Goal: Task Accomplishment & Management: Complete application form

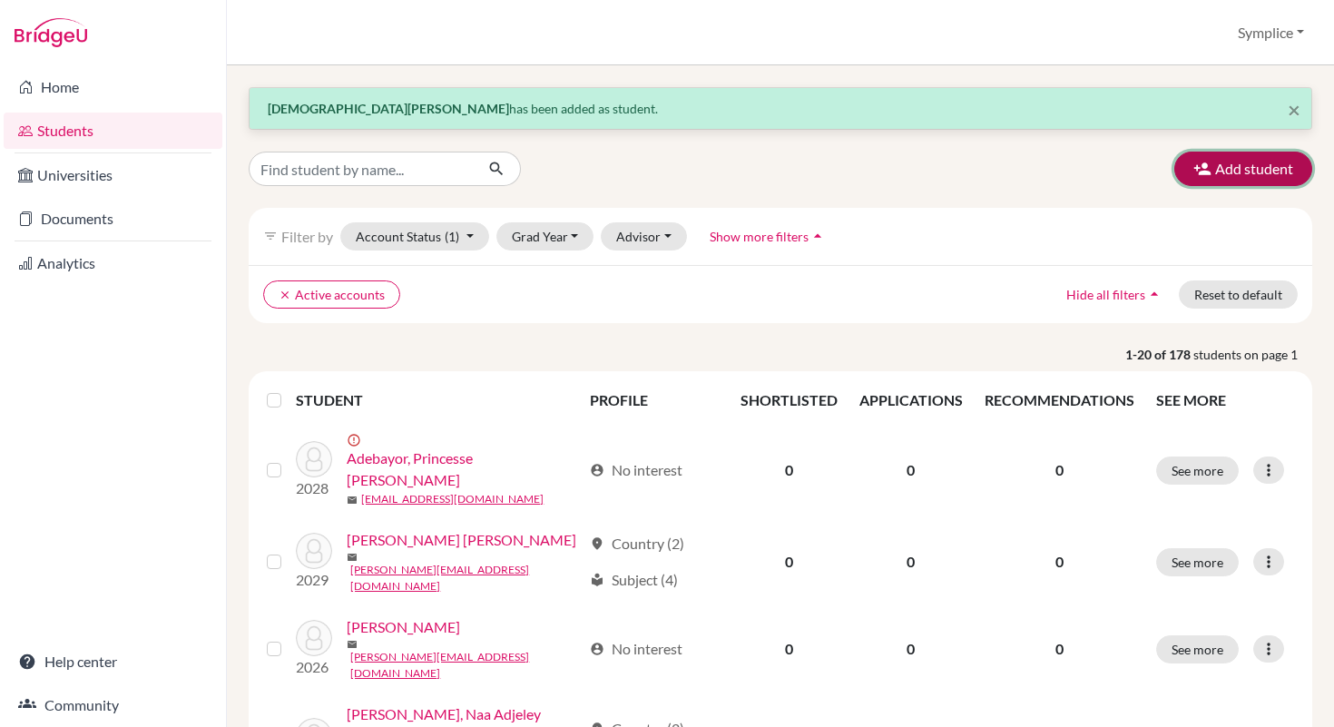
click at [1250, 178] on button "Add student" at bounding box center [1244, 169] width 138 height 34
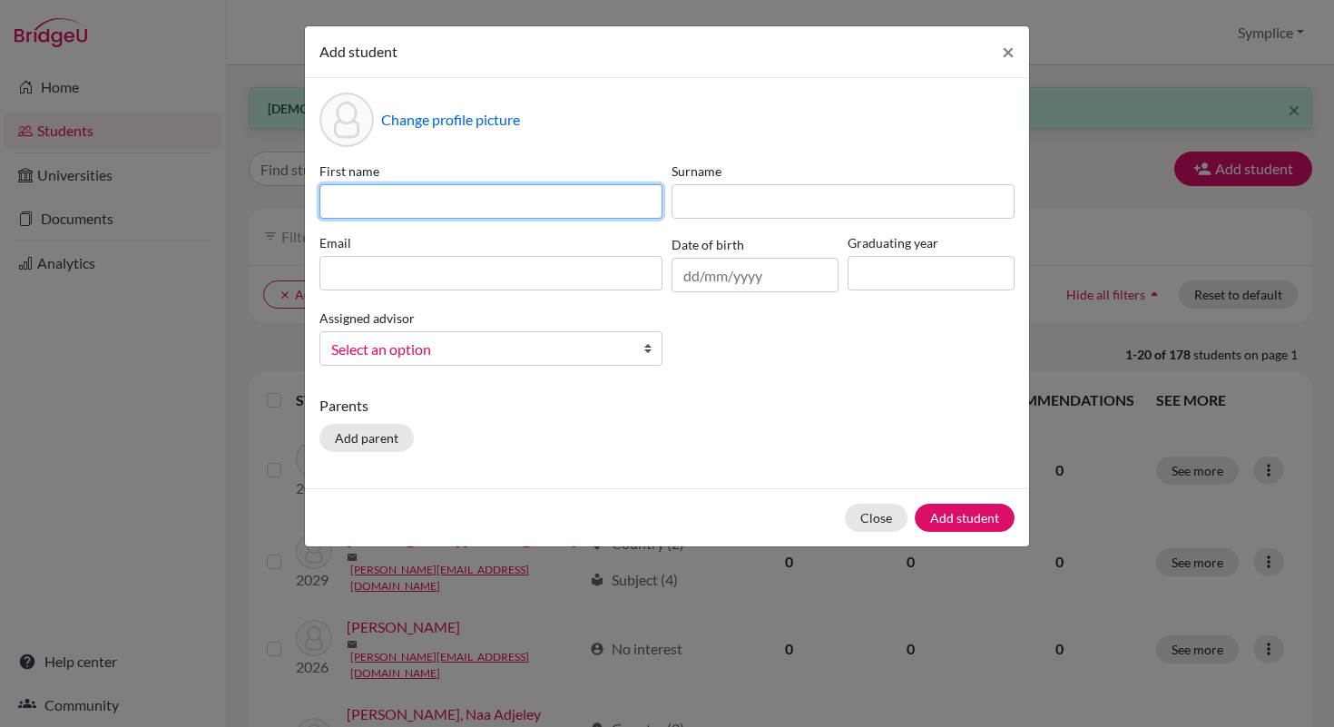
click at [616, 202] on input at bounding box center [491, 201] width 343 height 34
type input "Sultan"
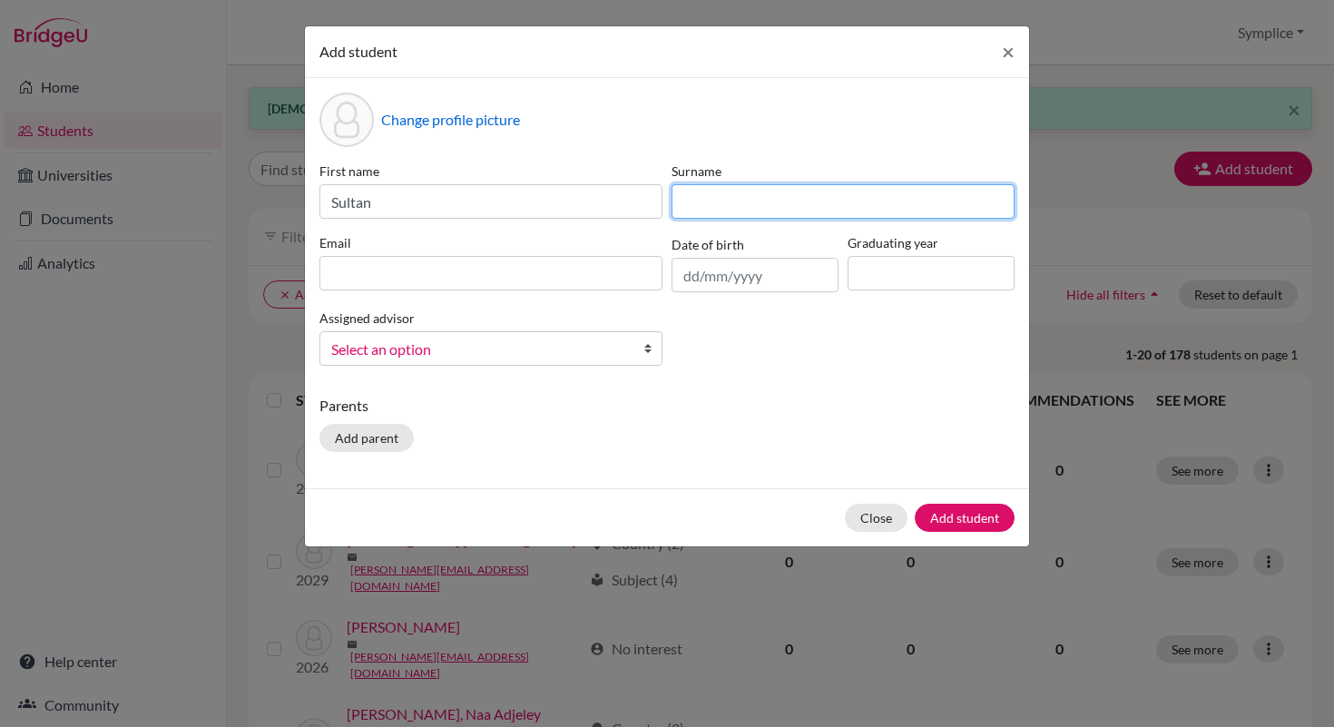
click at [696, 199] on input at bounding box center [843, 201] width 343 height 34
type input "Adelabu"
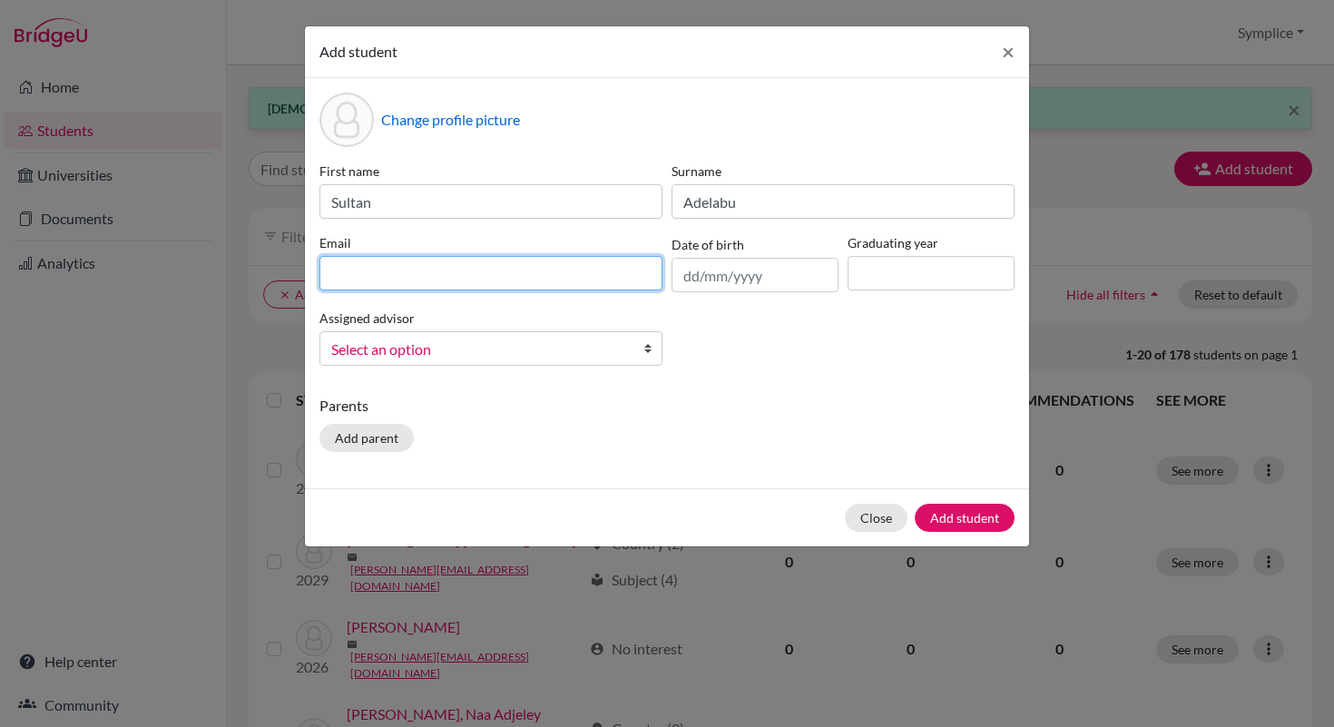
click at [411, 277] on input at bounding box center [491, 273] width 343 height 34
type input "a"
click at [363, 271] on input "a" at bounding box center [491, 273] width 343 height 34
type input "[PERSON_NAME][EMAIL_ADDRESS][DOMAIN_NAME]"
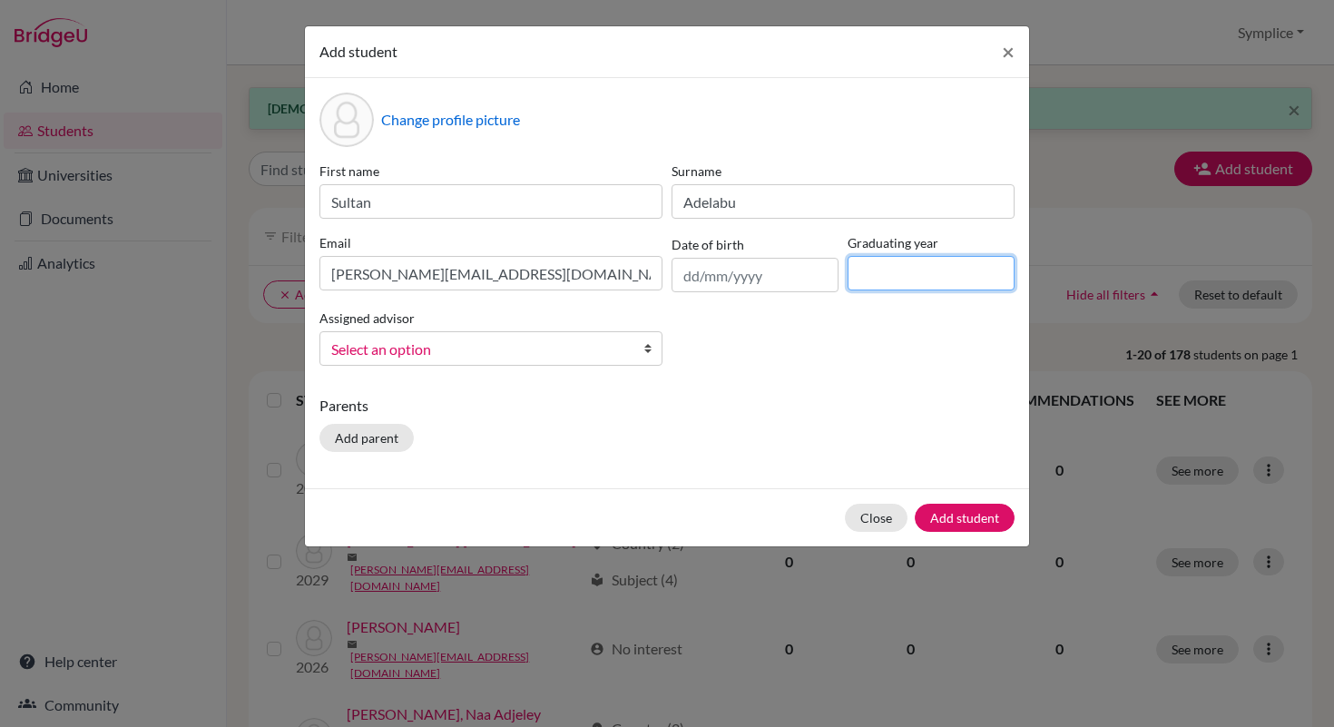
click at [888, 270] on input at bounding box center [931, 273] width 167 height 34
type input "2029"
click at [961, 517] on button "Add student" at bounding box center [965, 518] width 100 height 28
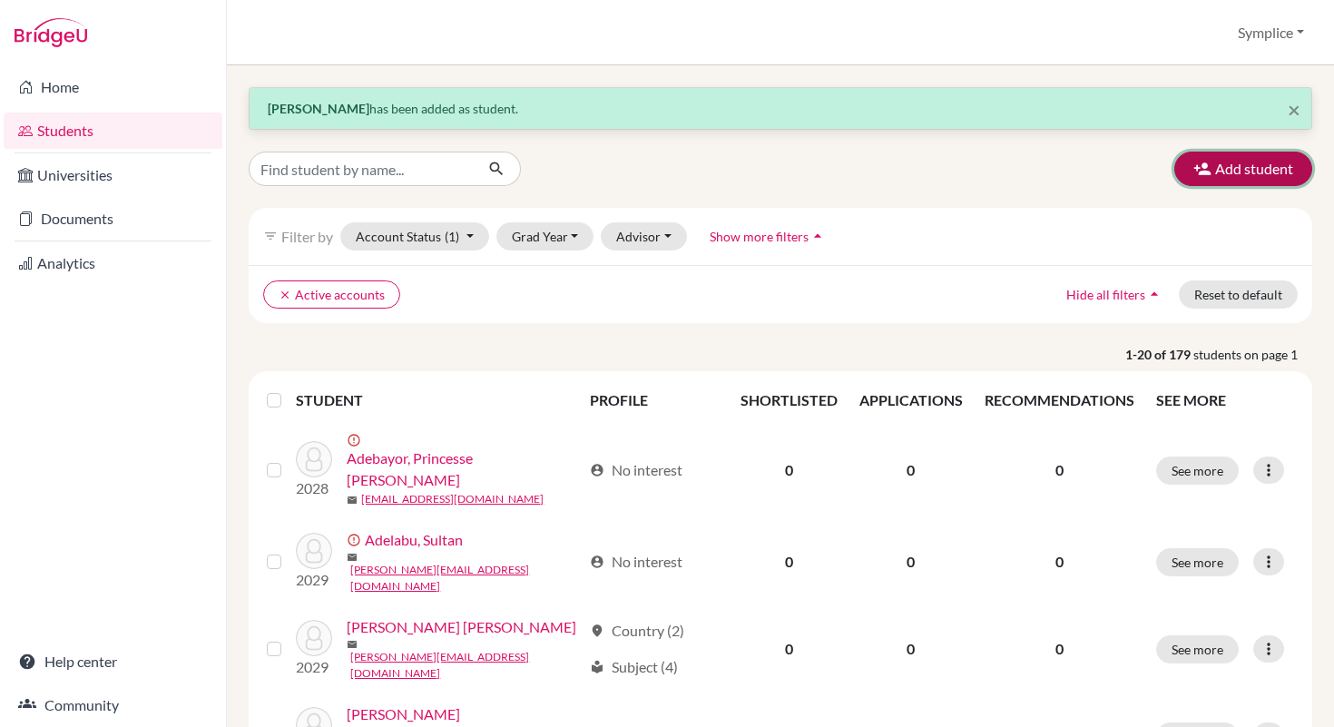
click at [1240, 174] on button "Add student" at bounding box center [1244, 169] width 138 height 34
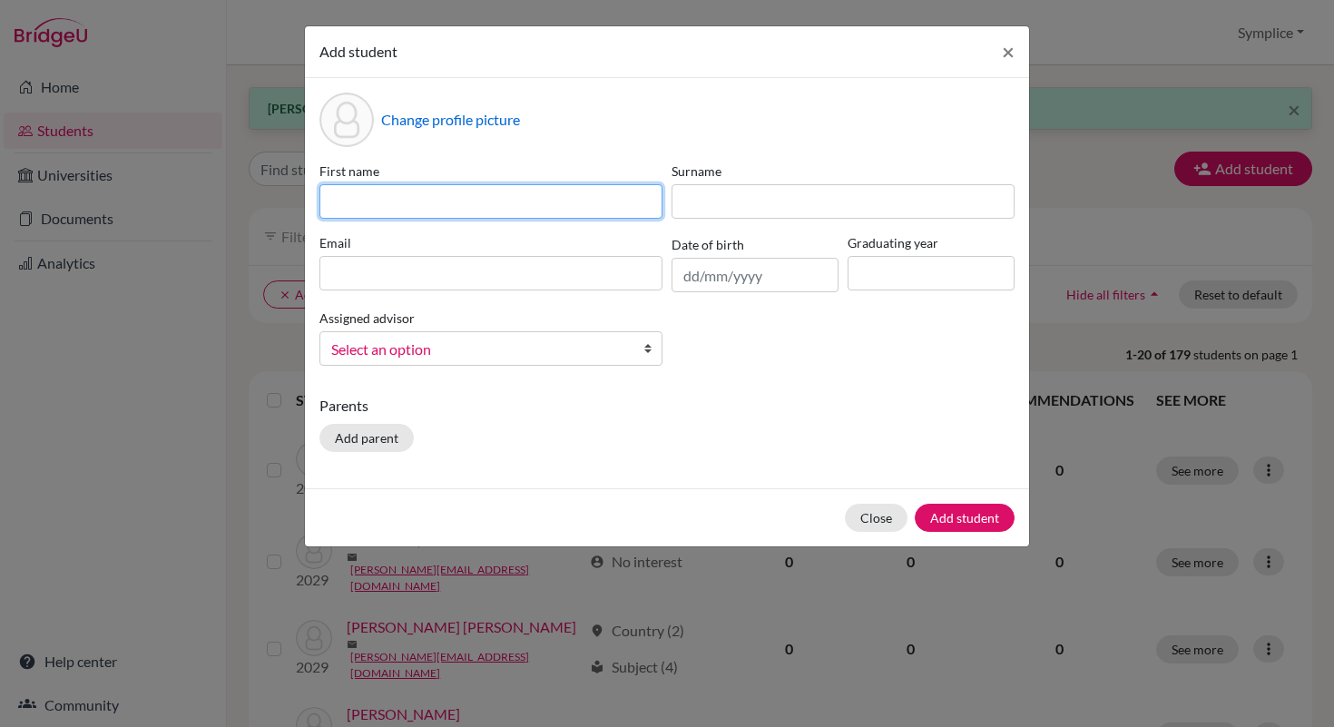
click at [605, 193] on input at bounding box center [491, 201] width 343 height 34
type input "[PERSON_NAME] [PERSON_NAME]"
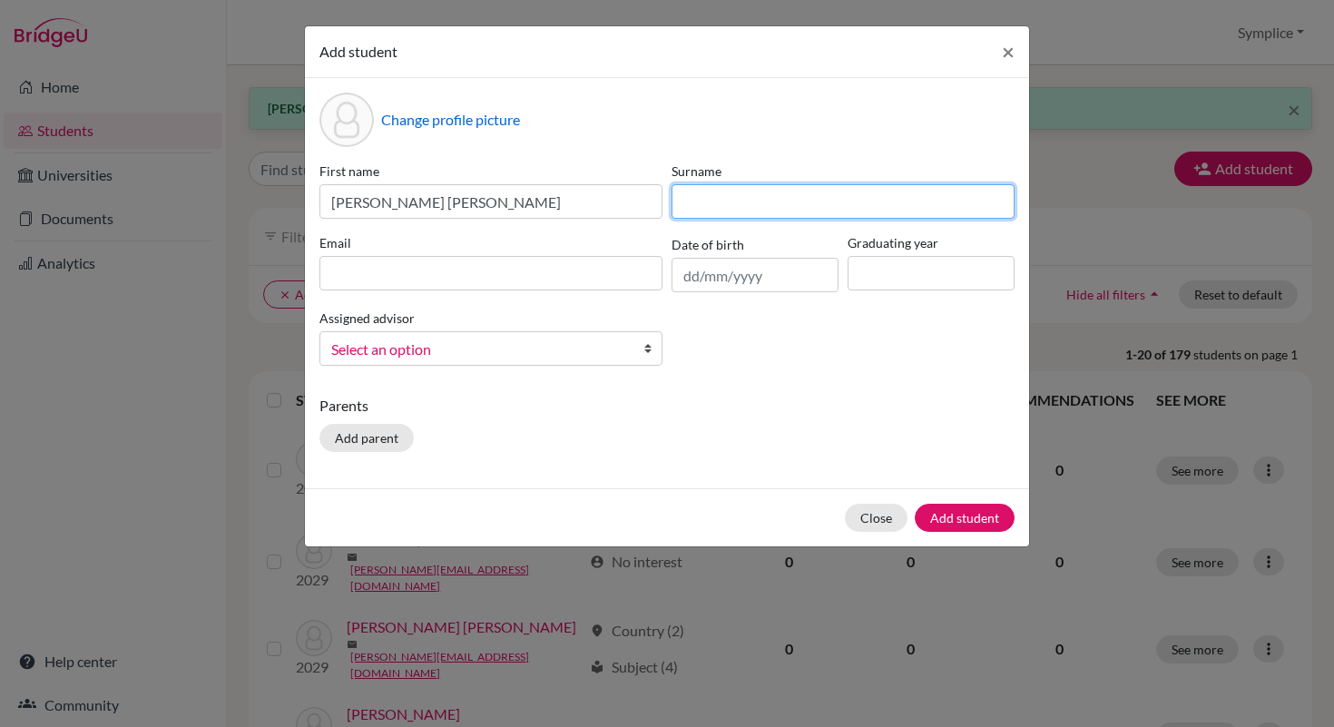
click at [754, 202] on input at bounding box center [843, 201] width 343 height 34
type input "Adetola"
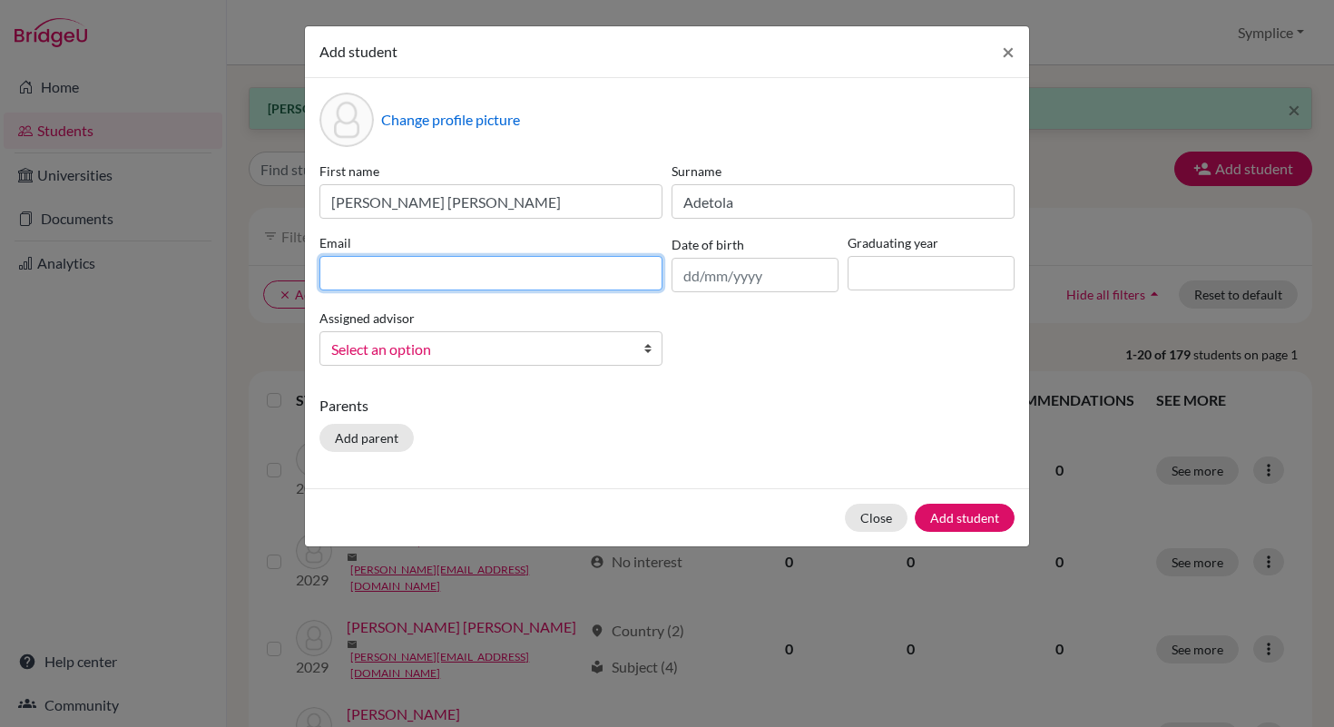
click at [421, 273] on input at bounding box center [491, 273] width 343 height 34
type input "[PERSON_NAME][EMAIL_ADDRESS][DOMAIN_NAME]"
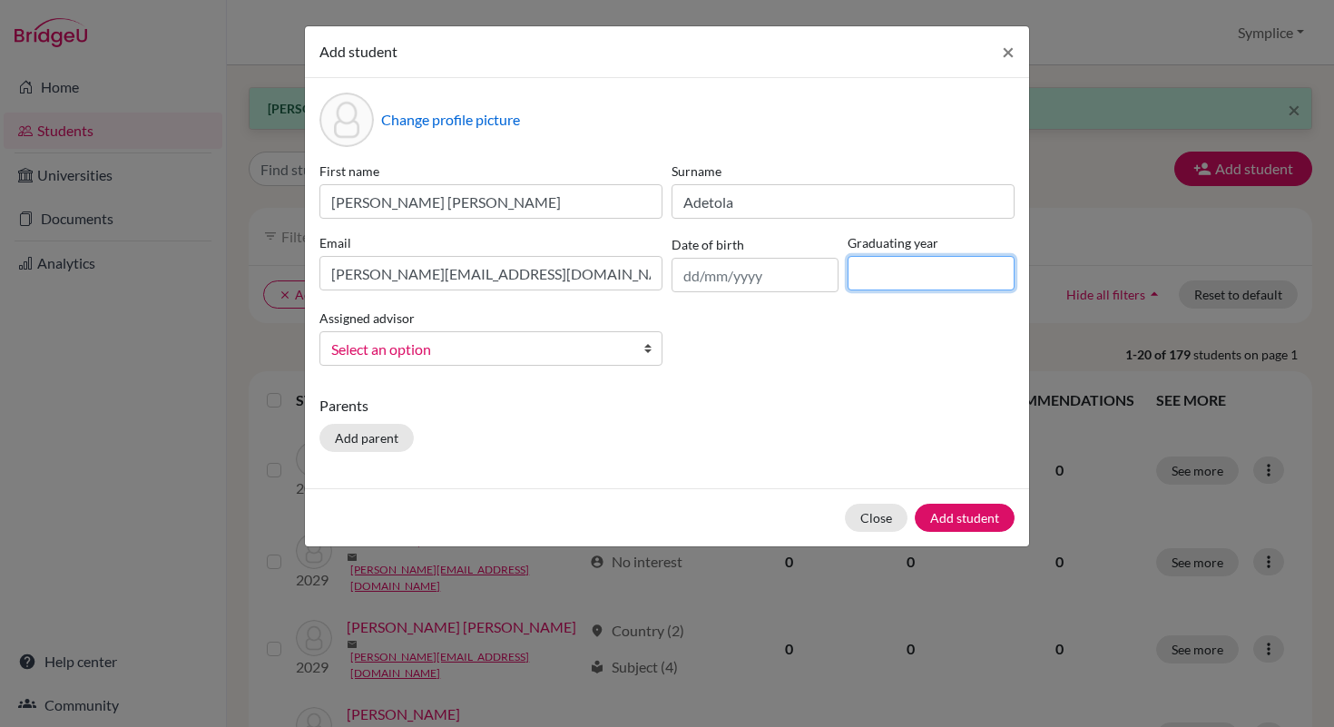
click at [867, 283] on input at bounding box center [931, 273] width 167 height 34
type input "2029"
click at [957, 511] on button "Add student" at bounding box center [965, 518] width 100 height 28
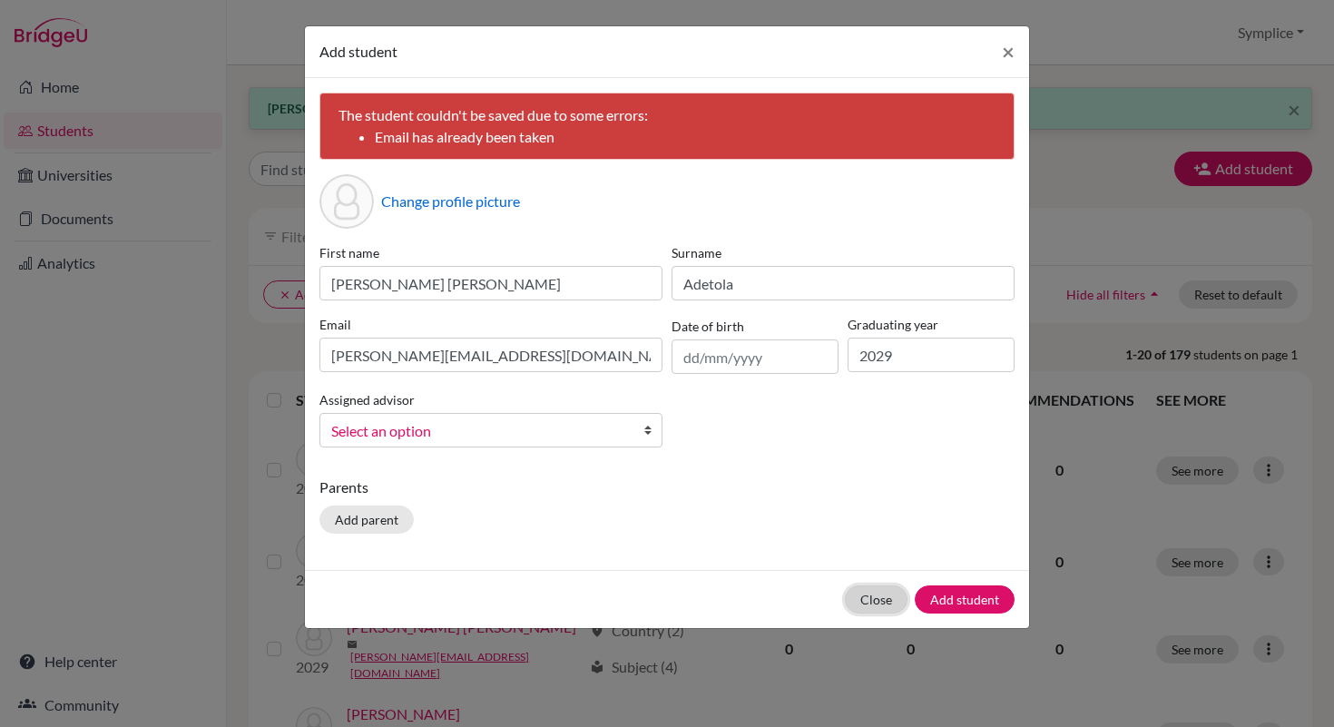
click at [891, 600] on button "Close" at bounding box center [876, 600] width 63 height 28
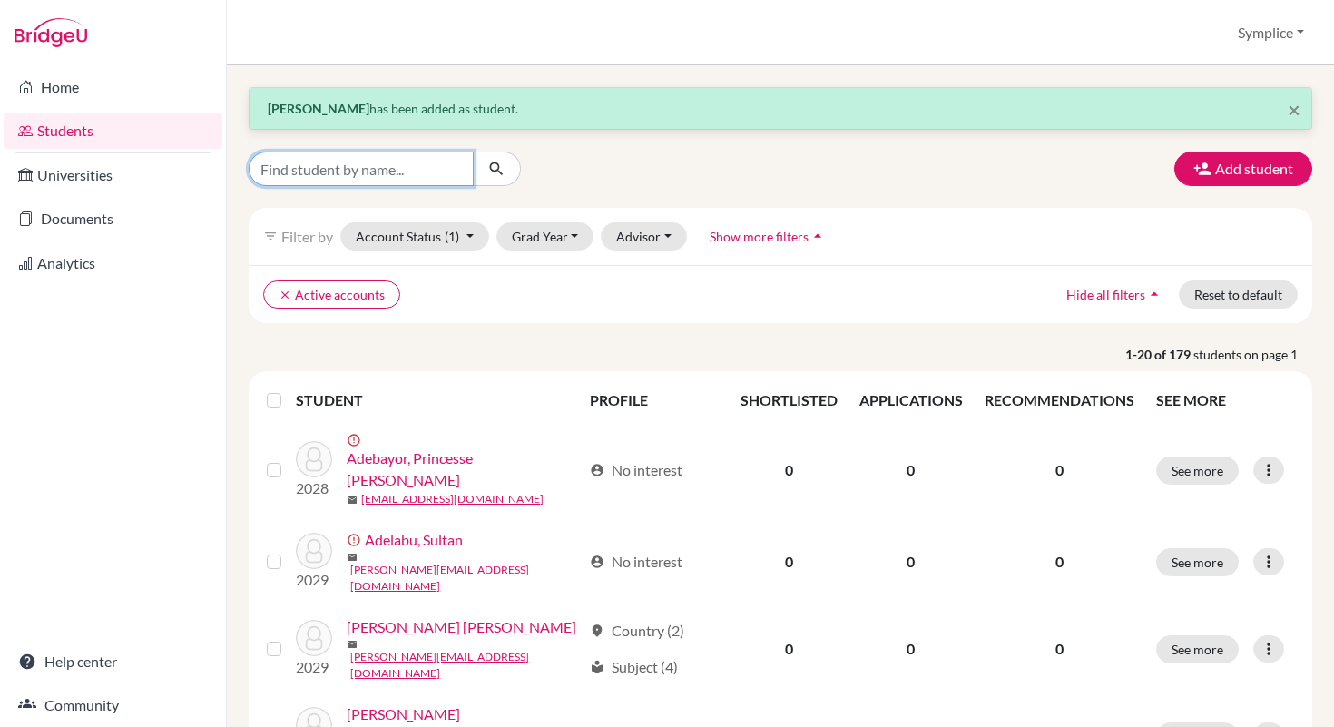
click at [391, 172] on input "Find student by name..." at bounding box center [361, 169] width 225 height 34
type input "[PERSON_NAME]"
click at [497, 159] on button "submit" at bounding box center [497, 169] width 48 height 34
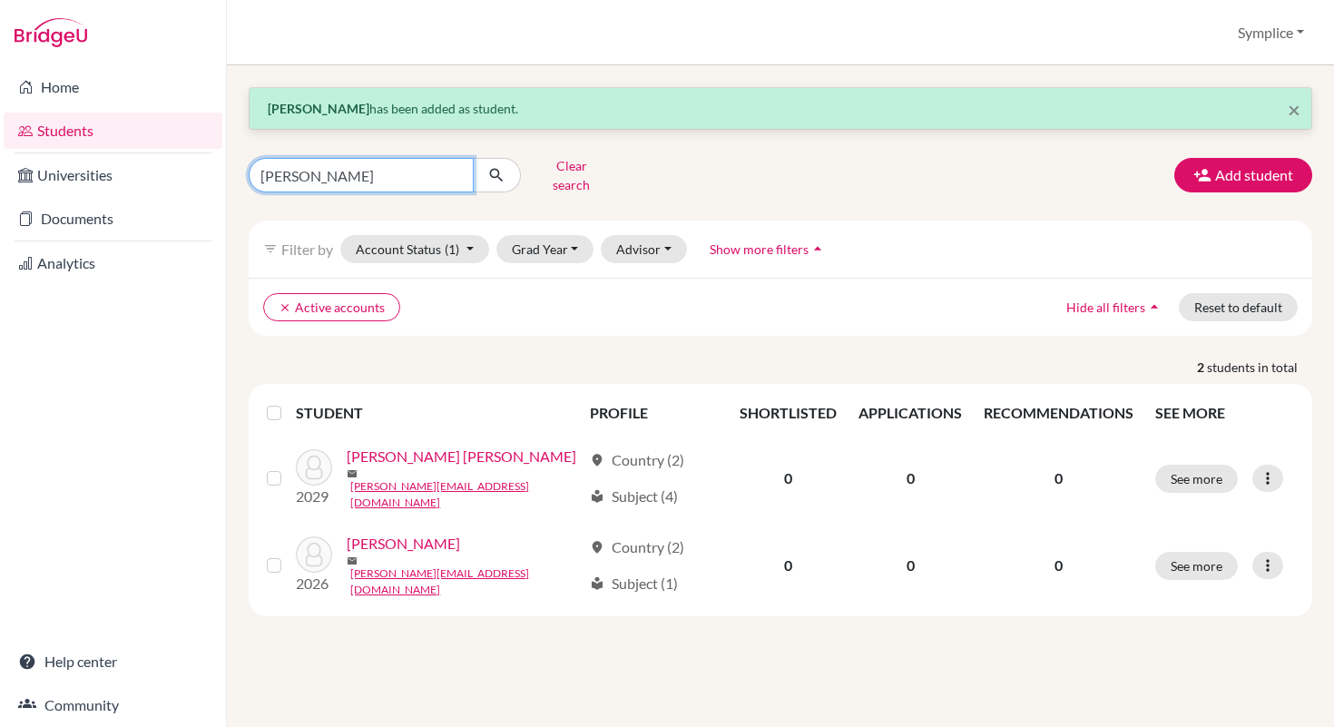
click at [364, 167] on input "[PERSON_NAME]" at bounding box center [361, 175] width 225 height 34
type input "s"
type input "[PERSON_NAME]"
click at [507, 173] on button "submit" at bounding box center [497, 175] width 48 height 34
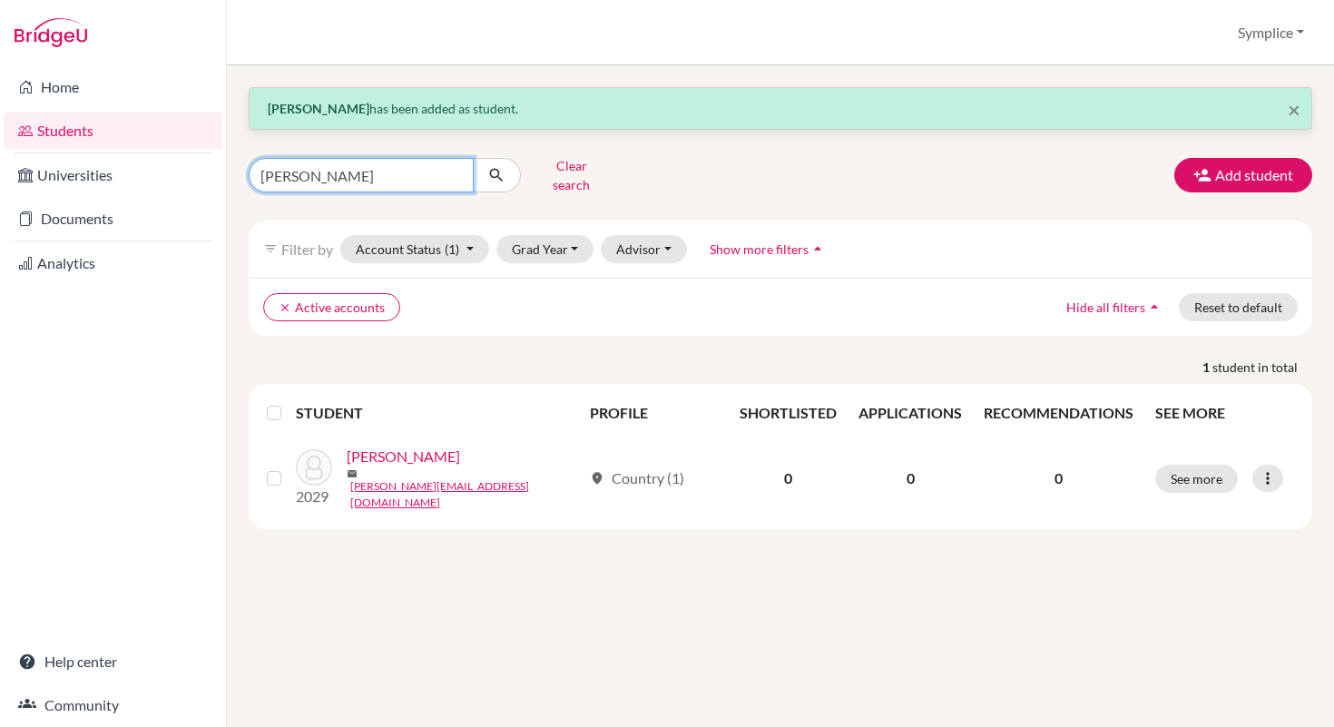
click at [342, 169] on input "[PERSON_NAME]" at bounding box center [361, 175] width 225 height 34
type input "m"
type input "rahi"
click at [504, 171] on icon "submit" at bounding box center [496, 175] width 18 height 18
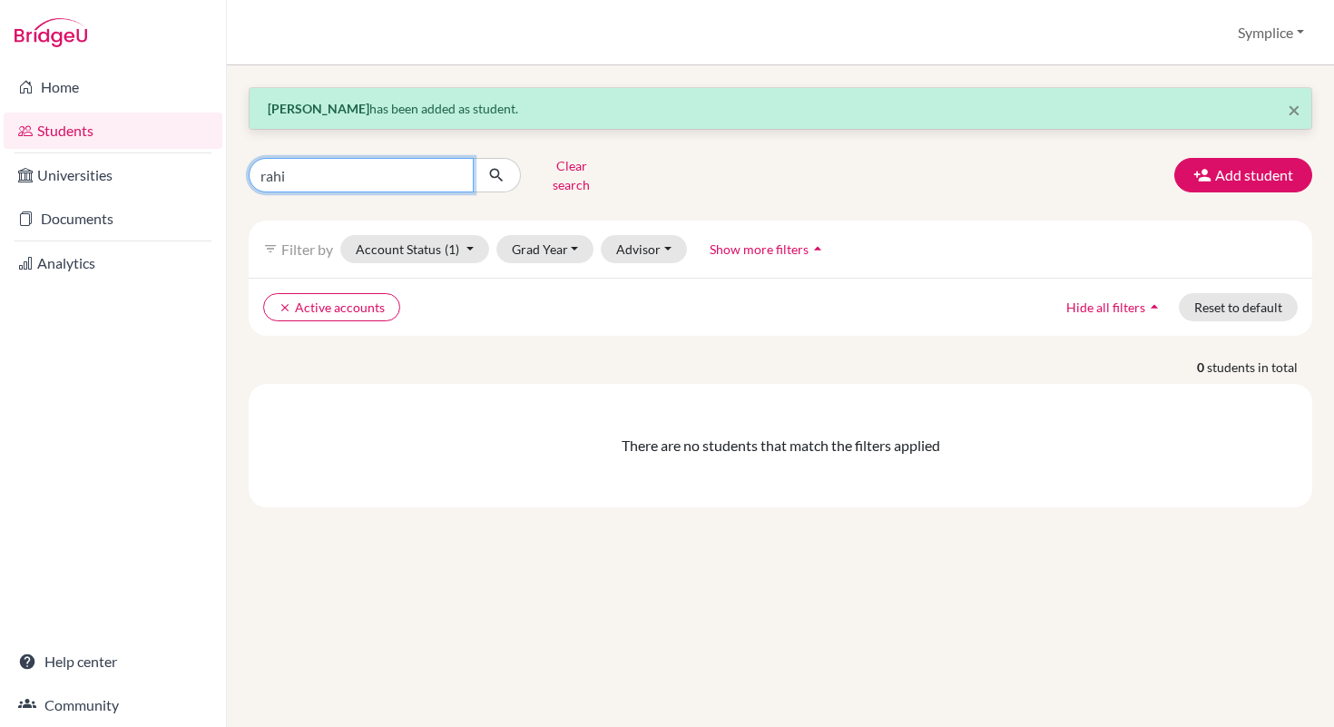
click at [337, 180] on input "rahi" at bounding box center [361, 175] width 225 height 34
type input "r"
type input "[PERSON_NAME]"
click at [499, 166] on icon "submit" at bounding box center [496, 175] width 18 height 18
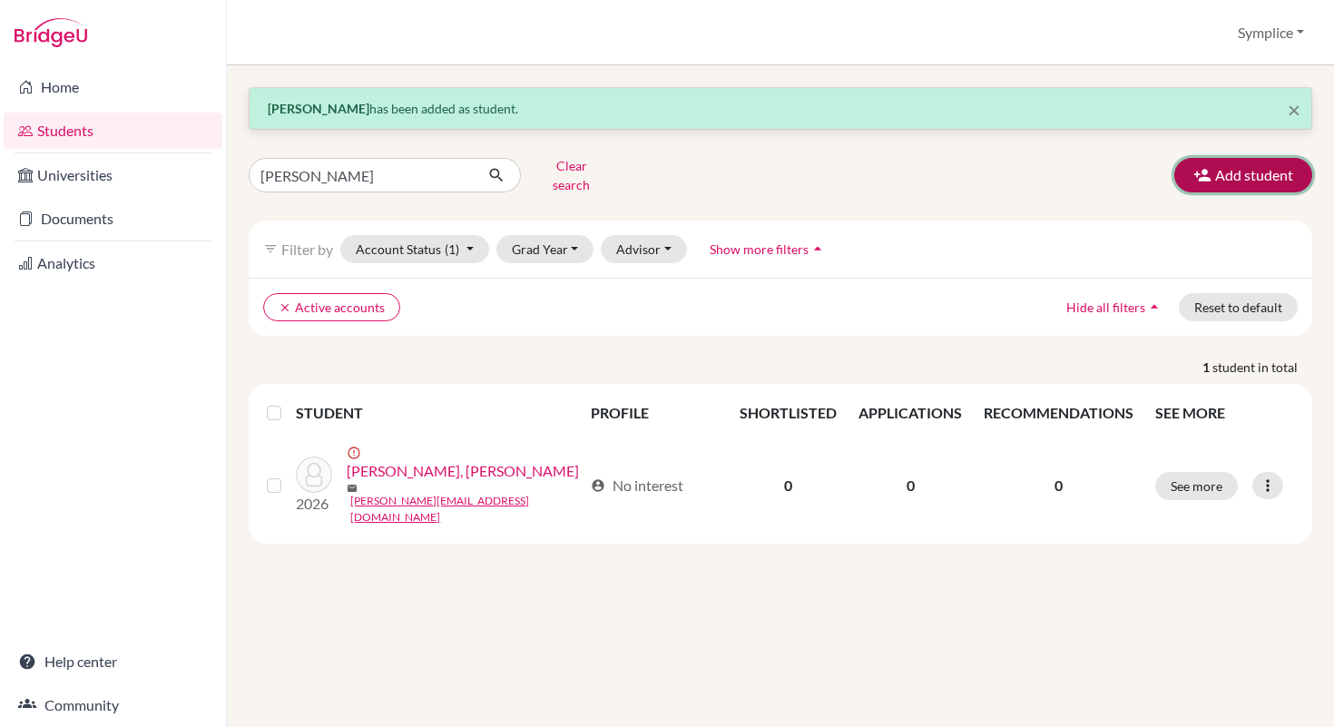
click at [1265, 158] on button "Add student" at bounding box center [1244, 175] width 138 height 34
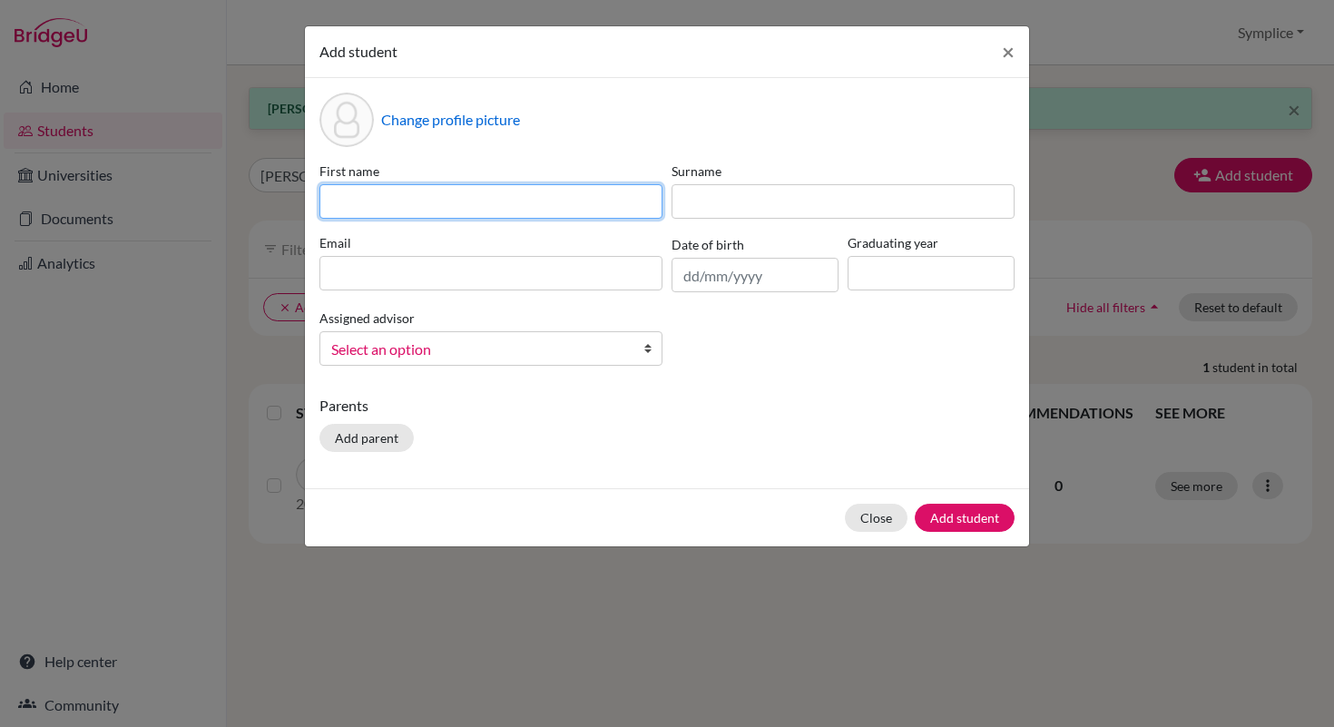
click at [580, 204] on input at bounding box center [491, 201] width 343 height 34
type input "Rahi"
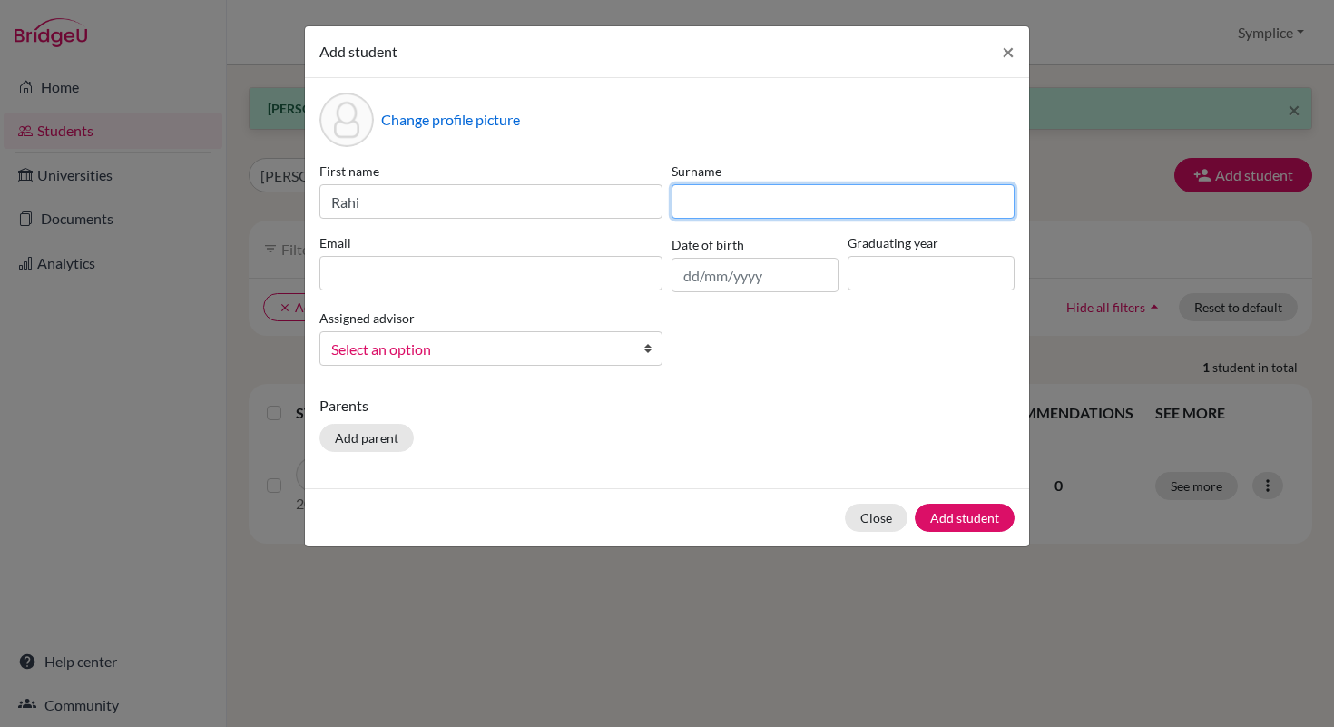
click at [777, 202] on input at bounding box center [843, 201] width 343 height 34
type input "[PERSON_NAME]"
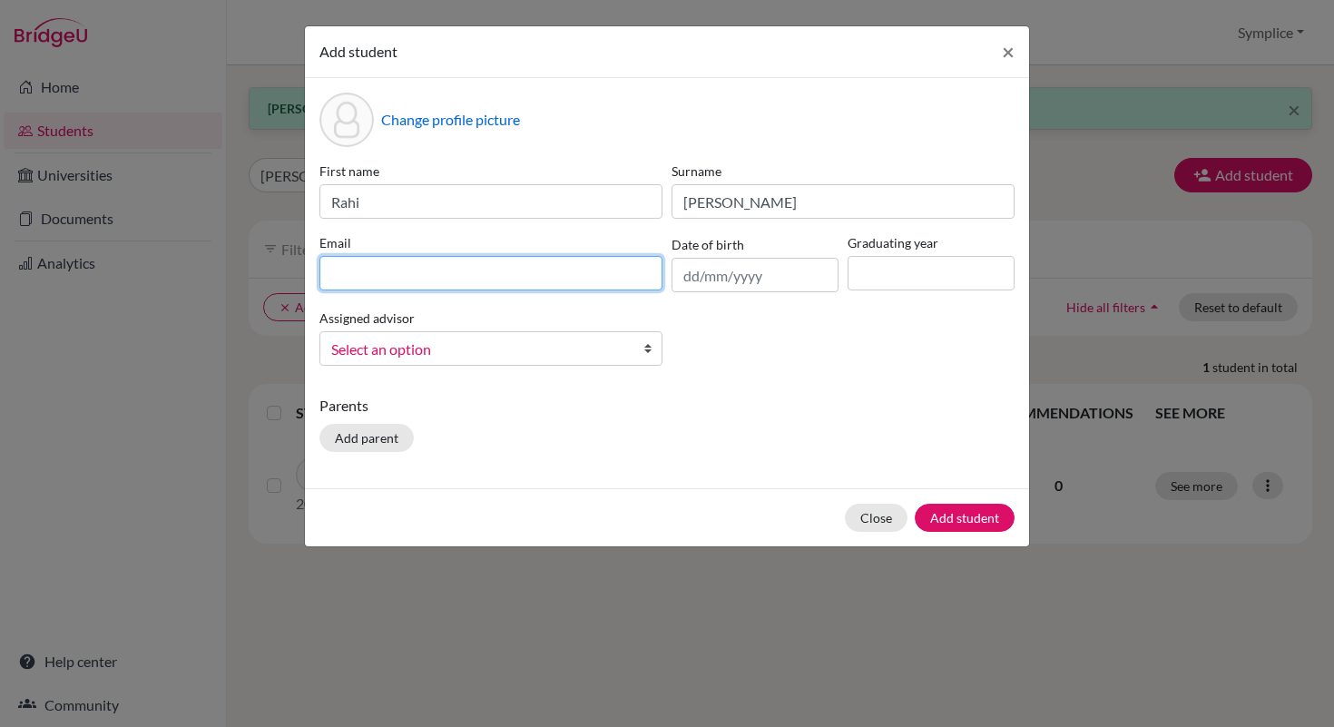
click at [486, 271] on input at bounding box center [491, 273] width 343 height 34
type input "[EMAIL_ADDRESS][PERSON_NAME][DOMAIN_NAME]"
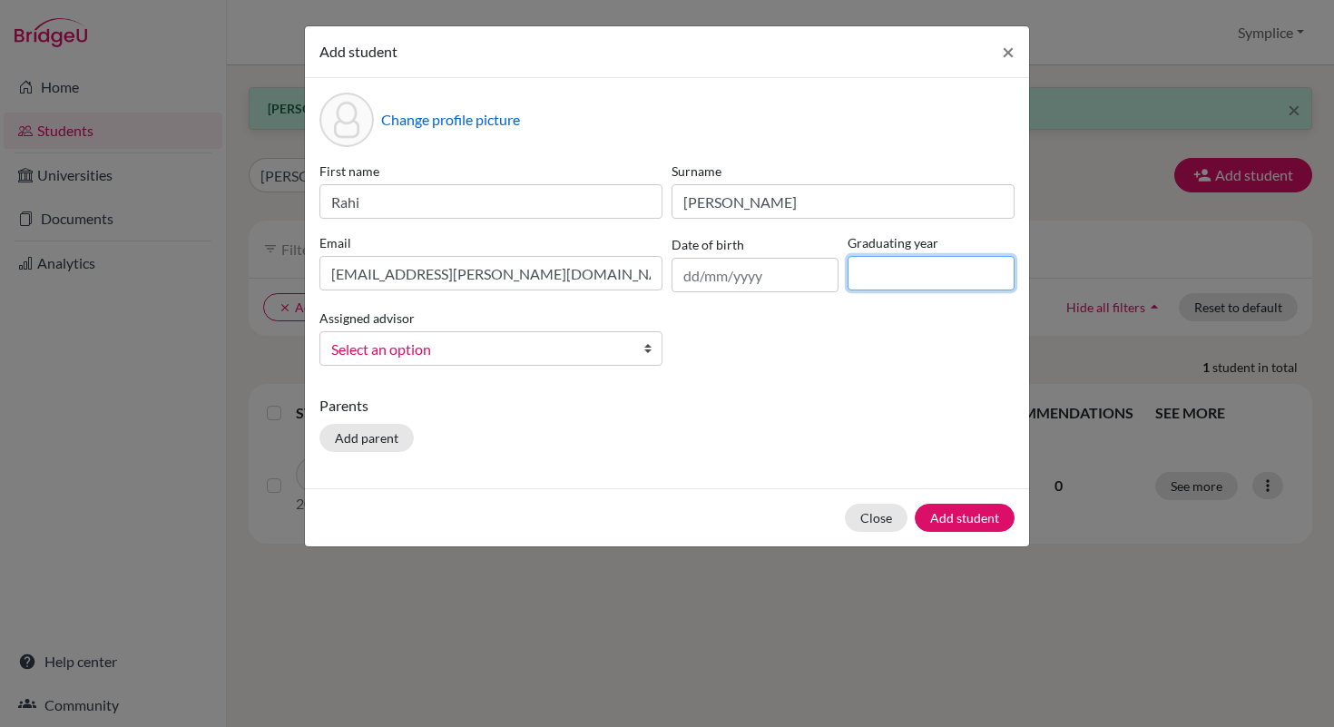
click at [863, 269] on input at bounding box center [931, 273] width 167 height 34
type input "2029"
click at [965, 515] on button "Add student" at bounding box center [965, 518] width 100 height 28
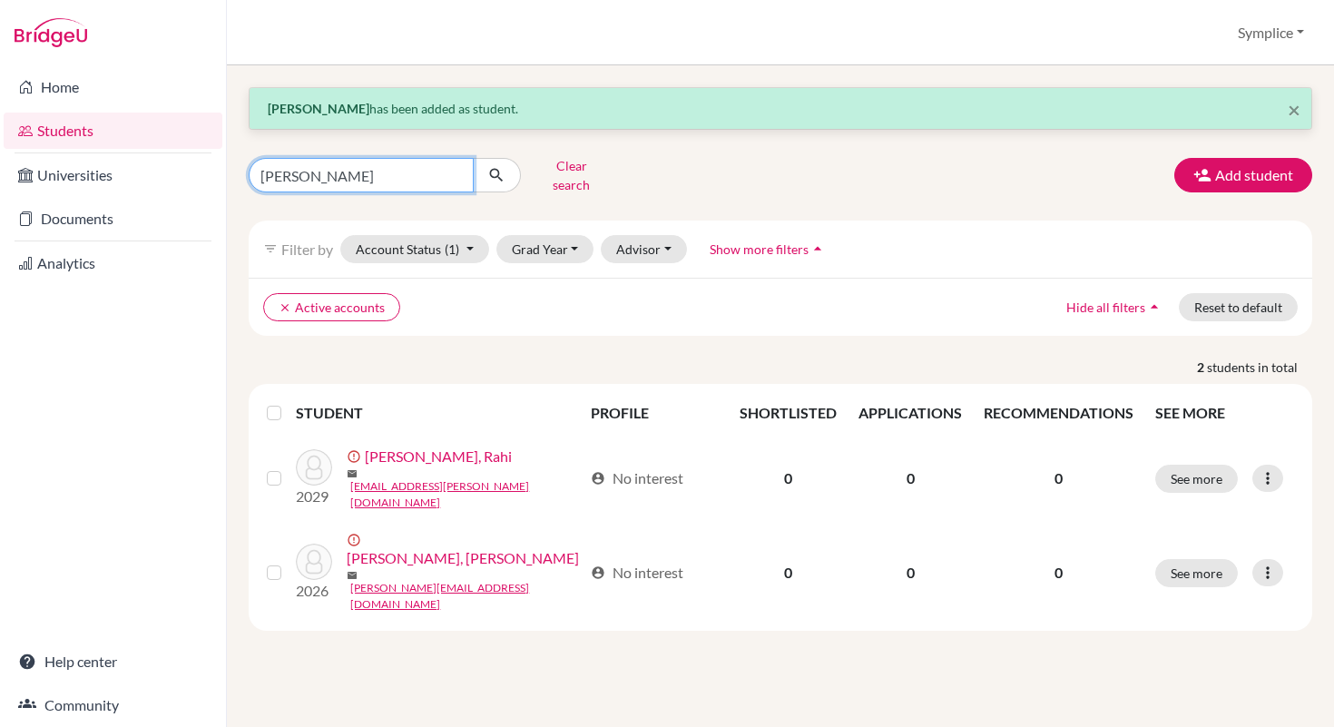
click at [342, 176] on input "[PERSON_NAME]" at bounding box center [361, 175] width 225 height 34
type input "a"
type input "cheaib"
click at [501, 172] on icon "submit" at bounding box center [496, 175] width 18 height 18
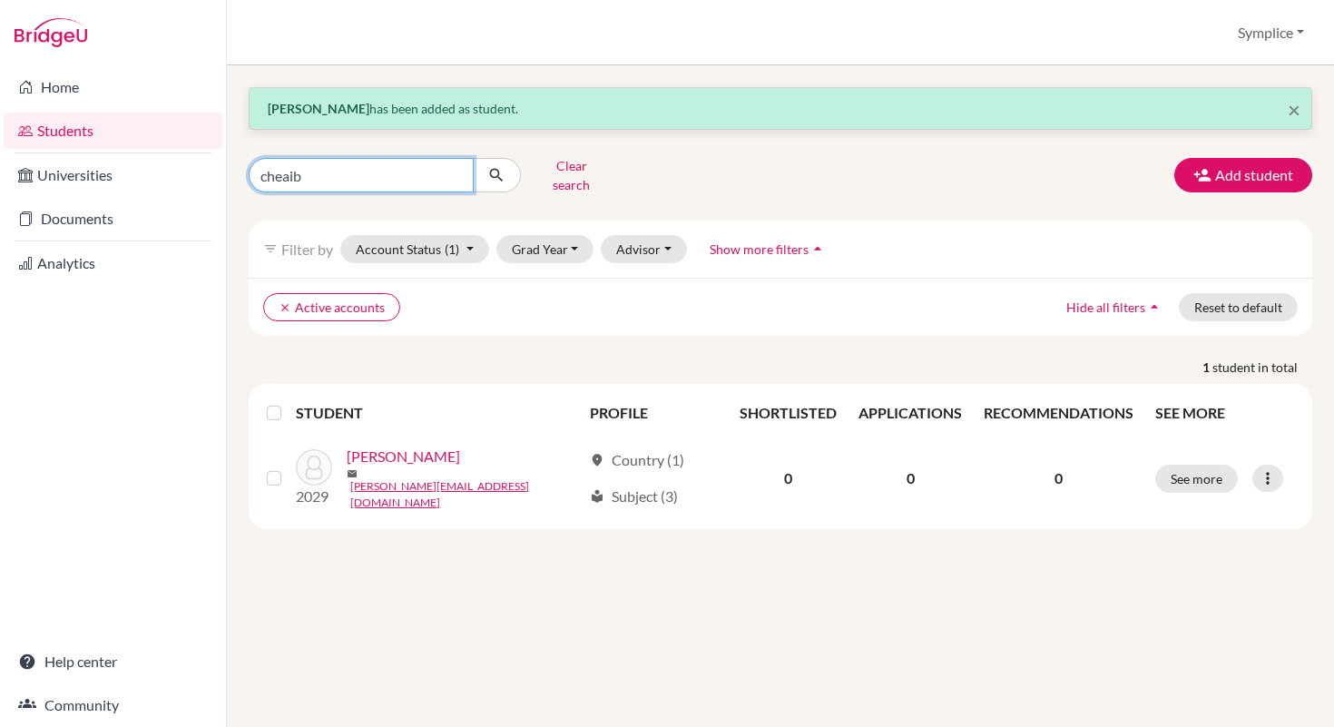
click at [355, 172] on input "cheaib" at bounding box center [361, 175] width 225 height 34
type input "c"
type input "sami"
click at [497, 166] on icon "submit" at bounding box center [496, 175] width 18 height 18
click at [339, 165] on input "sami" at bounding box center [361, 175] width 225 height 34
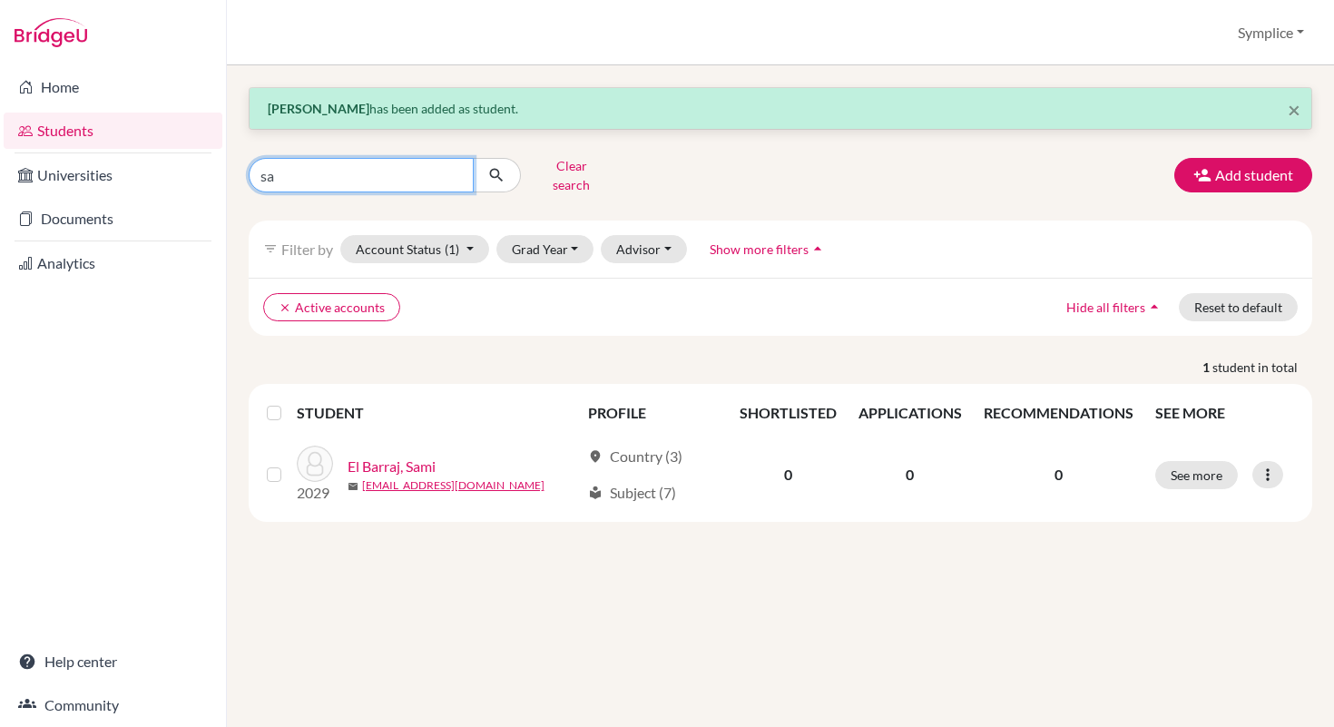
type input "s"
type input "[PERSON_NAME]"
click at [506, 162] on button "submit" at bounding box center [497, 175] width 48 height 34
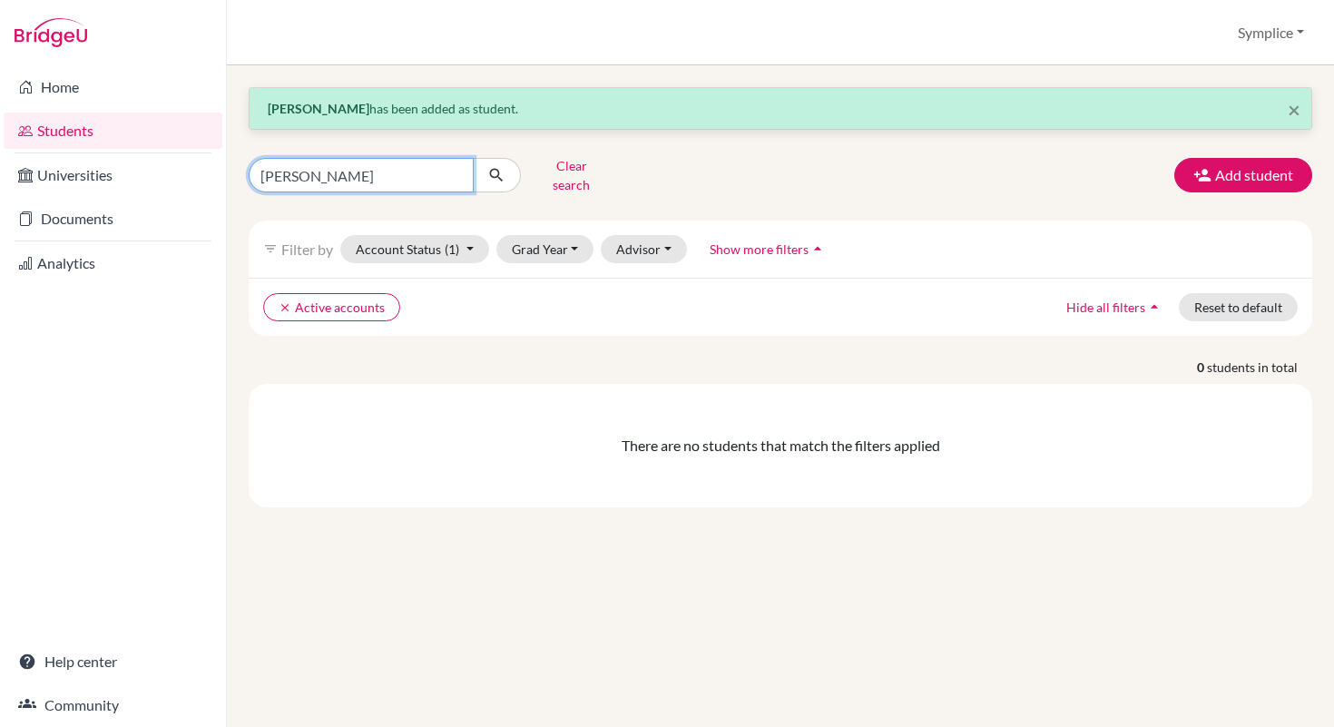
click at [414, 179] on input "[PERSON_NAME]" at bounding box center [361, 175] width 225 height 34
type input "a"
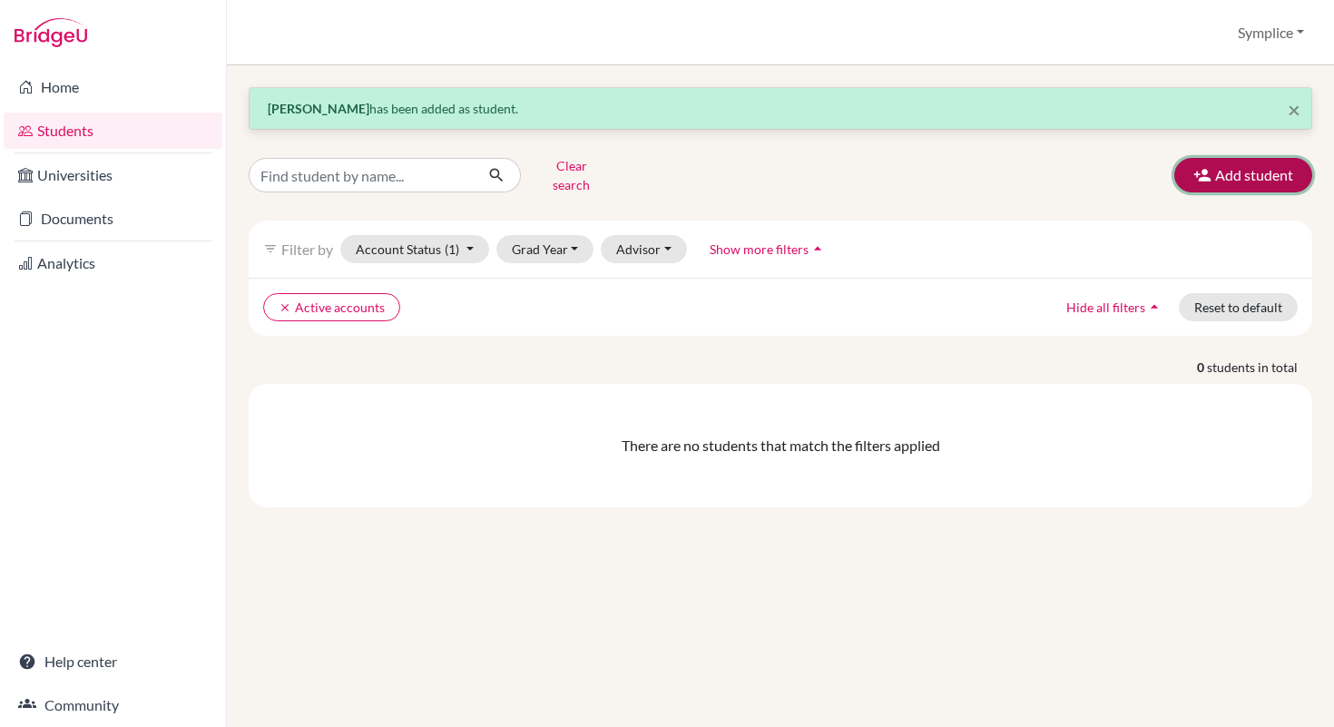
click at [1232, 164] on button "Add student" at bounding box center [1244, 175] width 138 height 34
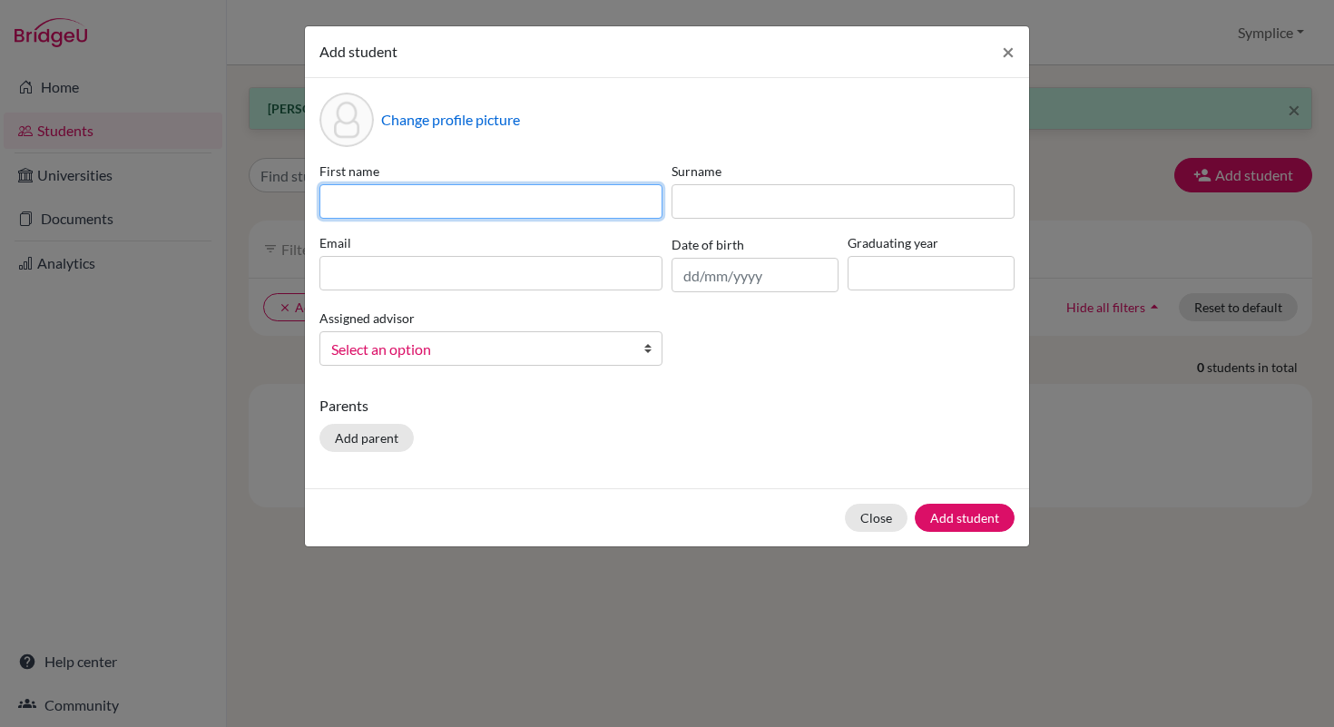
click at [470, 210] on input at bounding box center [491, 201] width 343 height 34
type input "[PERSON_NAME]"
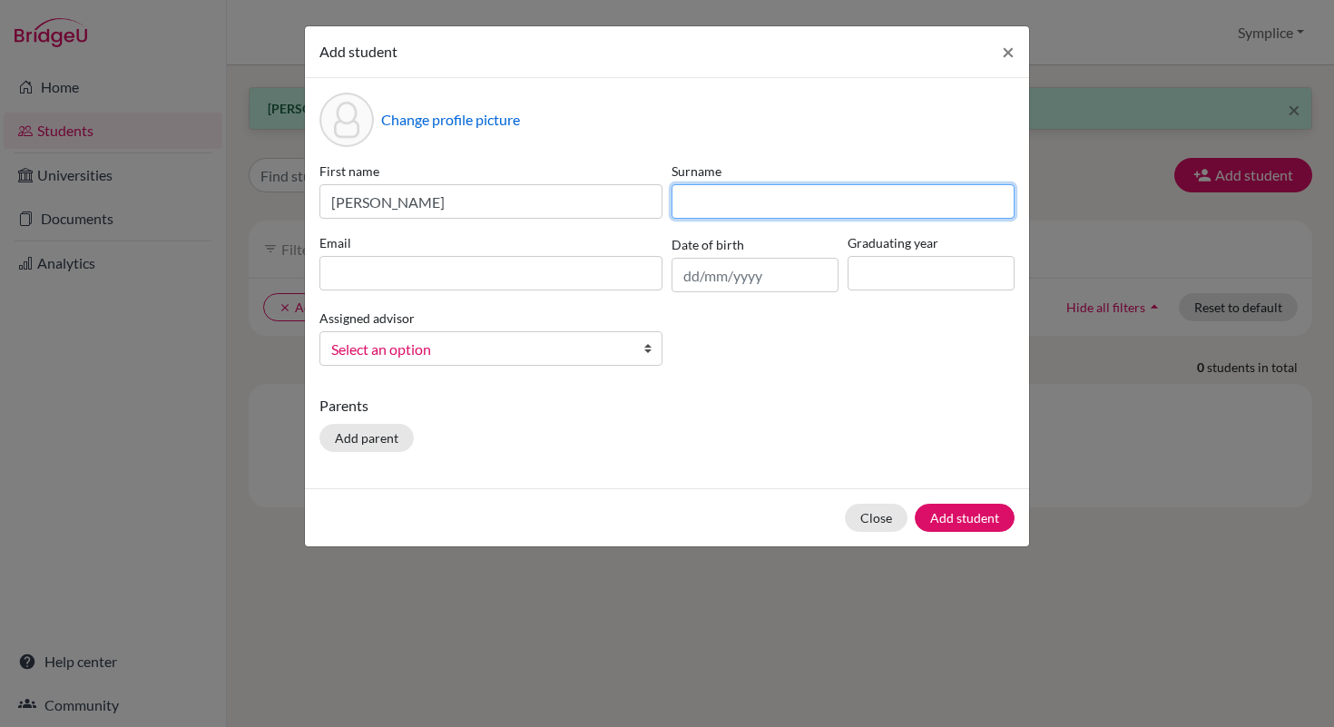
click at [770, 204] on input at bounding box center [843, 201] width 343 height 34
type input "Ezzeddine"
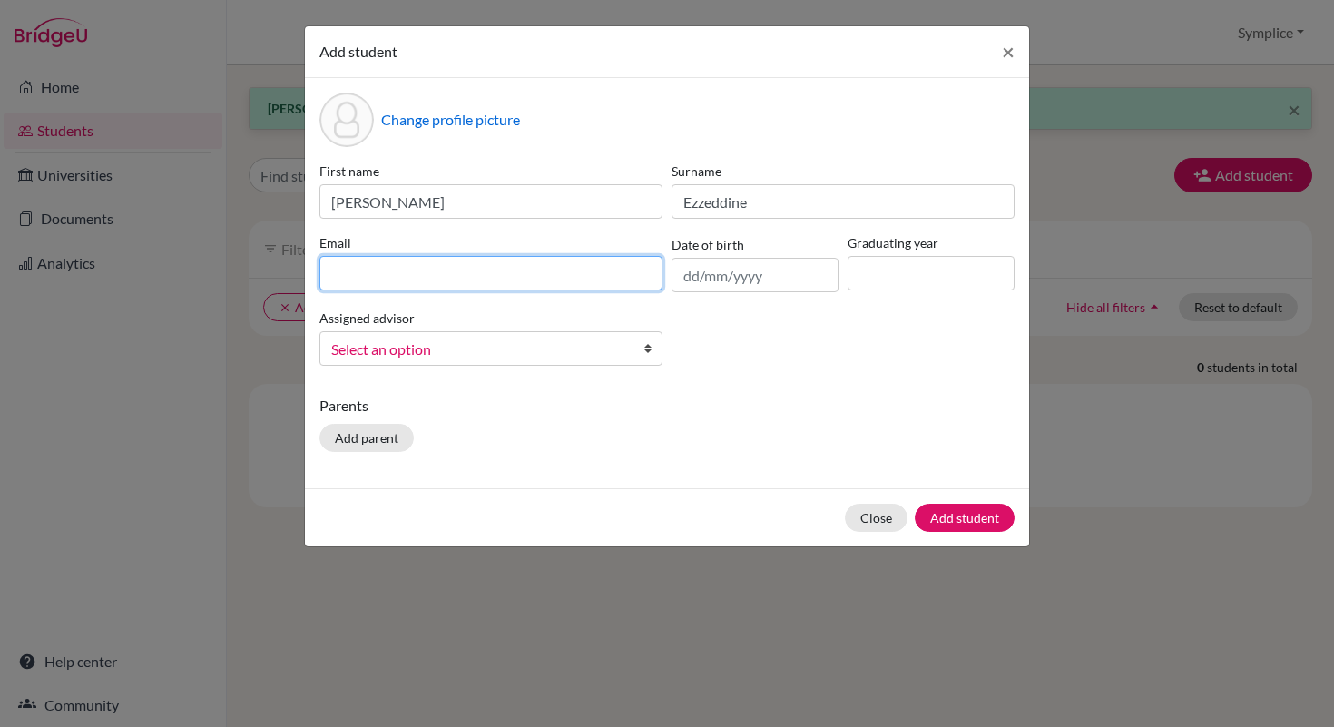
click at [451, 281] on input at bounding box center [491, 273] width 343 height 34
type input "[PERSON_NAME][EMAIL_ADDRESS][DOMAIN_NAME]"
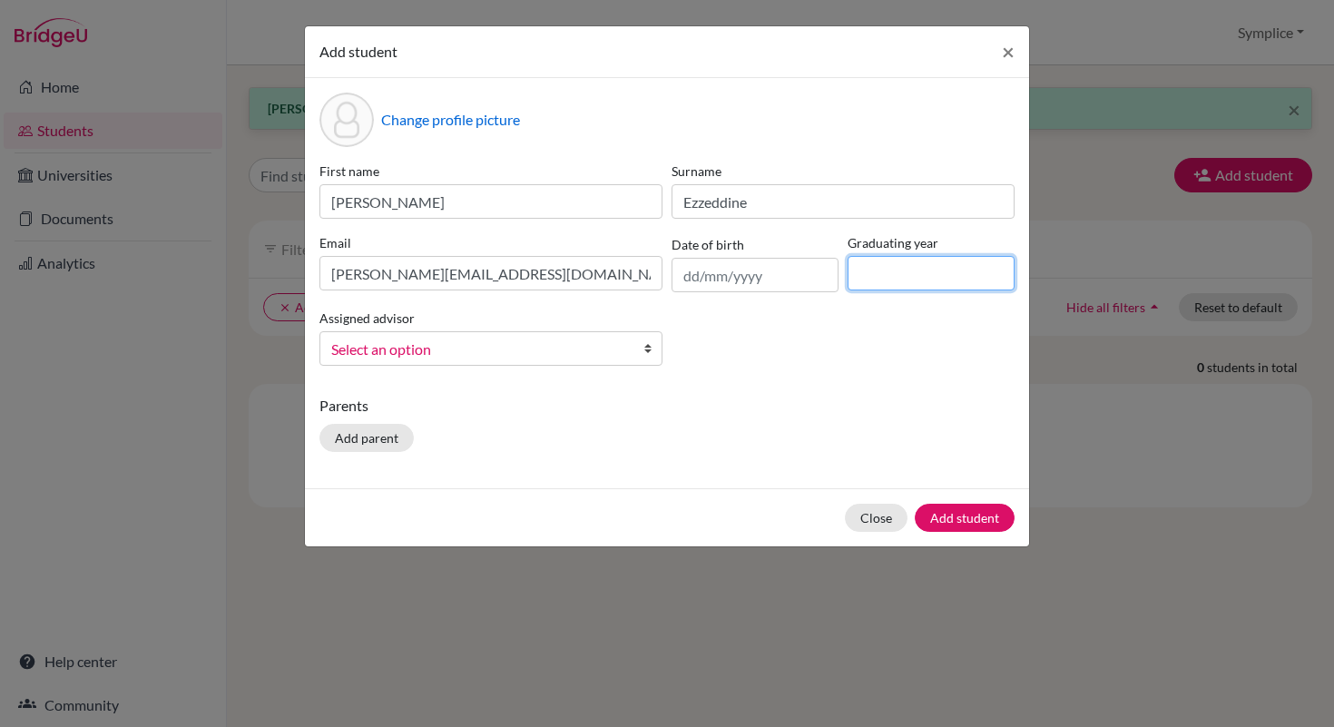
click at [855, 281] on input at bounding box center [931, 273] width 167 height 34
type input "2029"
click at [972, 525] on button "Add student" at bounding box center [965, 518] width 100 height 28
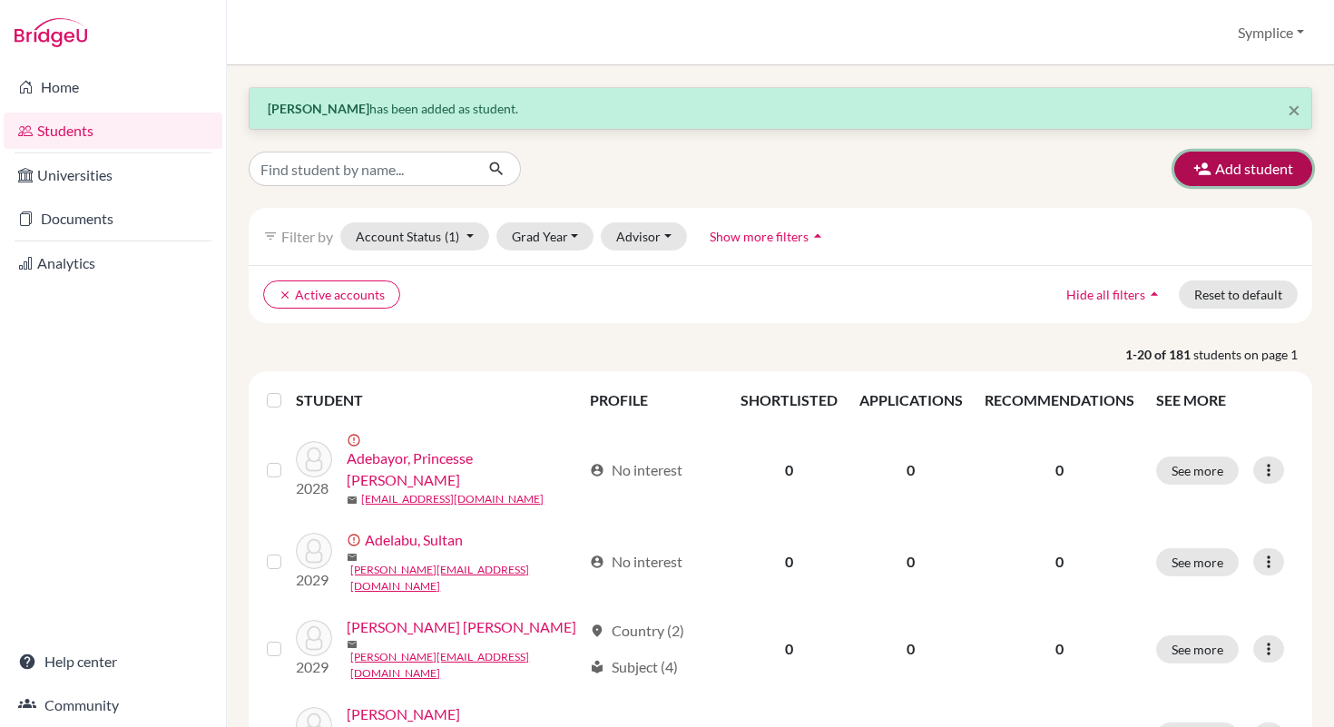
click at [1224, 167] on button "Add student" at bounding box center [1244, 169] width 138 height 34
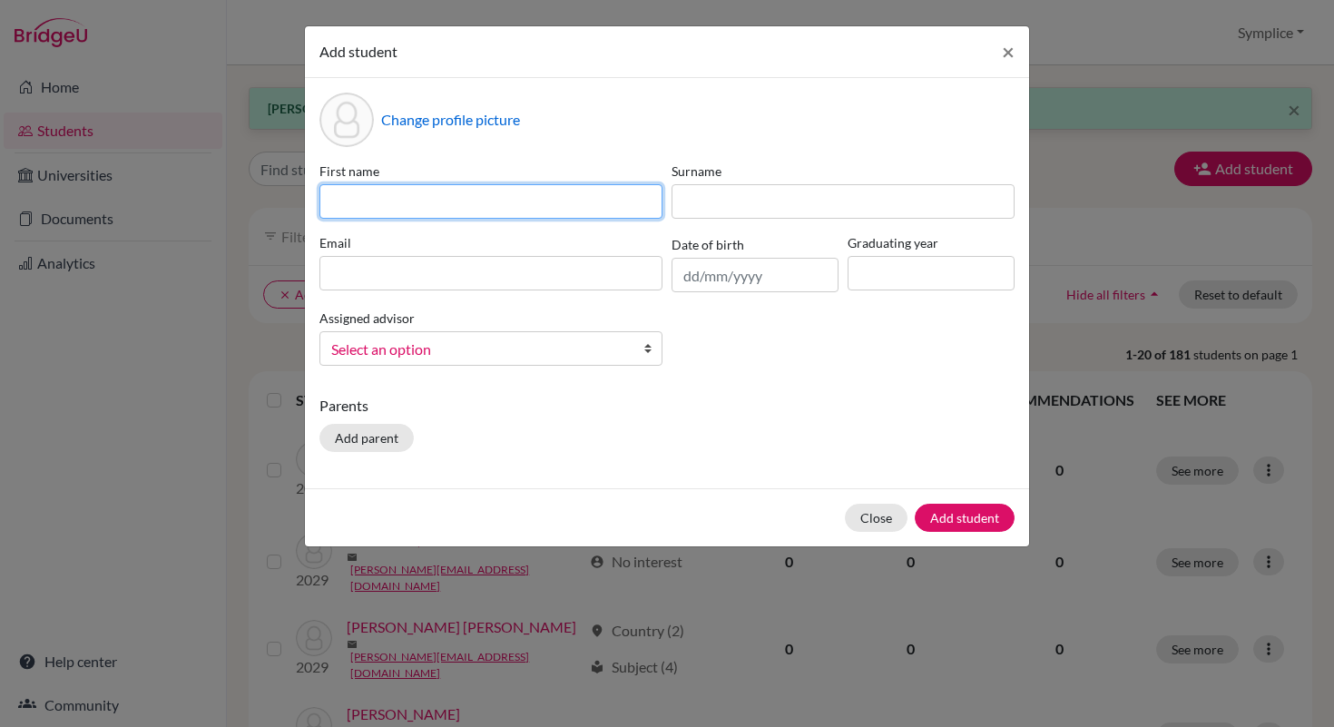
click at [616, 202] on input at bounding box center [491, 201] width 343 height 34
type input "Mustapha"
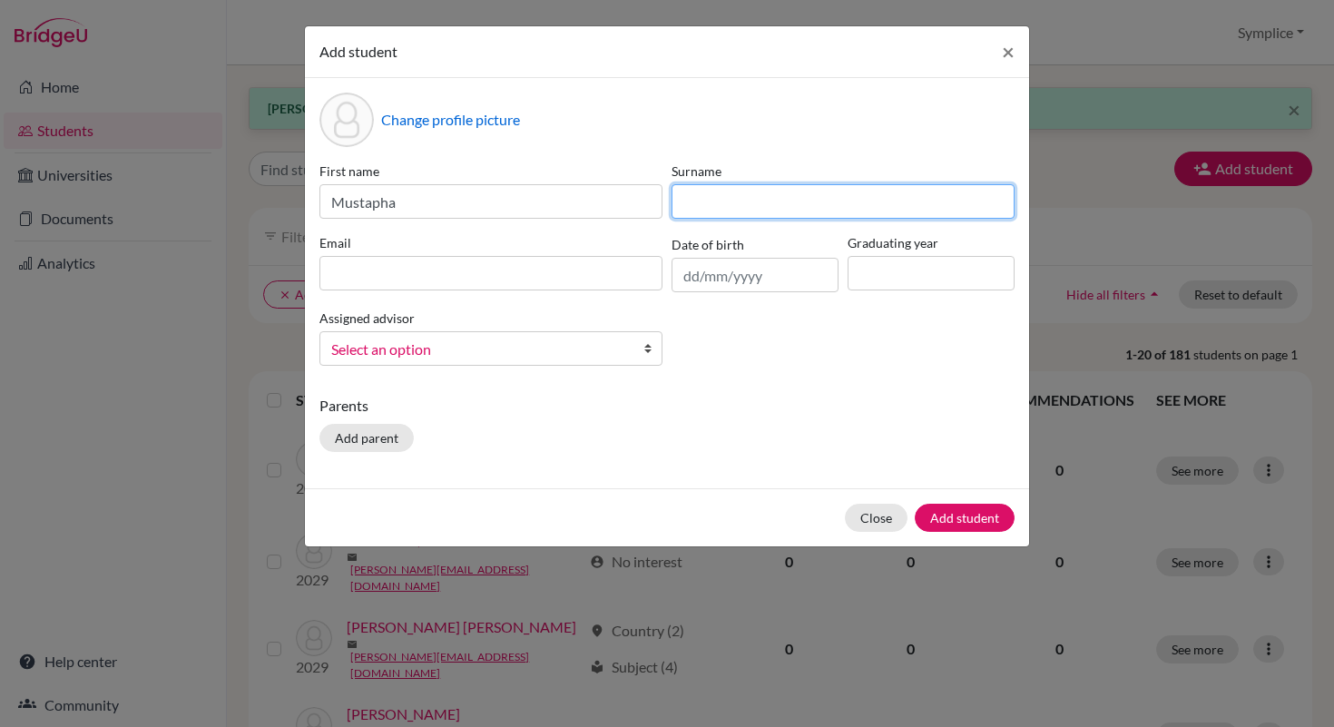
click at [738, 199] on input at bounding box center [843, 201] width 343 height 34
type input "Gherbi"
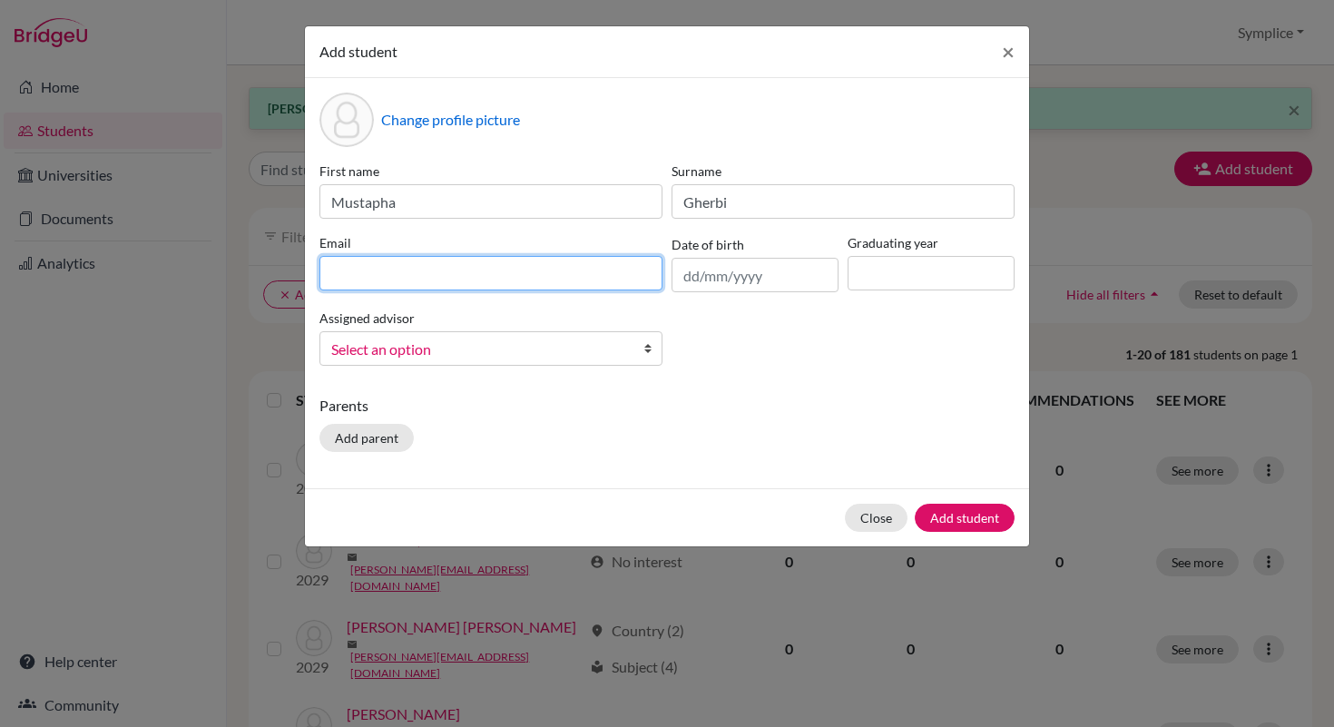
click at [489, 284] on input at bounding box center [491, 273] width 343 height 34
type input "[PERSON_NAME][EMAIL_ADDRESS][DOMAIN_NAME]"
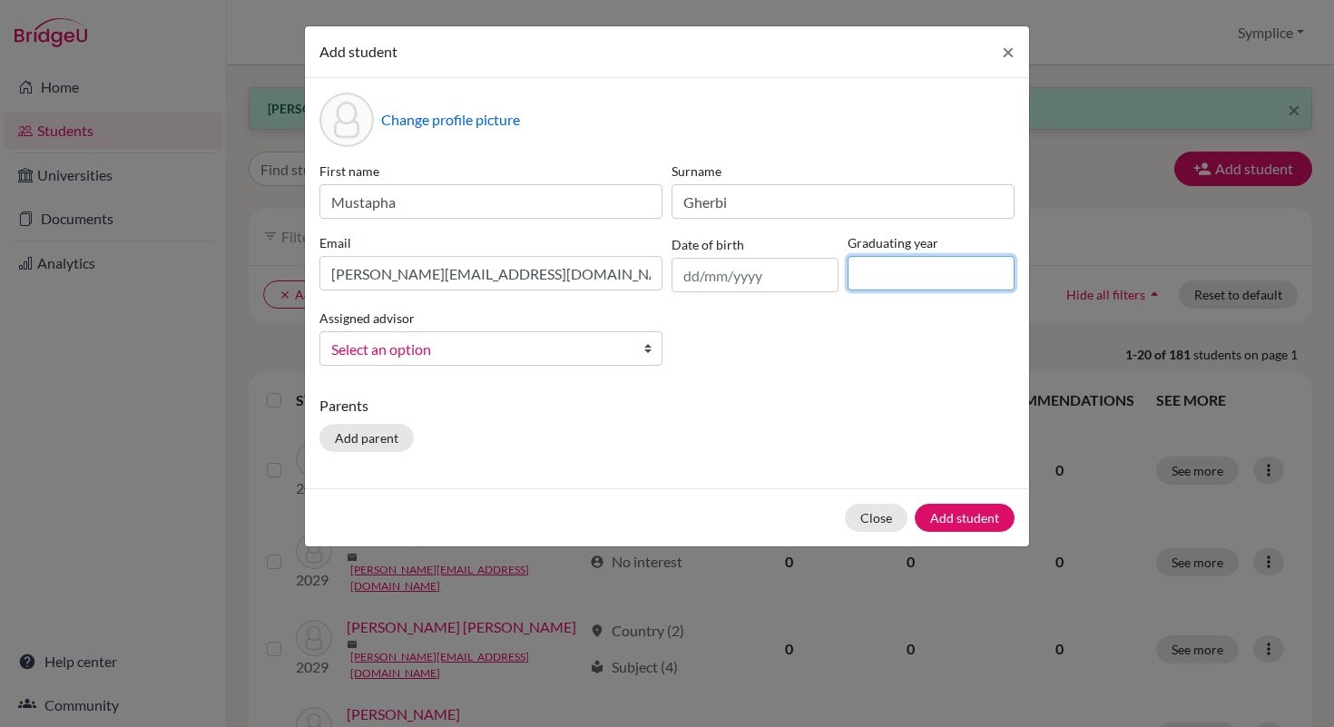
click at [868, 281] on input at bounding box center [931, 273] width 167 height 34
type input "2029"
click at [963, 522] on button "Add student" at bounding box center [965, 518] width 100 height 28
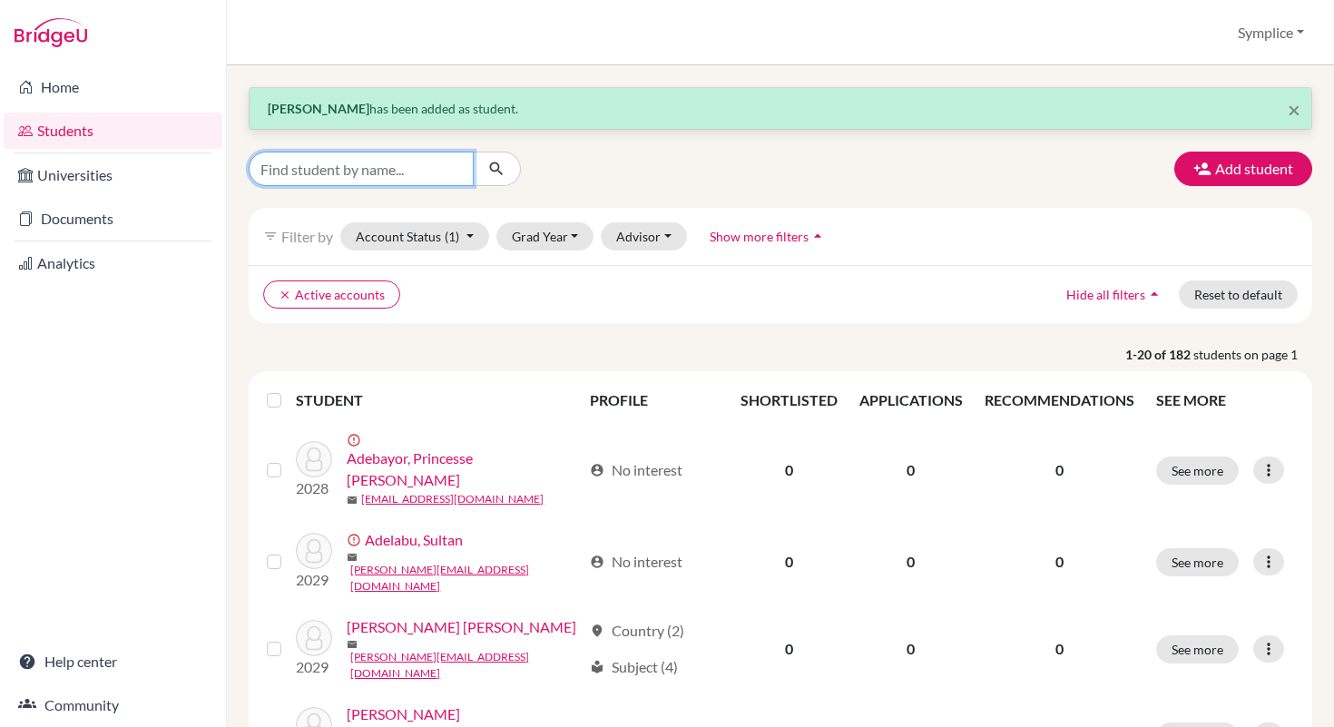
click at [354, 169] on input "Find student by name..." at bounding box center [361, 169] width 225 height 34
type input "zeenia"
click at [505, 163] on icon "submit" at bounding box center [496, 169] width 18 height 18
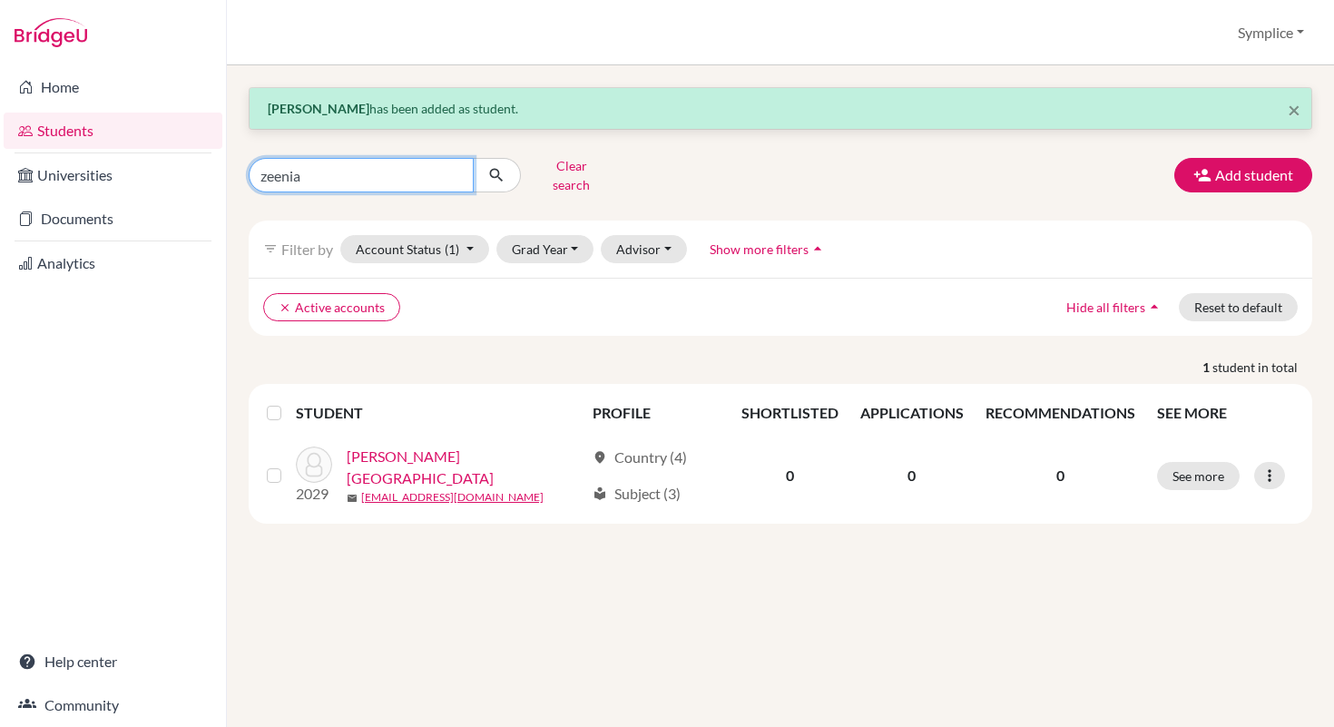
click at [442, 165] on input "zeenia" at bounding box center [361, 175] width 225 height 34
type input "z"
type input "serena"
click button "submit" at bounding box center [497, 175] width 48 height 34
click at [354, 163] on input "serena" at bounding box center [361, 175] width 225 height 34
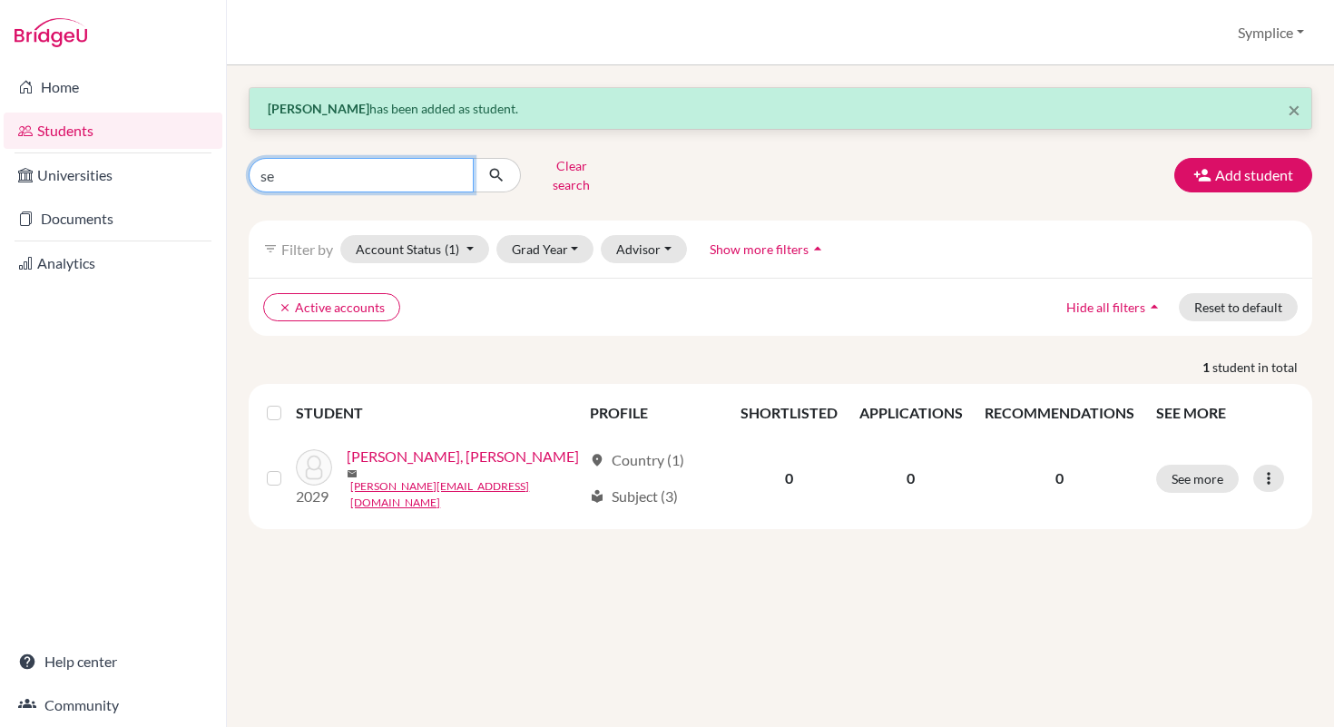
type input "s"
type input "[PERSON_NAME]"
click at [507, 172] on button "submit" at bounding box center [497, 175] width 48 height 34
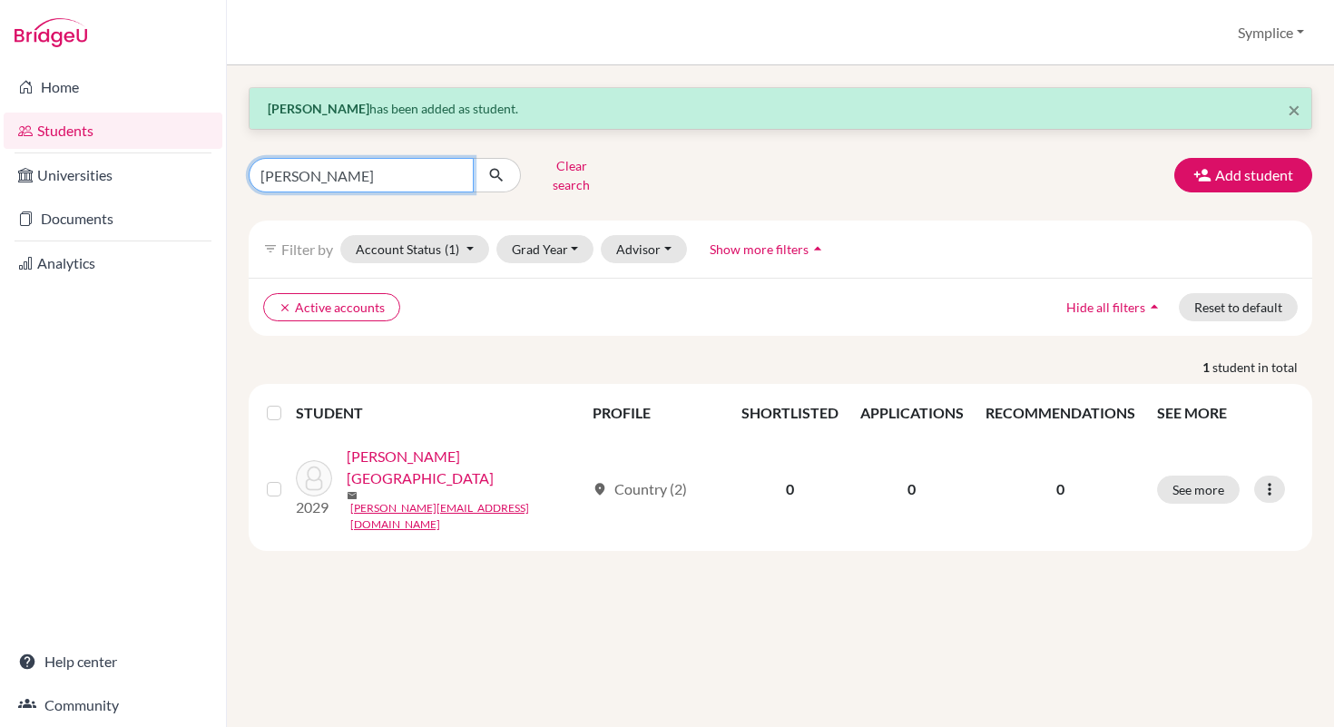
click at [366, 170] on input "[PERSON_NAME]" at bounding box center [361, 175] width 225 height 34
type input "c"
type input "[PERSON_NAME]"
click at [507, 174] on button "submit" at bounding box center [497, 175] width 48 height 34
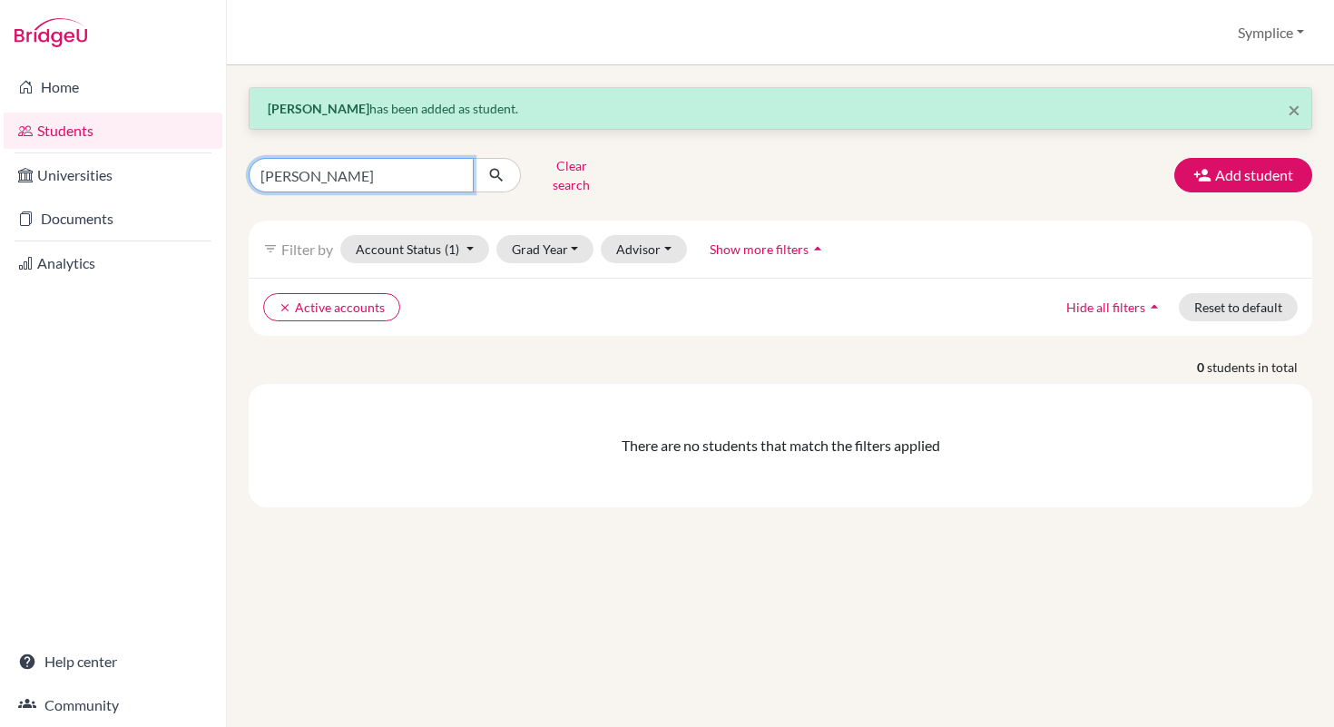
click at [446, 168] on input "[PERSON_NAME]" at bounding box center [361, 175] width 225 height 34
type input "a"
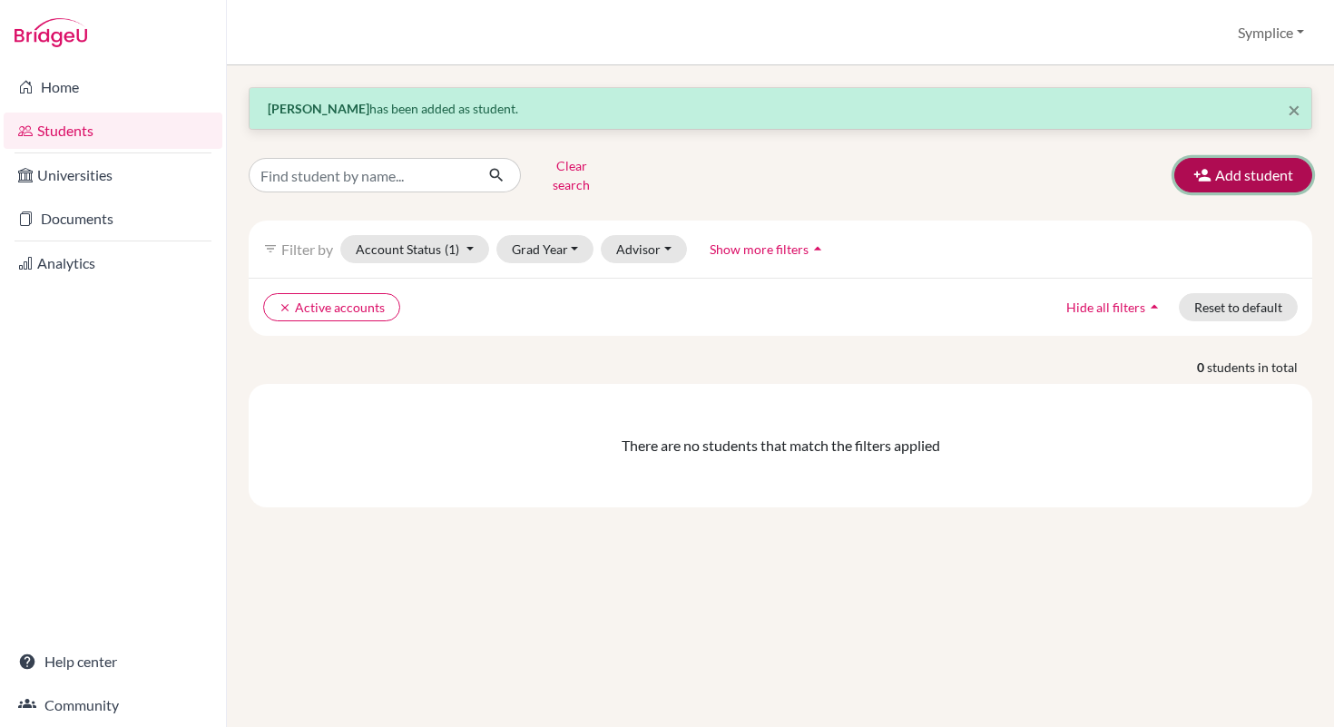
click at [1210, 168] on icon "button" at bounding box center [1203, 175] width 18 height 18
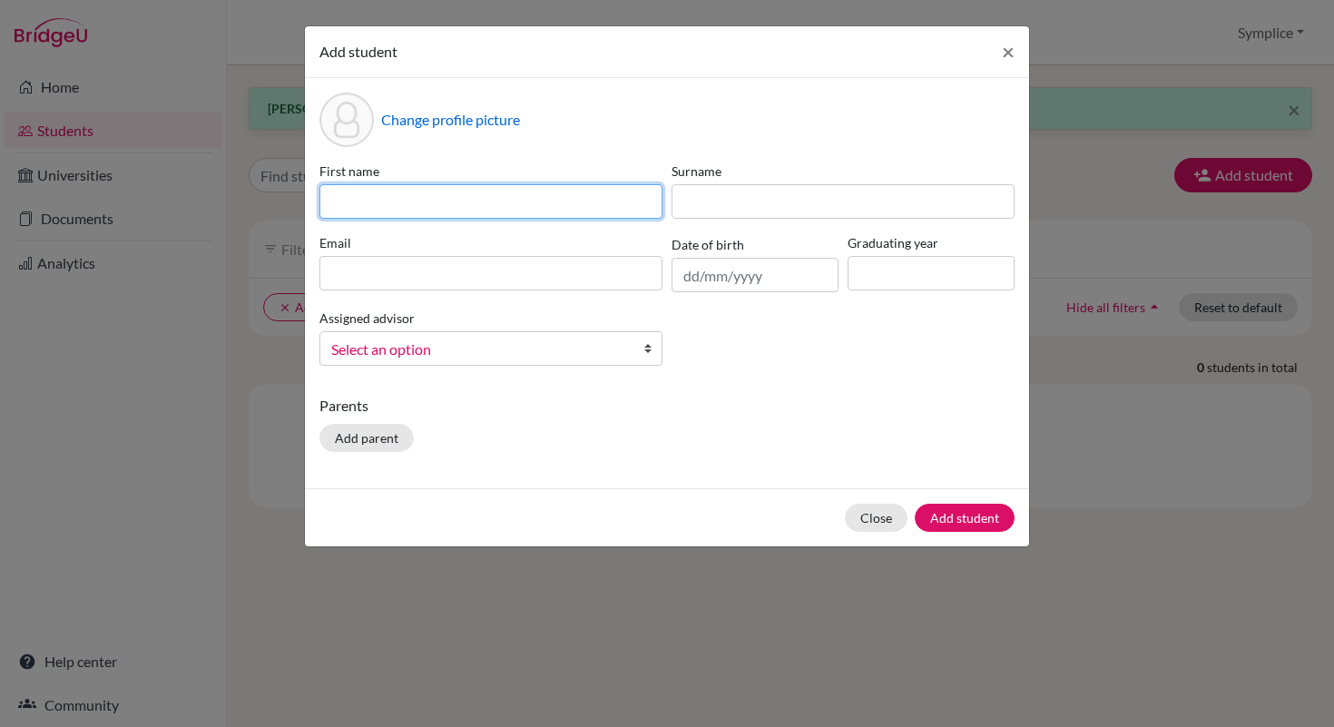
click at [457, 200] on input at bounding box center [491, 201] width 343 height 34
type input "[PERSON_NAME]"
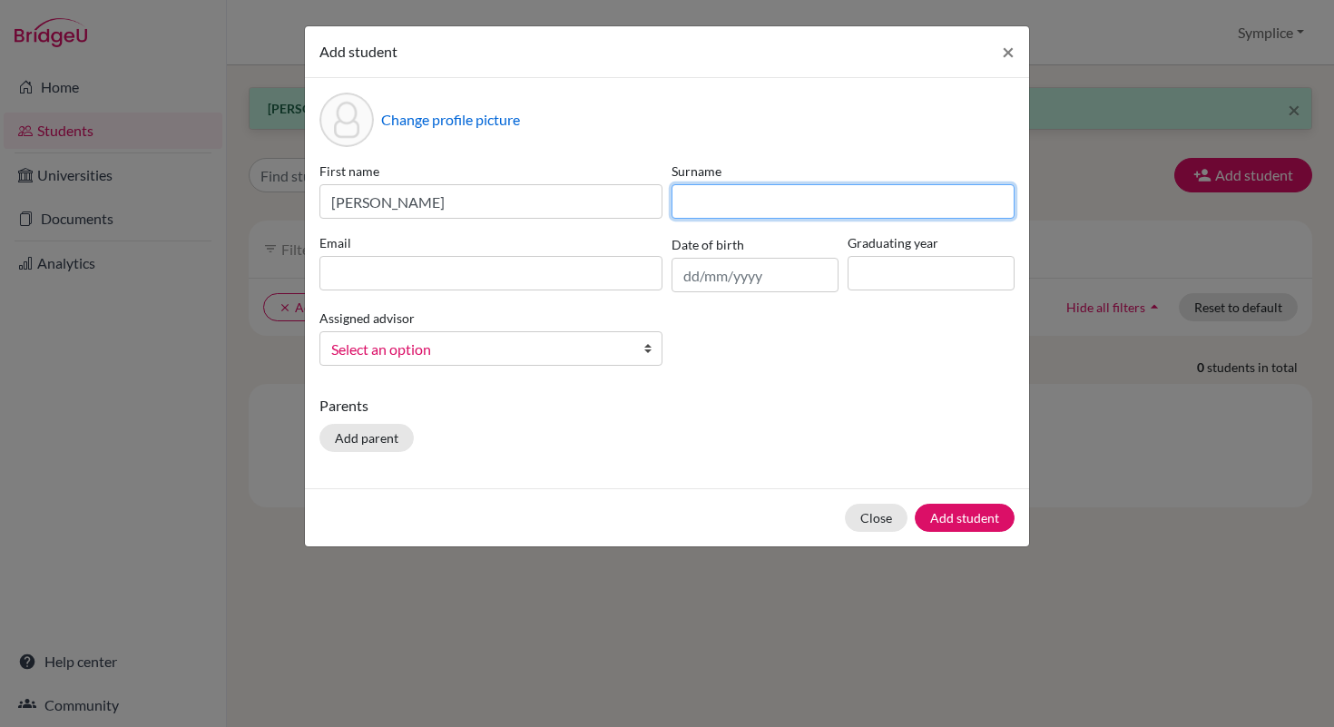
click at [695, 199] on input at bounding box center [843, 201] width 343 height 34
type input "[PERSON_NAME]"
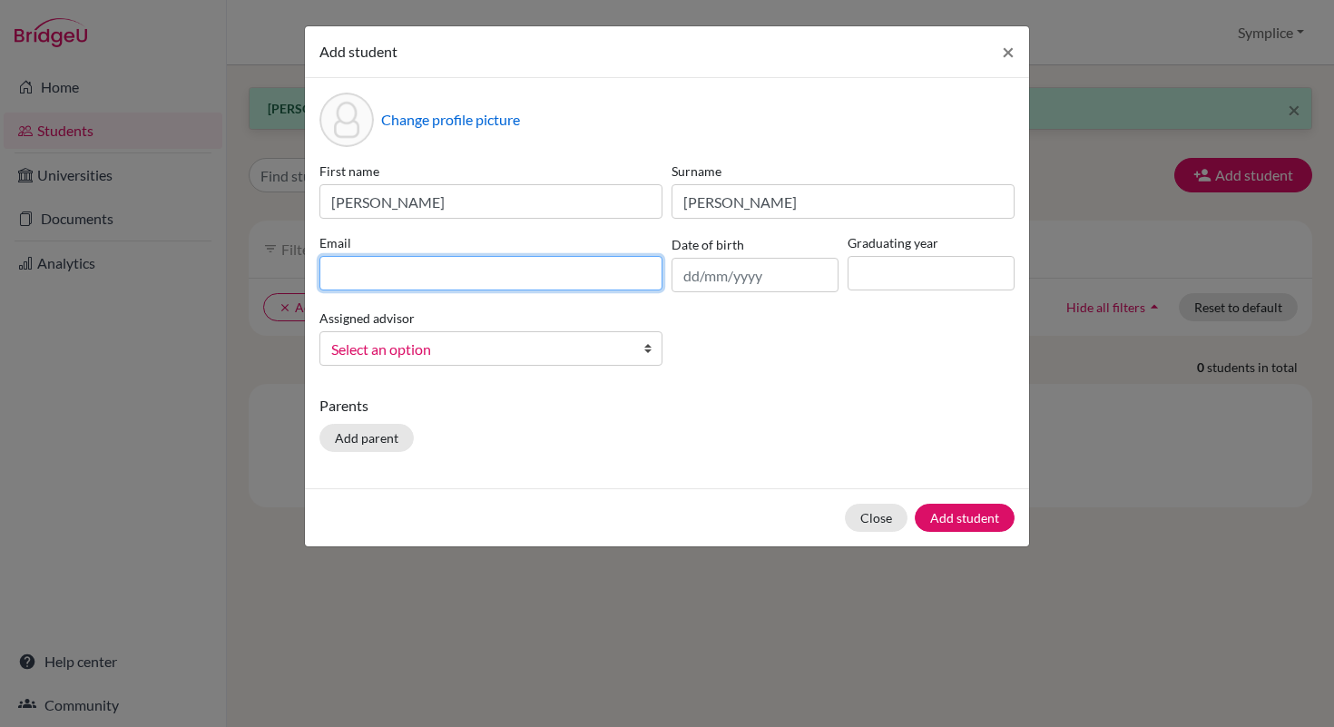
click at [428, 276] on input at bounding box center [491, 273] width 343 height 34
click at [407, 277] on input at bounding box center [491, 273] width 343 height 34
type input "[PERSON_NAME][EMAIL_ADDRESS][DOMAIN_NAME]"
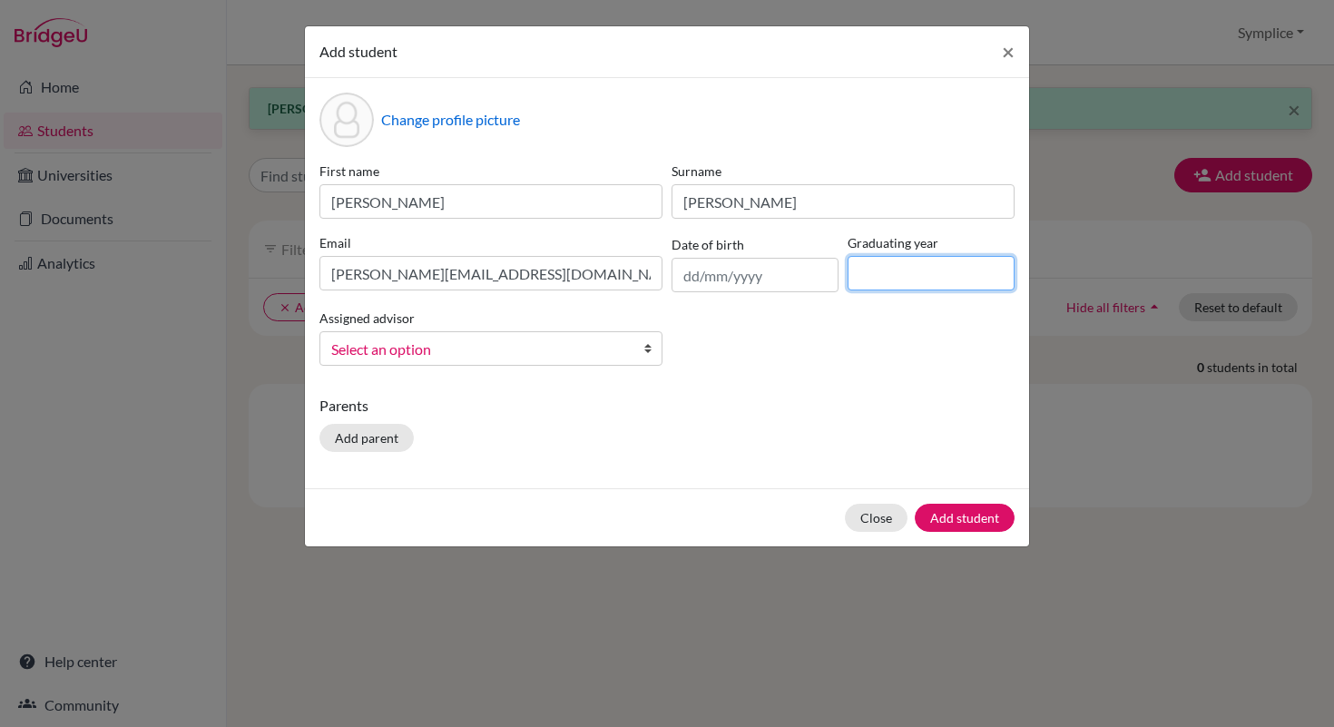
click at [902, 278] on input at bounding box center [931, 273] width 167 height 34
type input "2029"
click at [962, 513] on button "Add student" at bounding box center [965, 518] width 100 height 28
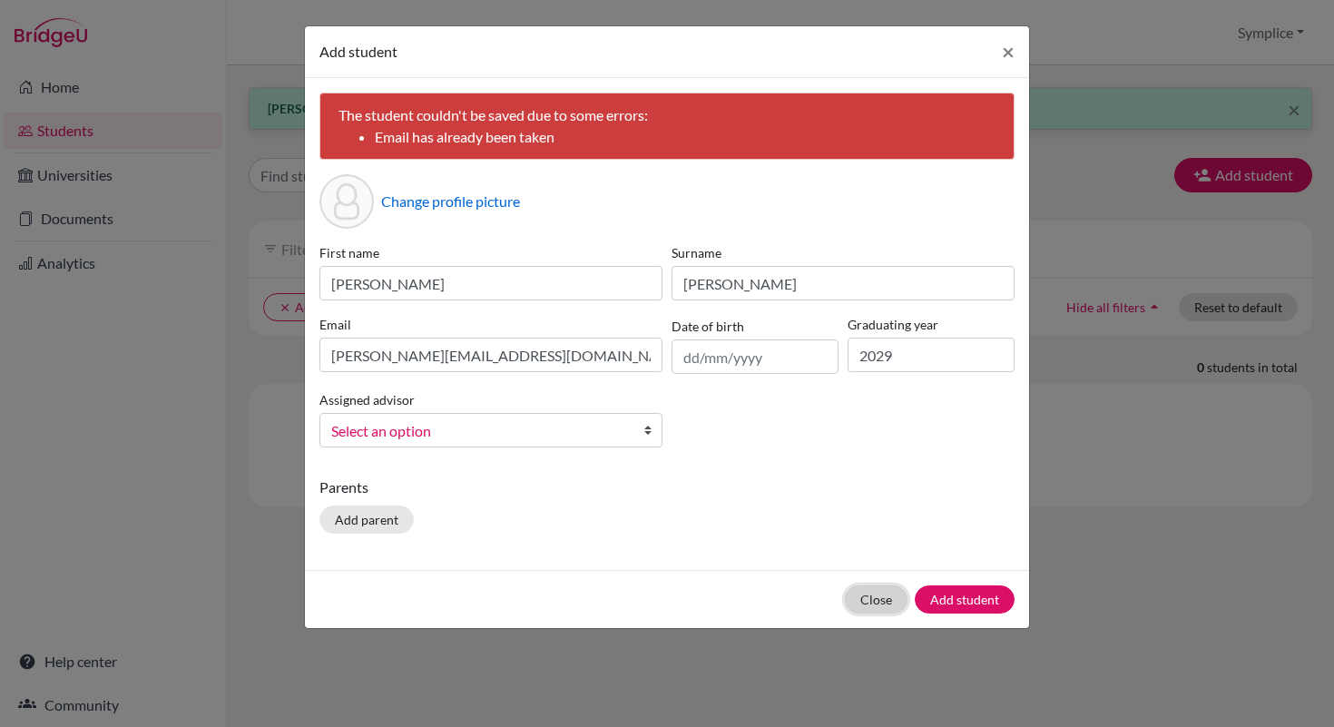
click at [887, 594] on button "Close" at bounding box center [876, 600] width 63 height 28
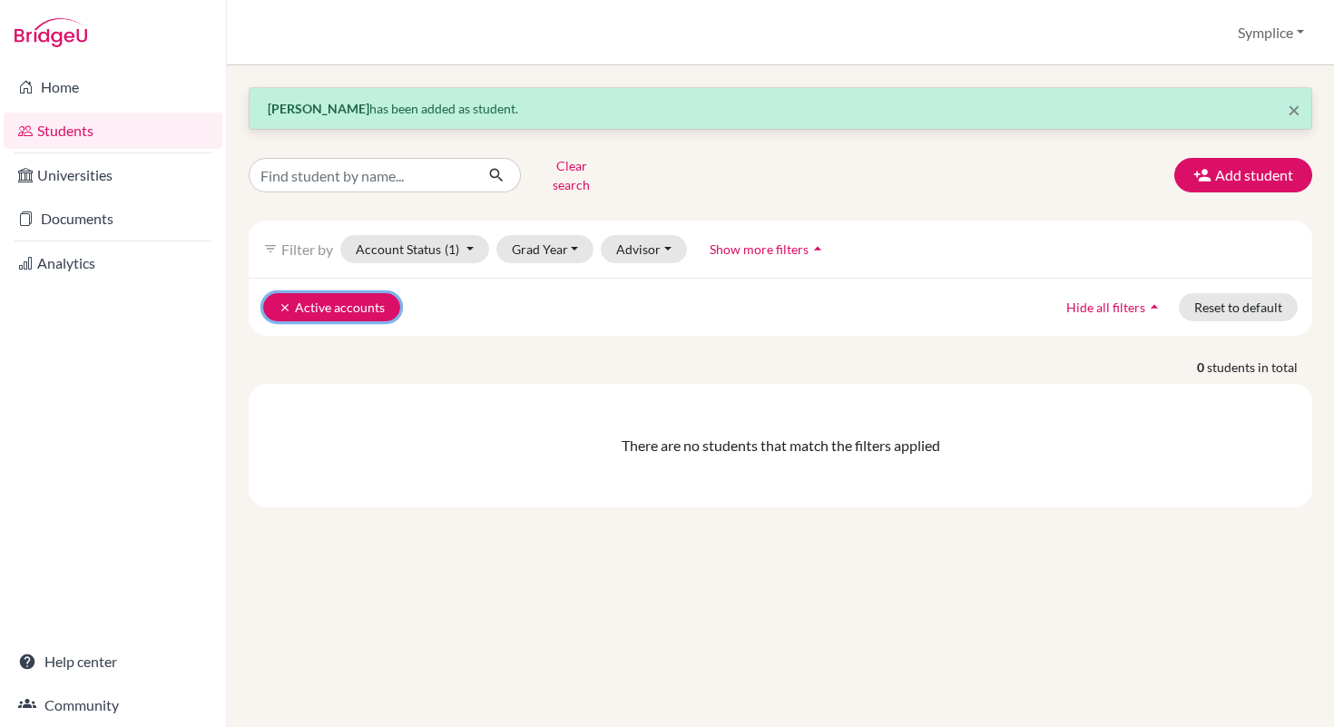
click at [344, 300] on button "clear Active accounts" at bounding box center [331, 307] width 137 height 28
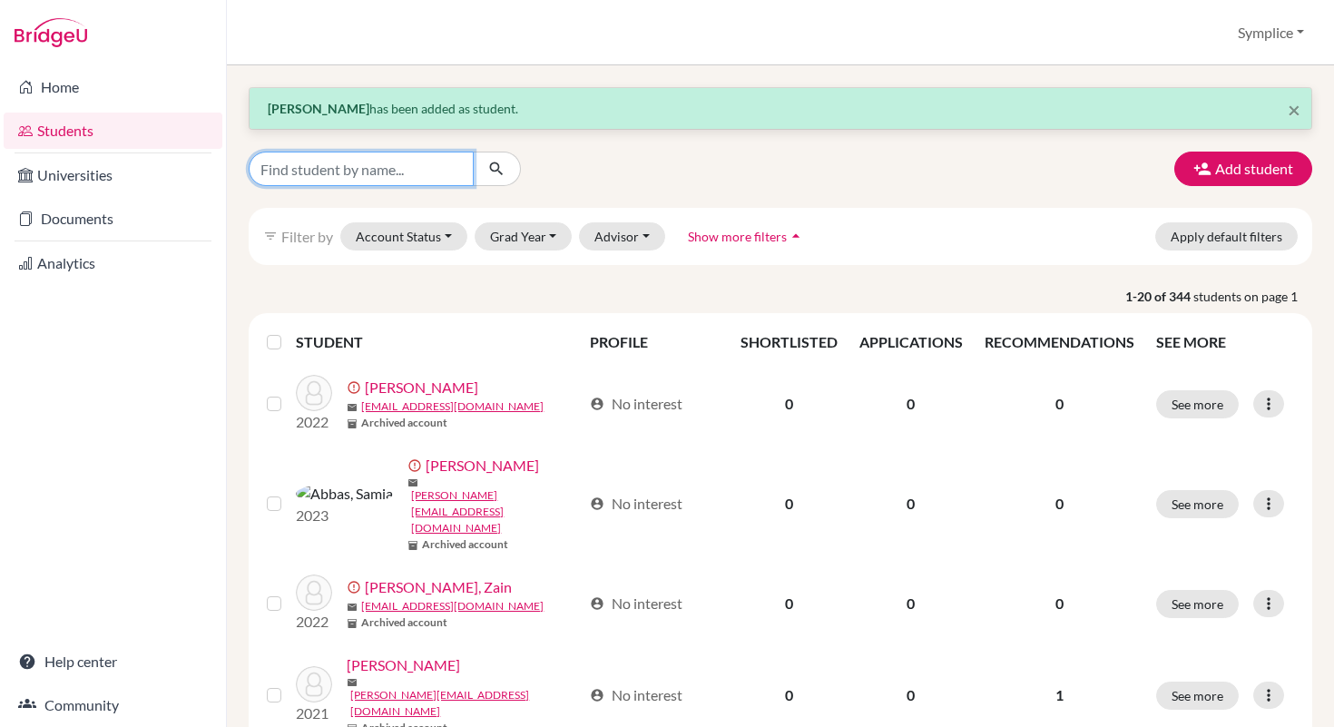
click at [420, 161] on input "Find student by name..." at bounding box center [361, 169] width 225 height 34
type input "a"
type input "mahajan"
click at [507, 163] on button "submit" at bounding box center [497, 169] width 48 height 34
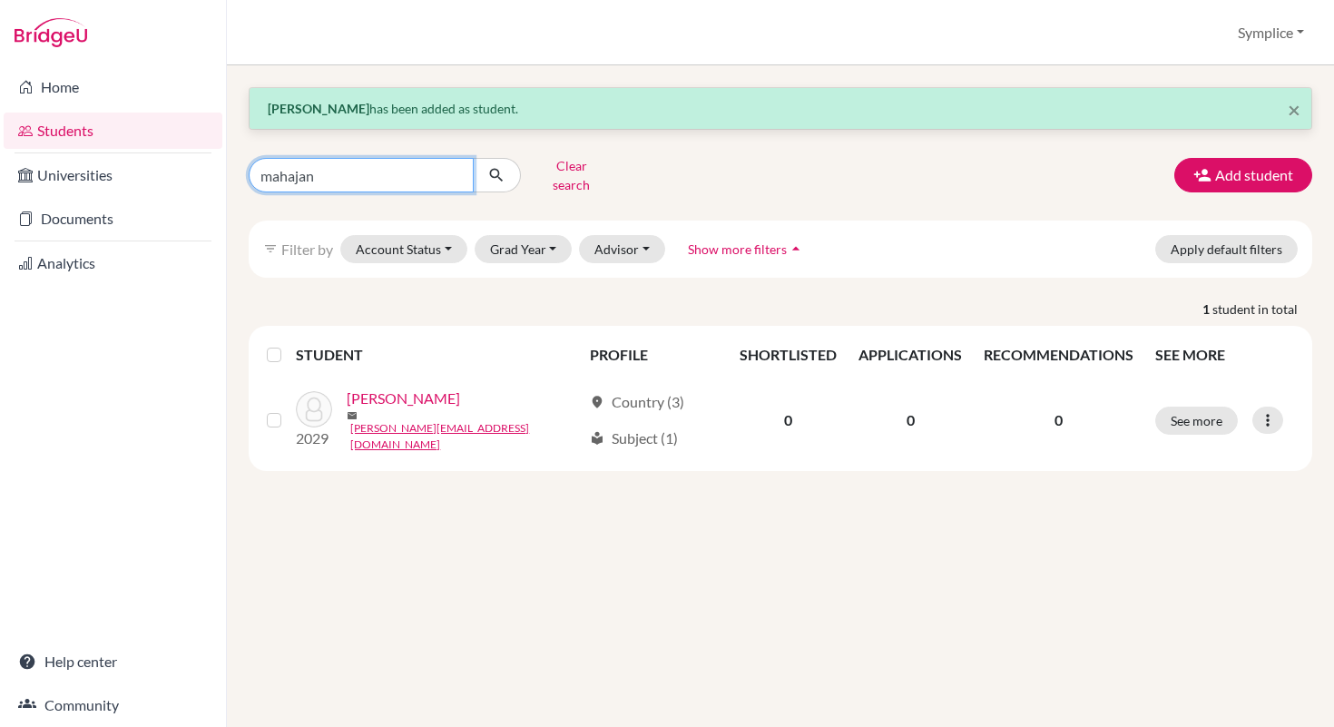
click at [410, 169] on input "mahajan" at bounding box center [361, 175] width 225 height 34
type input "m"
type input "[PERSON_NAME]"
click at [499, 166] on icon "submit" at bounding box center [496, 175] width 18 height 18
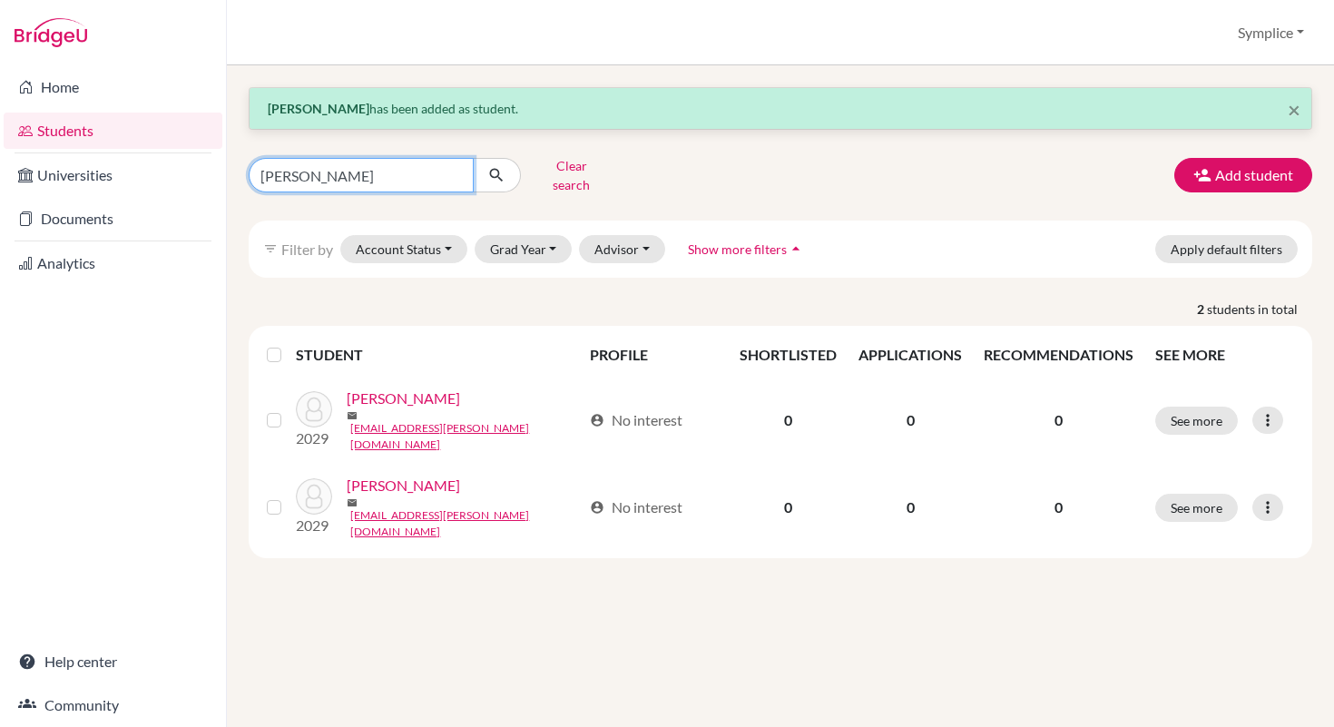
click at [324, 168] on input "[PERSON_NAME]" at bounding box center [361, 175] width 225 height 34
type input "o"
type input "aamin"
click at [495, 166] on icon "submit" at bounding box center [496, 175] width 18 height 18
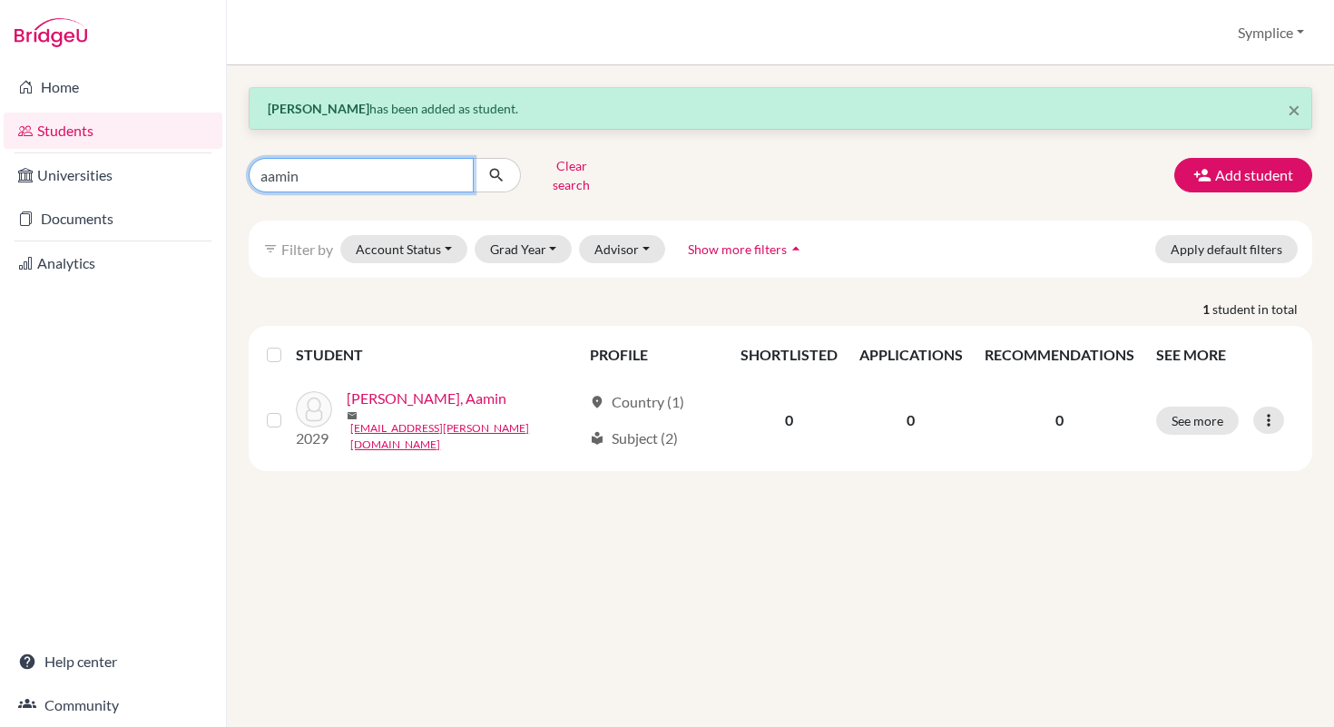
click at [375, 163] on input "aamin" at bounding box center [361, 175] width 225 height 34
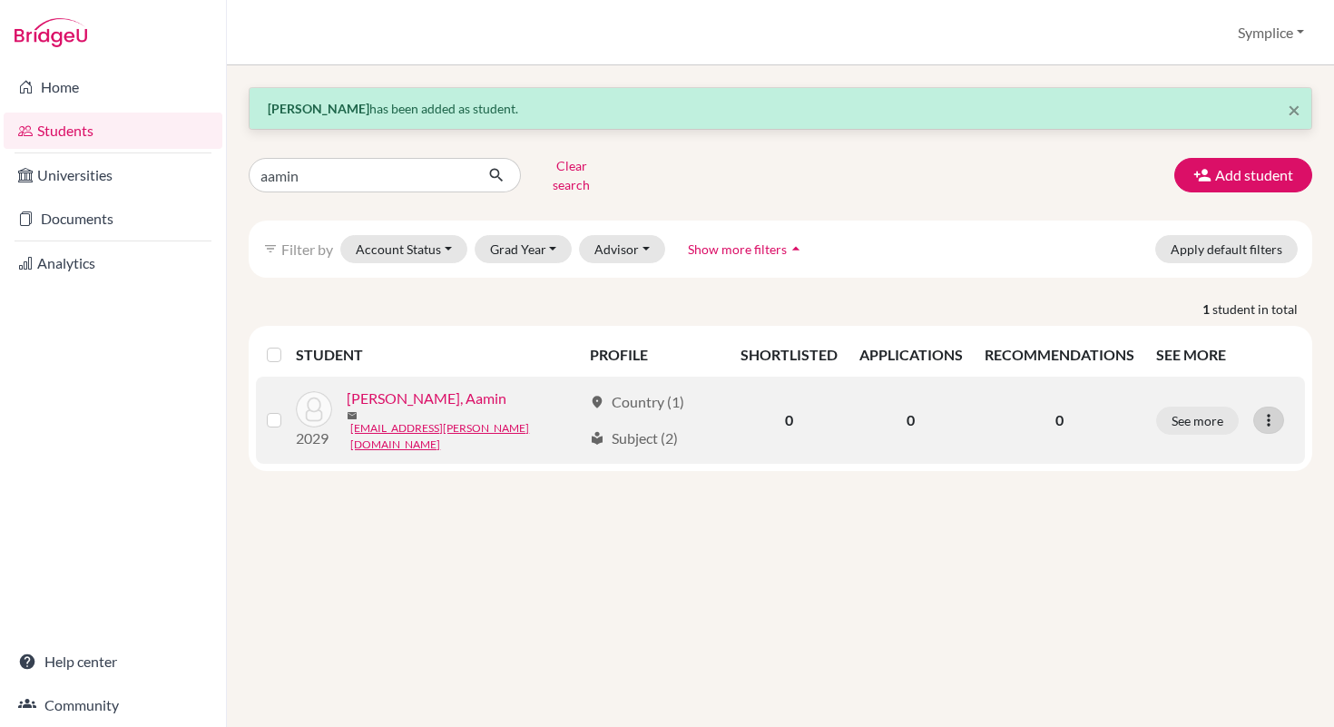
click at [1269, 411] on icon at bounding box center [1269, 420] width 18 height 18
click at [1177, 440] on button "Edit student" at bounding box center [1189, 454] width 143 height 29
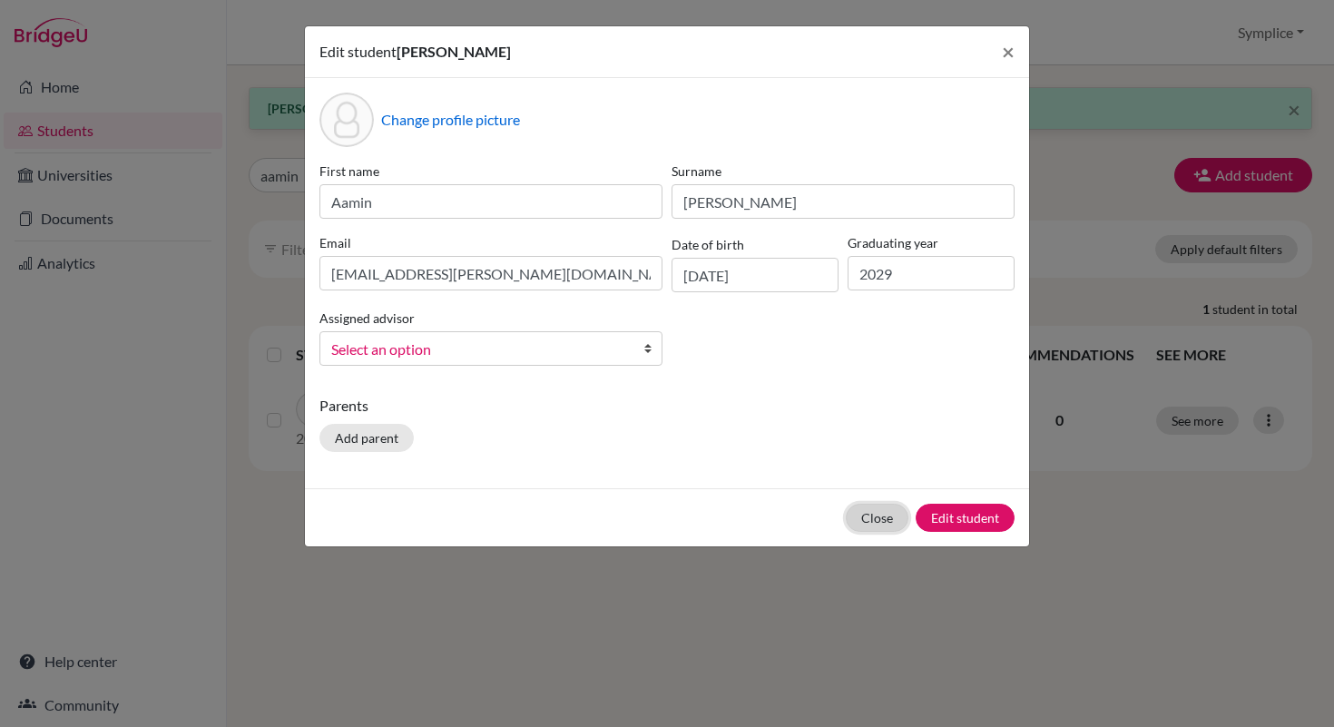
click at [883, 513] on button "Close" at bounding box center [877, 518] width 63 height 28
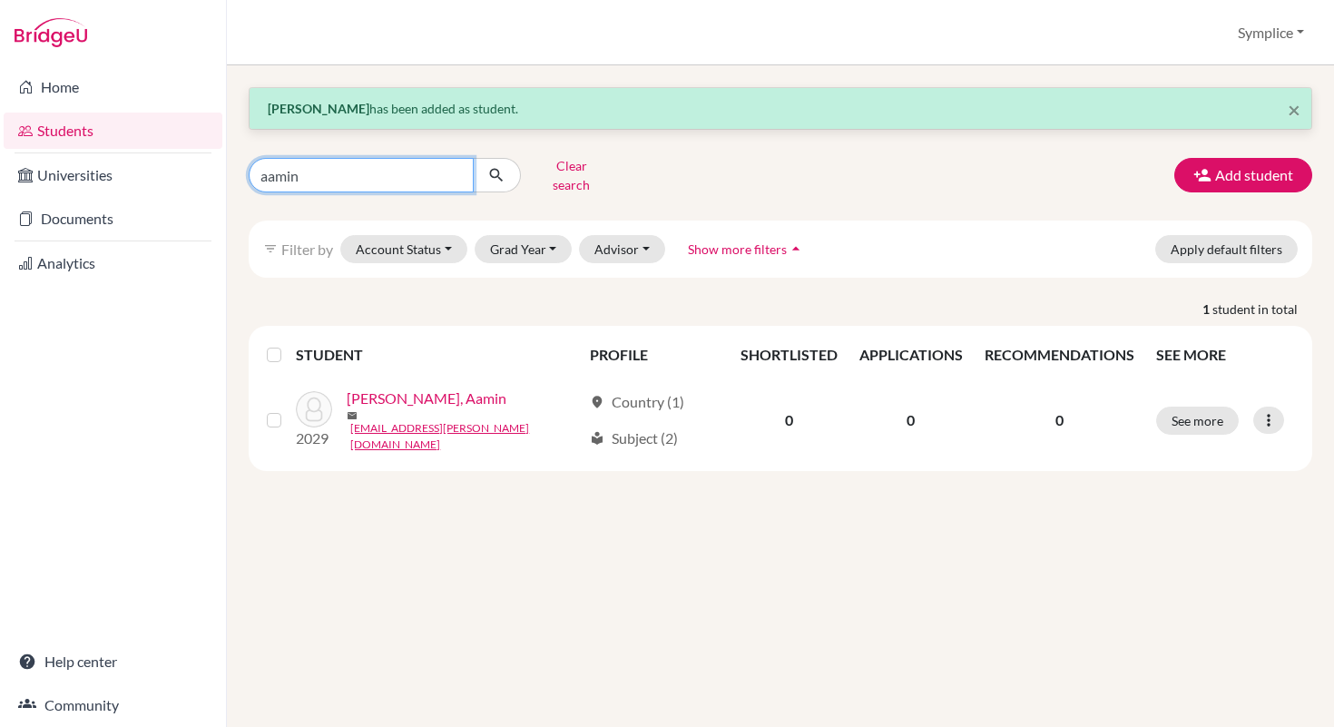
click at [328, 177] on input "aamin" at bounding box center [361, 175] width 225 height 34
type input "a"
type input "umar"
click at [488, 168] on icon "submit" at bounding box center [496, 175] width 18 height 18
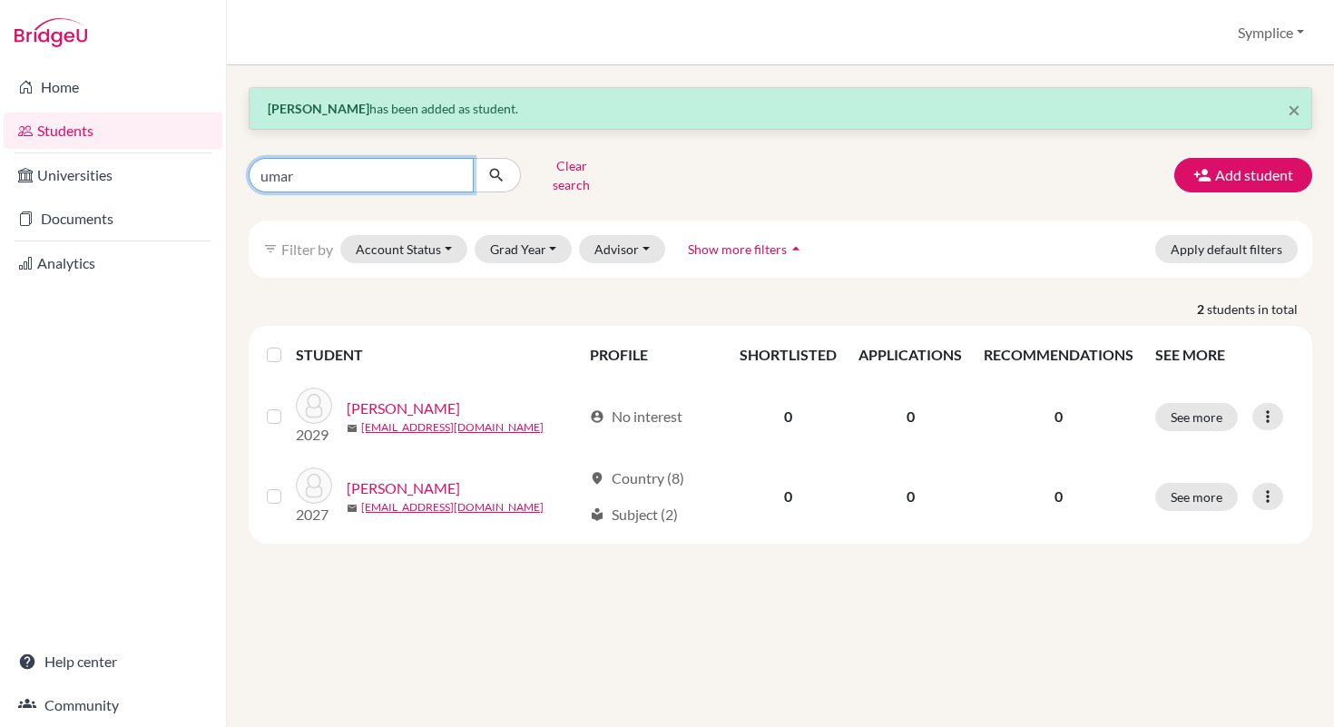
click at [359, 172] on input "umar" at bounding box center [361, 175] width 225 height 34
type input "u"
type input "[PERSON_NAME]"
click at [506, 171] on button "submit" at bounding box center [497, 175] width 48 height 34
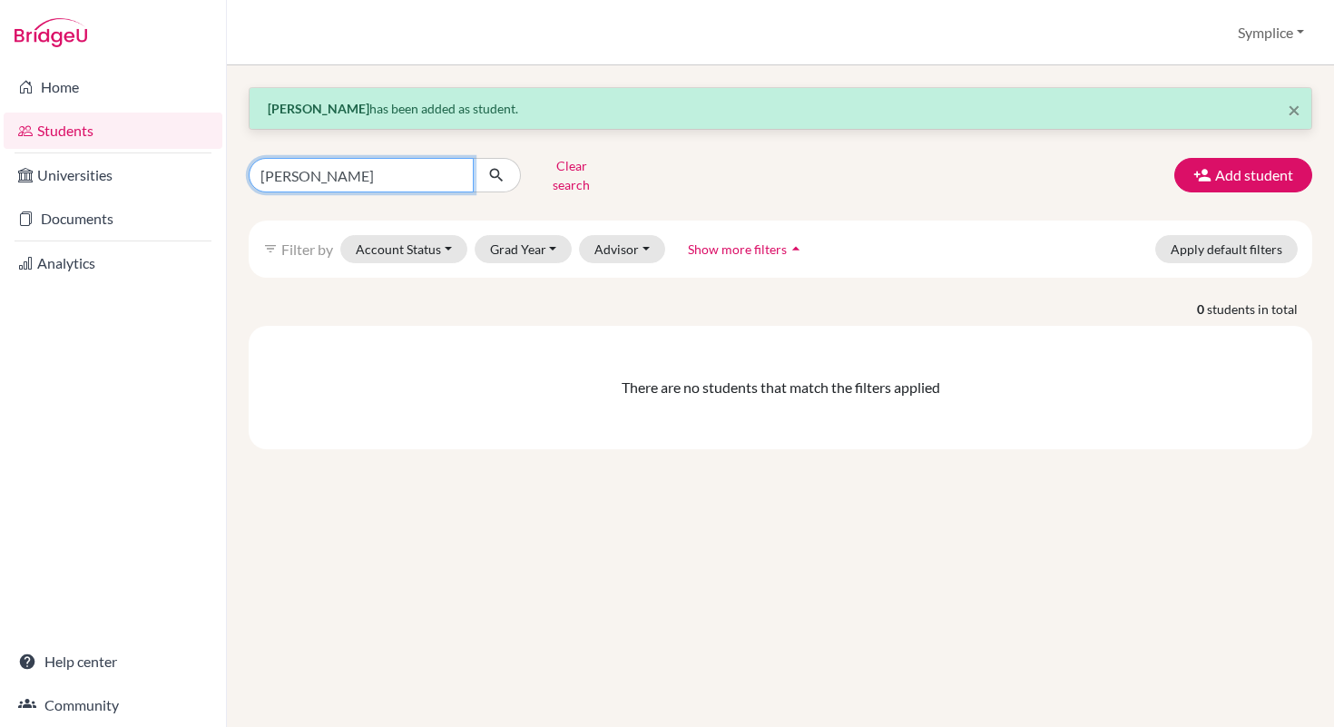
click at [359, 168] on input "[PERSON_NAME]" at bounding box center [361, 175] width 225 height 34
type input "a"
type input "[PERSON_NAME]"
click at [506, 169] on button "submit" at bounding box center [497, 175] width 48 height 34
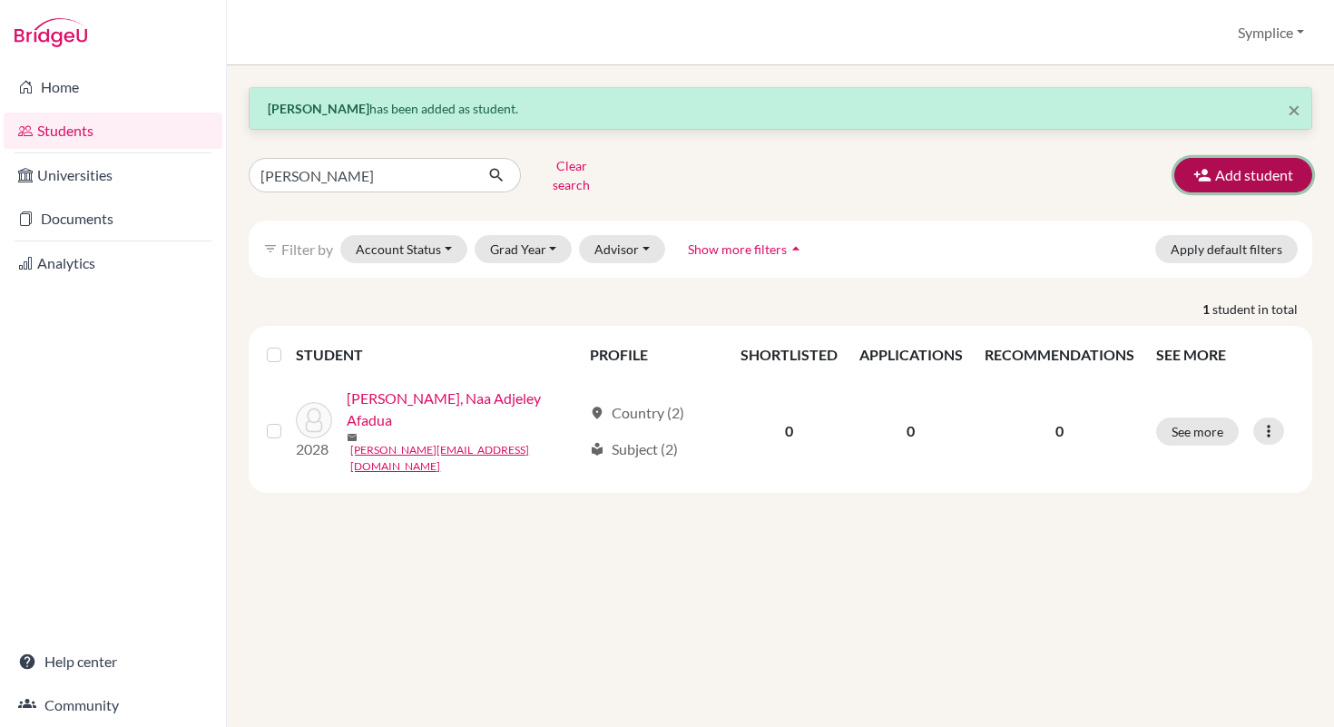
click at [1223, 165] on button "Add student" at bounding box center [1244, 175] width 138 height 34
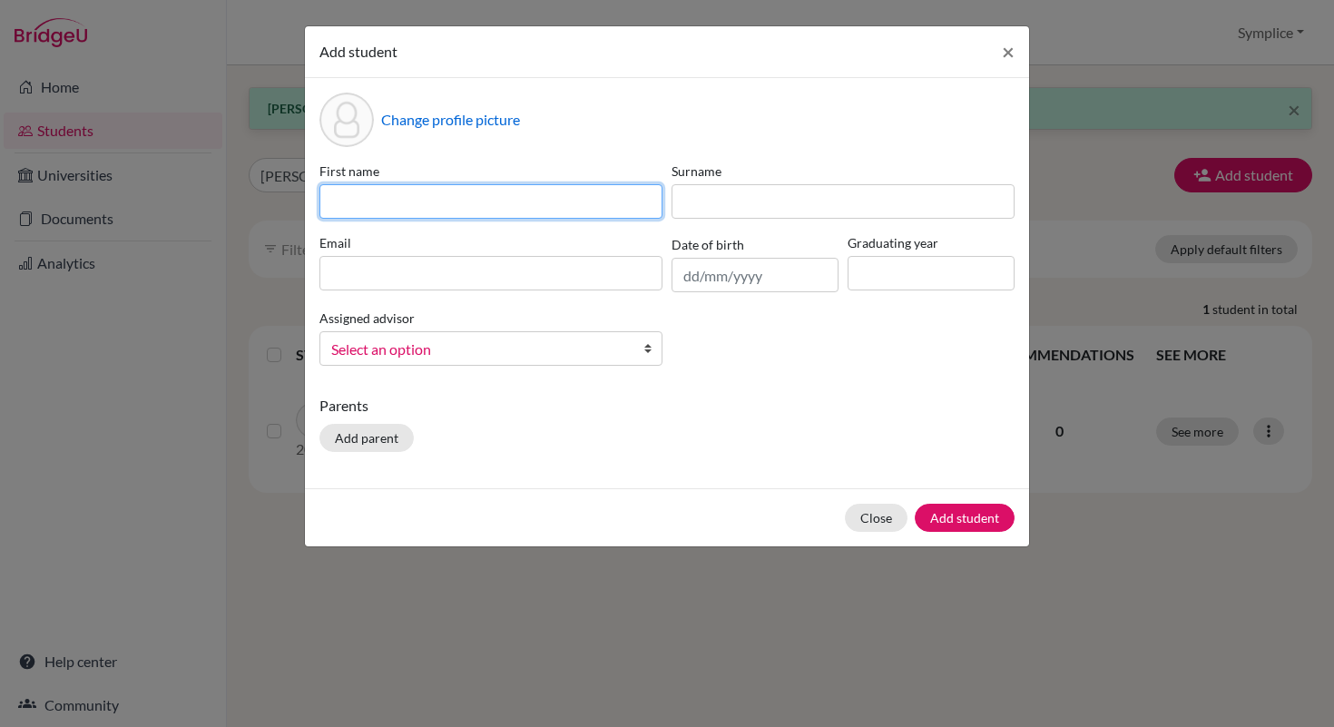
click at [386, 201] on input at bounding box center [491, 201] width 343 height 34
type input "[PERSON_NAME]"
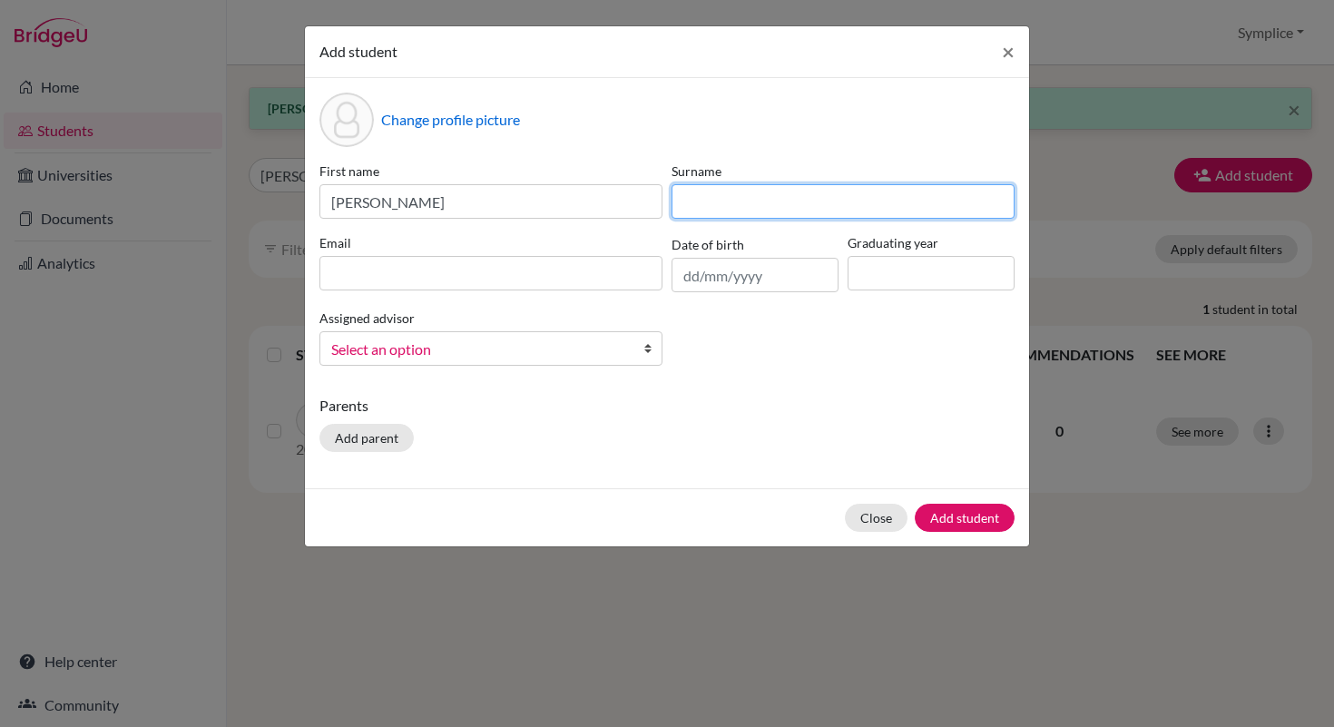
click at [699, 189] on input at bounding box center [843, 201] width 343 height 34
type input "[PERSON_NAME]"
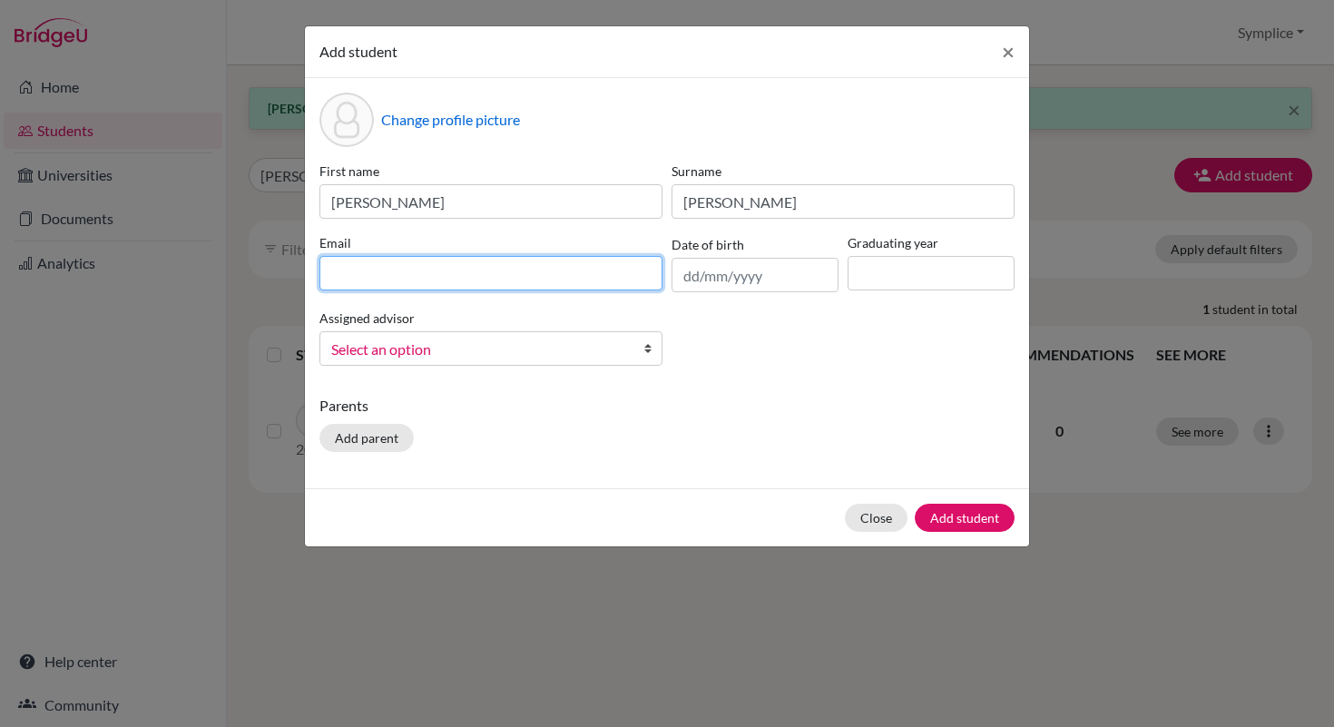
click at [370, 280] on input at bounding box center [491, 273] width 343 height 34
type input "[EMAIL_ADDRESS][PERSON_NAME][DOMAIN_NAME]"
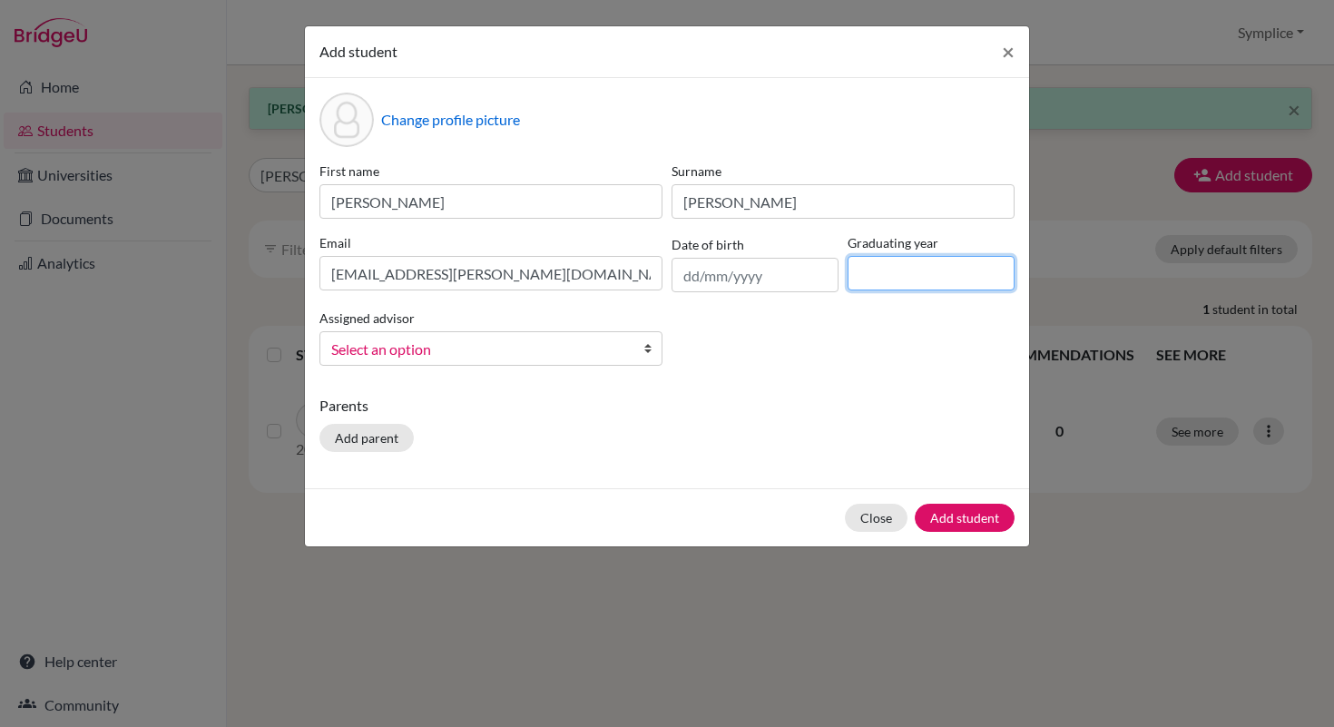
click at [883, 275] on input at bounding box center [931, 273] width 167 height 34
type input "2029"
click at [951, 519] on button "Add student" at bounding box center [965, 518] width 100 height 28
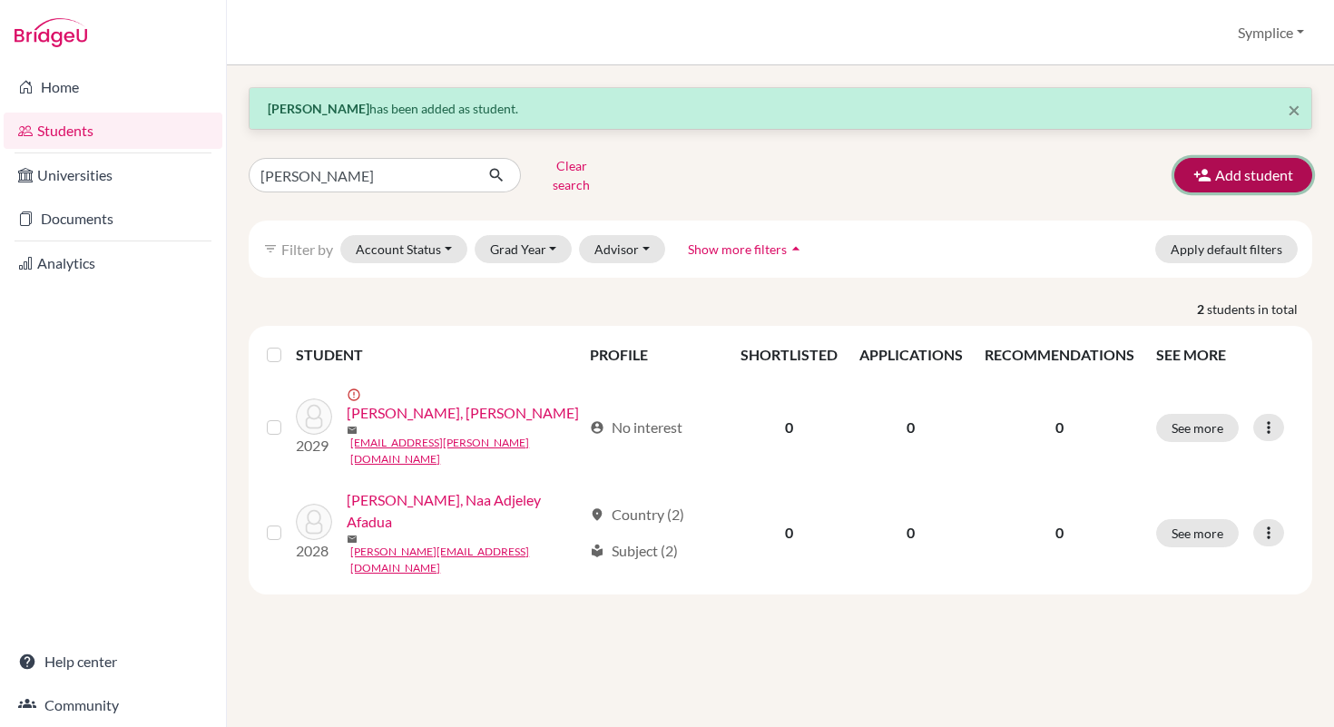
click at [1243, 174] on button "Add student" at bounding box center [1244, 175] width 138 height 34
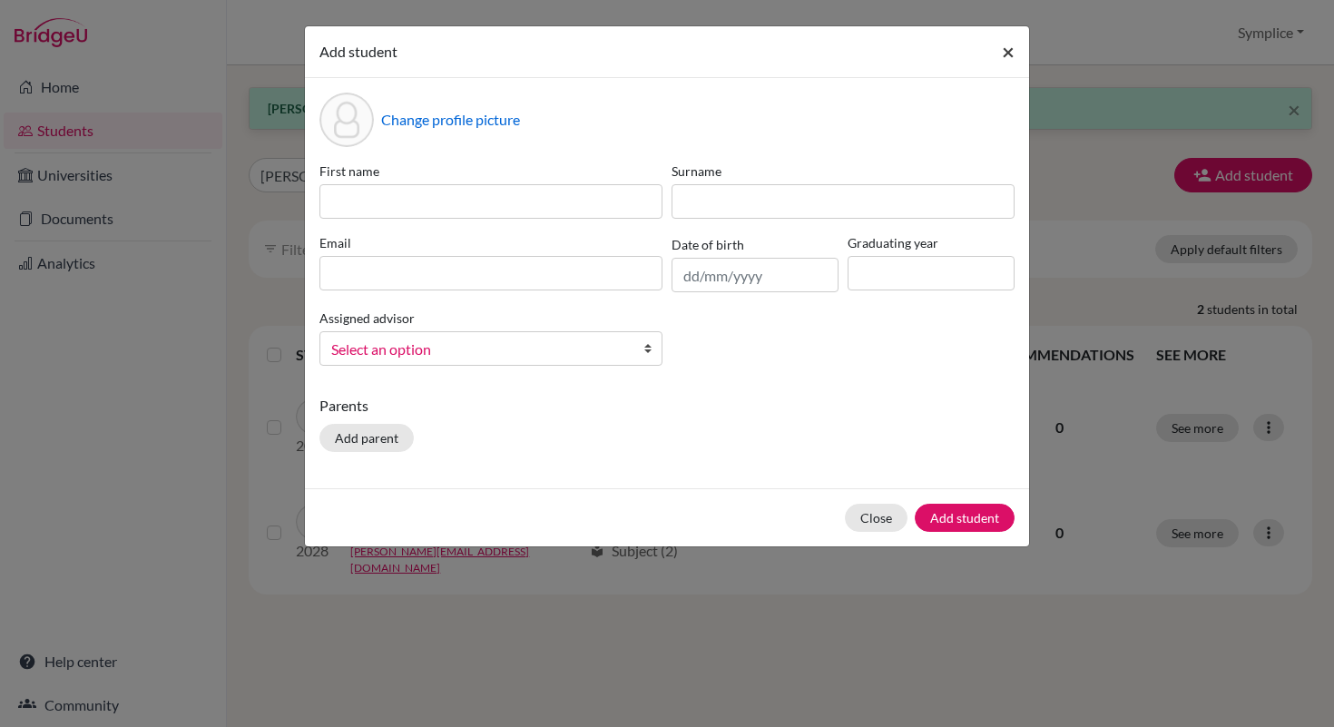
click at [1002, 54] on span "×" at bounding box center [1008, 51] width 13 height 26
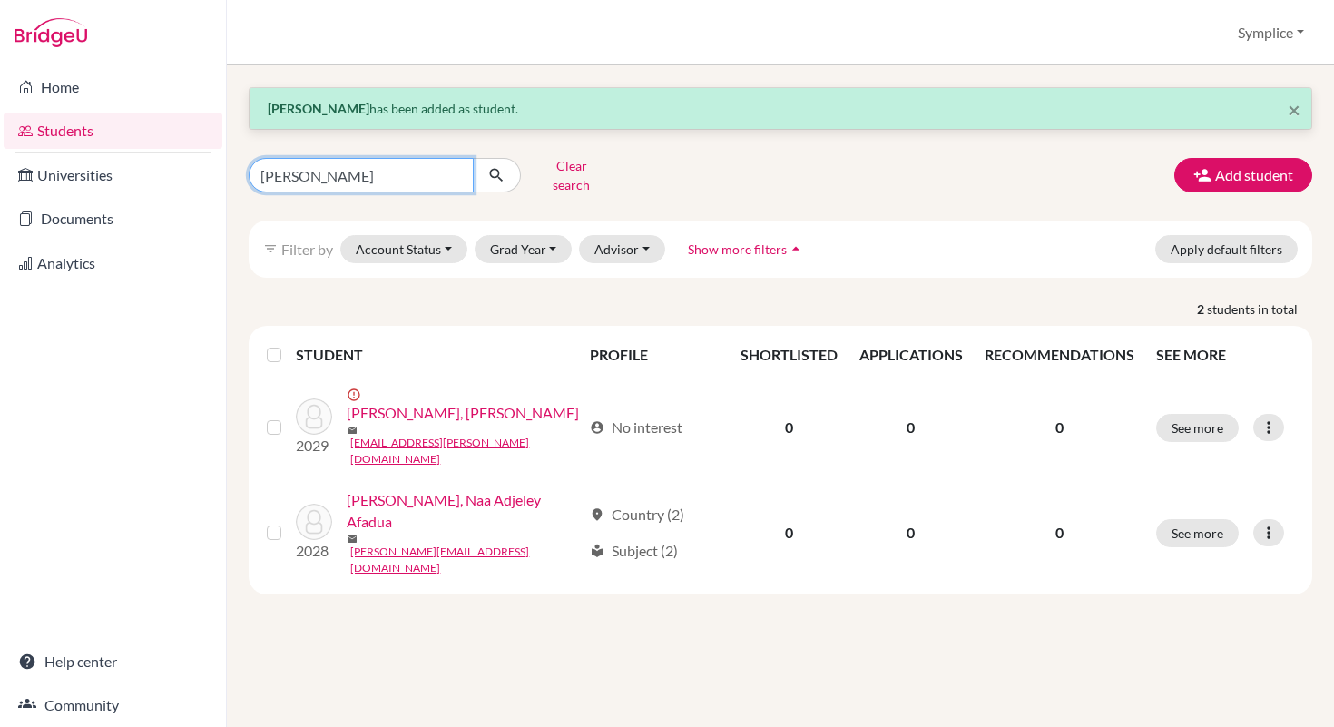
click at [425, 169] on input "[PERSON_NAME]" at bounding box center [361, 175] width 225 height 34
type input "a"
type input "[PERSON_NAME]"
click at [507, 160] on button "submit" at bounding box center [497, 175] width 48 height 34
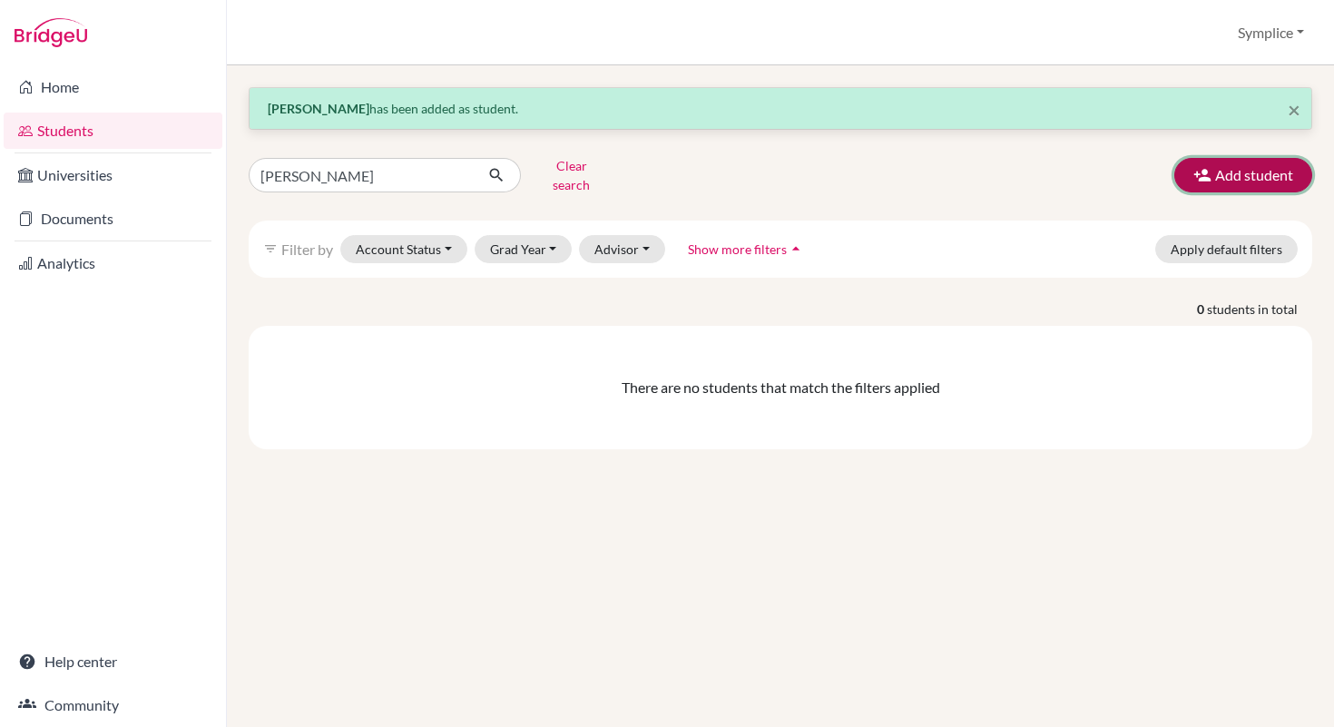
click at [1229, 167] on button "Add student" at bounding box center [1244, 175] width 138 height 34
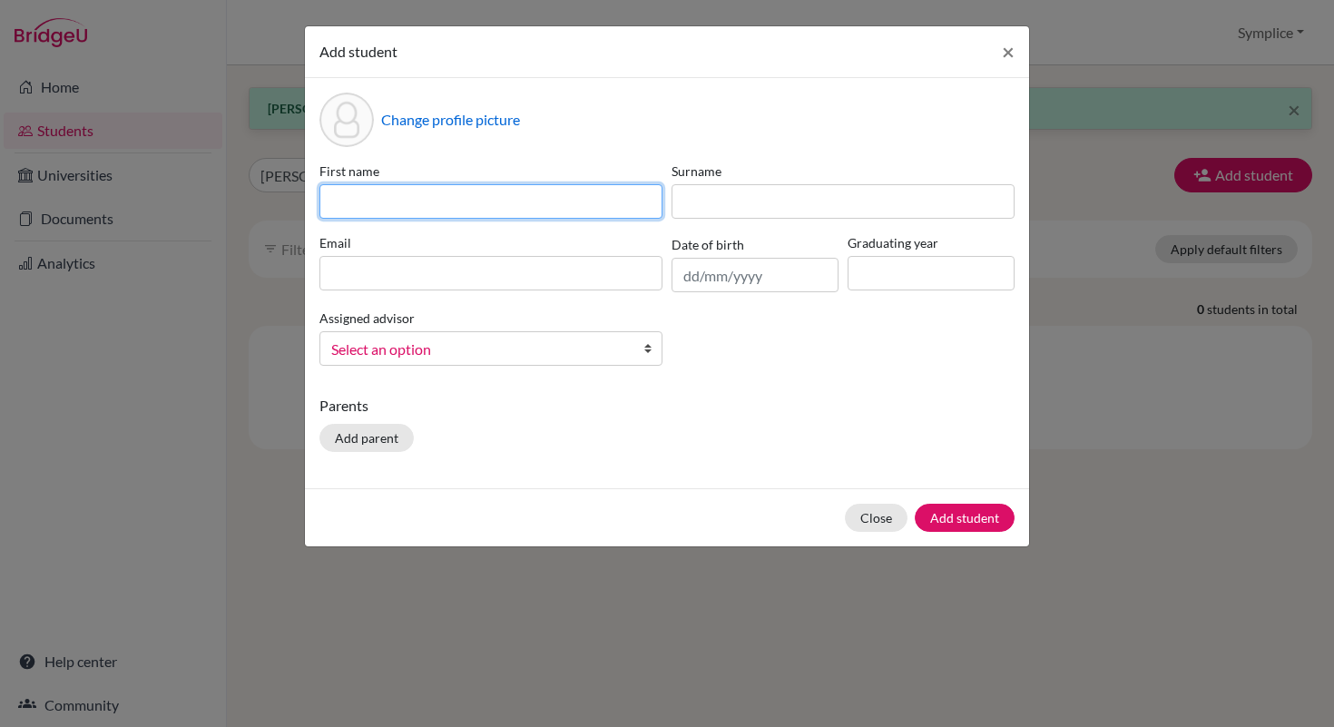
click at [426, 211] on input at bounding box center [491, 201] width 343 height 34
type input "[PERSON_NAME] [PERSON_NAME]"
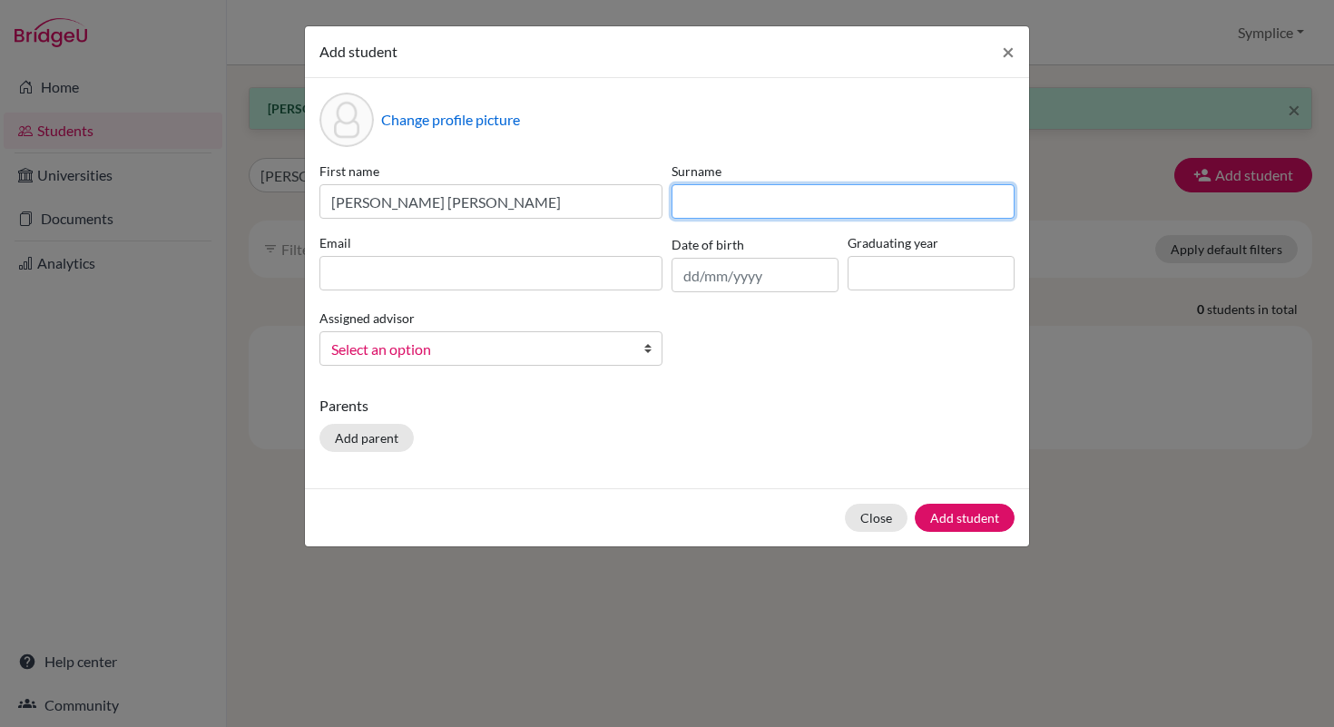
click at [738, 209] on input at bounding box center [843, 201] width 343 height 34
type input "[PERSON_NAME]"
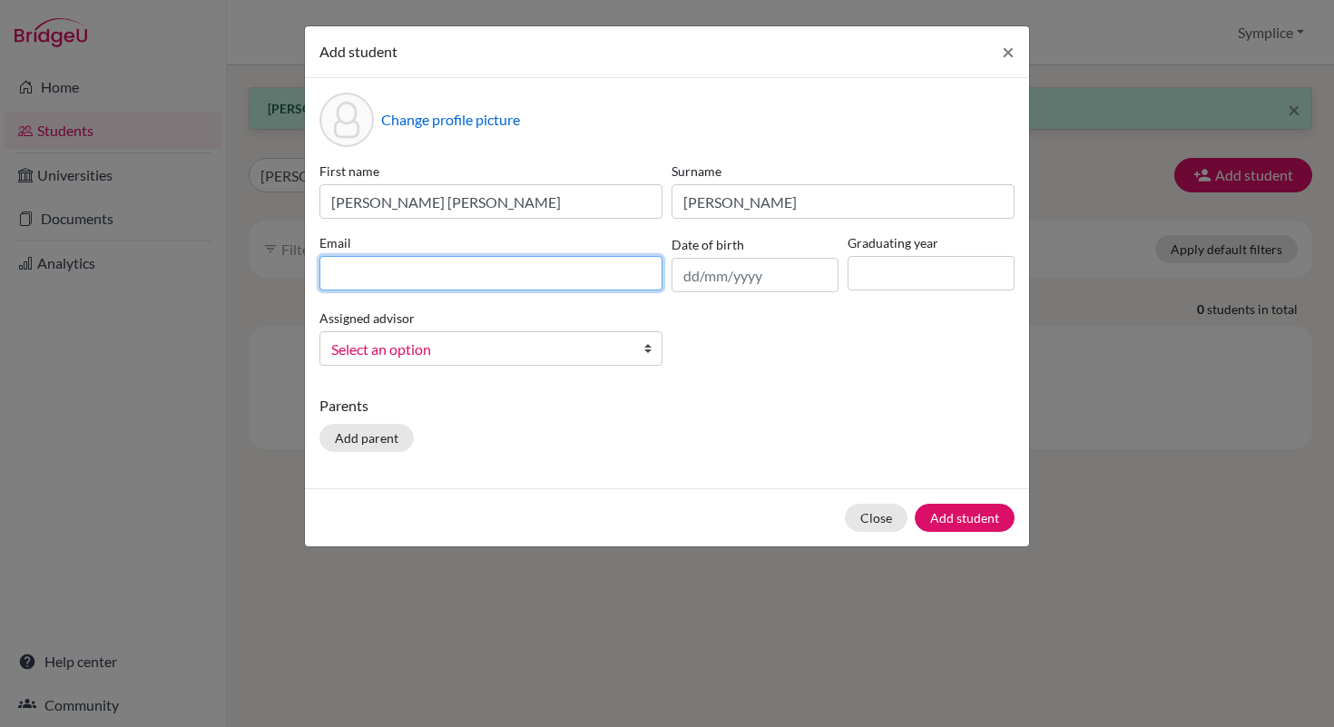
click at [412, 278] on input at bounding box center [491, 273] width 343 height 34
type input "[PERSON_NAME][EMAIL_ADDRESS][DOMAIN_NAME]"
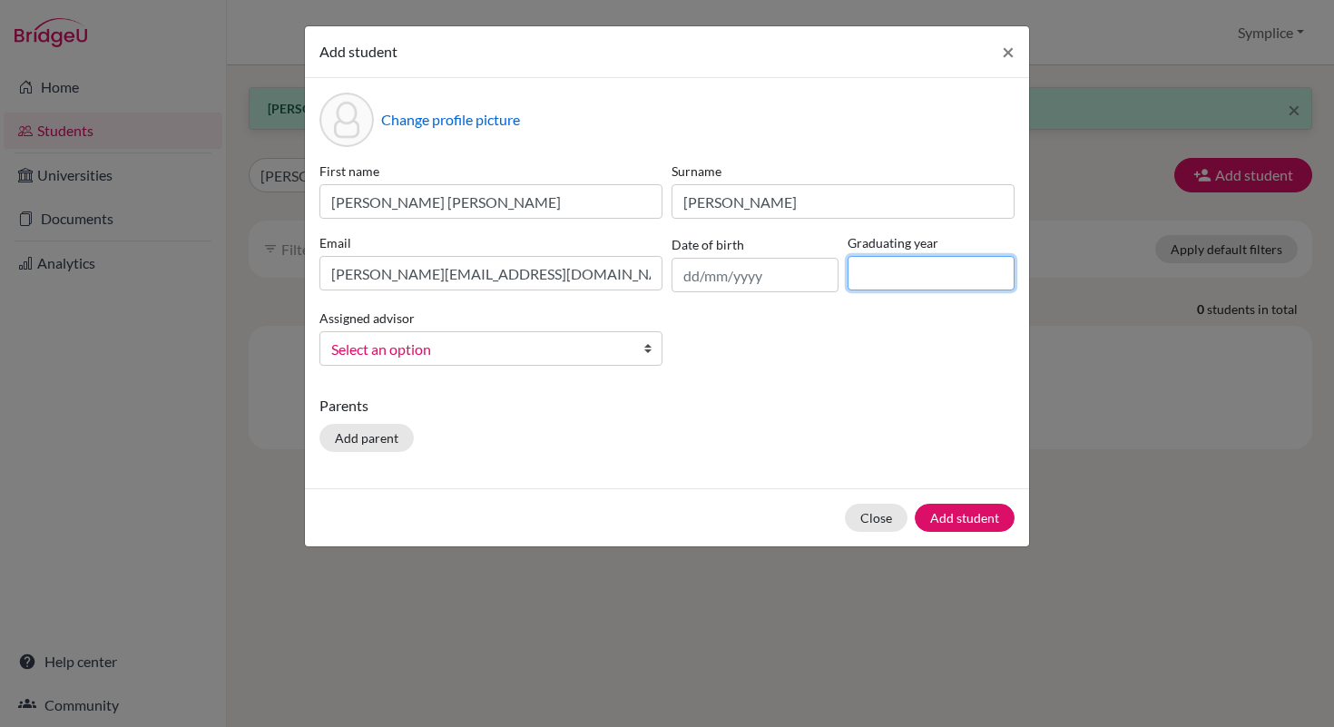
click at [889, 275] on input at bounding box center [931, 273] width 167 height 34
type input "2029"
click at [955, 516] on button "Add student" at bounding box center [965, 518] width 100 height 28
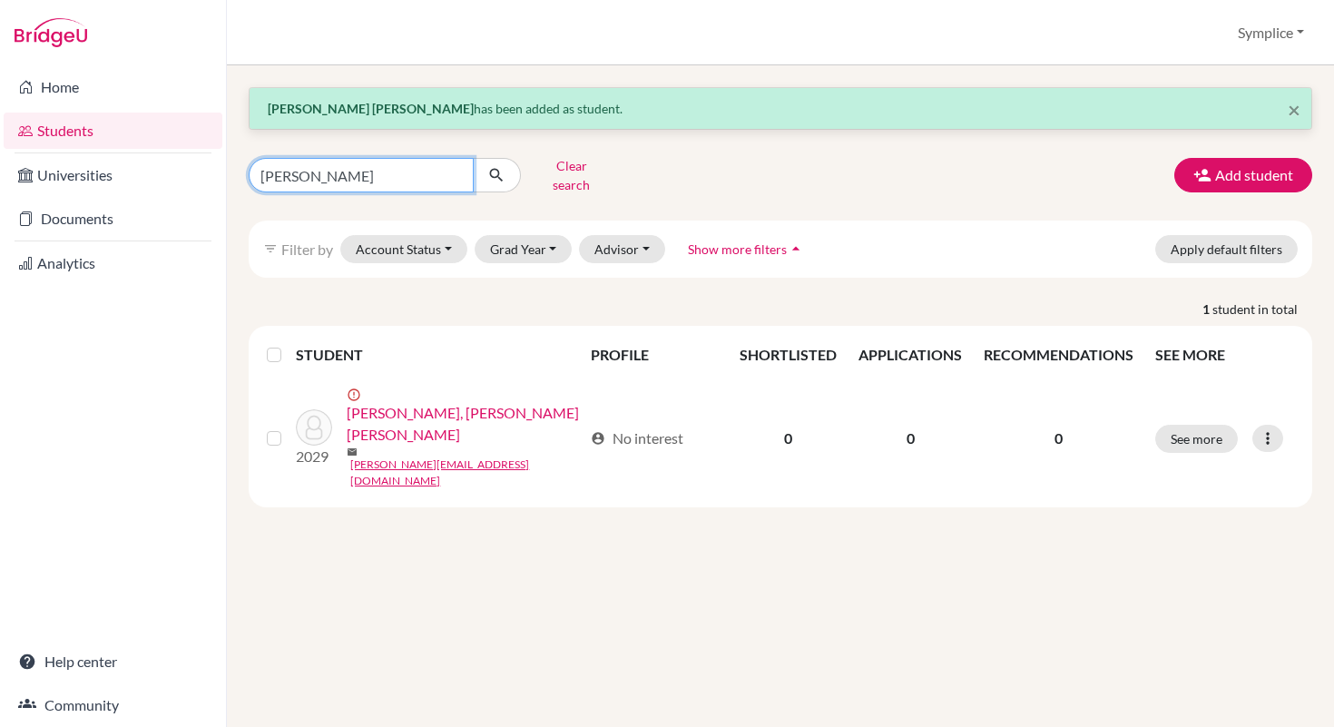
click at [324, 170] on input "[PERSON_NAME]" at bounding box center [361, 175] width 225 height 34
type input "a"
type input "n"
type input "[PERSON_NAME]"
click at [507, 172] on button "submit" at bounding box center [497, 175] width 48 height 34
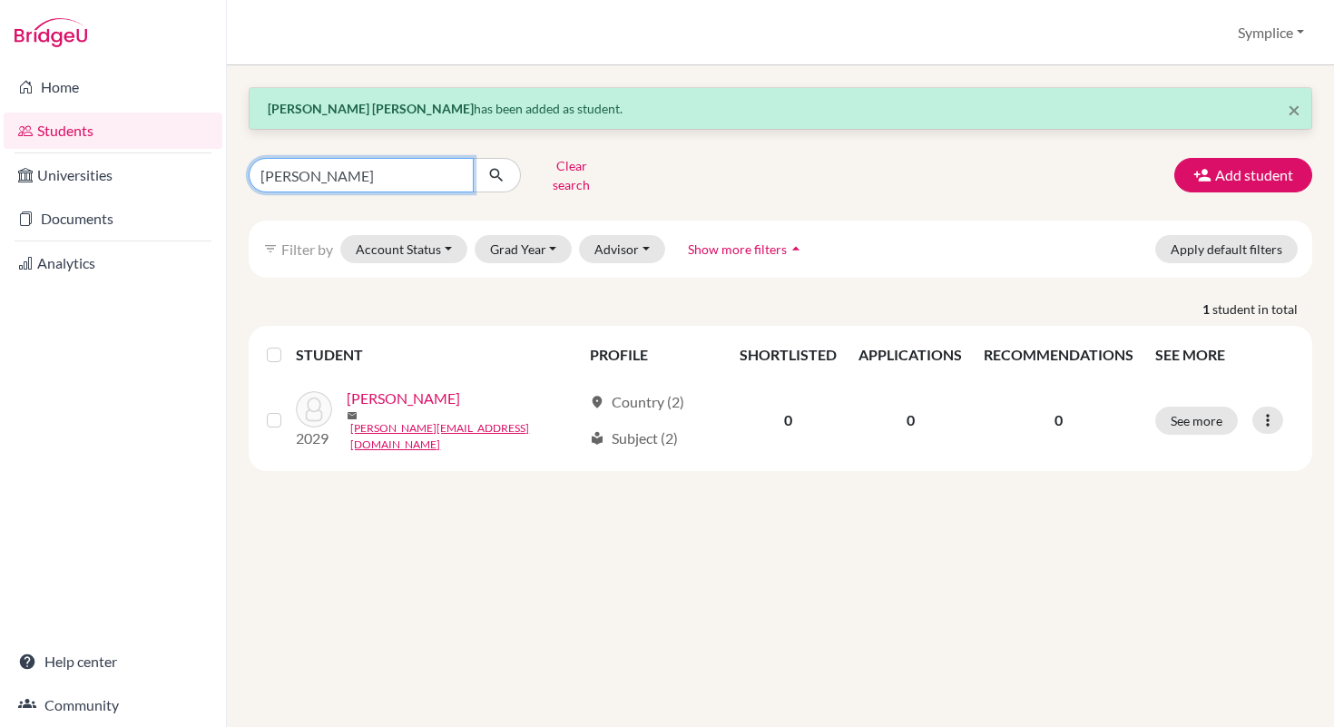
click at [317, 178] on input "[PERSON_NAME]" at bounding box center [361, 175] width 225 height 34
type input "b"
type input "[PERSON_NAME]"
click at [496, 178] on button "submit" at bounding box center [497, 175] width 48 height 34
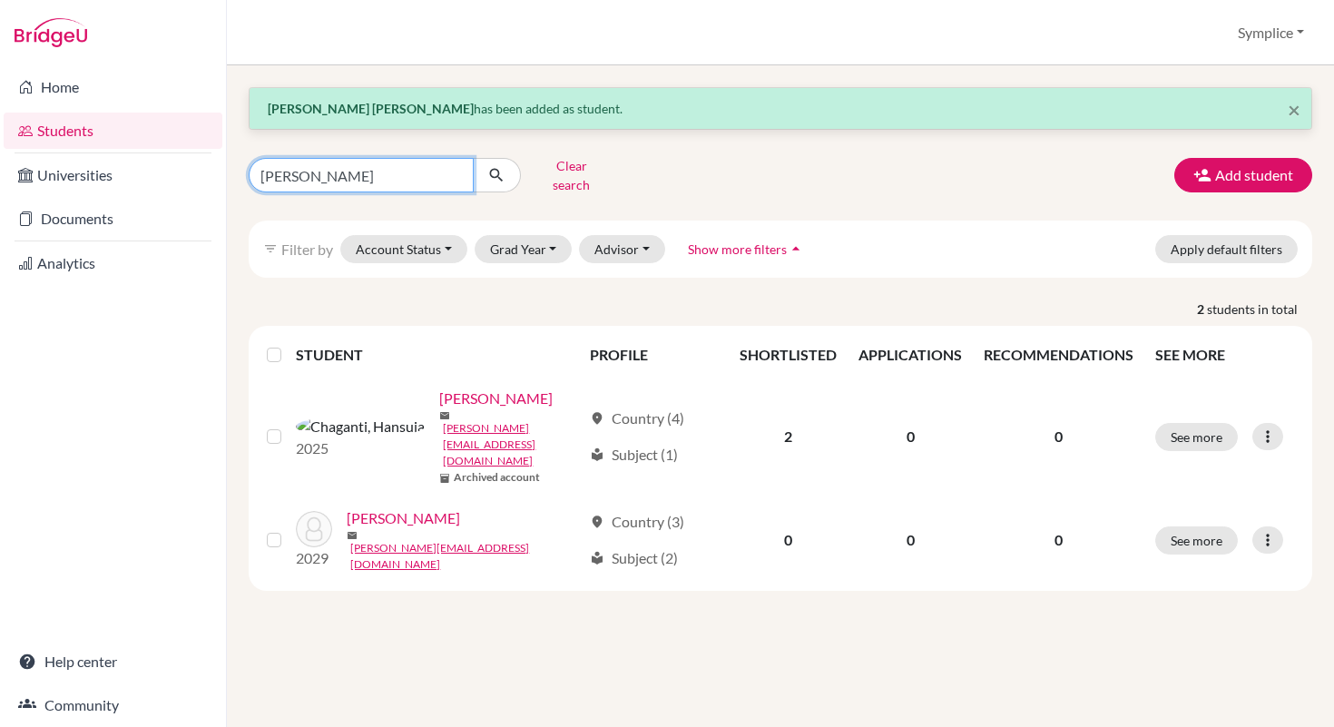
click at [357, 175] on input "[PERSON_NAME]" at bounding box center [361, 175] width 225 height 34
type input "c"
type input "jasmin"
click at [500, 166] on icon "submit" at bounding box center [496, 175] width 18 height 18
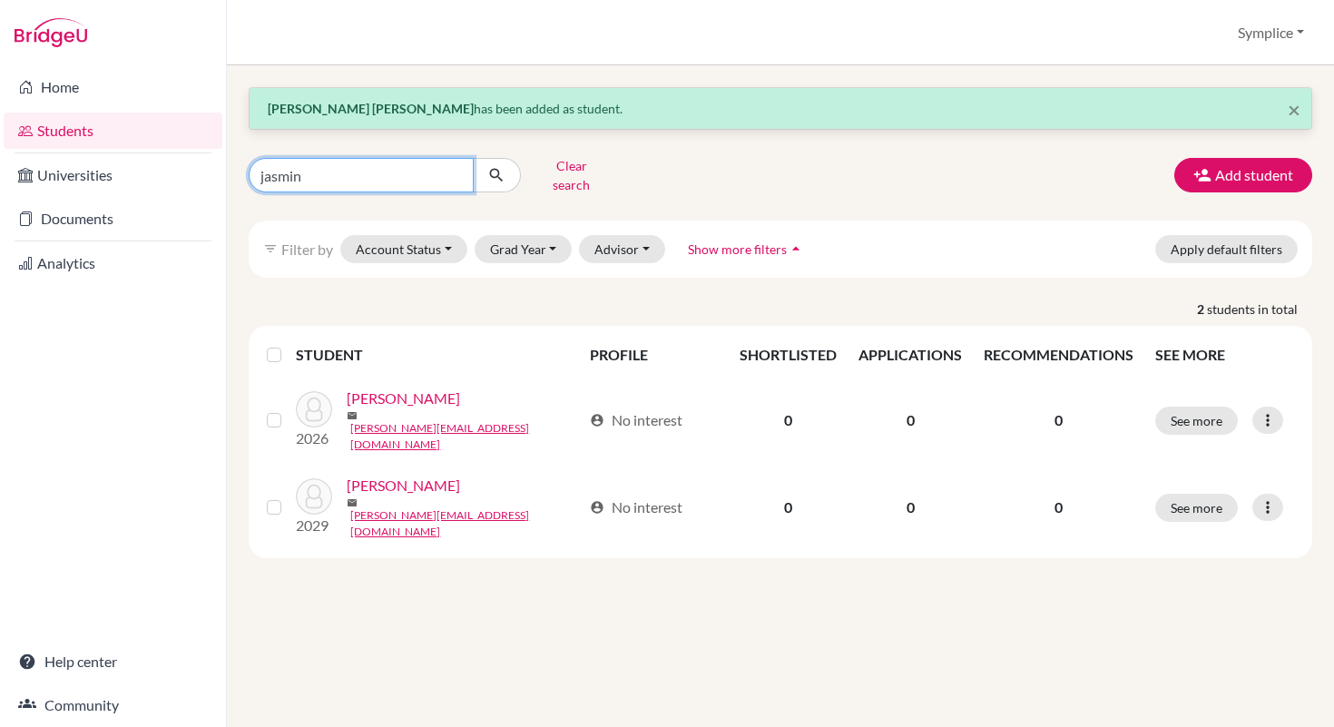
click at [353, 164] on input "jasmin" at bounding box center [361, 175] width 225 height 34
type input "j"
type input "echeruo"
click at [498, 158] on button "submit" at bounding box center [497, 175] width 48 height 34
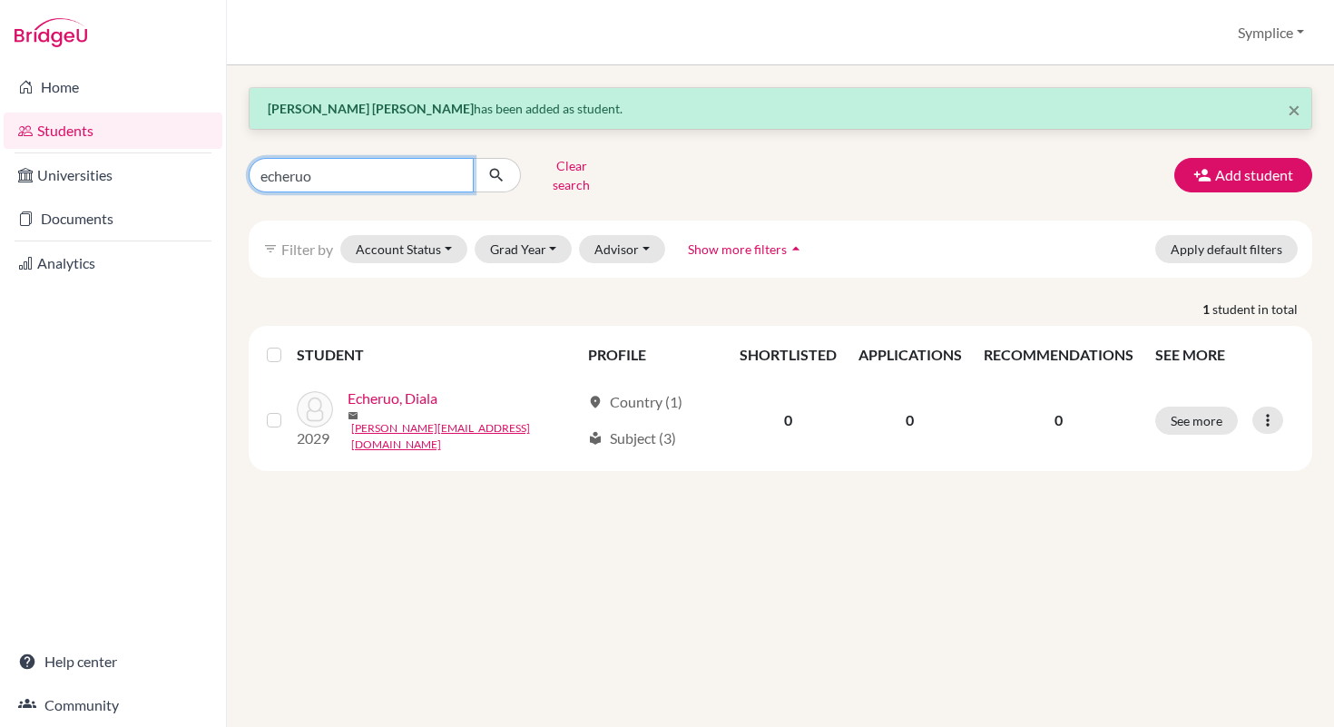
click at [341, 168] on input "echeruo" at bounding box center [361, 175] width 225 height 34
type input "e"
type input "el dowi"
click at [513, 162] on button "submit" at bounding box center [497, 175] width 48 height 34
click at [319, 173] on input "el dowi" at bounding box center [361, 175] width 225 height 34
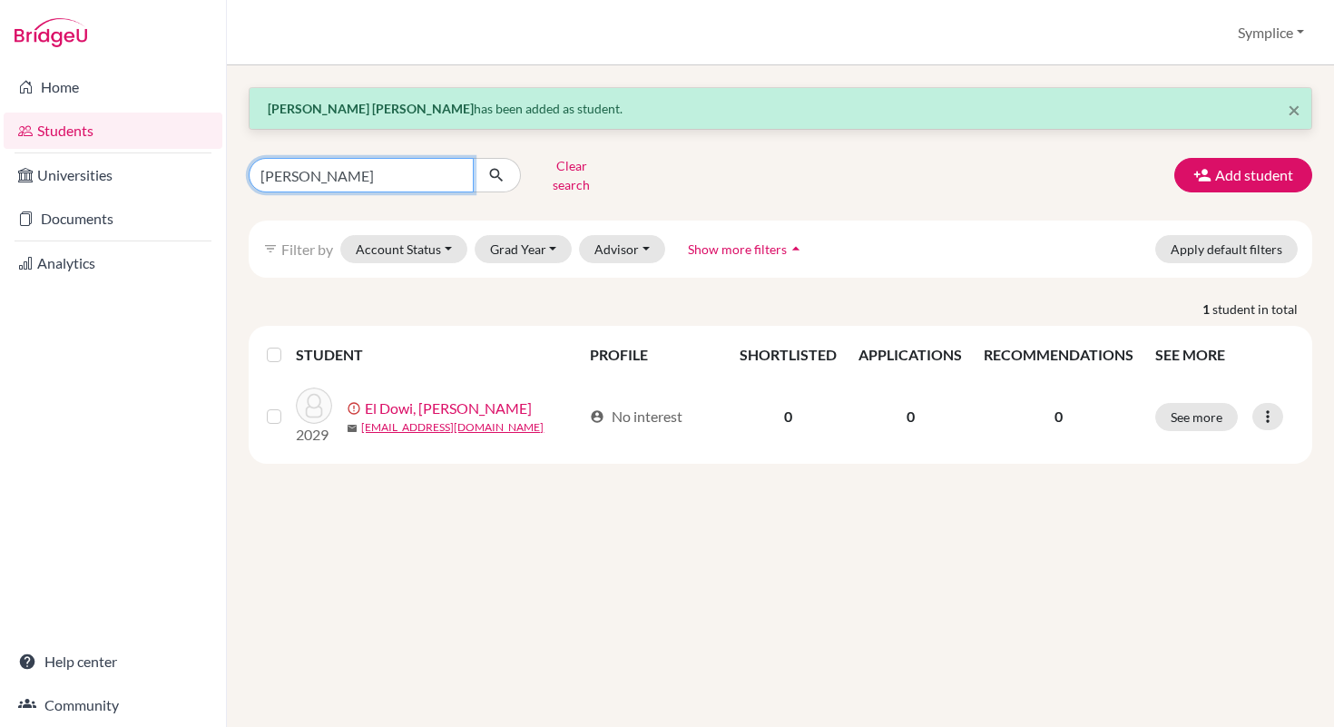
type input "[PERSON_NAME]"
click at [502, 169] on icon "submit" at bounding box center [496, 175] width 18 height 18
click at [318, 174] on input "[PERSON_NAME]" at bounding box center [361, 175] width 225 height 34
type input "e"
type input "[PERSON_NAME]"
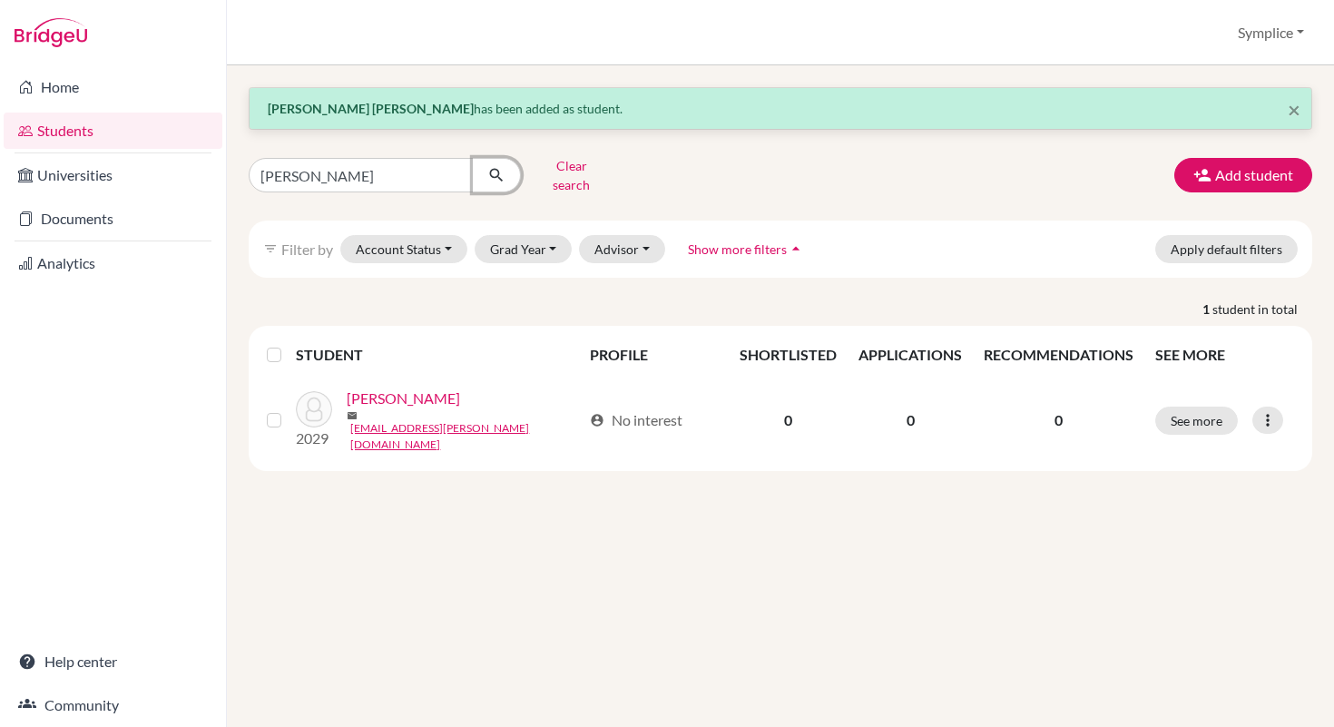
click at [499, 169] on icon "submit" at bounding box center [496, 175] width 18 height 18
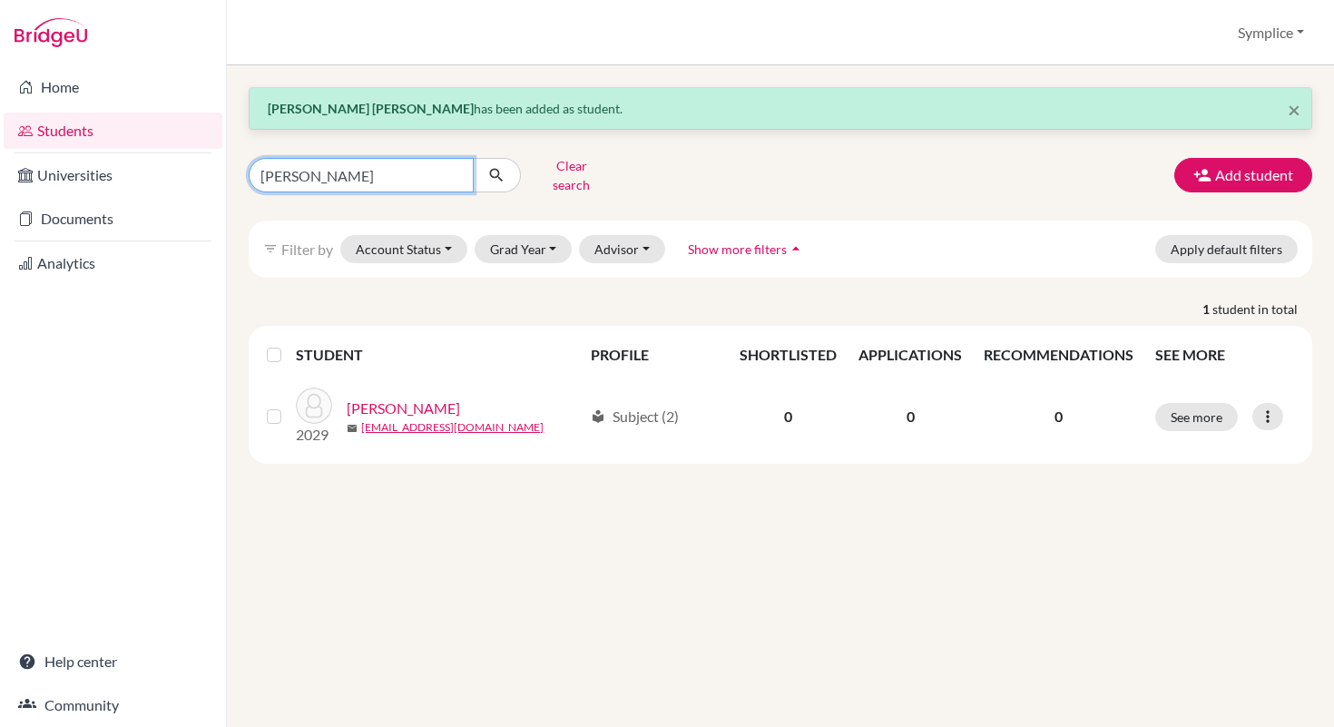
click at [366, 176] on input "[PERSON_NAME]" at bounding box center [361, 175] width 225 height 34
type input "a"
type input "[DEMOGRAPHIC_DATA]"
click at [487, 172] on icon "submit" at bounding box center [496, 175] width 18 height 18
click at [334, 176] on input "[DEMOGRAPHIC_DATA]" at bounding box center [361, 175] width 225 height 34
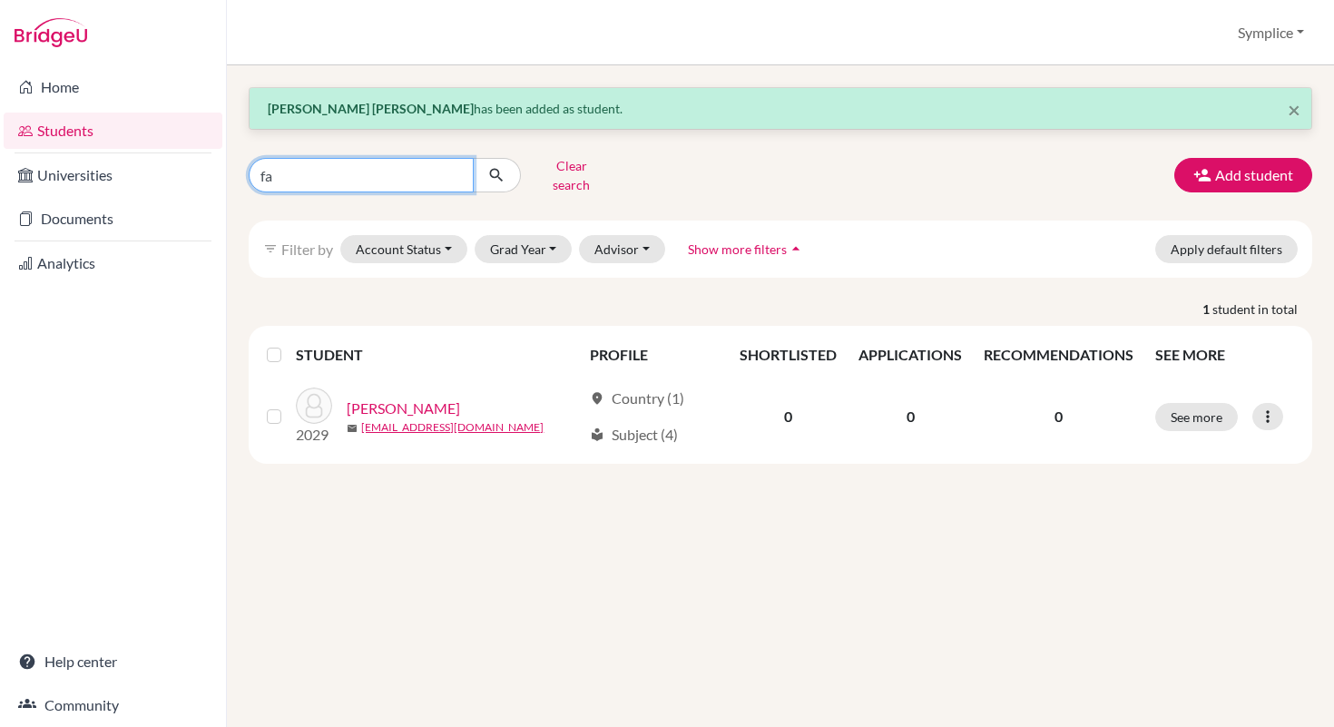
type input "f"
type input "[PERSON_NAME]"
click at [510, 173] on button "submit" at bounding box center [497, 175] width 48 height 34
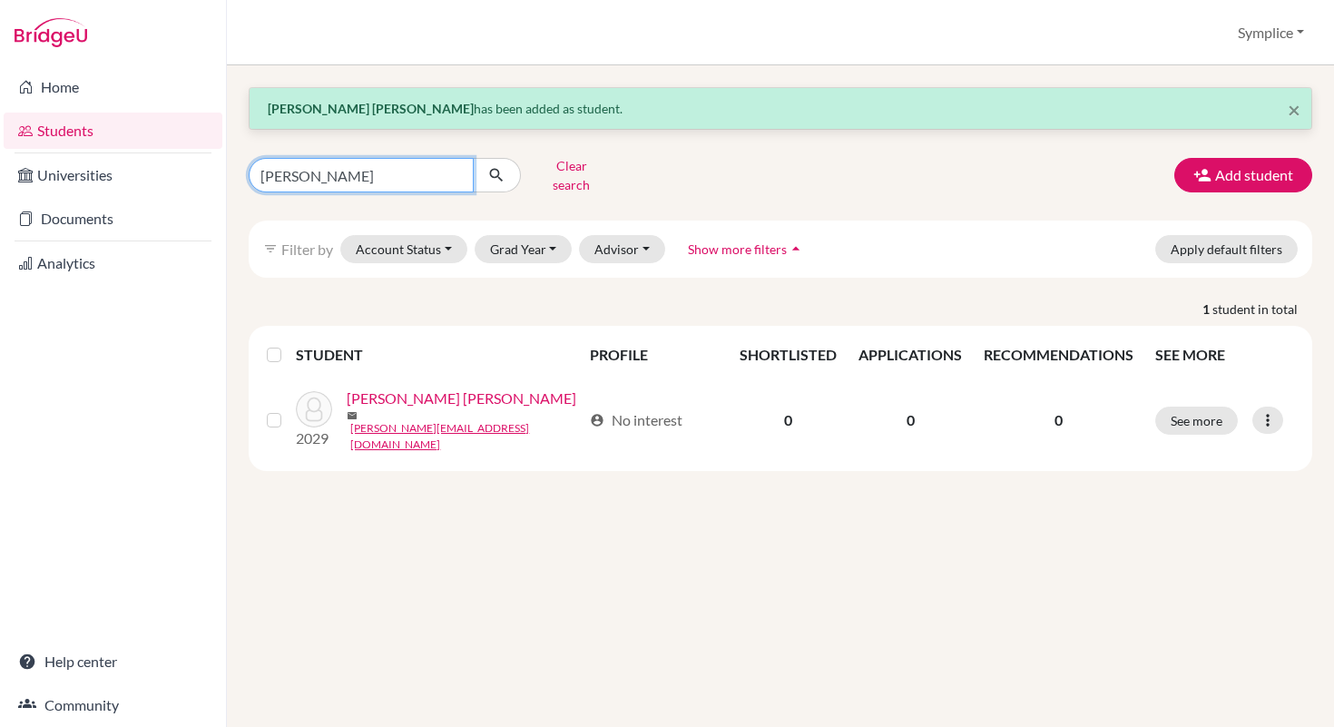
click at [343, 169] on input "[PERSON_NAME]" at bounding box center [361, 175] width 225 height 34
type input "l"
type input "[PERSON_NAME]"
click at [511, 167] on button "submit" at bounding box center [497, 175] width 48 height 34
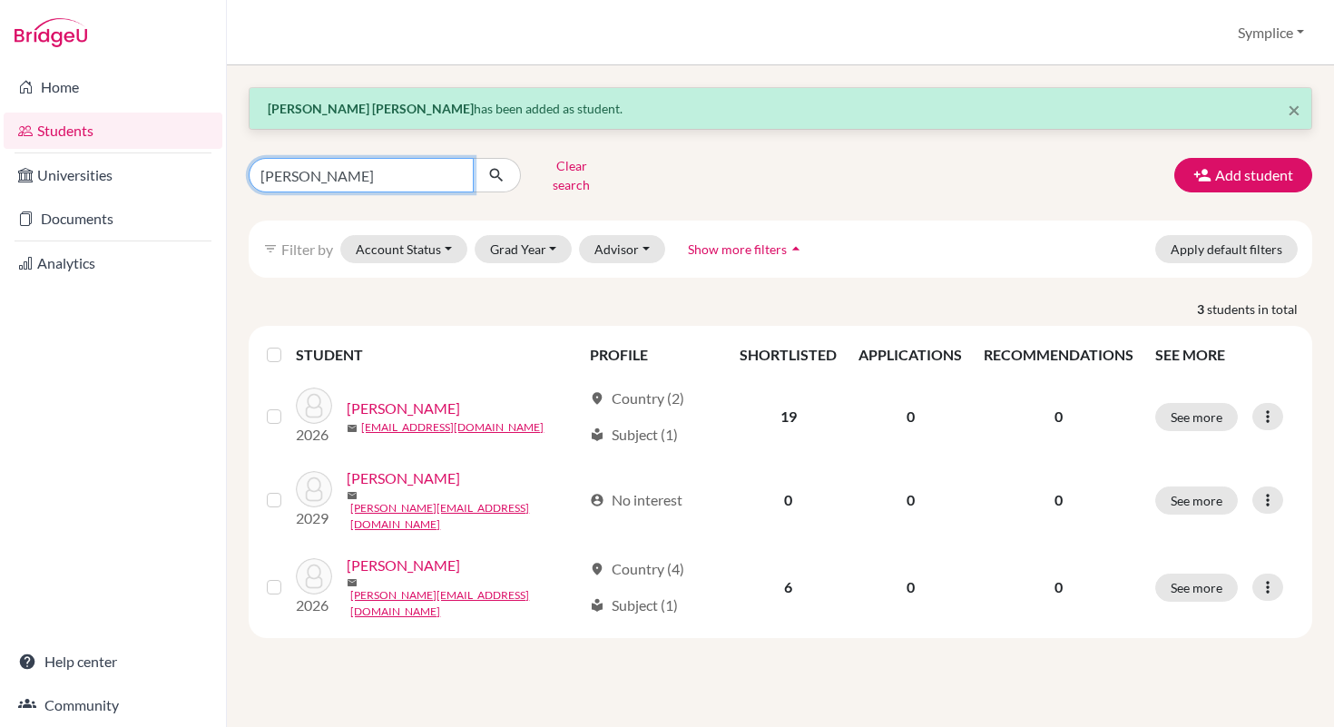
click at [355, 176] on input "[PERSON_NAME]" at bounding box center [361, 175] width 225 height 34
type input "p"
type input "jawad"
click at [497, 166] on icon "submit" at bounding box center [496, 175] width 18 height 18
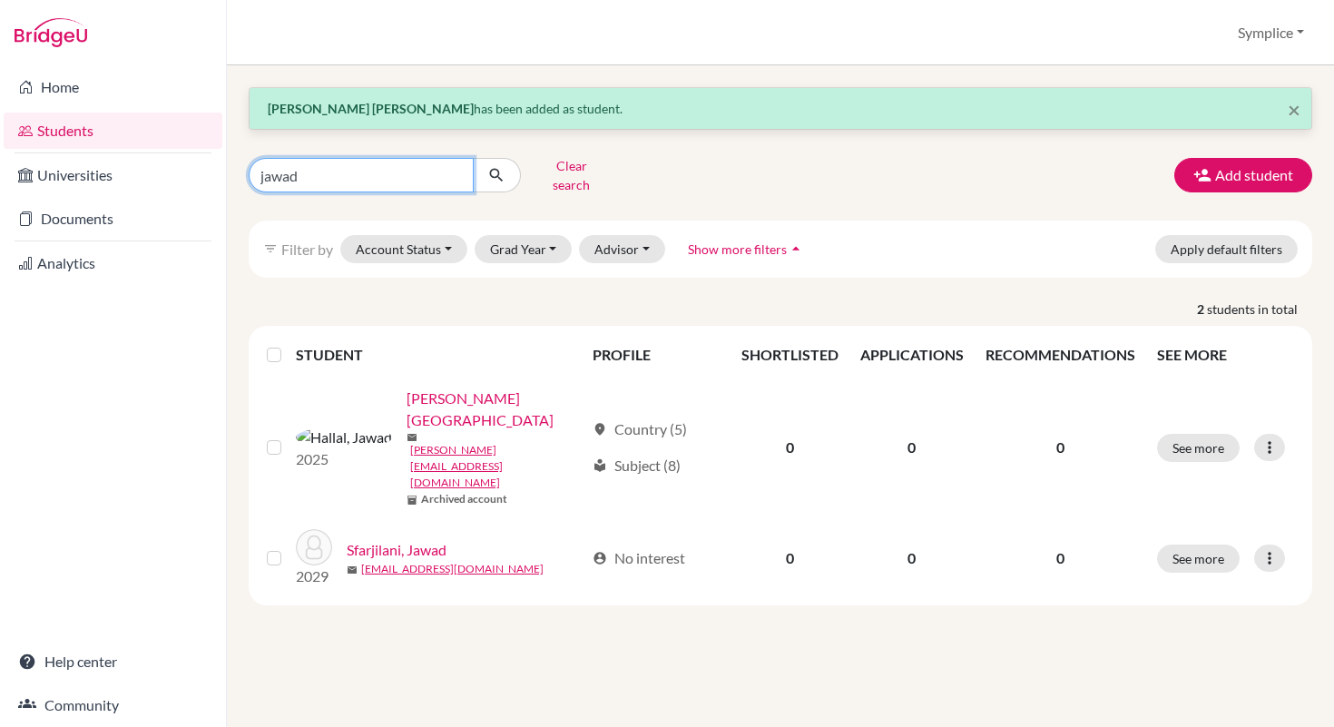
click at [317, 176] on input "jawad" at bounding box center [361, 175] width 225 height 34
type input "j"
type input "malika"
click at [495, 172] on icon "submit" at bounding box center [496, 175] width 18 height 18
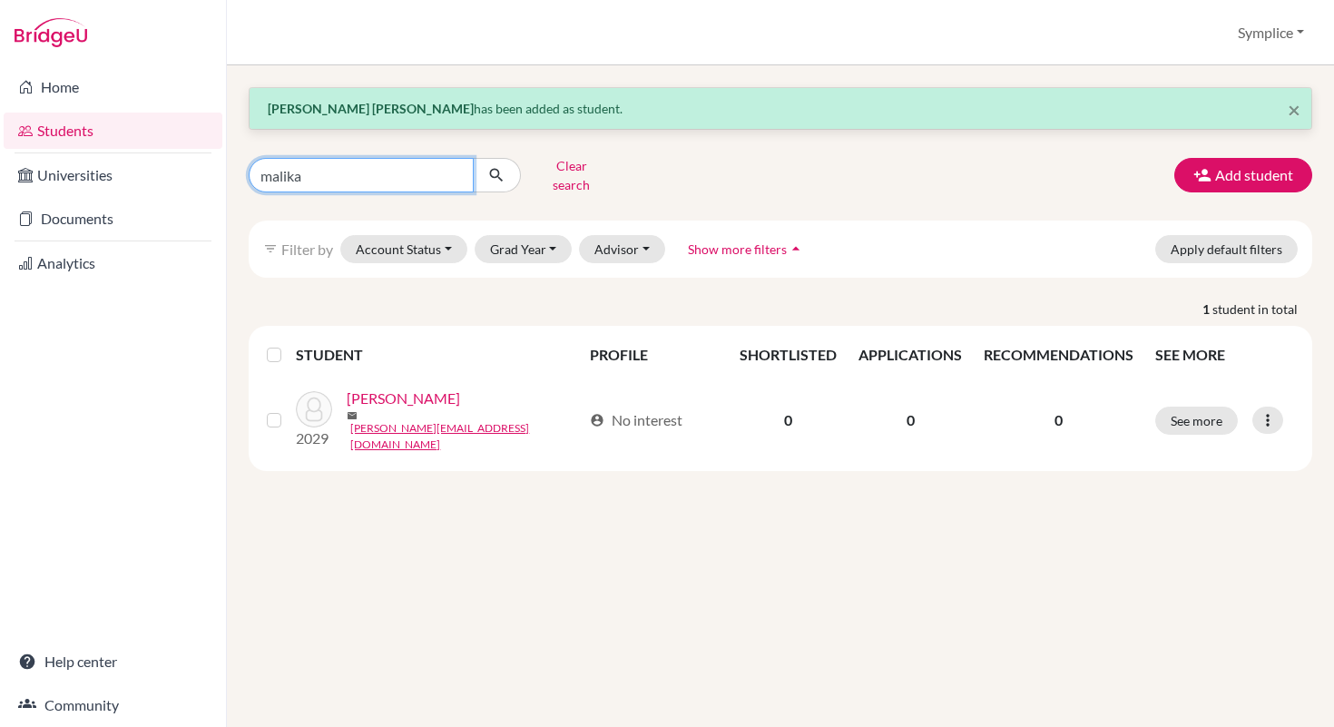
click at [320, 172] on input "malika" at bounding box center [361, 175] width 225 height 34
type input "m"
type input "hala"
click at [503, 171] on icon "submit" at bounding box center [496, 175] width 18 height 18
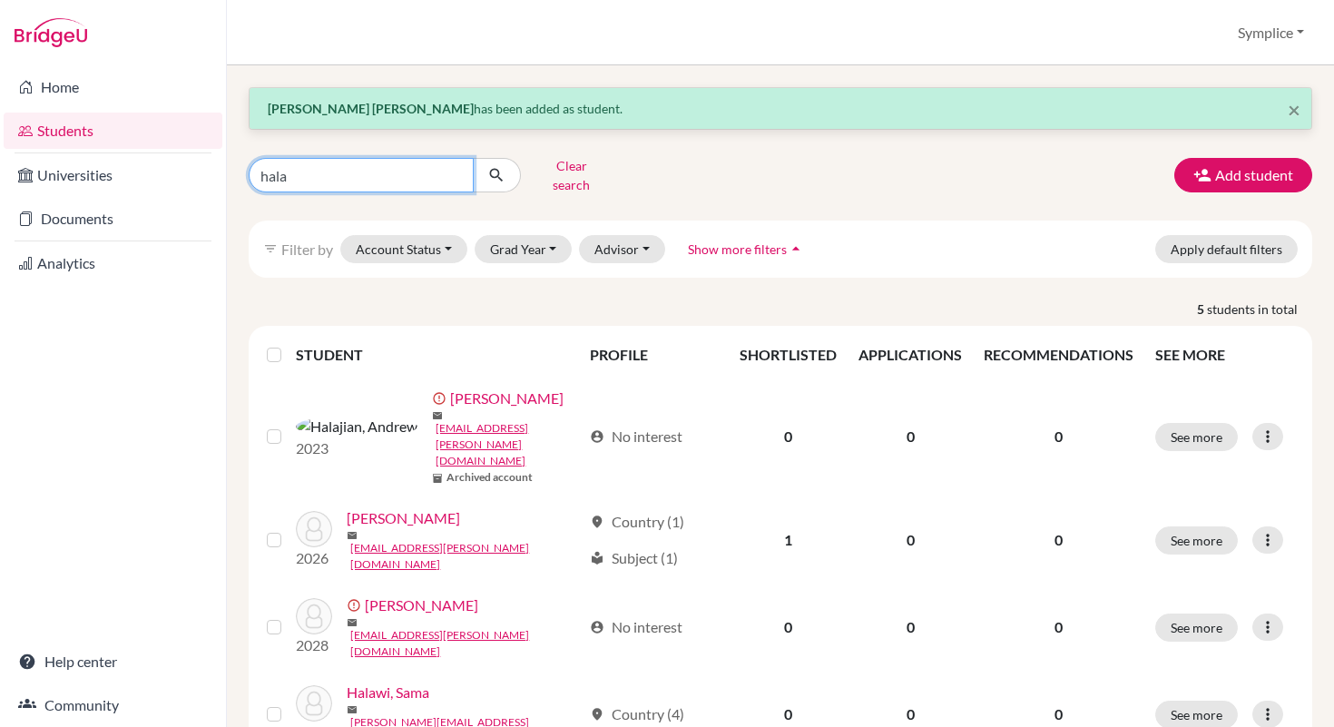
click at [324, 162] on input "hala" at bounding box center [361, 175] width 225 height 34
type input "h"
type input "[MEDICAL_DATA]"
click at [492, 171] on icon "submit" at bounding box center [496, 175] width 18 height 18
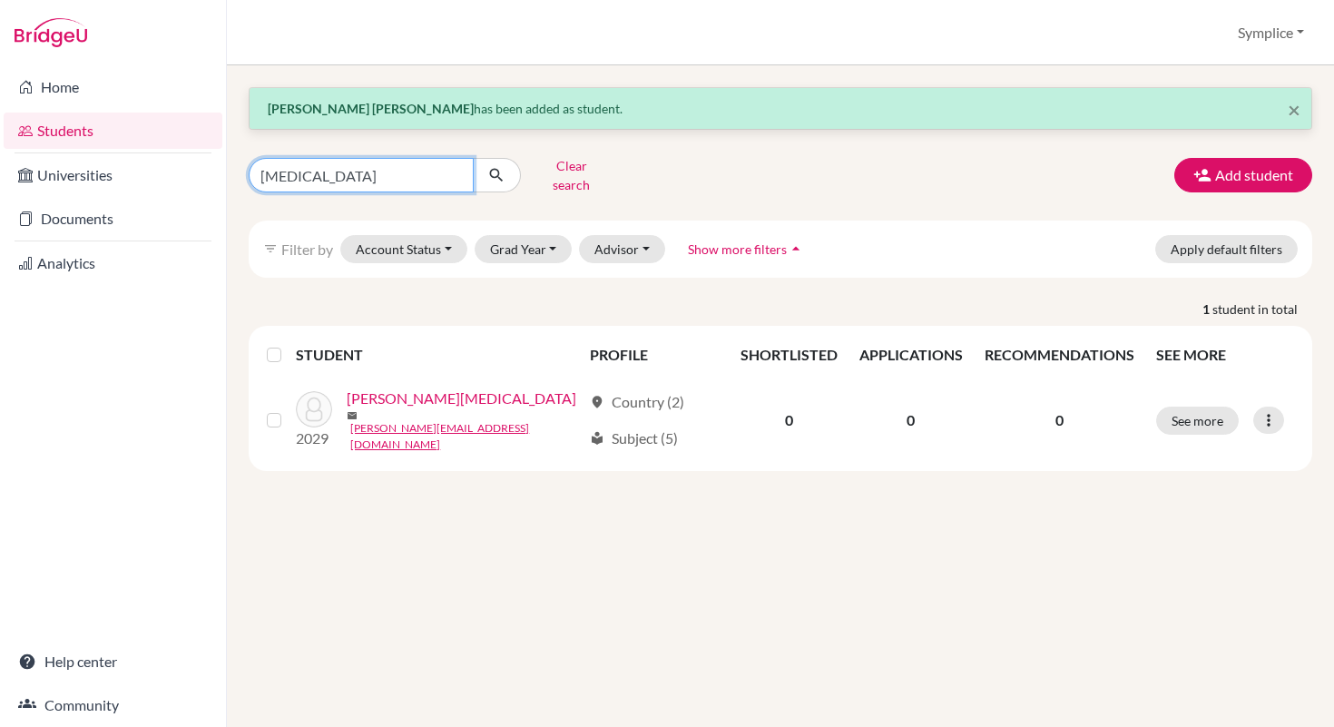
click at [330, 158] on input "[MEDICAL_DATA]" at bounding box center [361, 175] width 225 height 34
click at [330, 169] on input "[MEDICAL_DATA]" at bounding box center [361, 175] width 225 height 34
type input "a"
type input "anipa"
click at [505, 171] on icon "submit" at bounding box center [496, 175] width 18 height 18
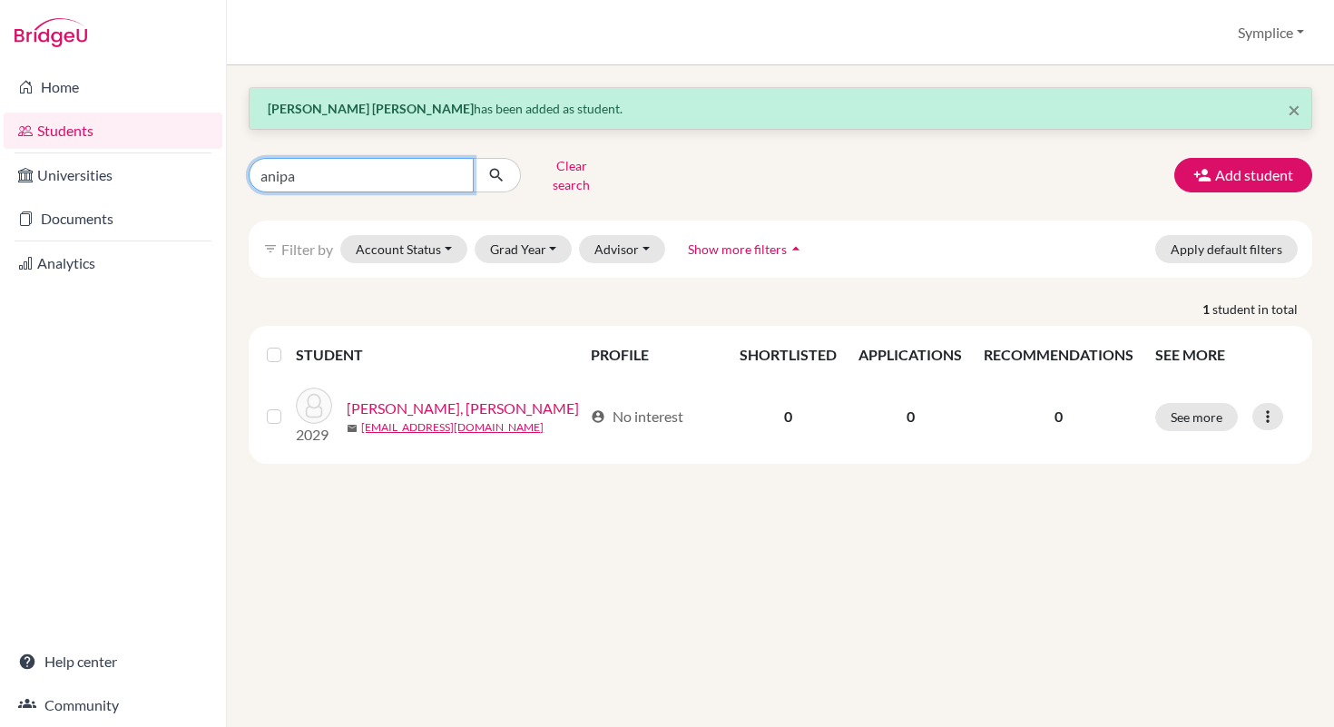
click at [390, 176] on input "anipa" at bounding box center [361, 175] width 225 height 34
type input "a"
type input "boye"
click at [502, 175] on icon "submit" at bounding box center [496, 175] width 18 height 18
click at [359, 182] on input "boye" at bounding box center [361, 175] width 225 height 34
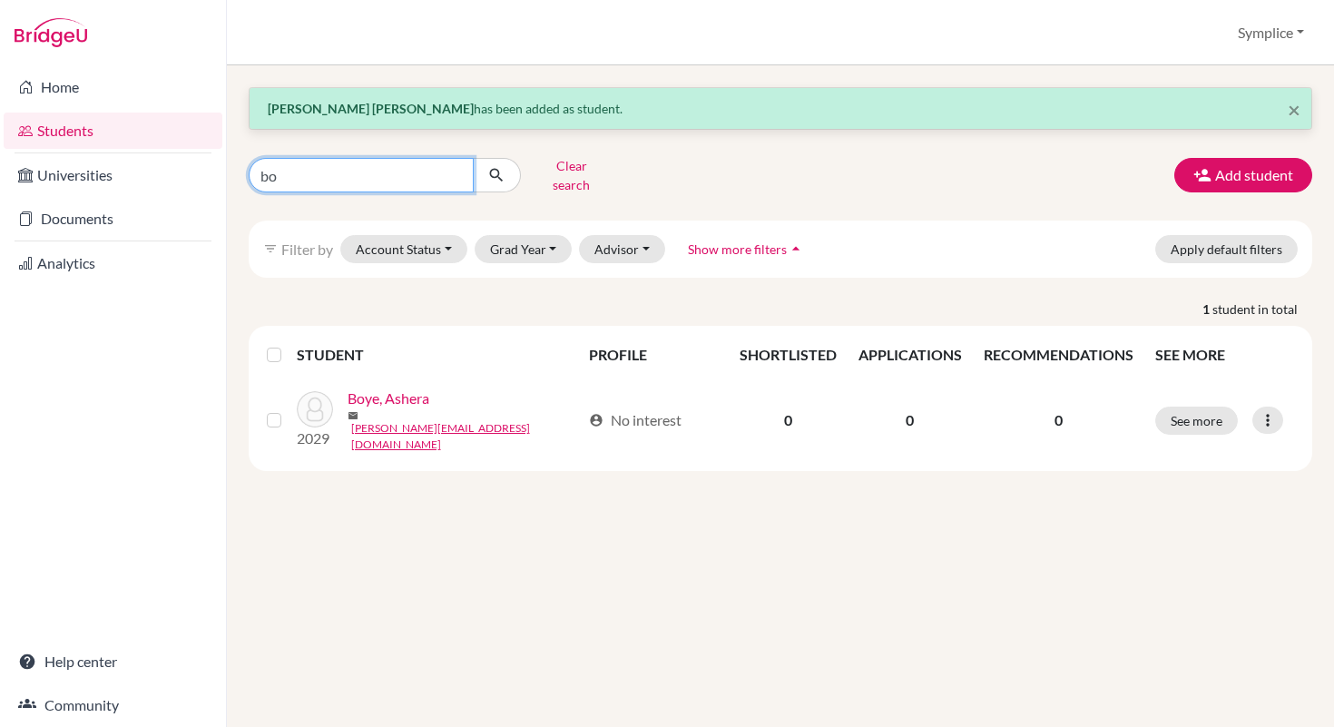
type input "b"
type input "[PERSON_NAME]"
click at [494, 172] on icon "submit" at bounding box center [496, 175] width 18 height 18
click at [352, 158] on input "[PERSON_NAME]" at bounding box center [361, 175] width 225 height 34
click at [335, 165] on input "[PERSON_NAME]" at bounding box center [361, 175] width 225 height 34
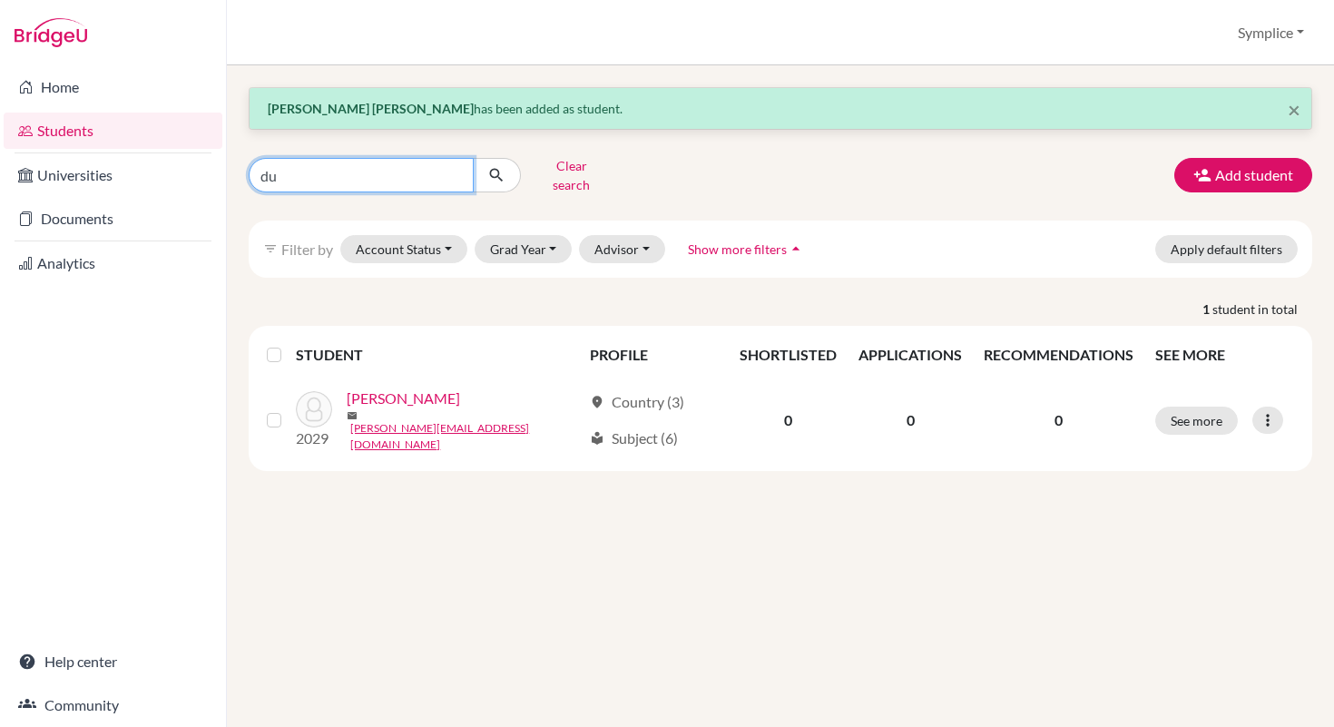
type input "d"
type input "j"
type input "el shaarani"
click at [506, 174] on button "submit" at bounding box center [497, 175] width 48 height 34
click at [387, 173] on input "el shaarani" at bounding box center [361, 175] width 225 height 34
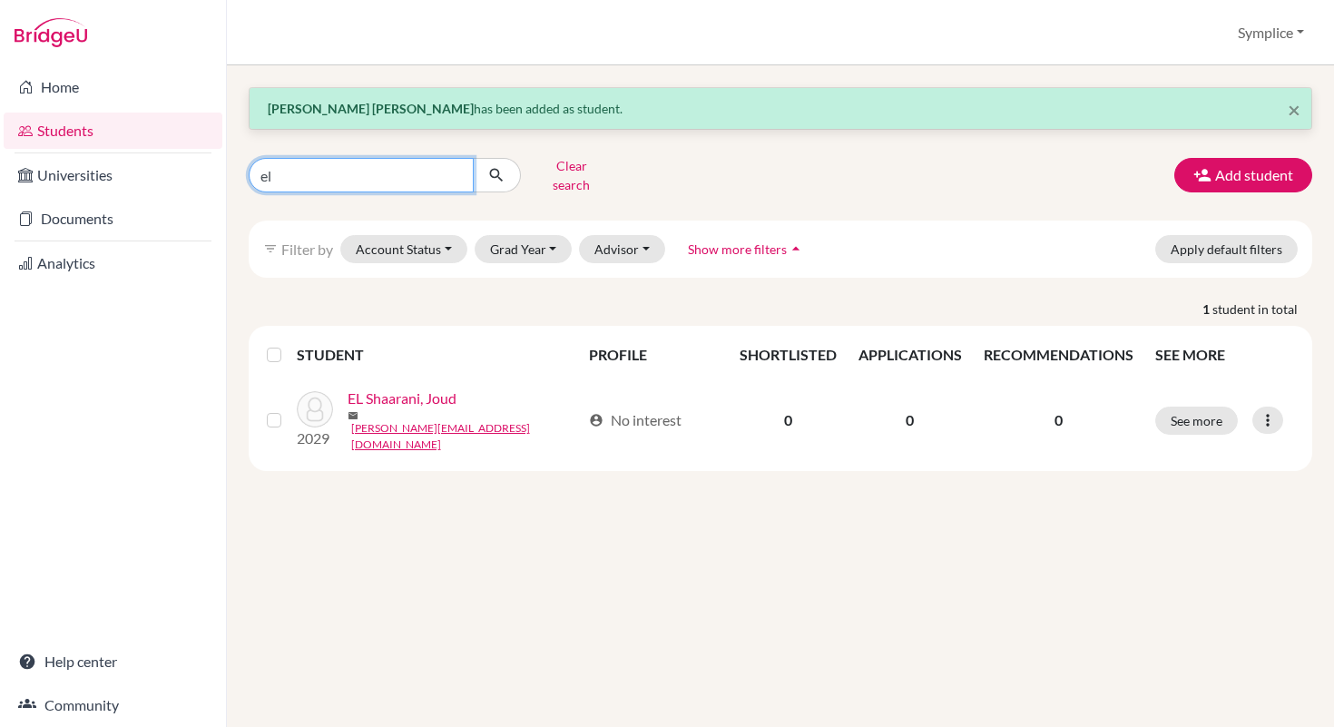
type input "e"
type input "[PERSON_NAME]"
click at [504, 166] on icon "submit" at bounding box center [496, 175] width 18 height 18
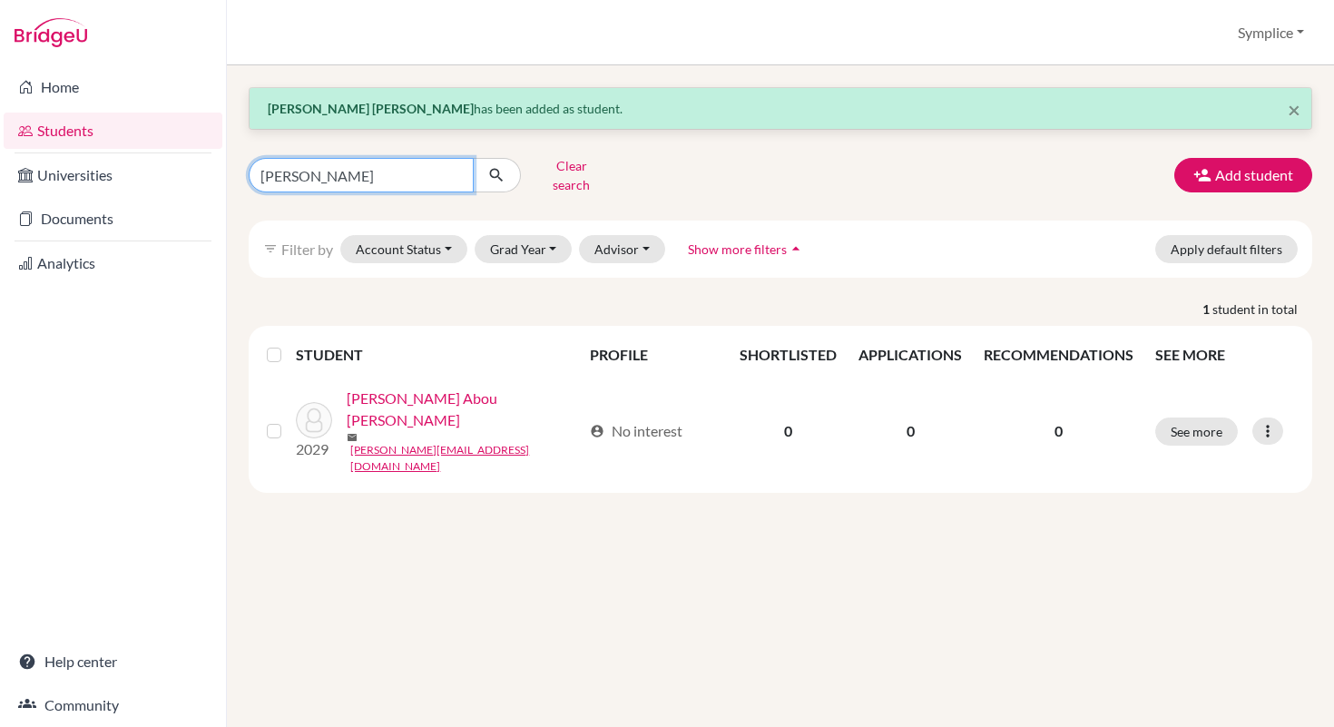
click at [396, 165] on input "[PERSON_NAME]" at bounding box center [361, 175] width 225 height 34
type input "a"
type input "[PERSON_NAME]"
click at [498, 166] on icon "submit" at bounding box center [496, 175] width 18 height 18
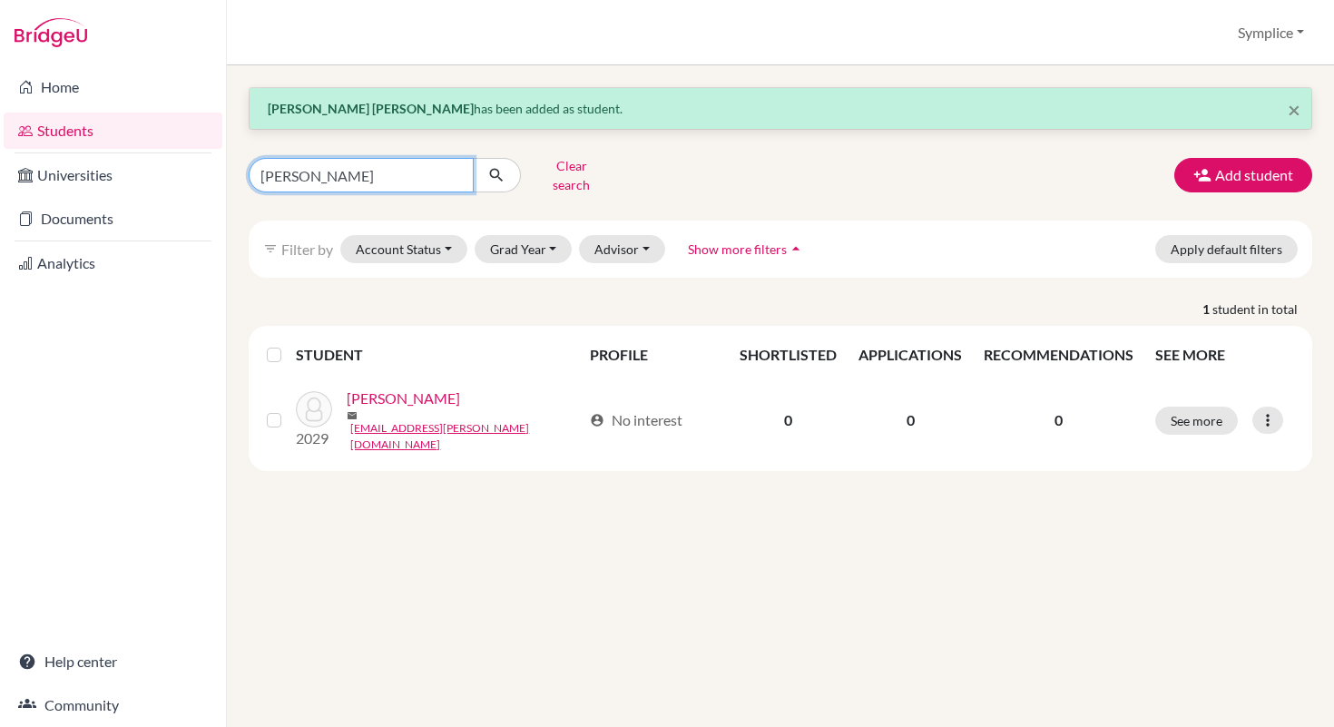
click at [369, 178] on input "[PERSON_NAME]" at bounding box center [361, 175] width 225 height 34
type input "p"
type input "kiki"
click at [504, 171] on icon "submit" at bounding box center [496, 175] width 18 height 18
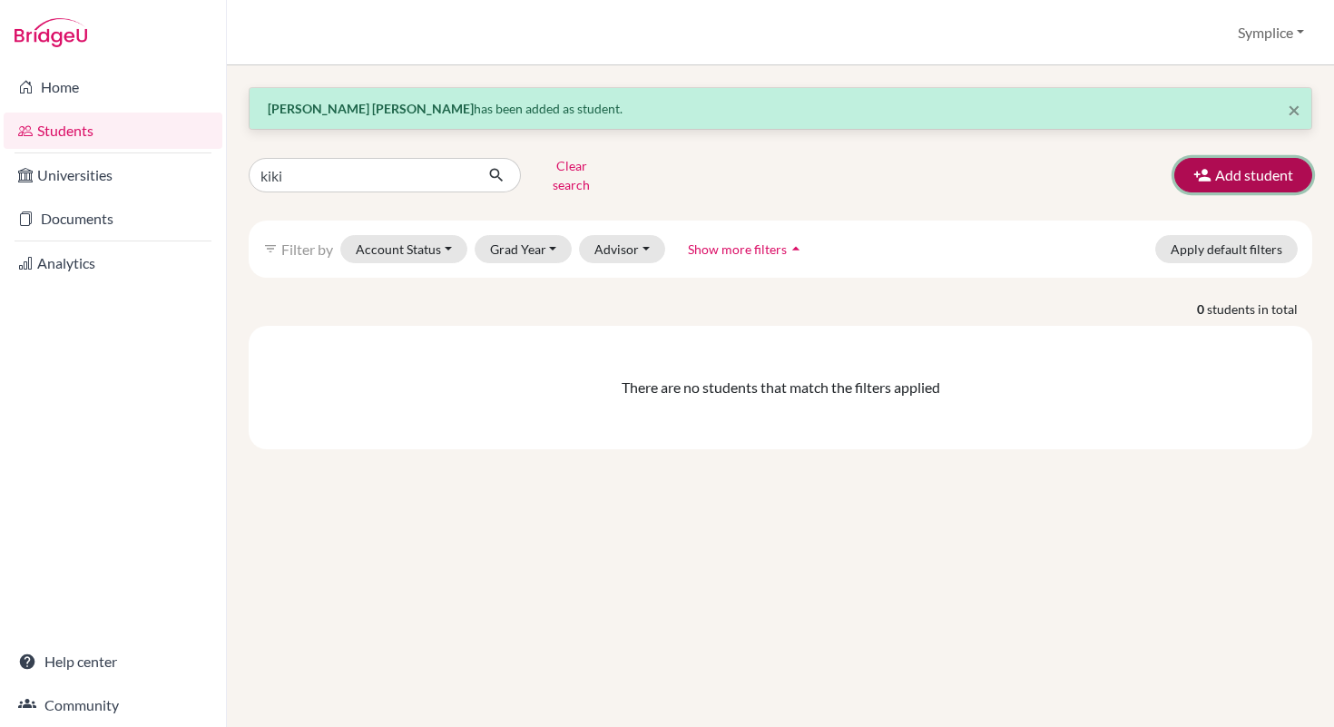
click at [1260, 158] on button "Add student" at bounding box center [1244, 175] width 138 height 34
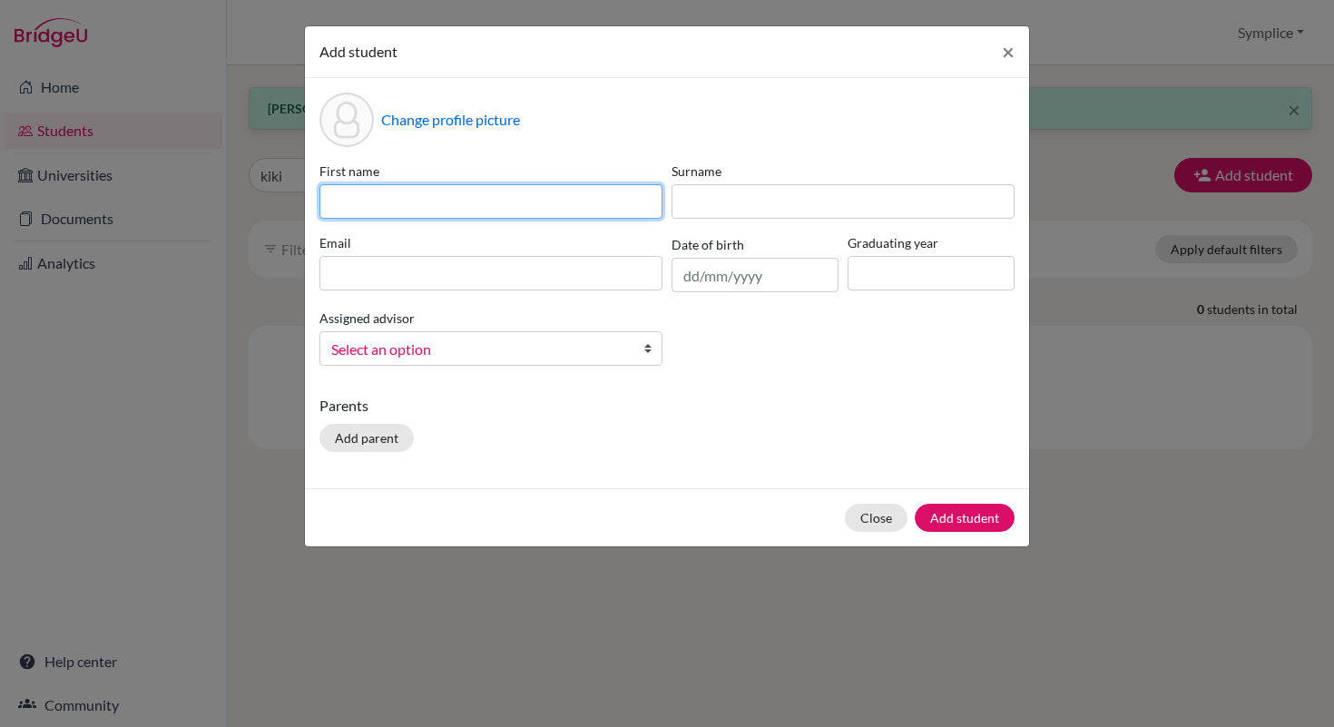
click at [429, 202] on input at bounding box center [491, 201] width 343 height 34
type input "[PERSON_NAME]"
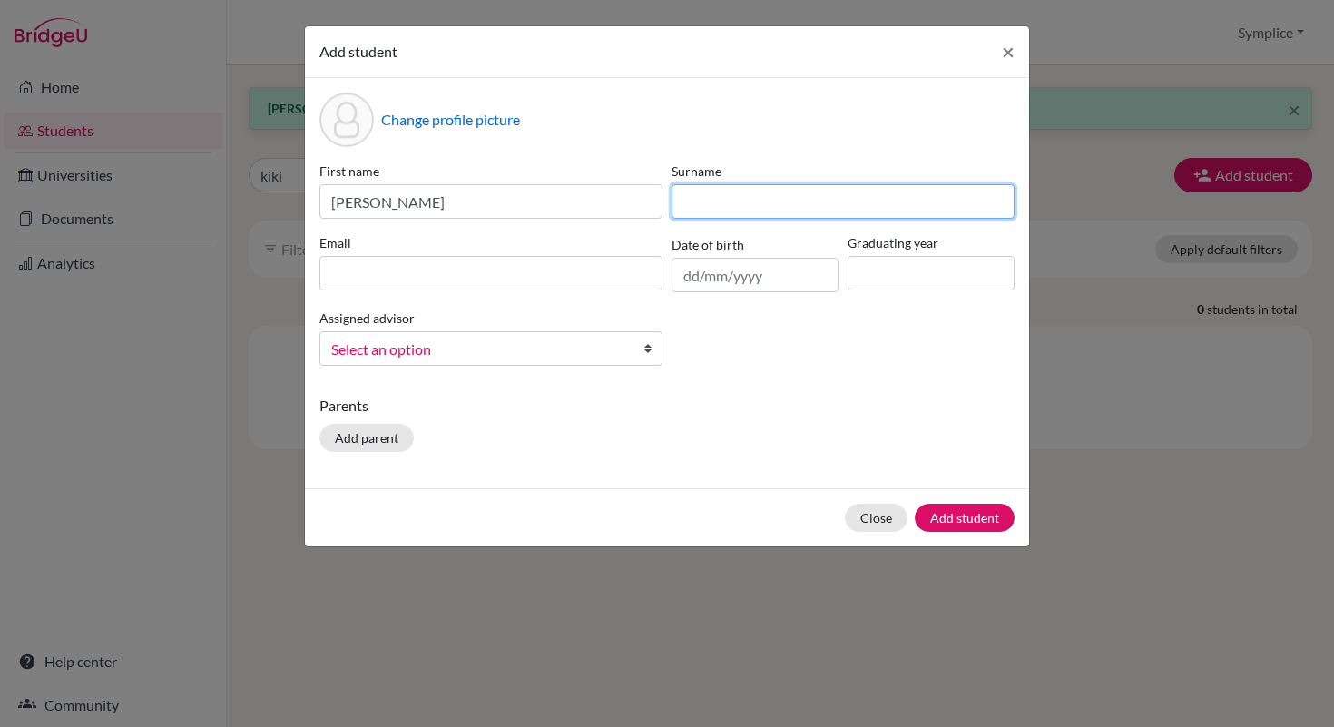
click at [780, 204] on input at bounding box center [843, 201] width 343 height 34
type input "Kiki"
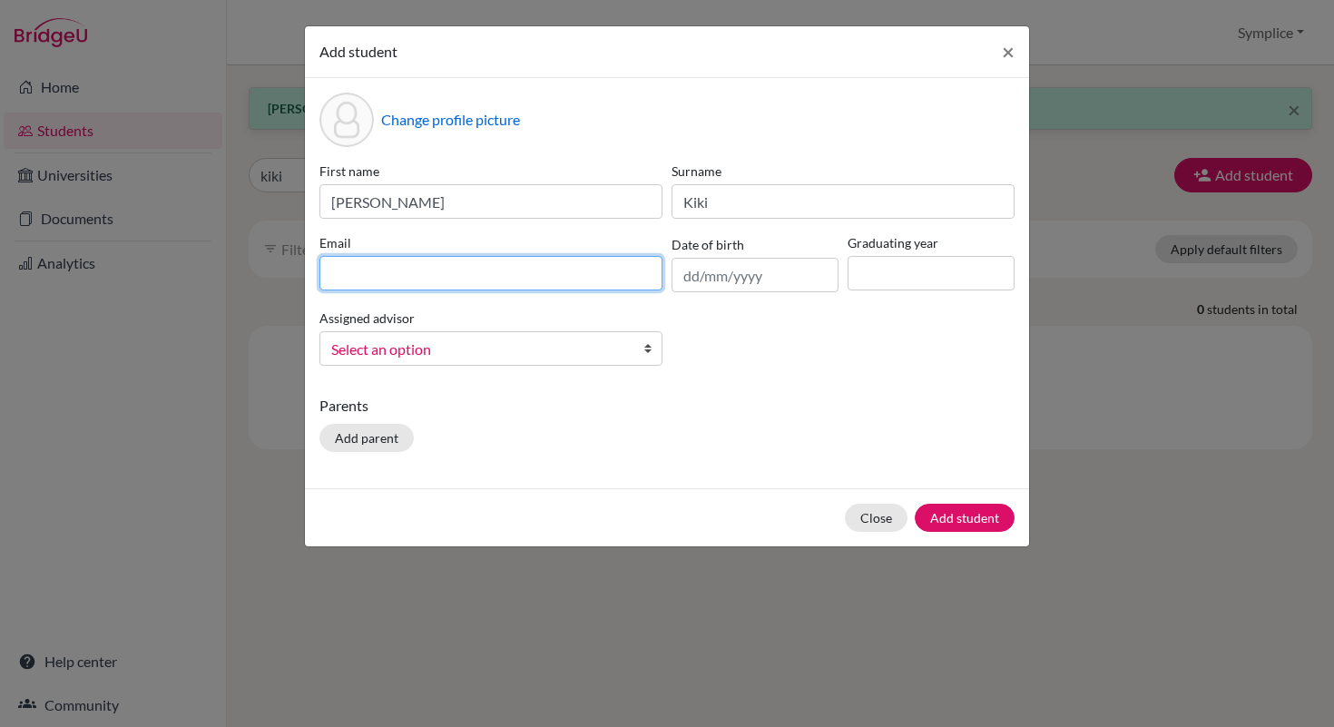
click at [428, 273] on input at bounding box center [491, 273] width 343 height 34
type input "[EMAIL_ADDRESS][DOMAIN_NAME]"
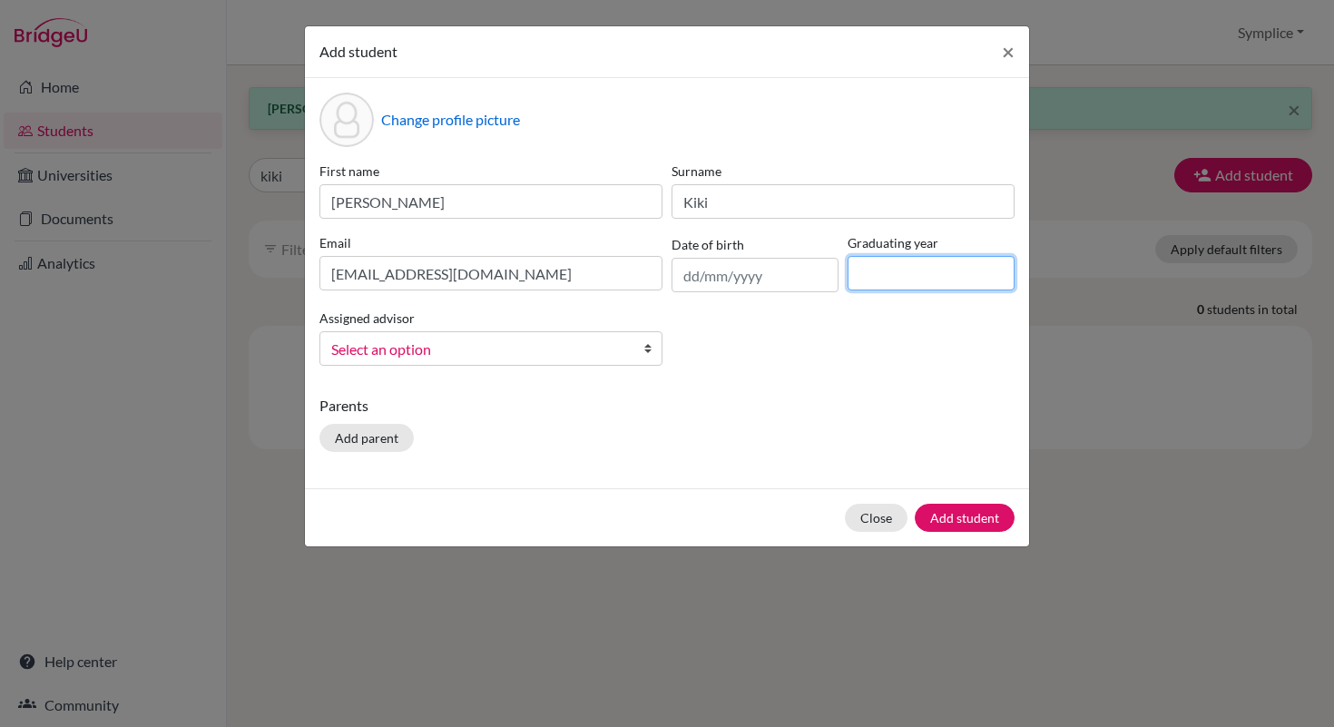
click at [907, 276] on input at bounding box center [931, 273] width 167 height 34
type input "2029"
click at [977, 515] on button "Add student" at bounding box center [965, 518] width 100 height 28
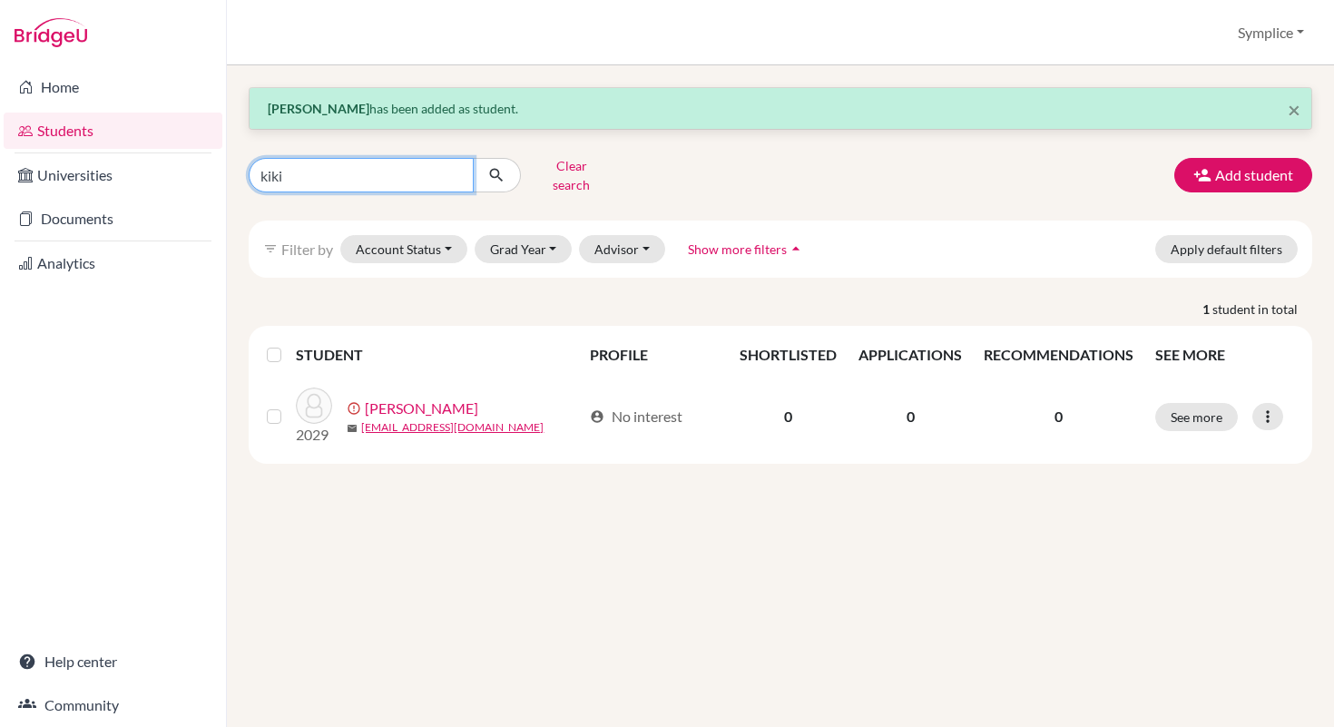
click at [396, 175] on input "kiki" at bounding box center [361, 175] width 225 height 34
type input "k"
type input "kutin"
click at [498, 166] on icon "submit" at bounding box center [496, 175] width 18 height 18
click at [340, 163] on input "kutin" at bounding box center [361, 175] width 225 height 34
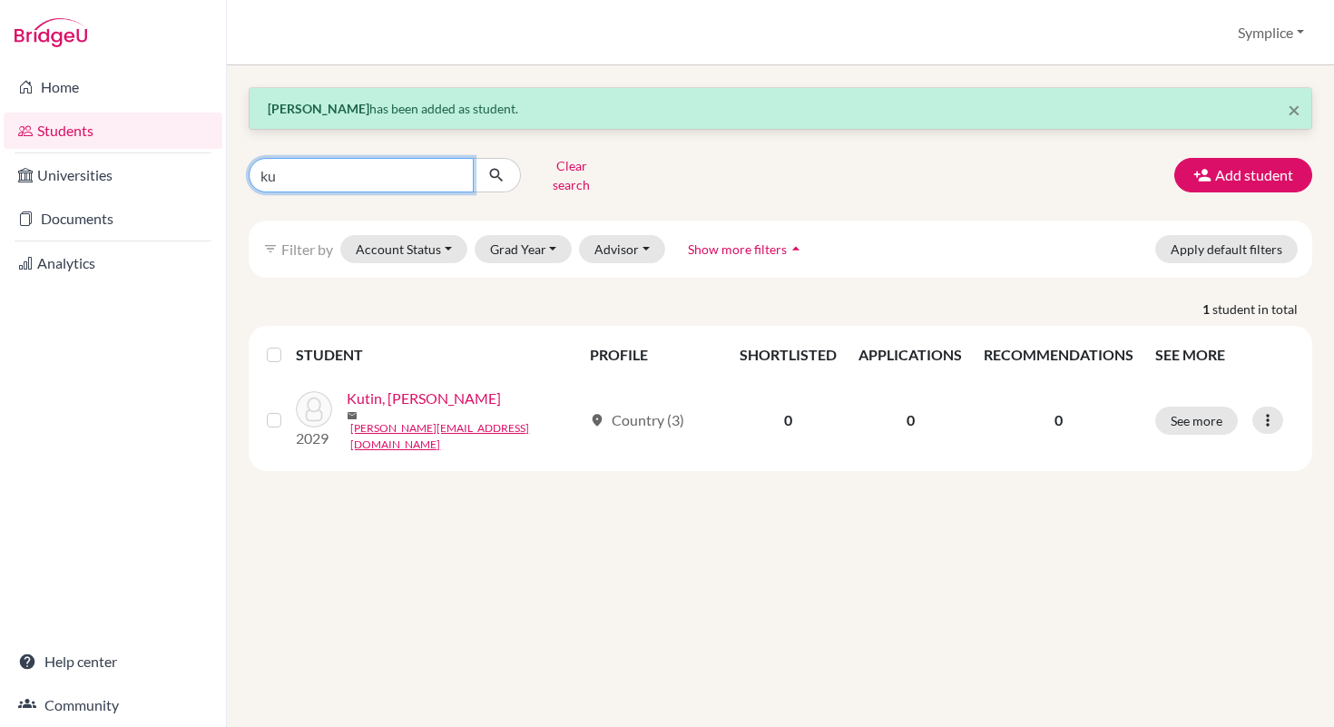
type input "k"
type input "mehrin"
click at [511, 162] on button "submit" at bounding box center [497, 175] width 48 height 34
click at [416, 172] on input "mehrin" at bounding box center [361, 175] width 225 height 34
type input "m"
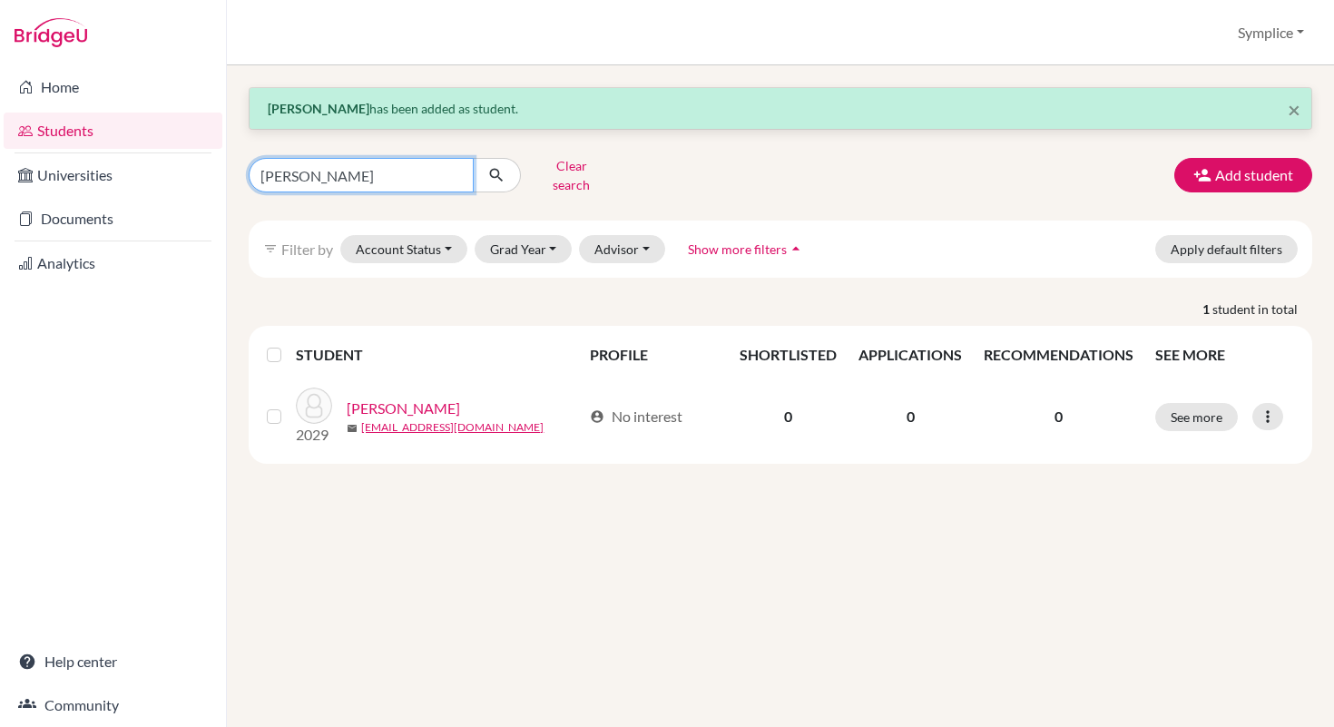
type input "[PERSON_NAME]"
click at [501, 170] on icon "submit" at bounding box center [496, 175] width 18 height 18
click at [367, 169] on input "[PERSON_NAME]" at bounding box center [361, 175] width 225 height 34
type input "o"
type input "[PERSON_NAME]"
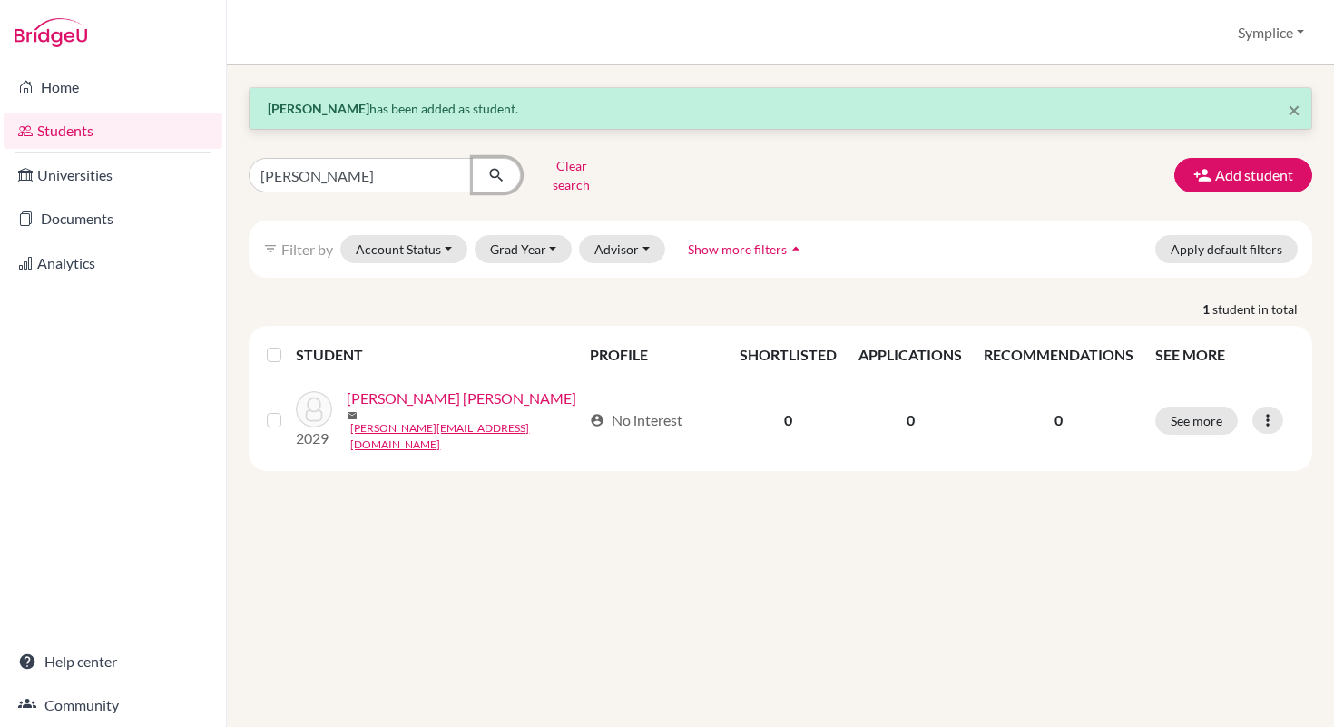
click at [507, 168] on button "submit" at bounding box center [497, 175] width 48 height 34
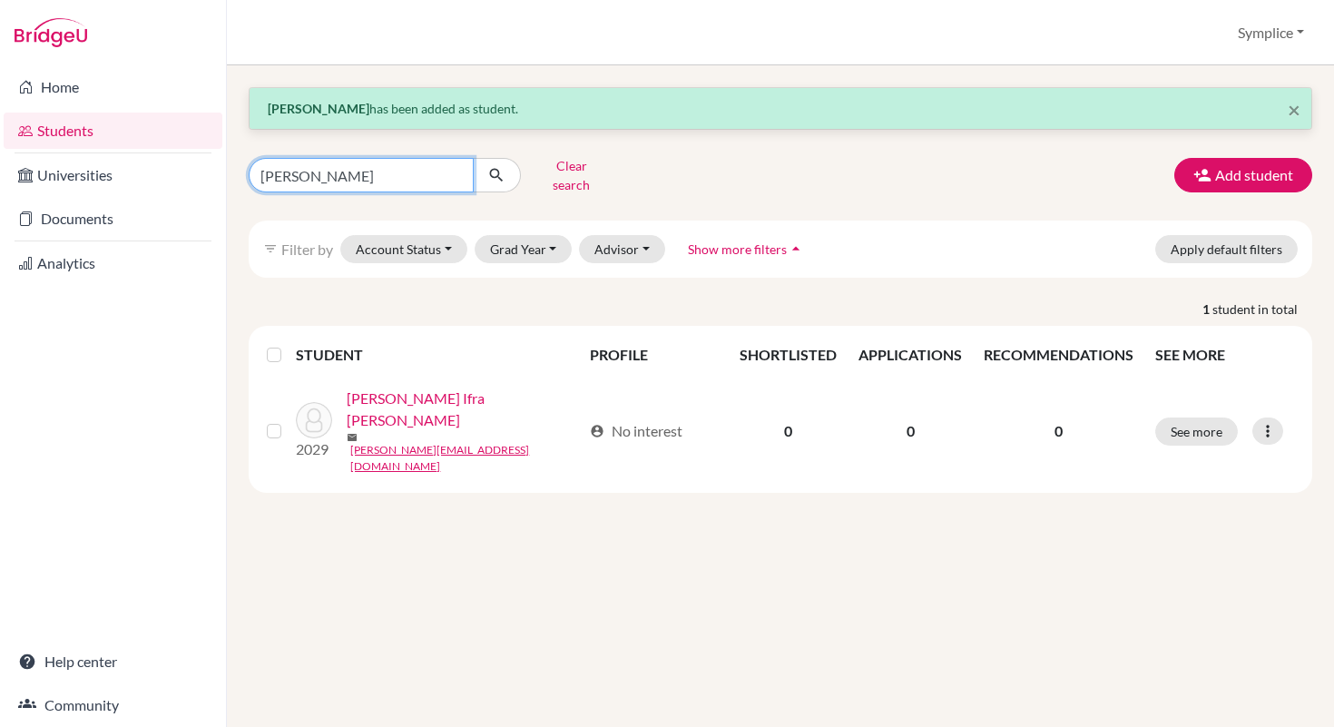
click at [320, 168] on input "[PERSON_NAME]" at bounding box center [361, 175] width 225 height 34
type input "t"
type input "[PERSON_NAME]"
click at [497, 177] on icon "submit" at bounding box center [496, 175] width 18 height 18
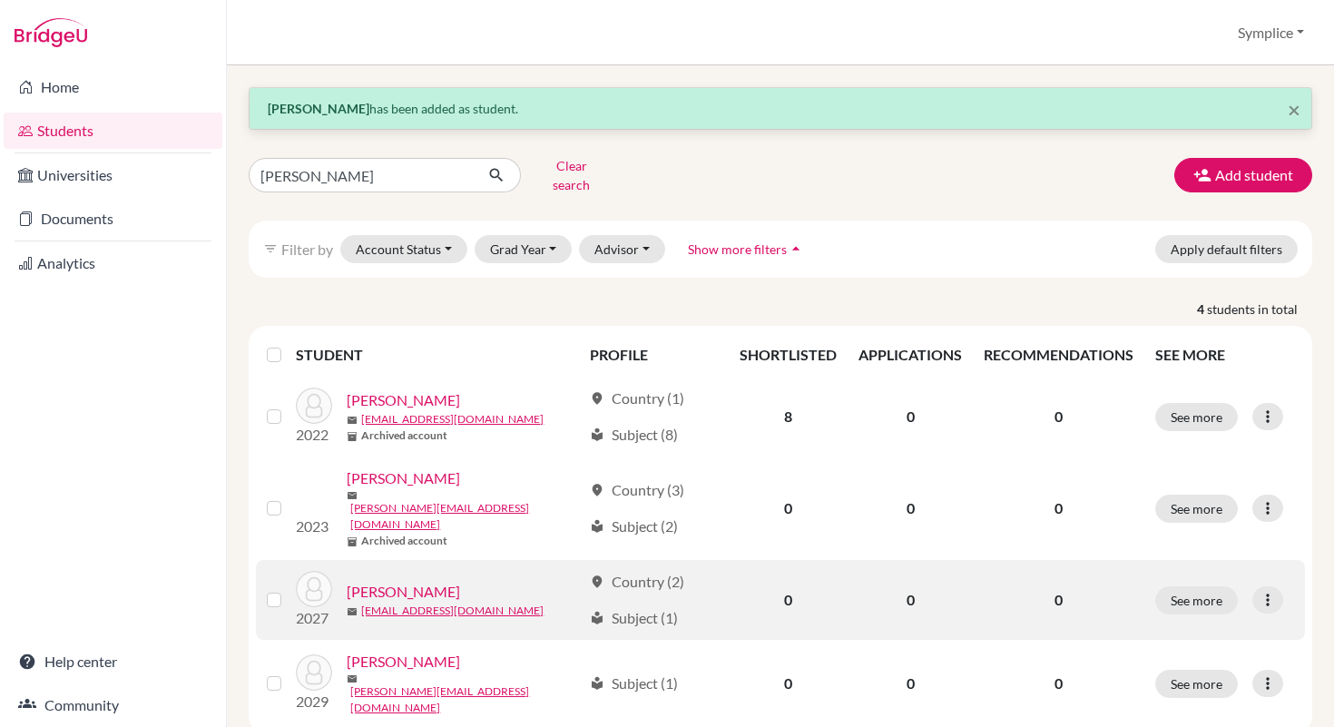
scroll to position [7, 0]
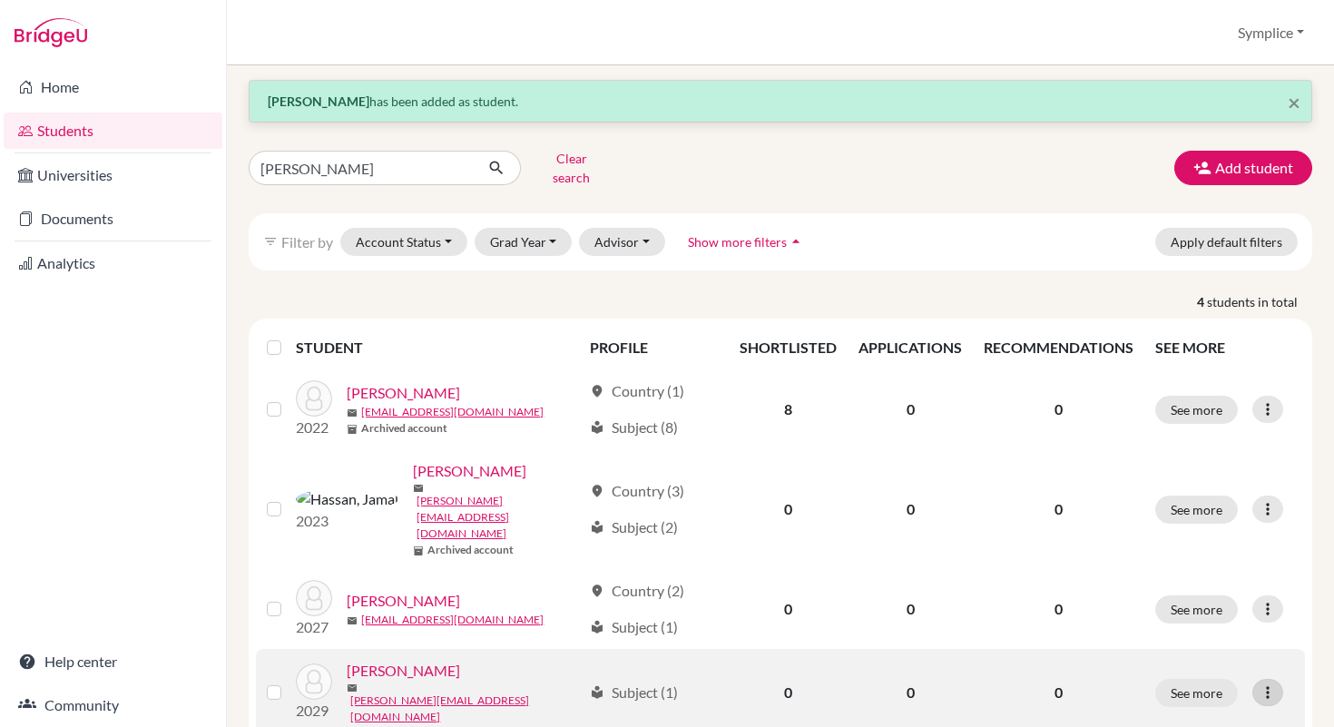
click at [1269, 684] on icon at bounding box center [1268, 693] width 18 height 18
click at [1187, 540] on button "Edit student" at bounding box center [1189, 554] width 143 height 29
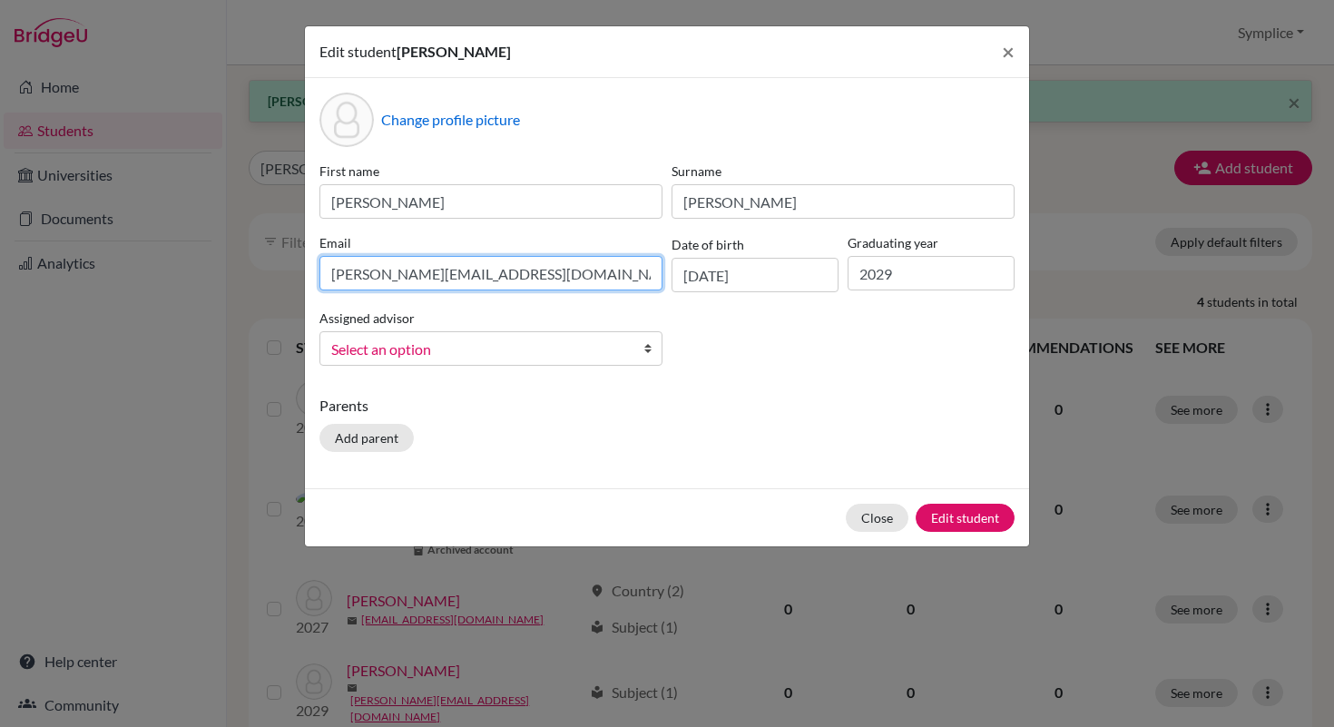
click at [335, 273] on input "[PERSON_NAME][EMAIL_ADDRESS][DOMAIN_NAME]" at bounding box center [491, 273] width 343 height 34
type input "[EMAIL_ADDRESS][DOMAIN_NAME]"
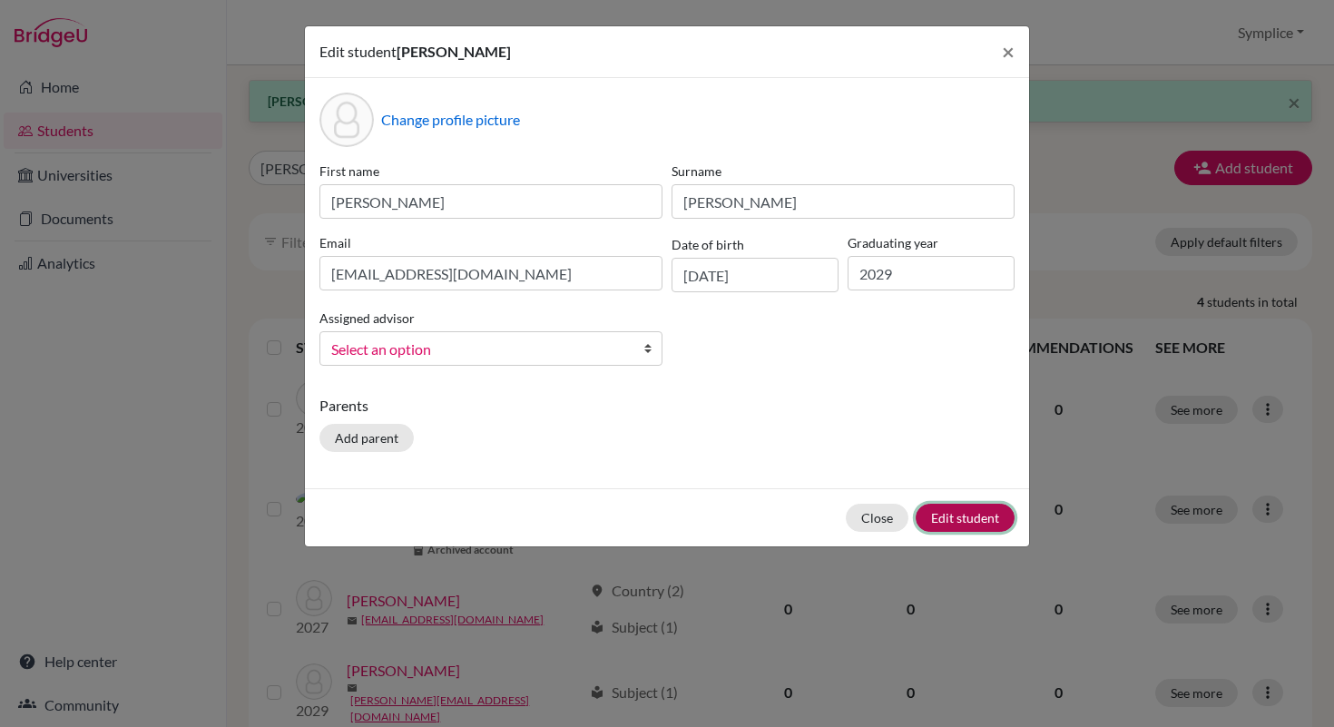
click at [960, 517] on button "Edit student" at bounding box center [965, 518] width 99 height 28
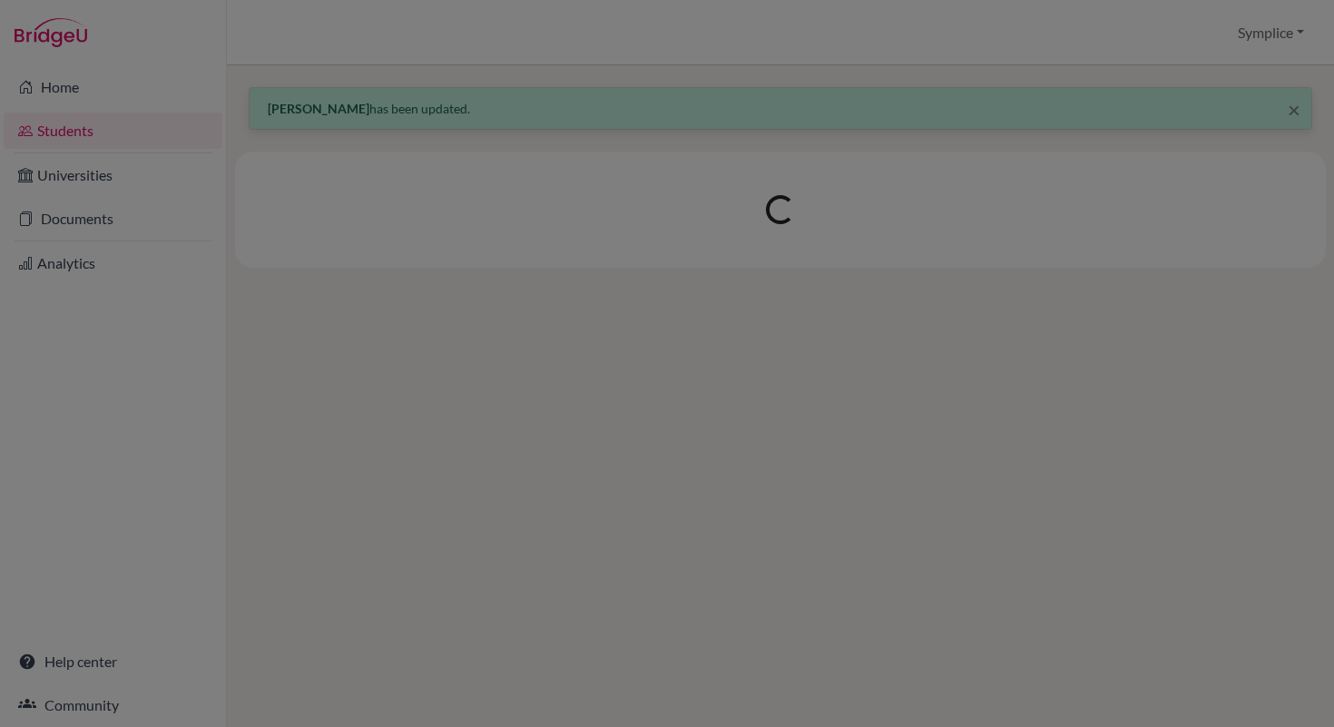
scroll to position [0, 0]
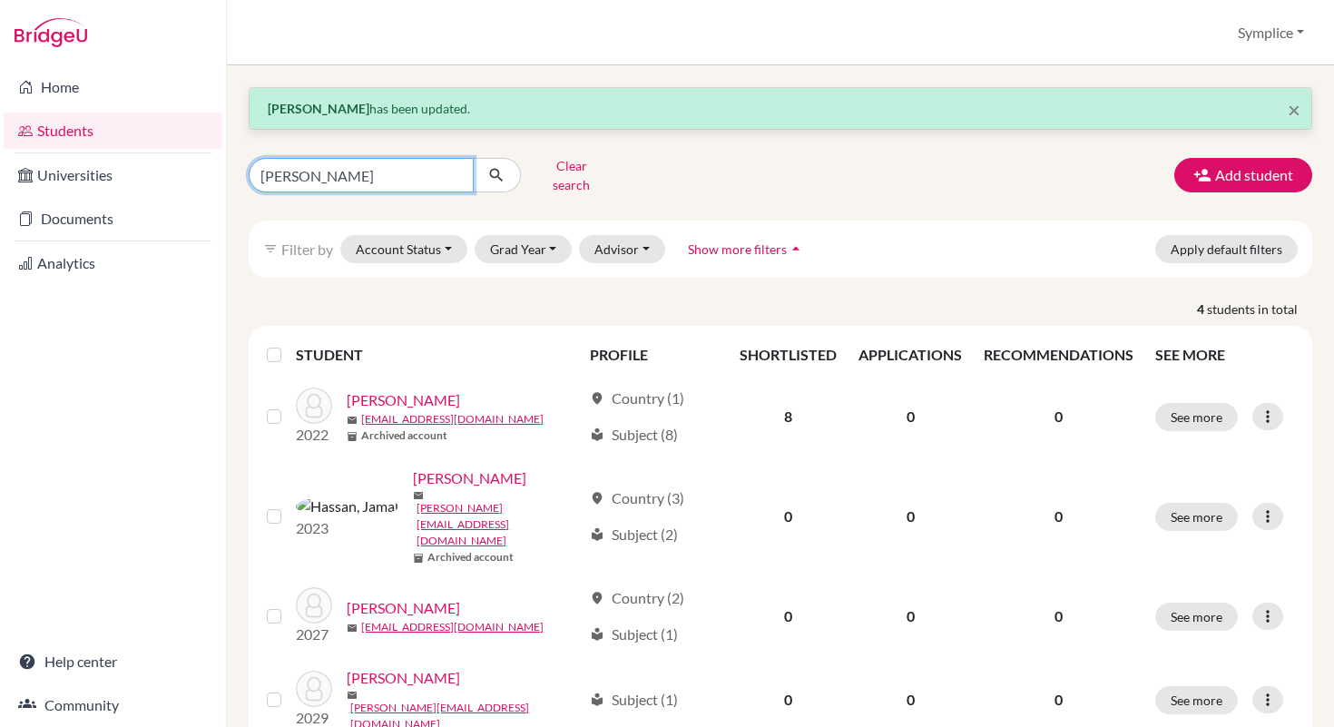
click at [327, 167] on input "[PERSON_NAME]" at bounding box center [361, 175] width 225 height 34
type input "j"
type input "[PERSON_NAME]"
click at [499, 167] on icon "submit" at bounding box center [496, 175] width 18 height 18
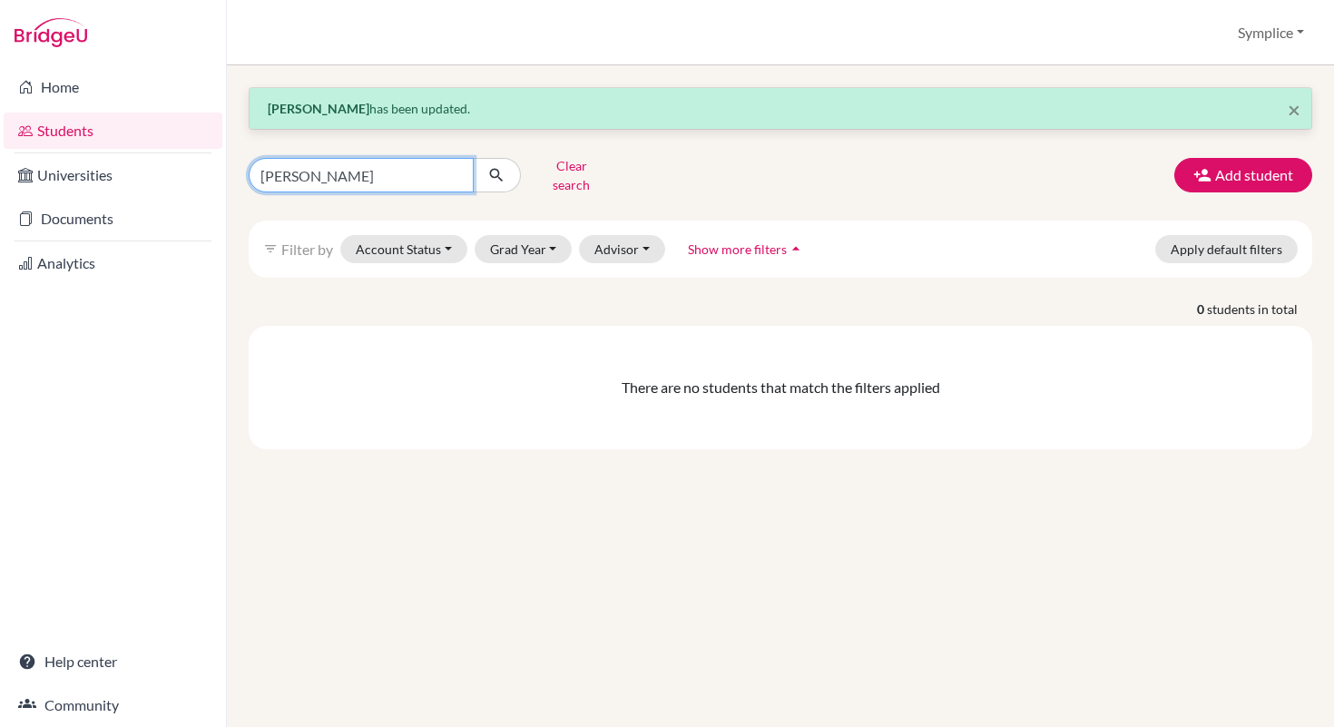
click at [419, 181] on input "[PERSON_NAME]" at bounding box center [361, 175] width 225 height 34
type input "a"
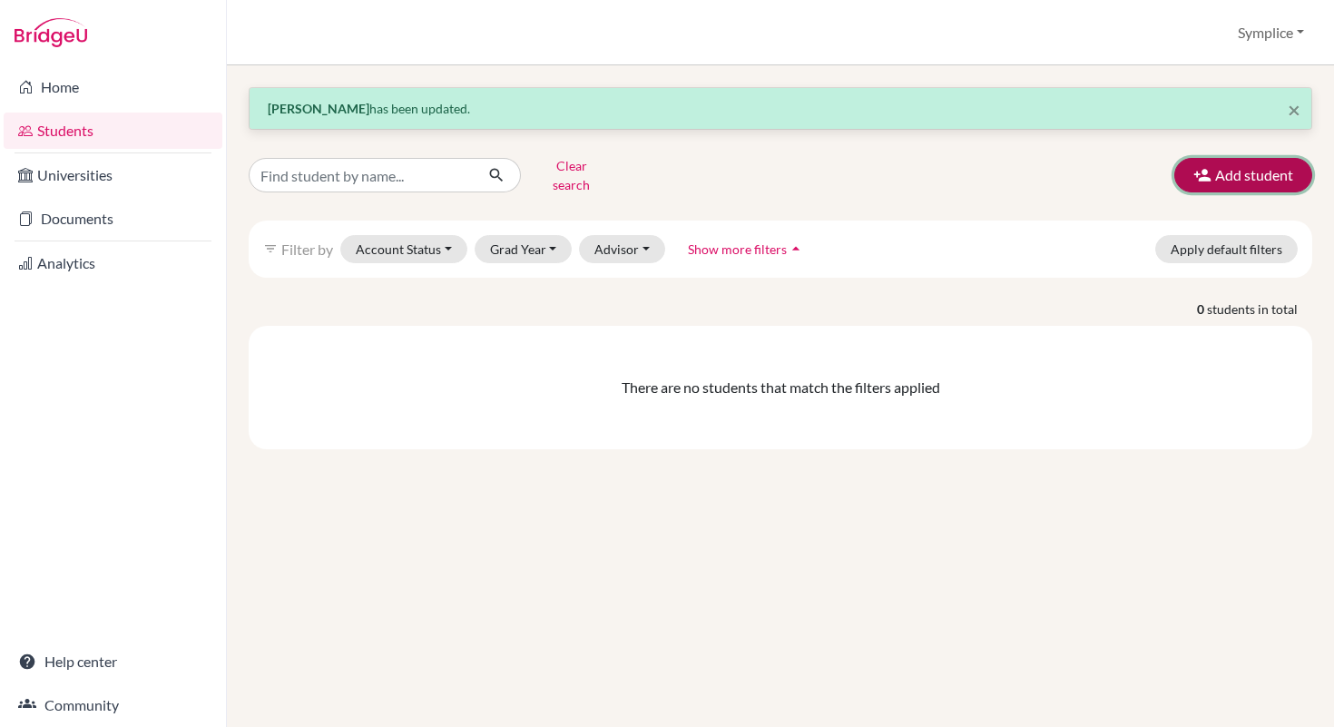
click at [1268, 173] on button "Add student" at bounding box center [1244, 175] width 138 height 34
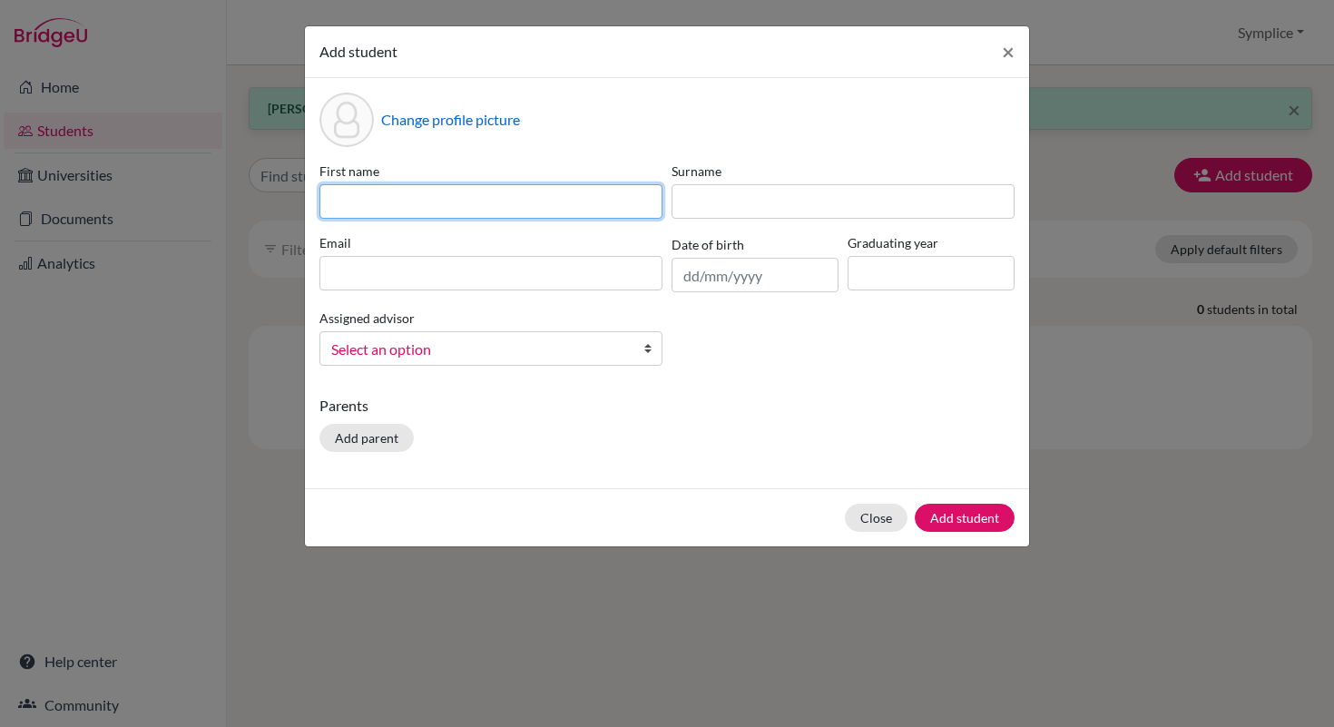
click at [428, 196] on input at bounding box center [491, 201] width 343 height 34
type input "O"
type input "[PERSON_NAME]"
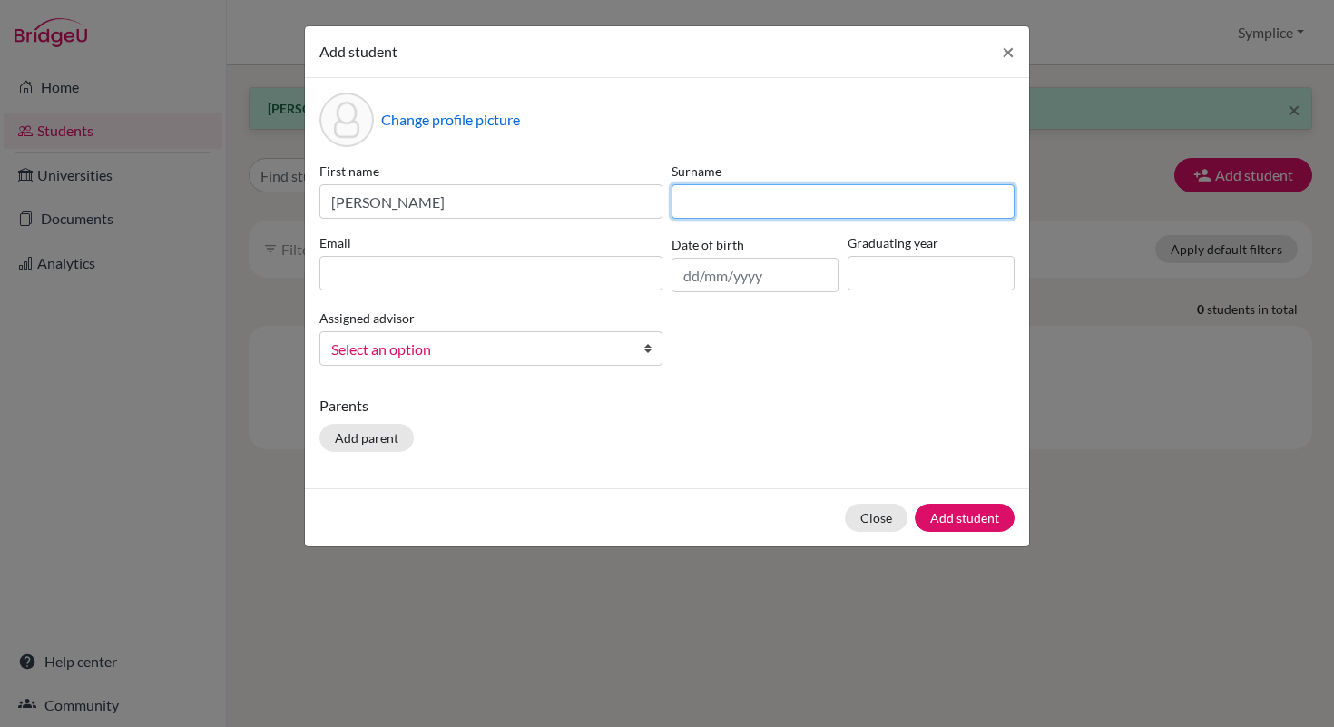
click at [734, 208] on input at bounding box center [843, 201] width 343 height 34
type input "[PERSON_NAME]"
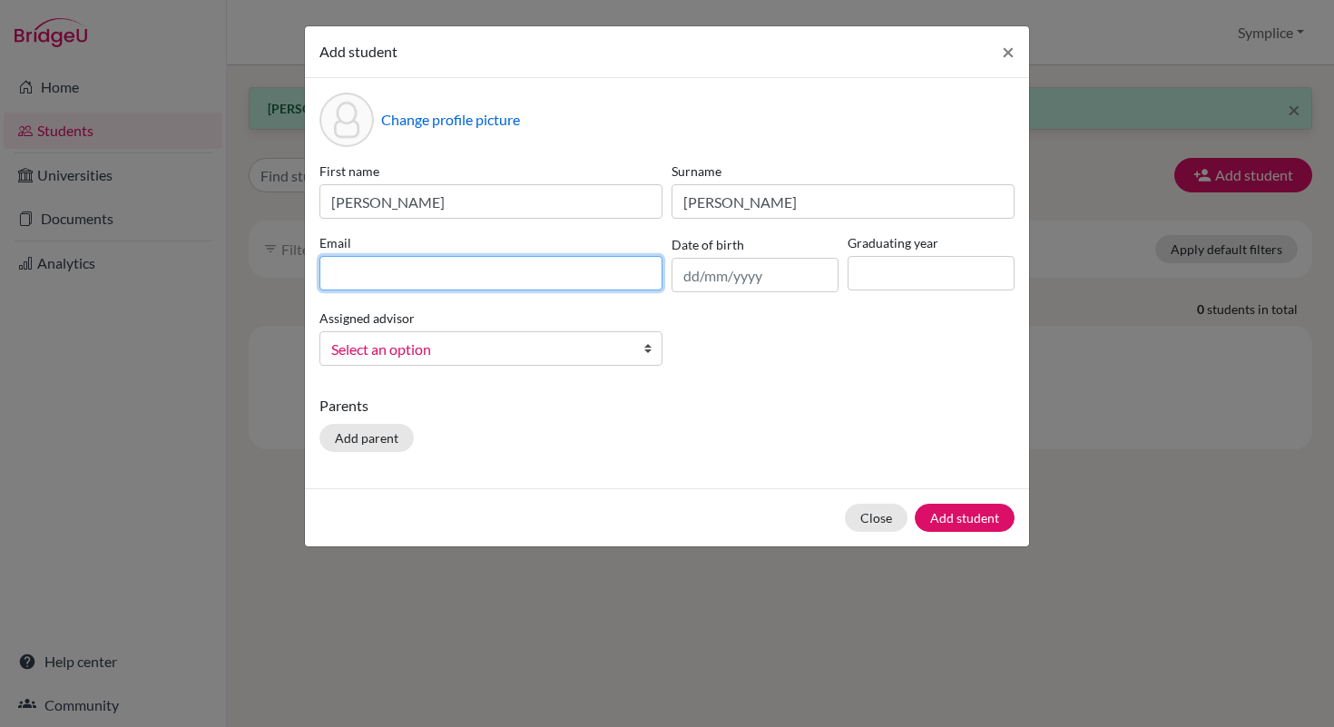
click at [474, 277] on input at bounding box center [491, 273] width 343 height 34
type input "[PERSON_NAME][EMAIL_ADDRESS][DOMAIN_NAME]"
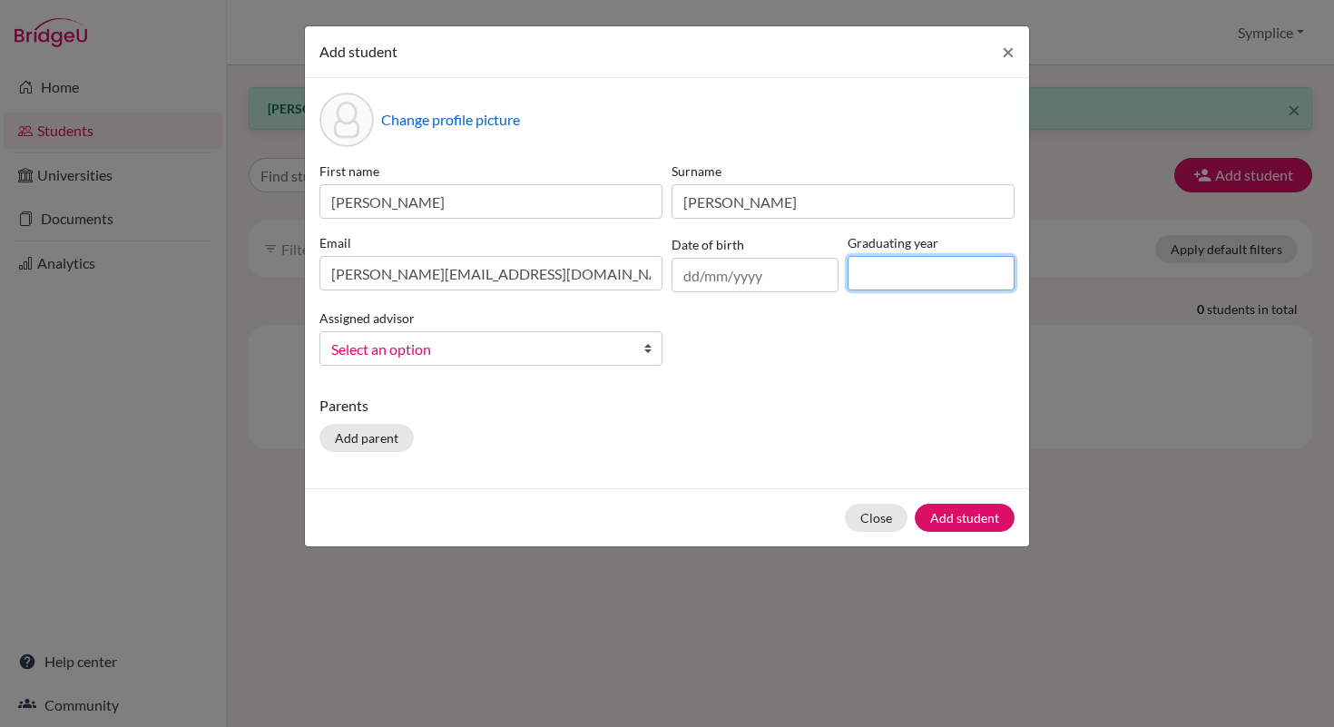
click at [871, 275] on input at bounding box center [931, 273] width 167 height 34
type input "2030"
click at [977, 525] on button "Add student" at bounding box center [965, 518] width 100 height 28
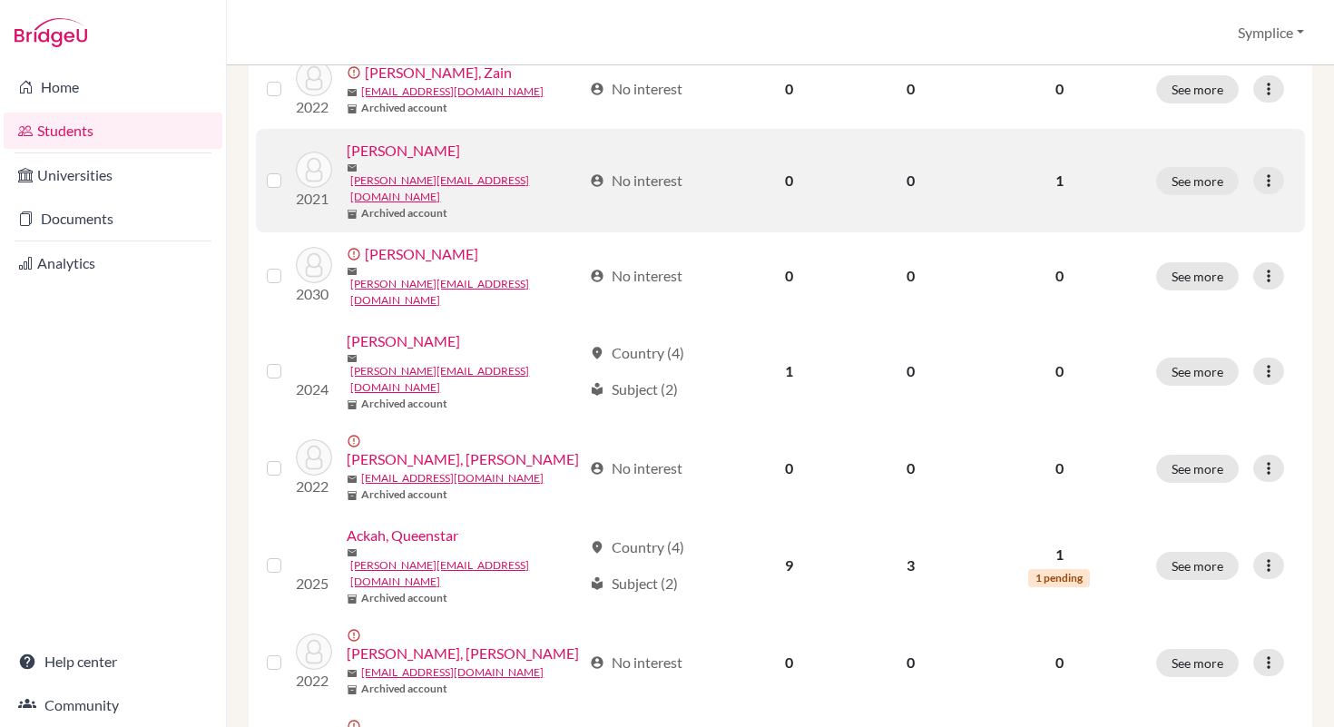
scroll to position [499, 0]
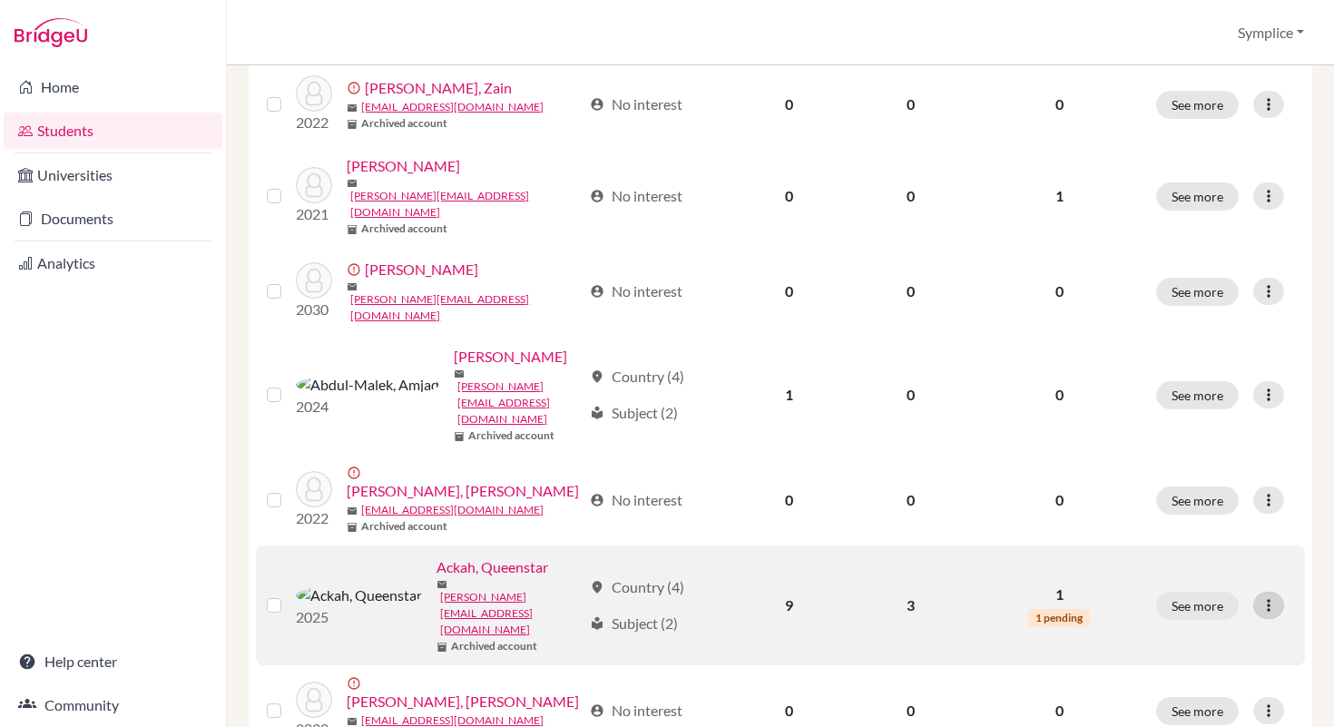
click at [1265, 596] on icon at bounding box center [1269, 605] width 18 height 18
click at [1199, 495] on button "Edit student" at bounding box center [1189, 501] width 143 height 29
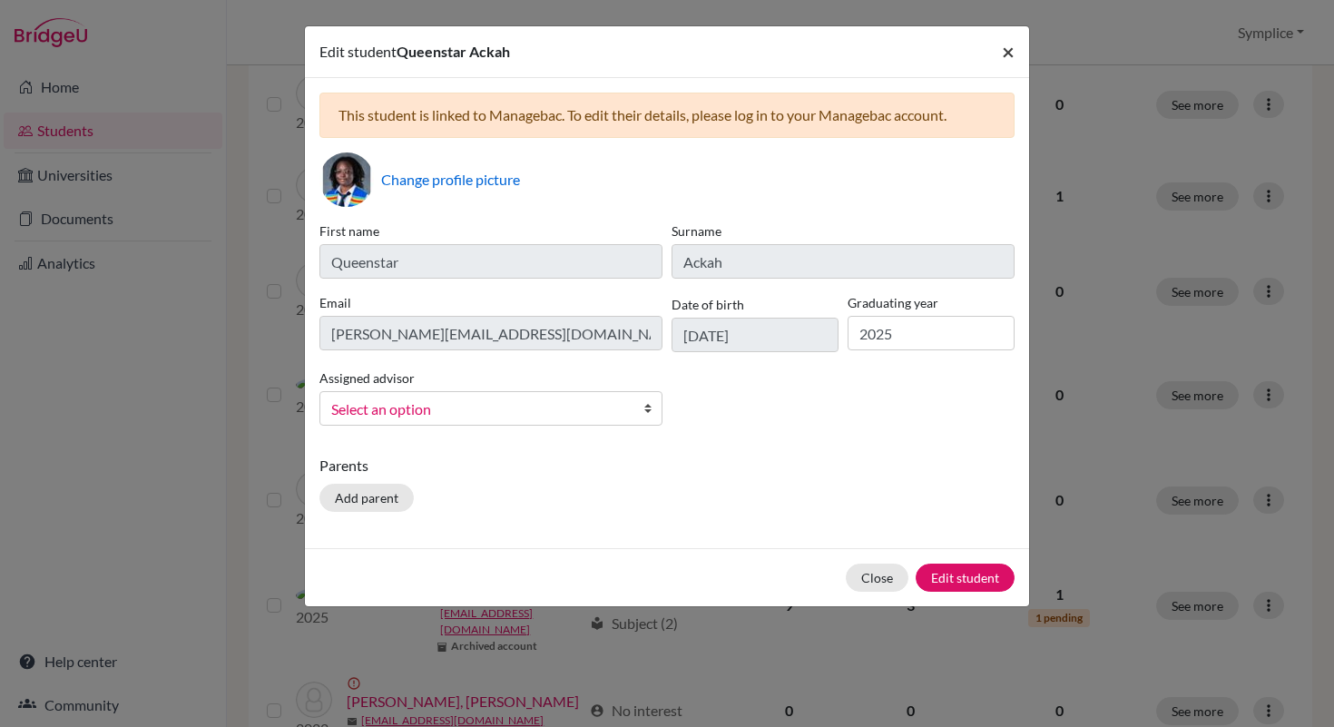
click at [1009, 58] on span "×" at bounding box center [1008, 51] width 13 height 26
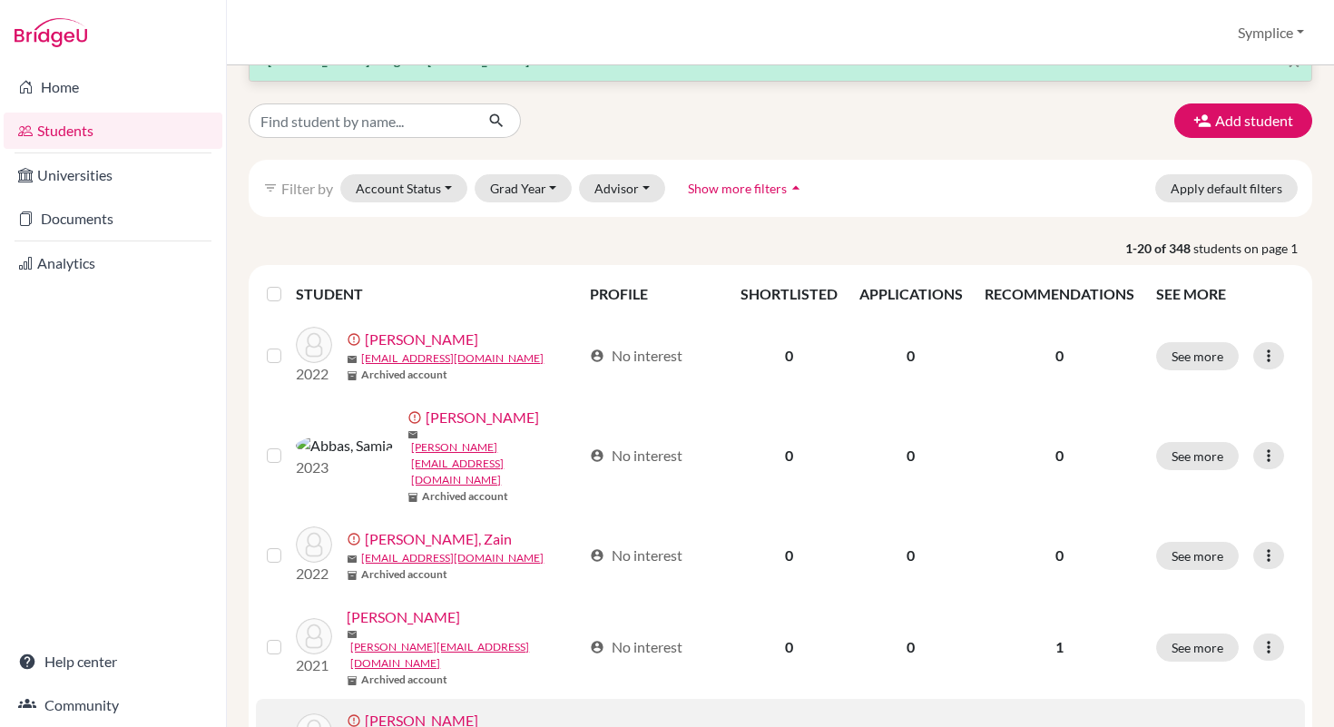
scroll to position [0, 0]
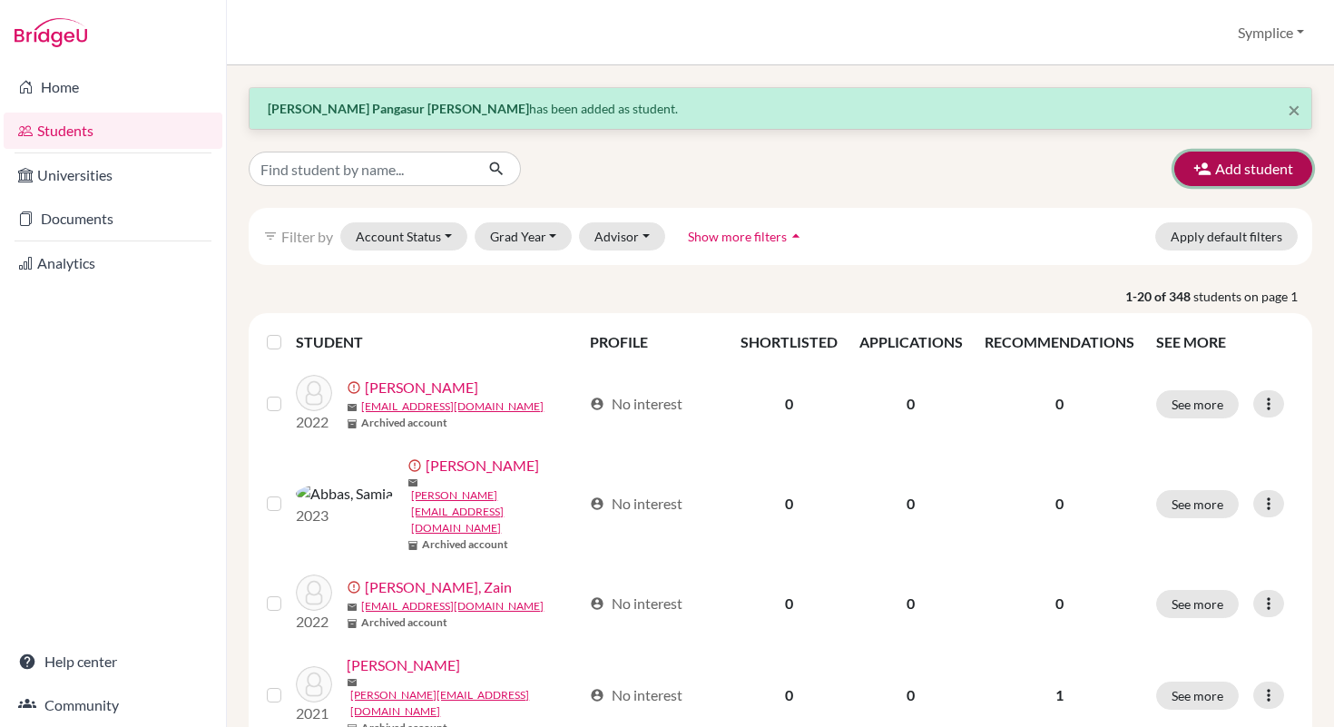
click at [1245, 171] on button "Add student" at bounding box center [1244, 169] width 138 height 34
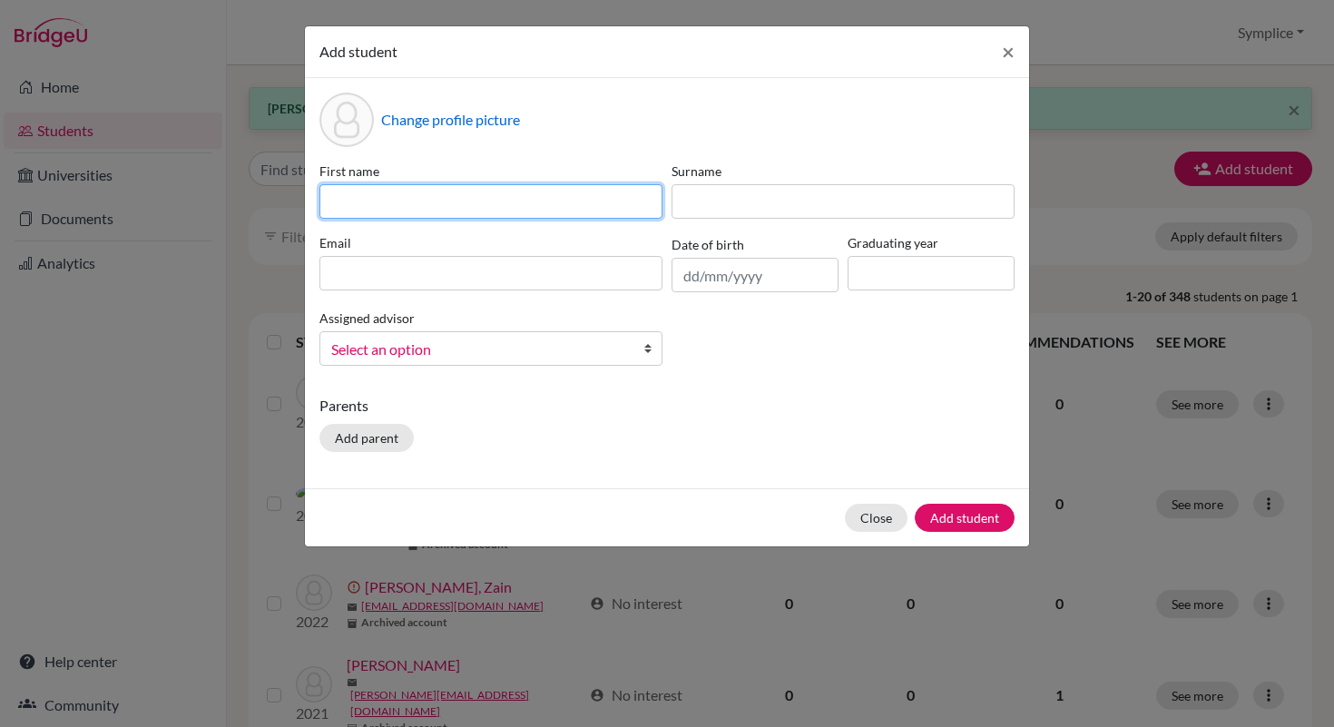
click at [624, 212] on input at bounding box center [491, 201] width 343 height 34
type input "[PERSON_NAME] [PERSON_NAME]"
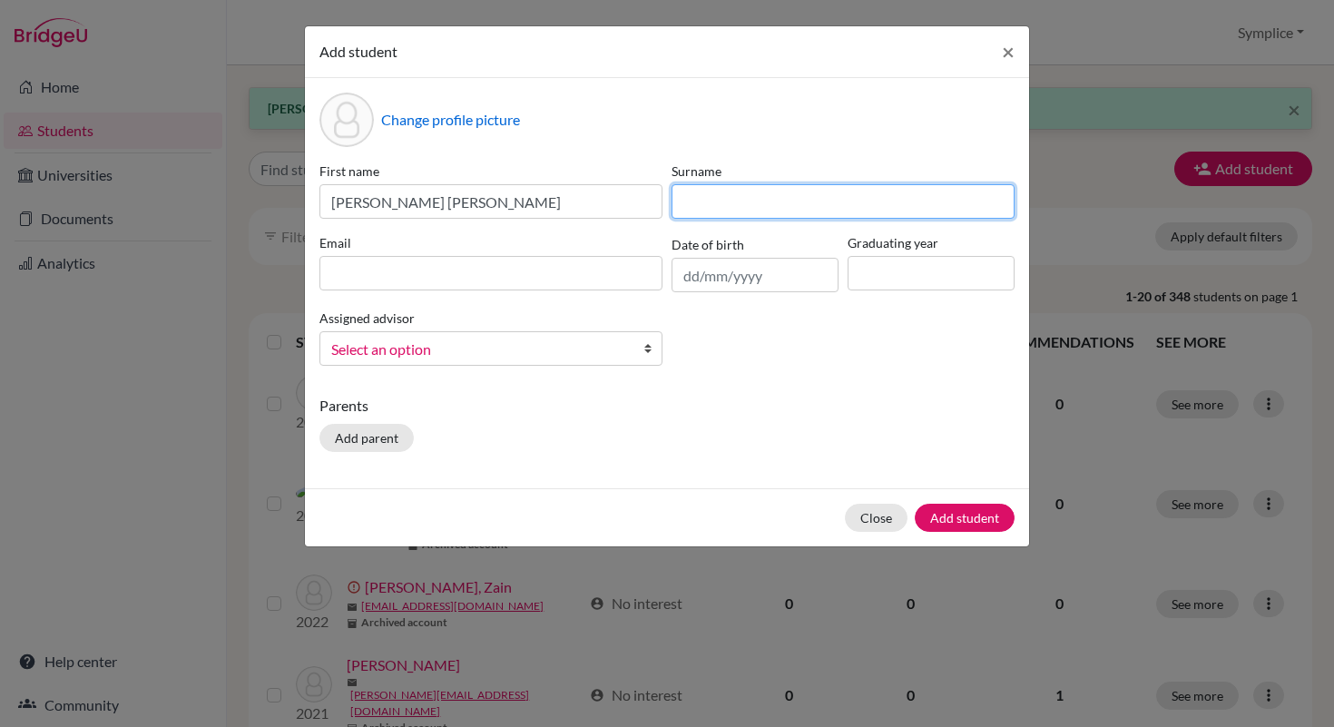
click at [753, 203] on input at bounding box center [843, 201] width 343 height 34
type input "[PERSON_NAME]"
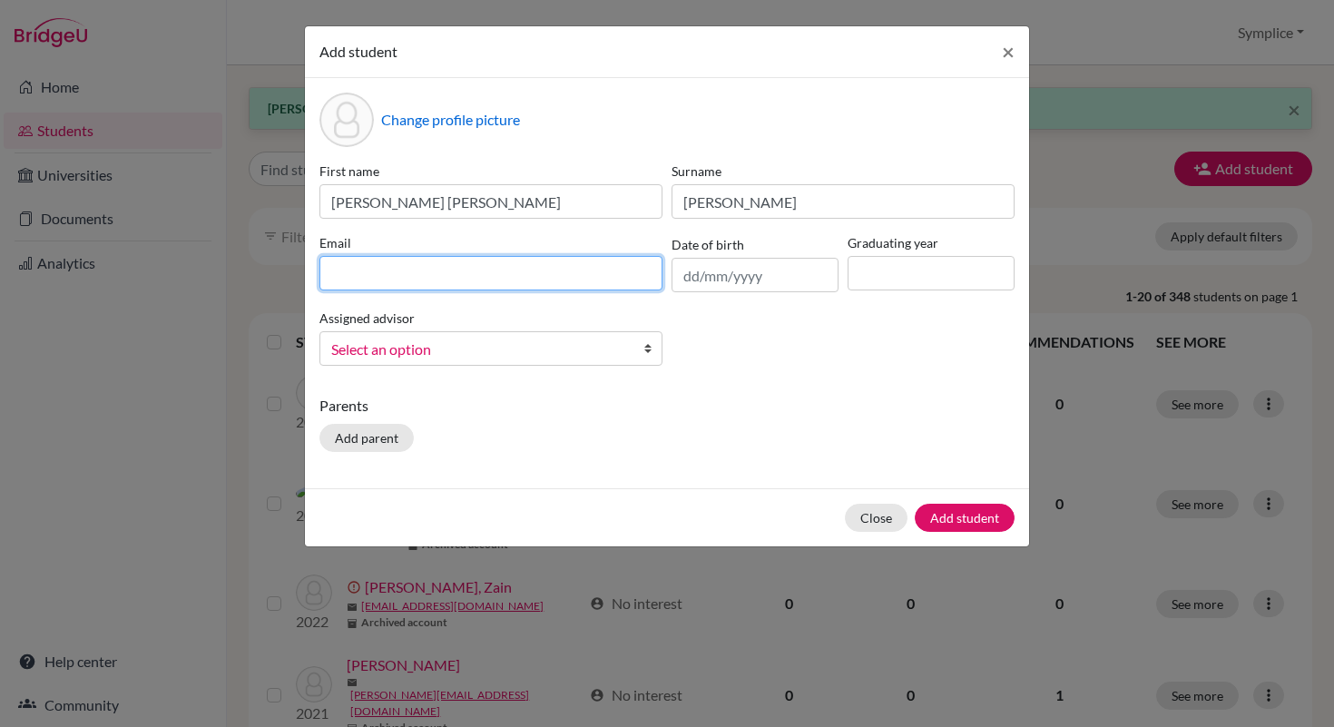
click at [446, 281] on input at bounding box center [491, 273] width 343 height 34
type input "[EMAIL_ADDRESS][PERSON_NAME][DOMAIN_NAME]"
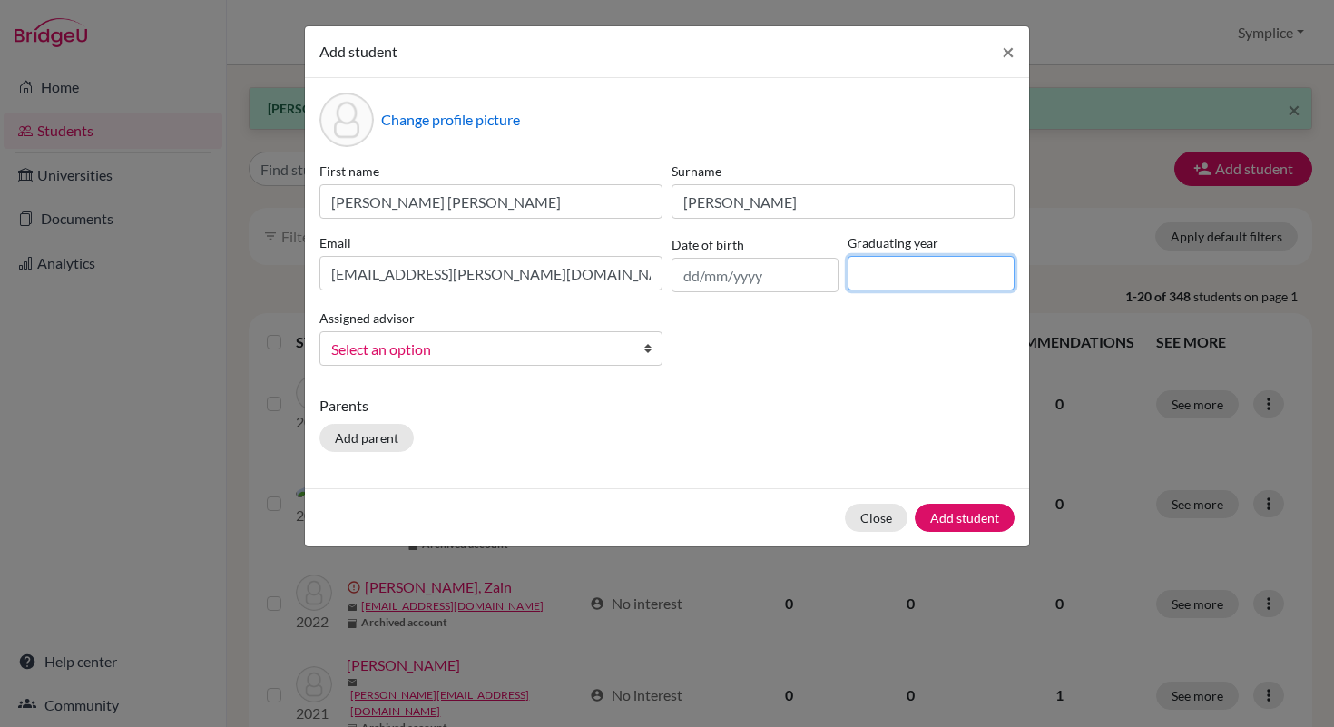
click at [873, 281] on input at bounding box center [931, 273] width 167 height 34
type input "2030"
click at [955, 523] on button "Add student" at bounding box center [965, 518] width 100 height 28
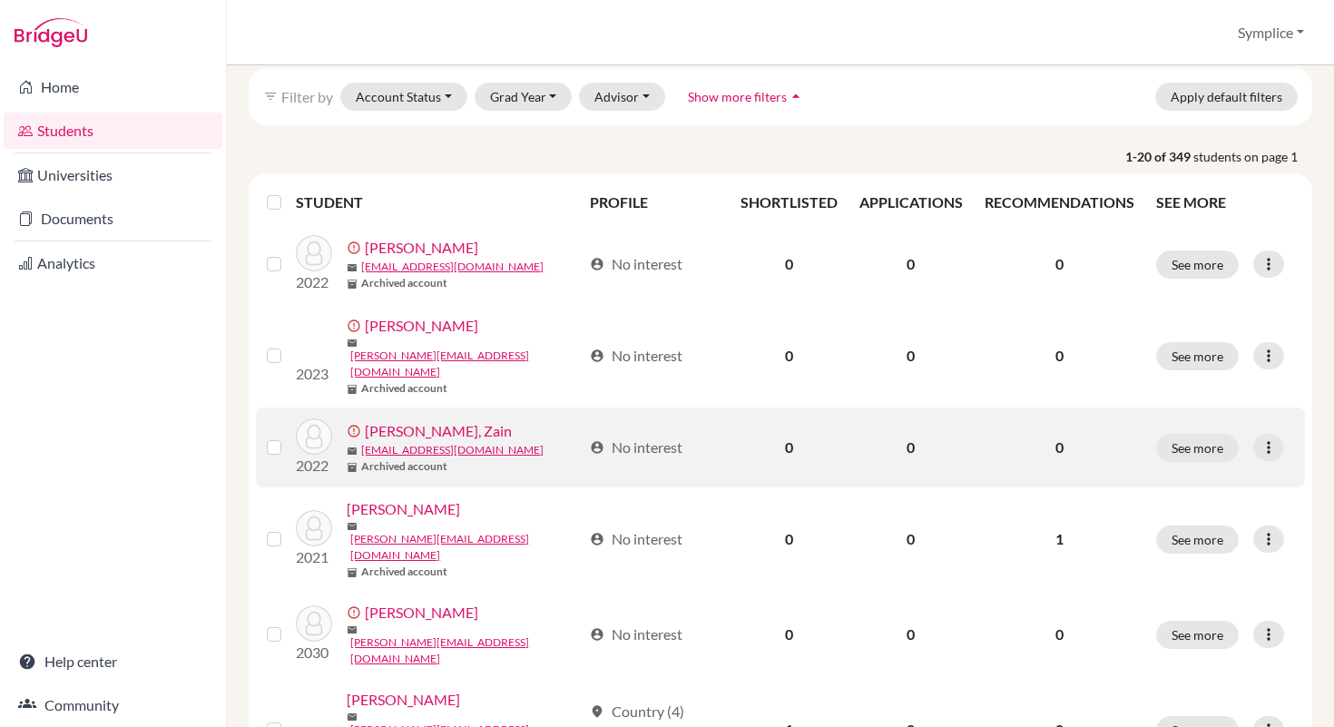
scroll to position [142, 0]
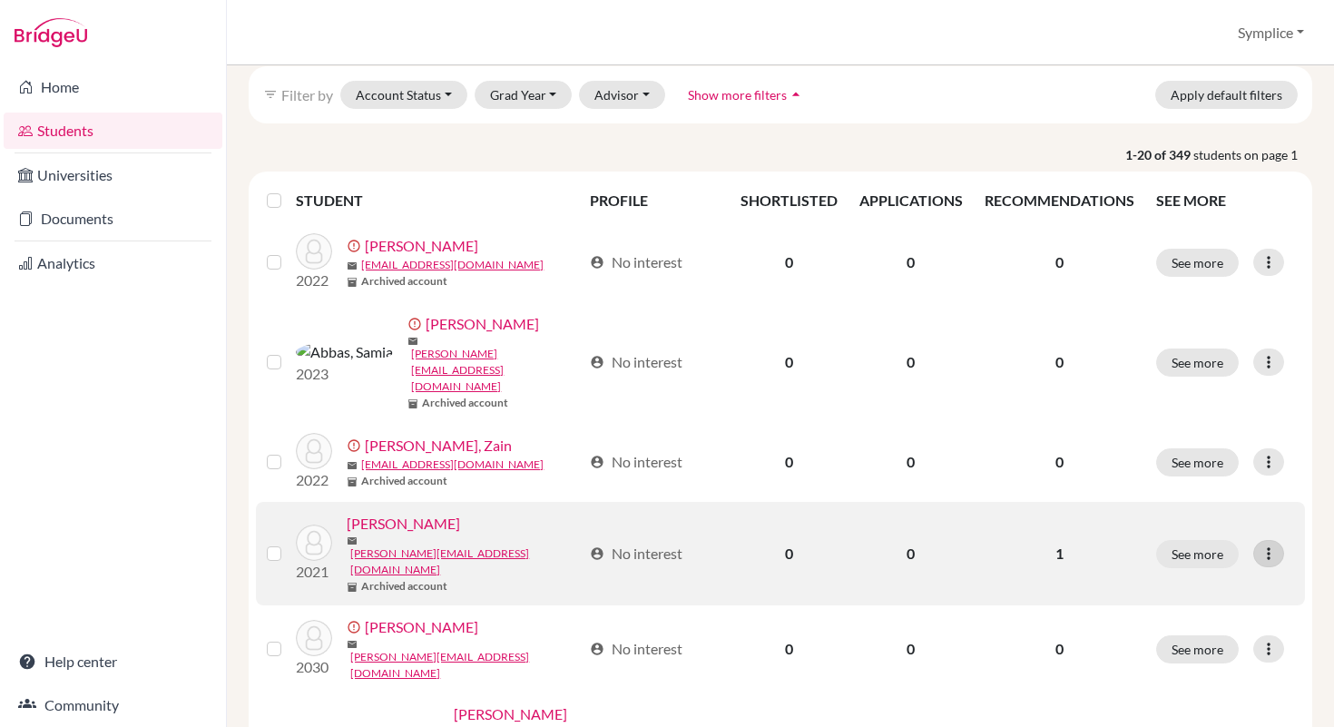
click at [1268, 545] on icon at bounding box center [1269, 554] width 18 height 18
click at [1183, 531] on button "Edit student" at bounding box center [1189, 540] width 143 height 29
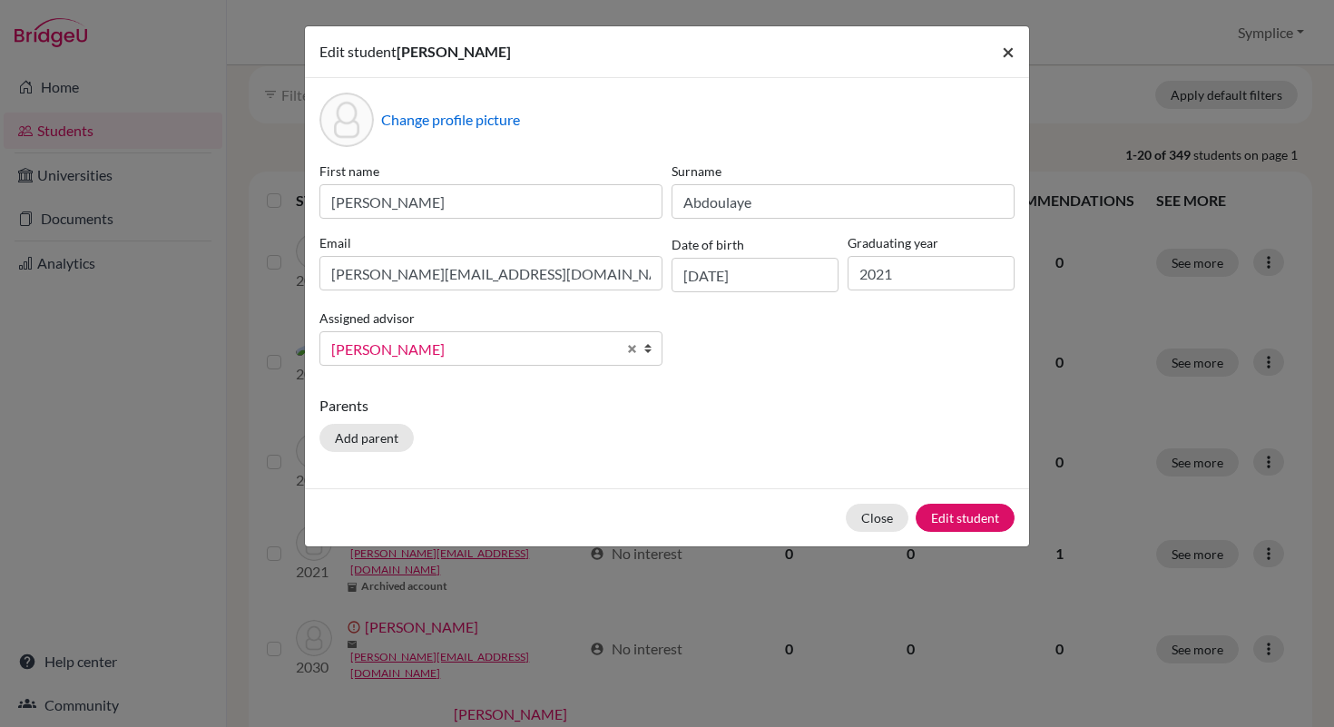
click at [1009, 54] on span "×" at bounding box center [1008, 51] width 13 height 26
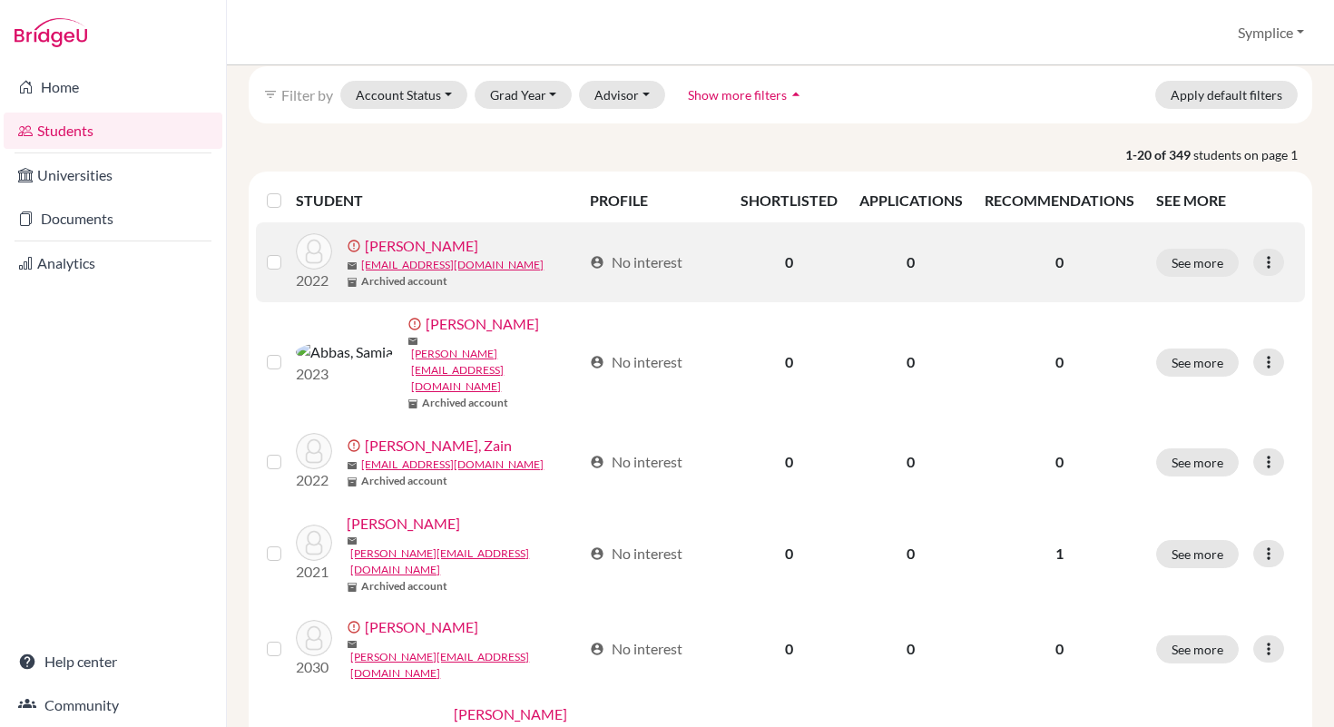
scroll to position [0, 0]
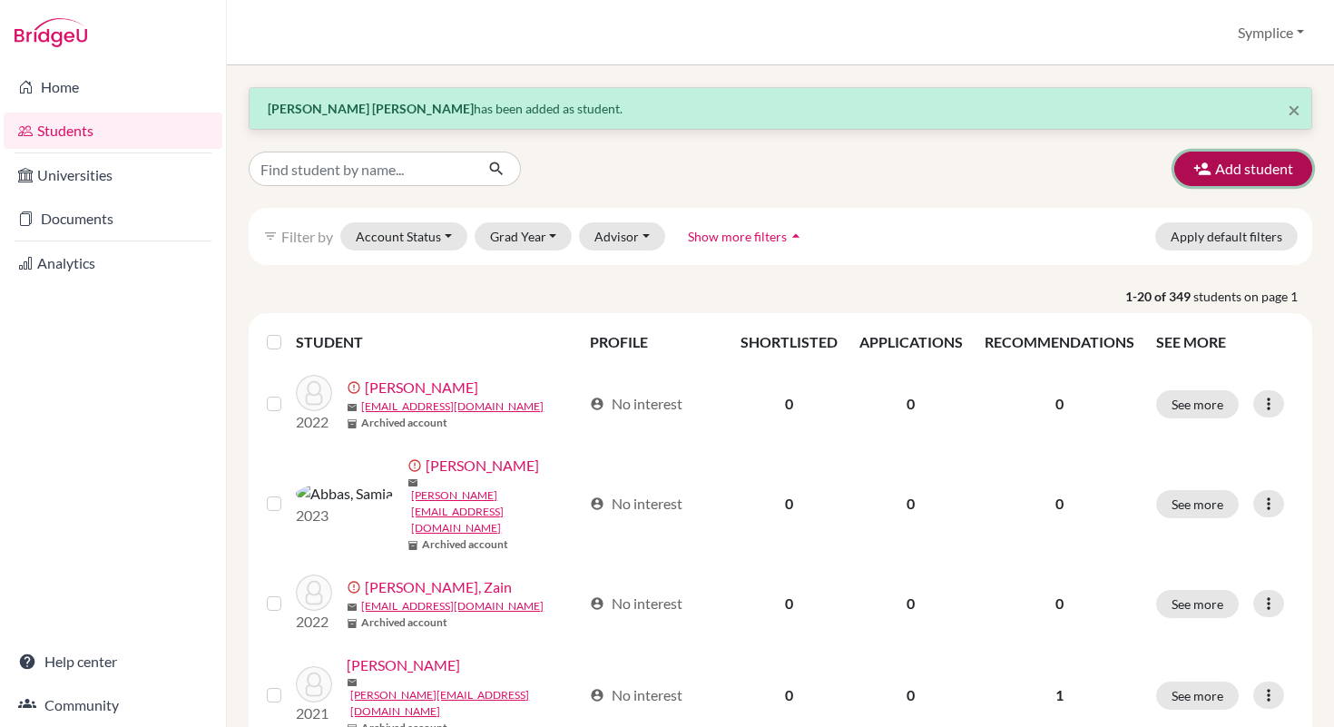
click at [1208, 162] on icon "button" at bounding box center [1203, 169] width 18 height 18
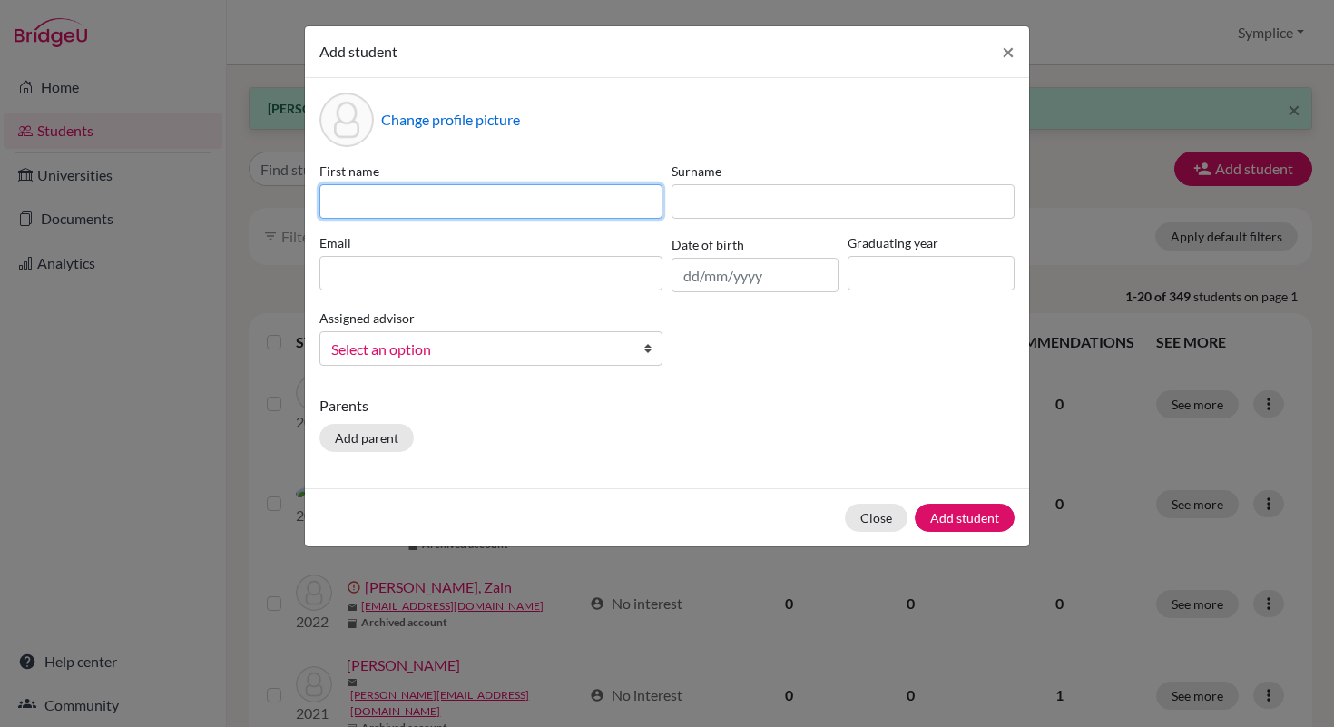
click at [448, 207] on input at bounding box center [491, 201] width 343 height 34
type input "[PERSON_NAME]"
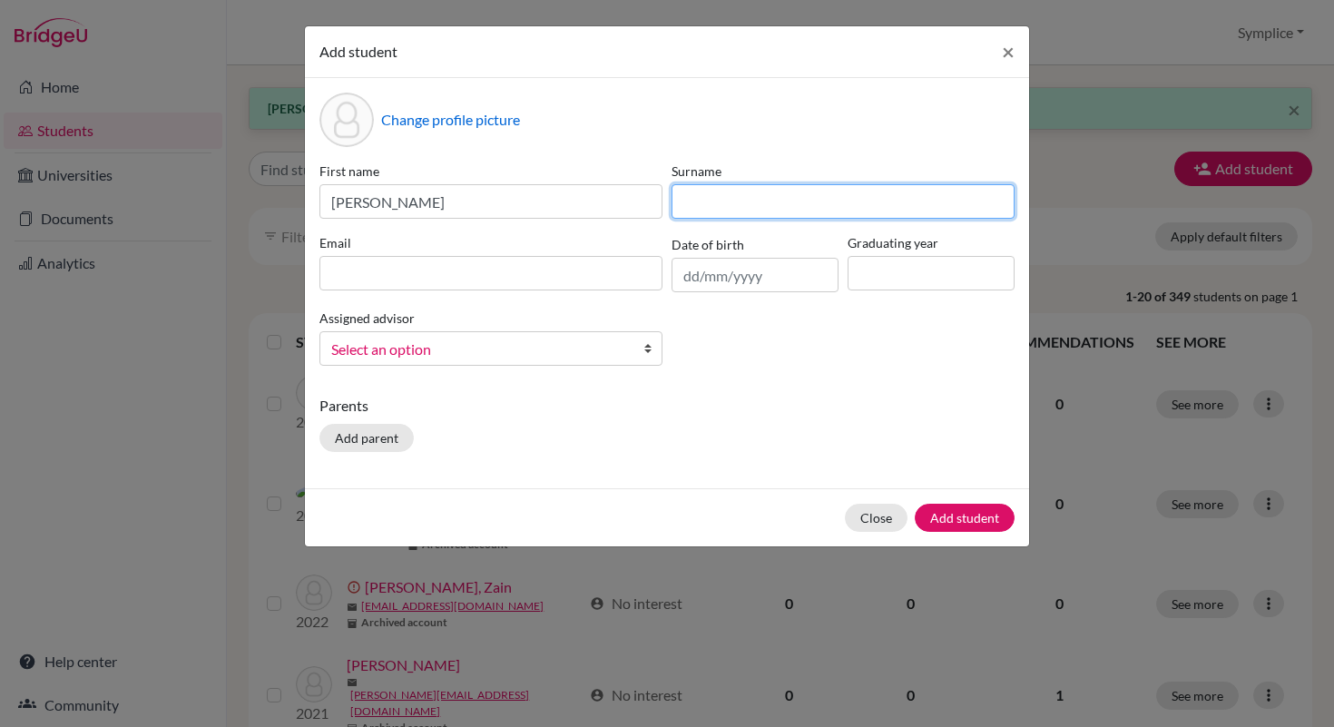
click at [726, 193] on input at bounding box center [843, 201] width 343 height 34
type input "[PERSON_NAME]"
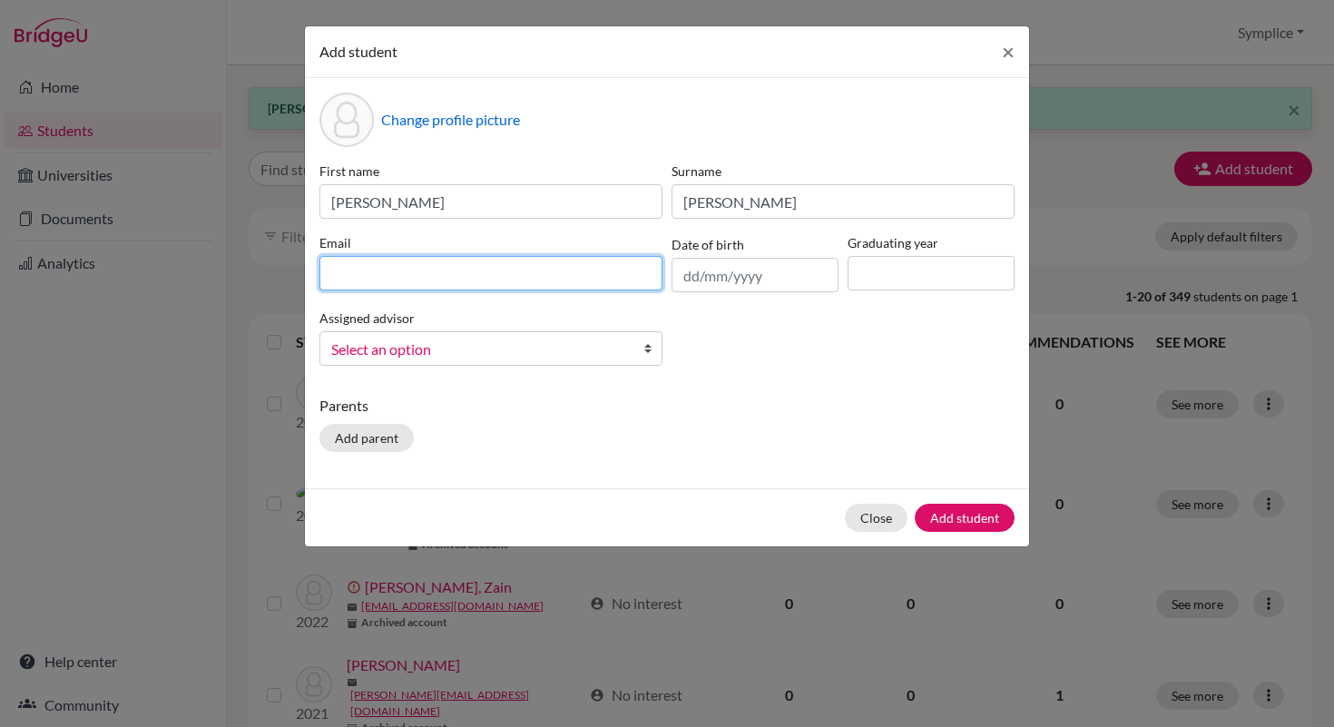
click at [487, 266] on input at bounding box center [491, 273] width 343 height 34
type input "[PERSON_NAME][EMAIL_ADDRESS][DOMAIN_NAME]"
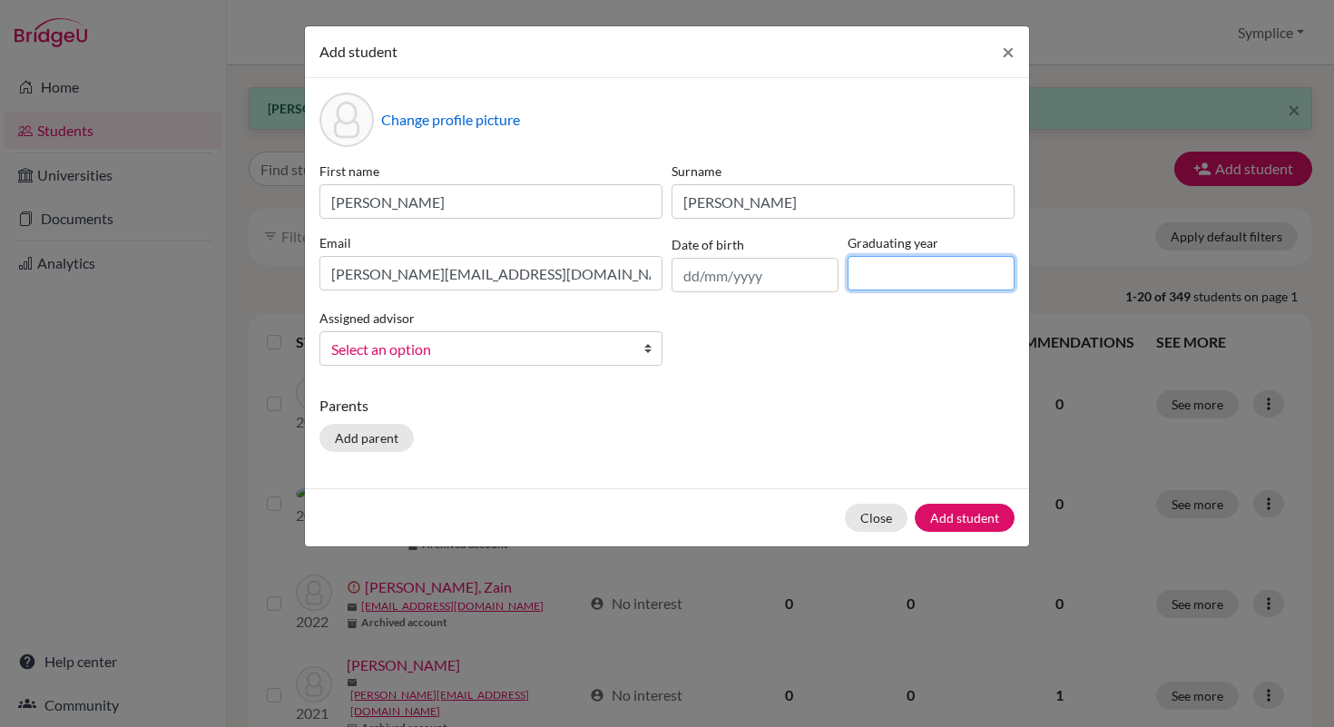
click at [870, 280] on input at bounding box center [931, 273] width 167 height 34
type input "2030"
click at [970, 520] on button "Add student" at bounding box center [965, 518] width 100 height 28
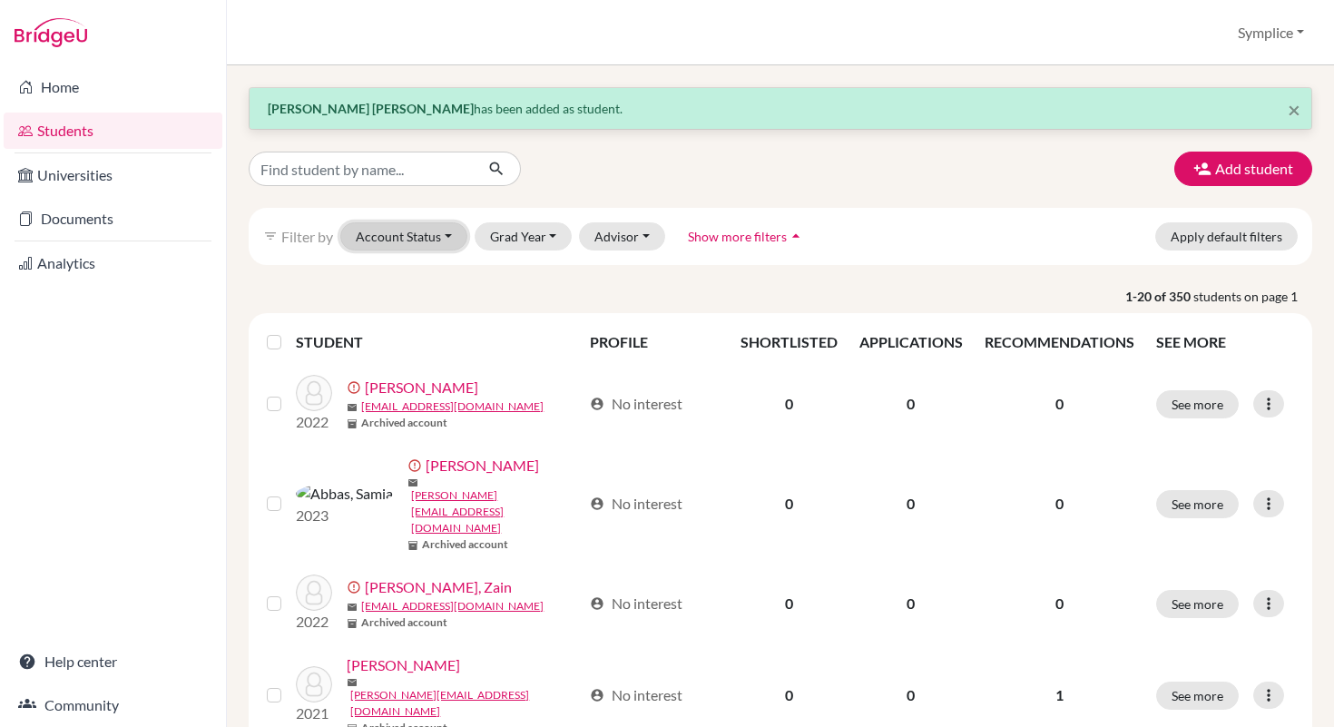
click at [449, 241] on button "Account Status" at bounding box center [403, 236] width 127 height 28
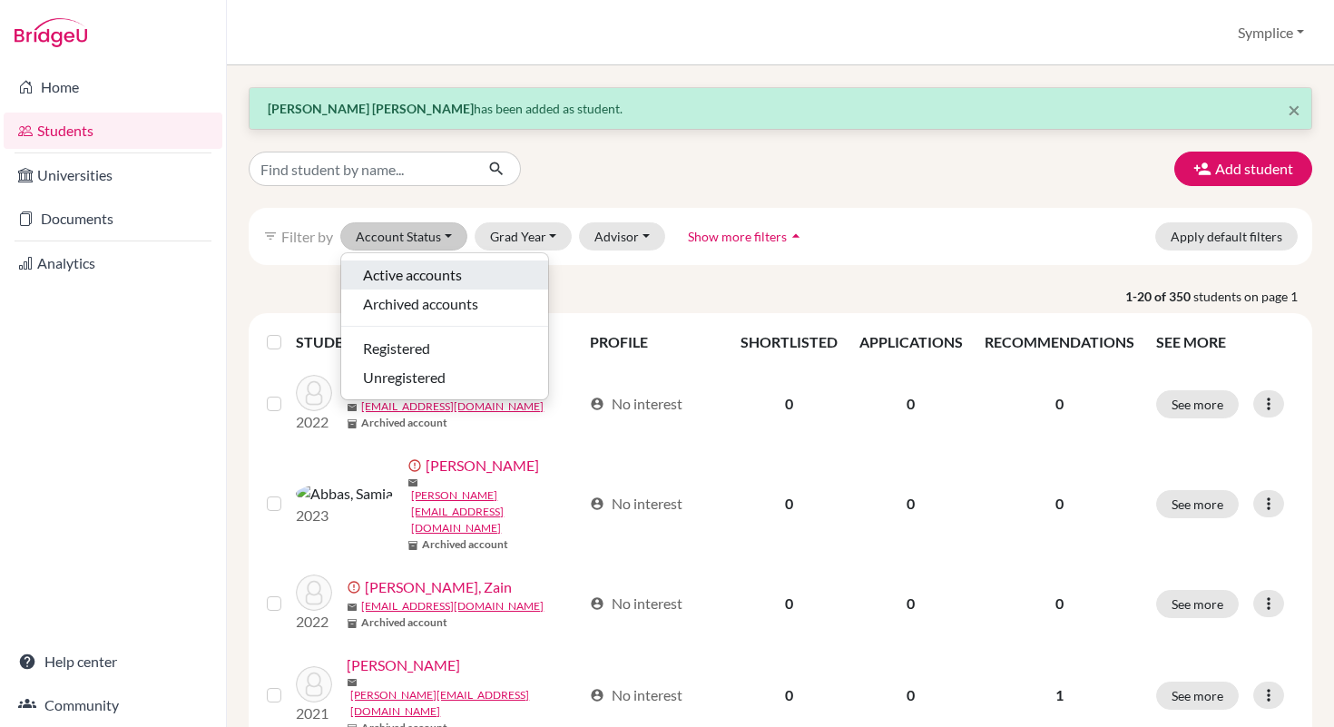
click at [437, 267] on span "Active accounts" at bounding box center [412, 275] width 99 height 22
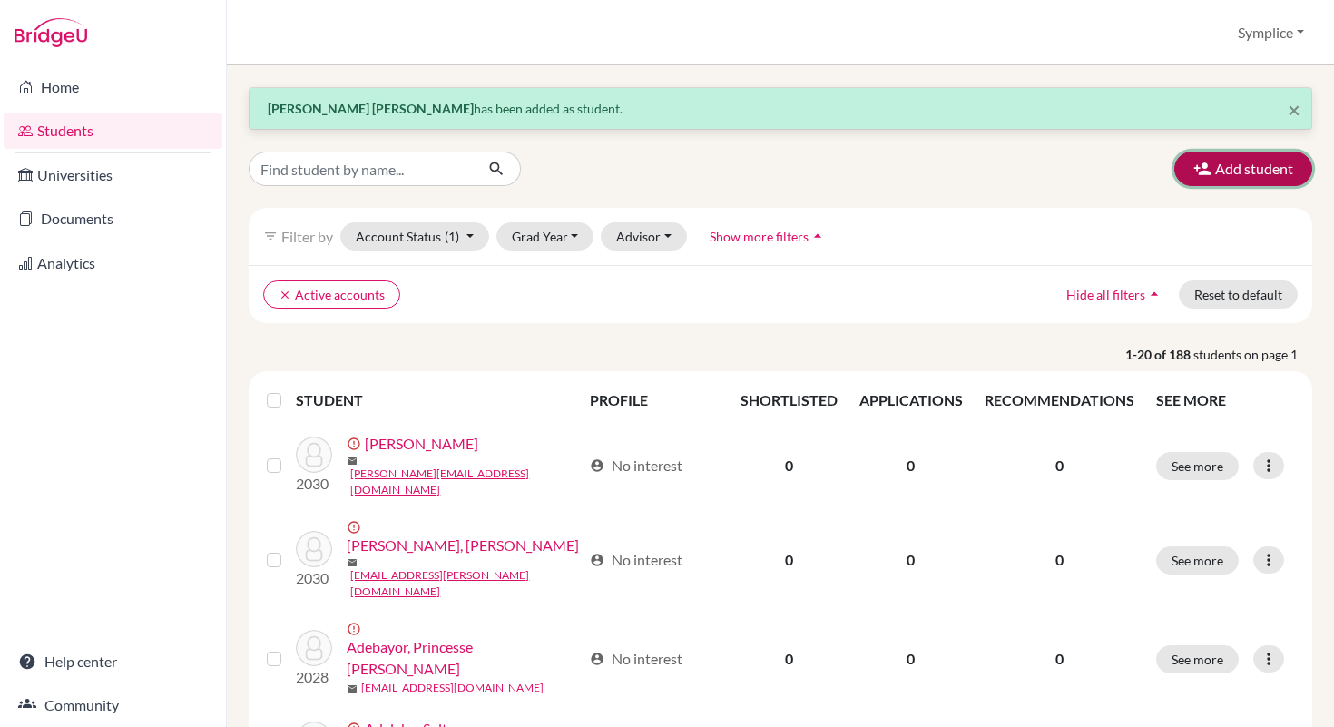
click at [1232, 170] on button "Add student" at bounding box center [1244, 169] width 138 height 34
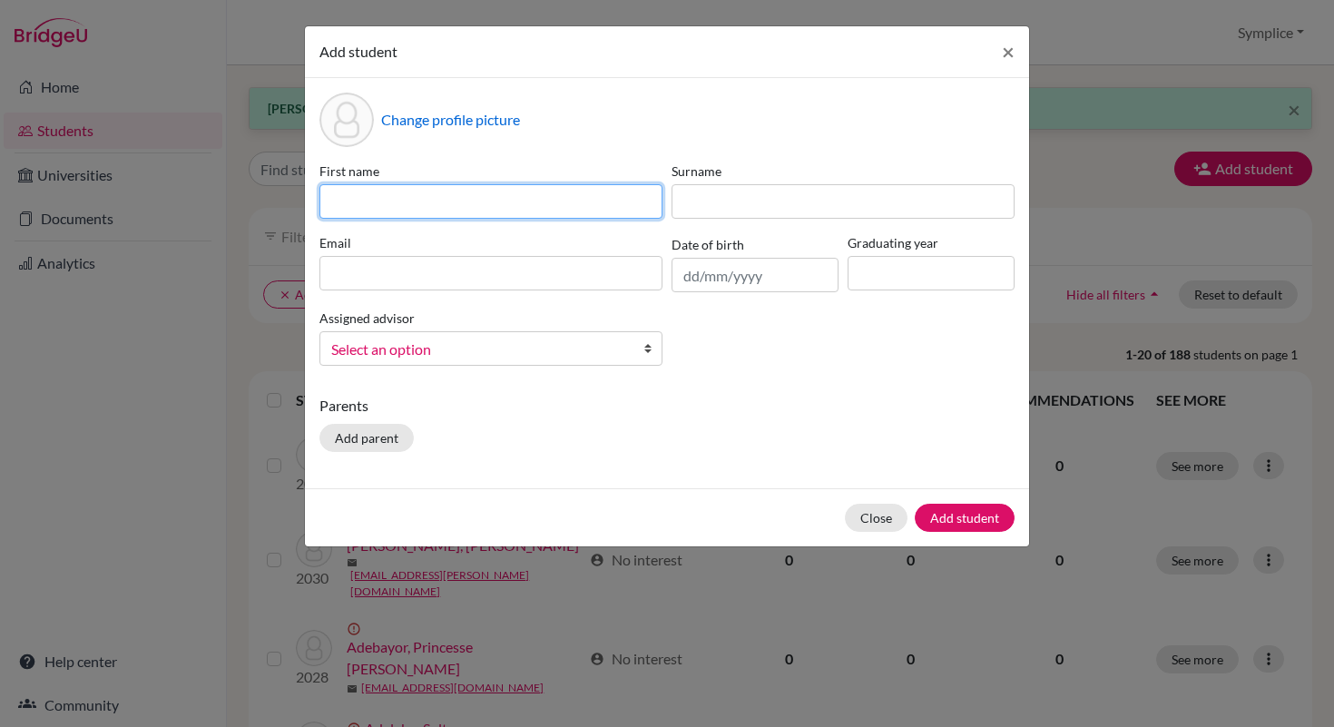
click at [418, 202] on input at bounding box center [491, 201] width 343 height 34
type input "Awiyah Duku"
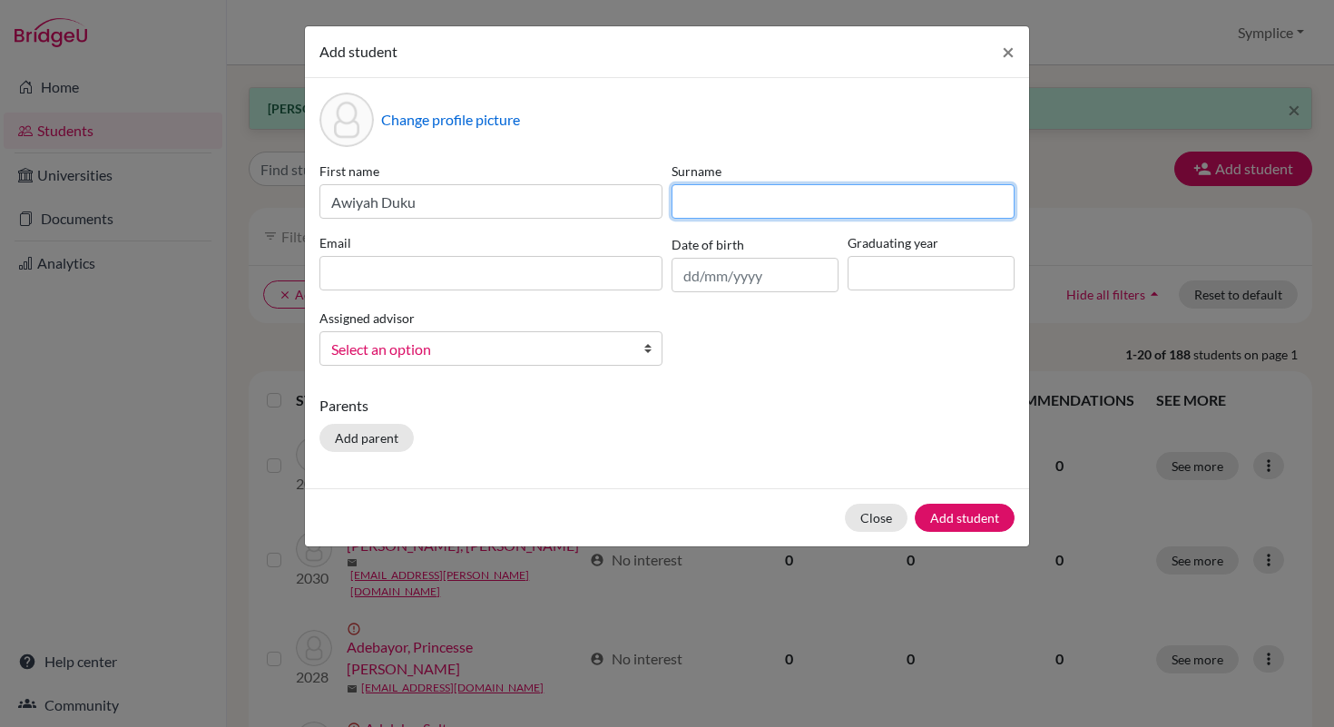
click at [721, 194] on input at bounding box center [843, 201] width 343 height 34
type input "Amoateng"
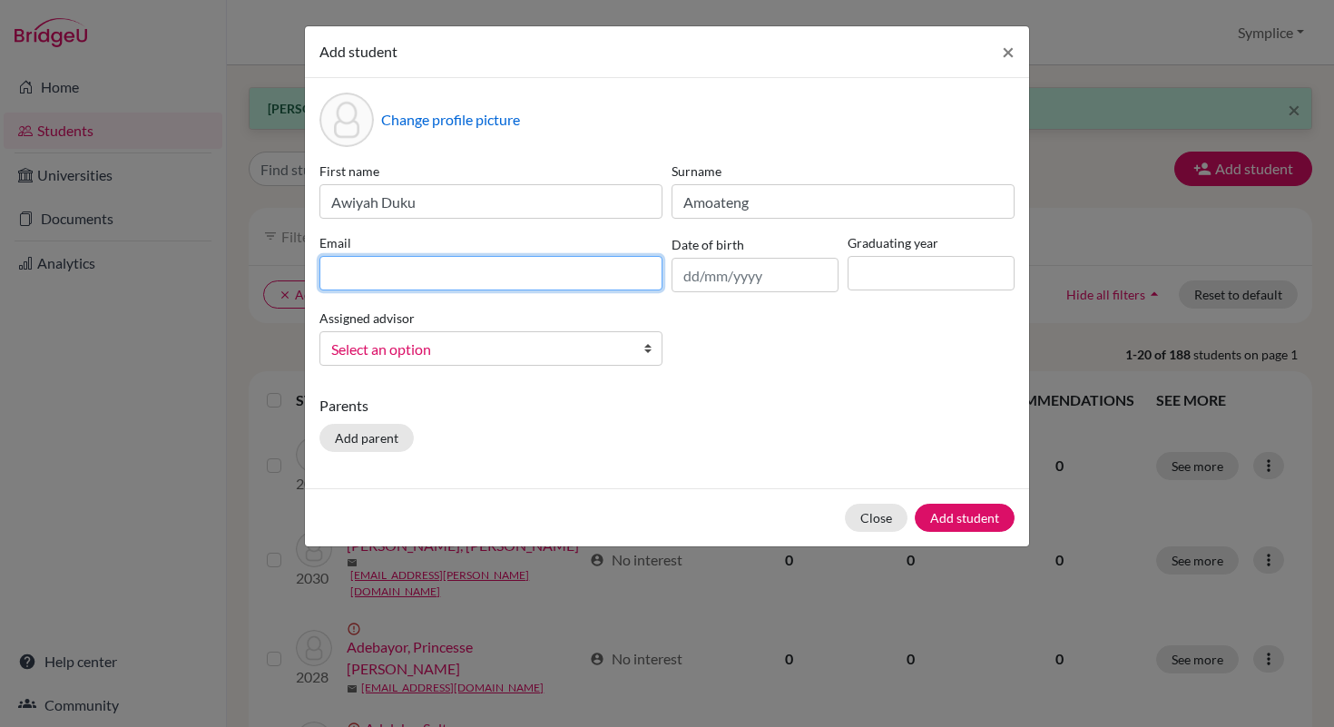
click at [455, 277] on input at bounding box center [491, 273] width 343 height 34
type input "[PERSON_NAME][EMAIL_ADDRESS][DOMAIN_NAME]"
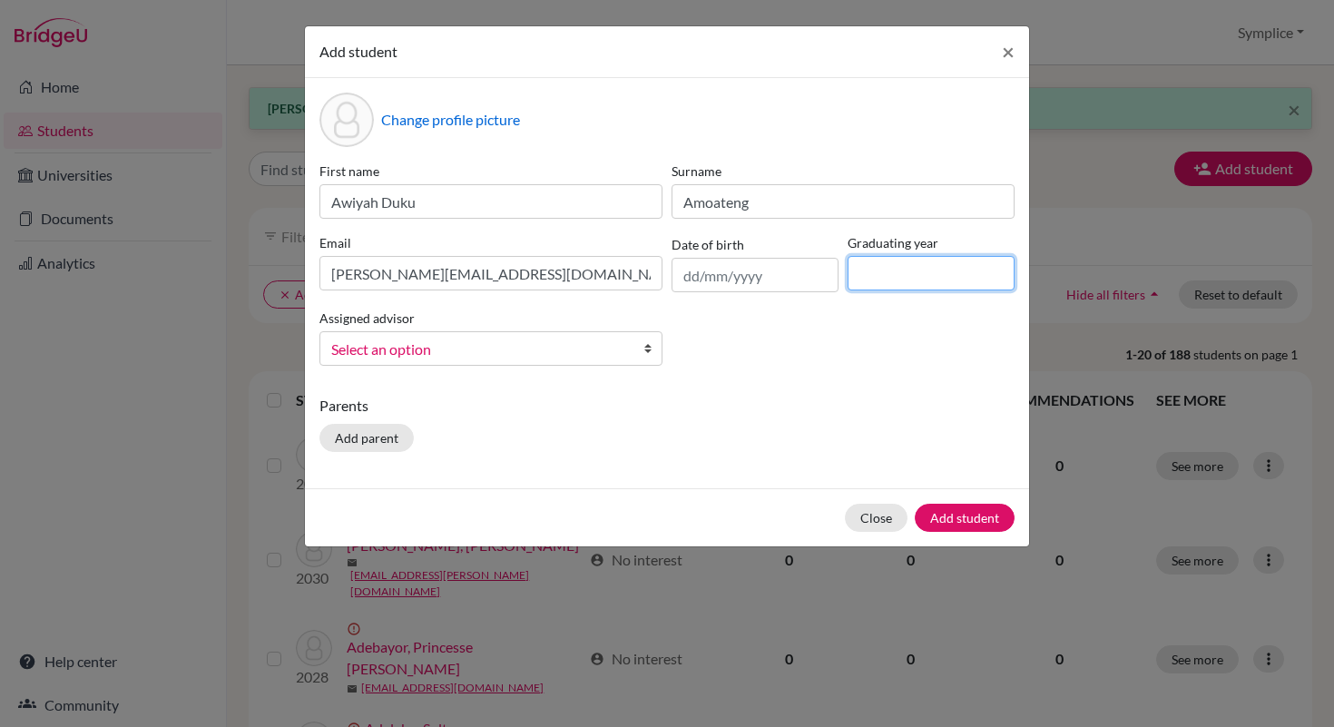
click at [880, 277] on input at bounding box center [931, 273] width 167 height 34
type input "2030"
click at [966, 518] on button "Add student" at bounding box center [965, 518] width 100 height 28
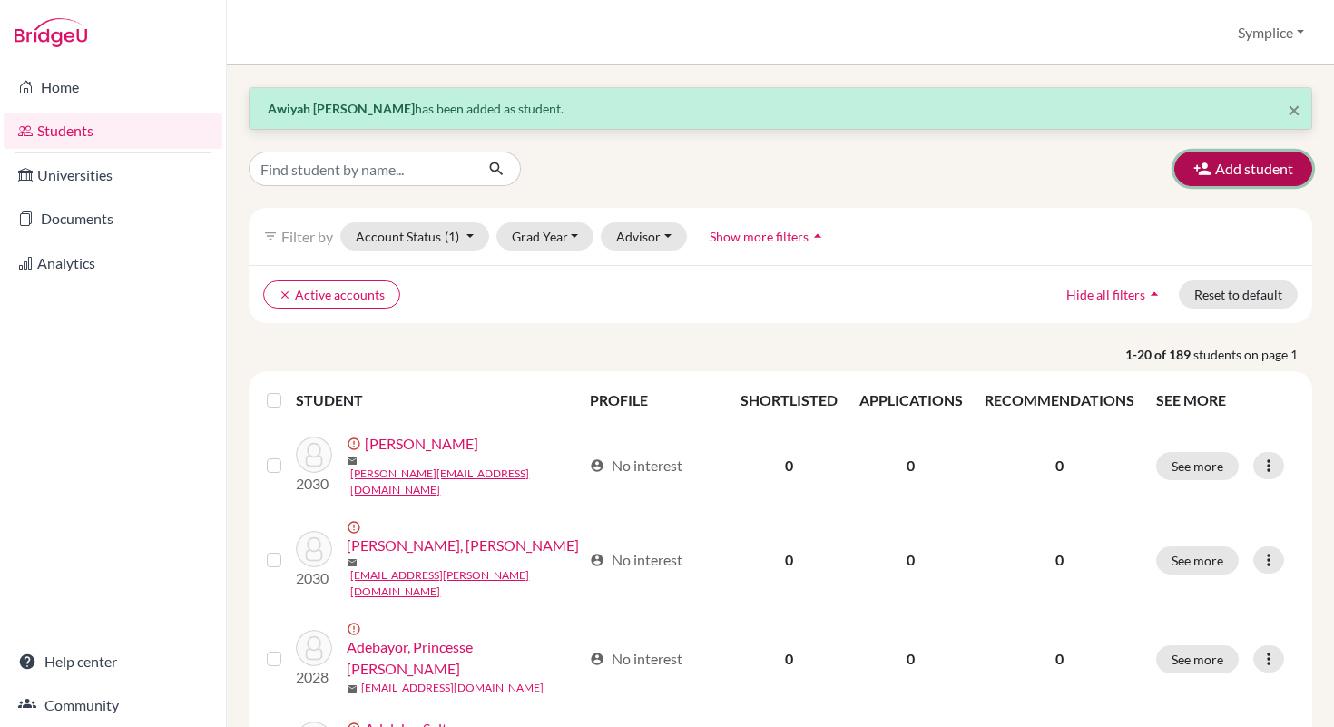
click at [1201, 173] on icon "button" at bounding box center [1203, 169] width 18 height 18
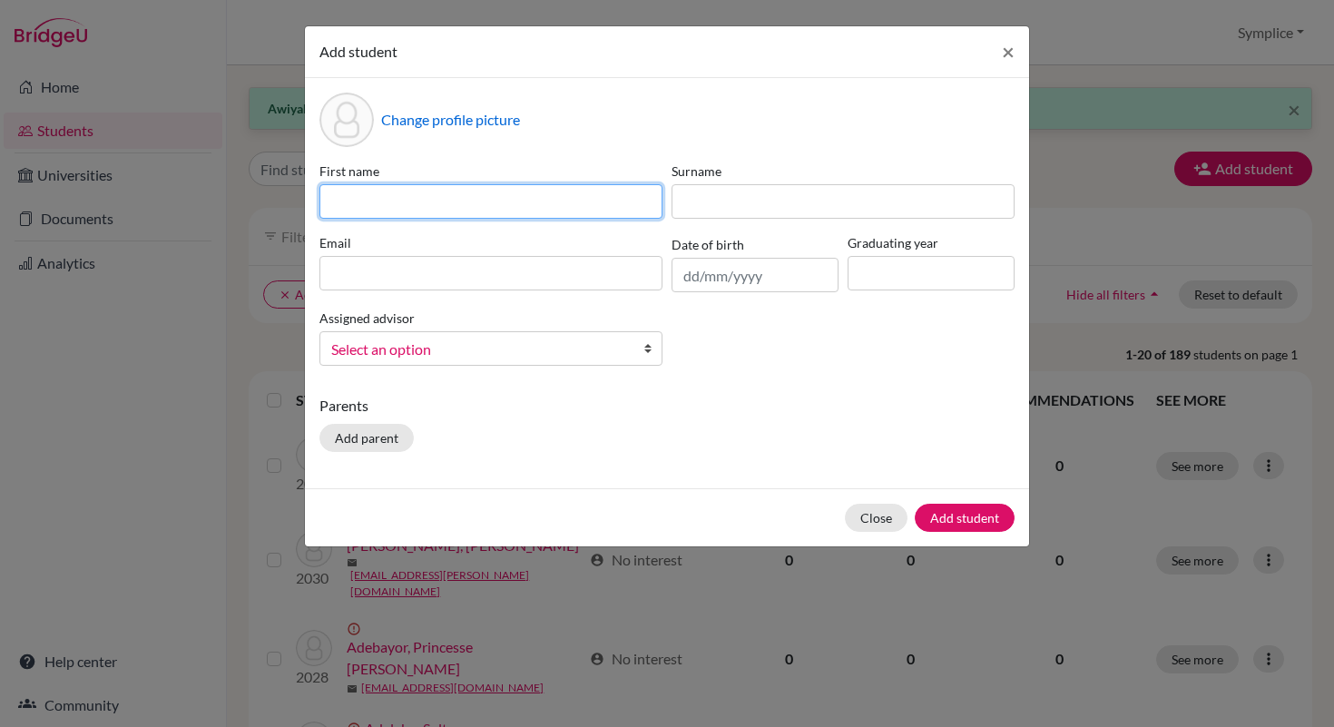
click at [606, 203] on input at bounding box center [491, 201] width 343 height 34
type input "[PERSON_NAME]"
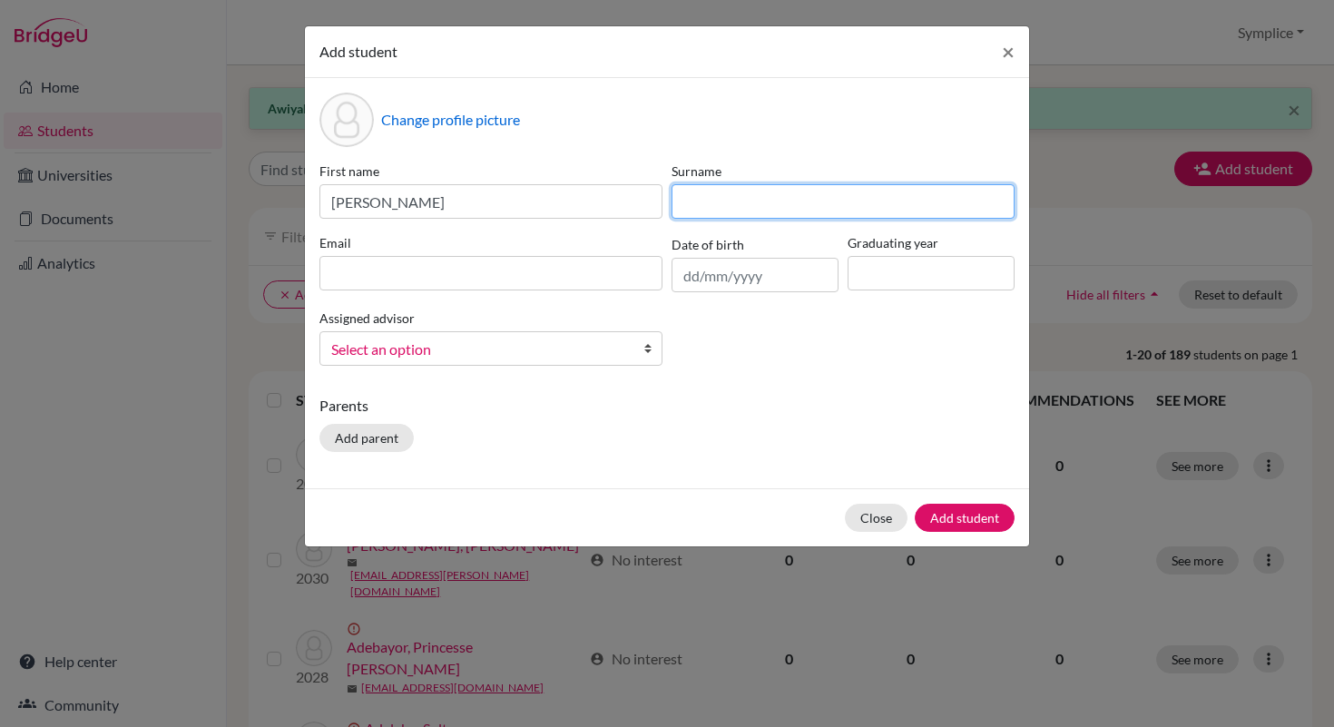
click at [706, 207] on input at bounding box center [843, 201] width 343 height 34
type input "Asante"
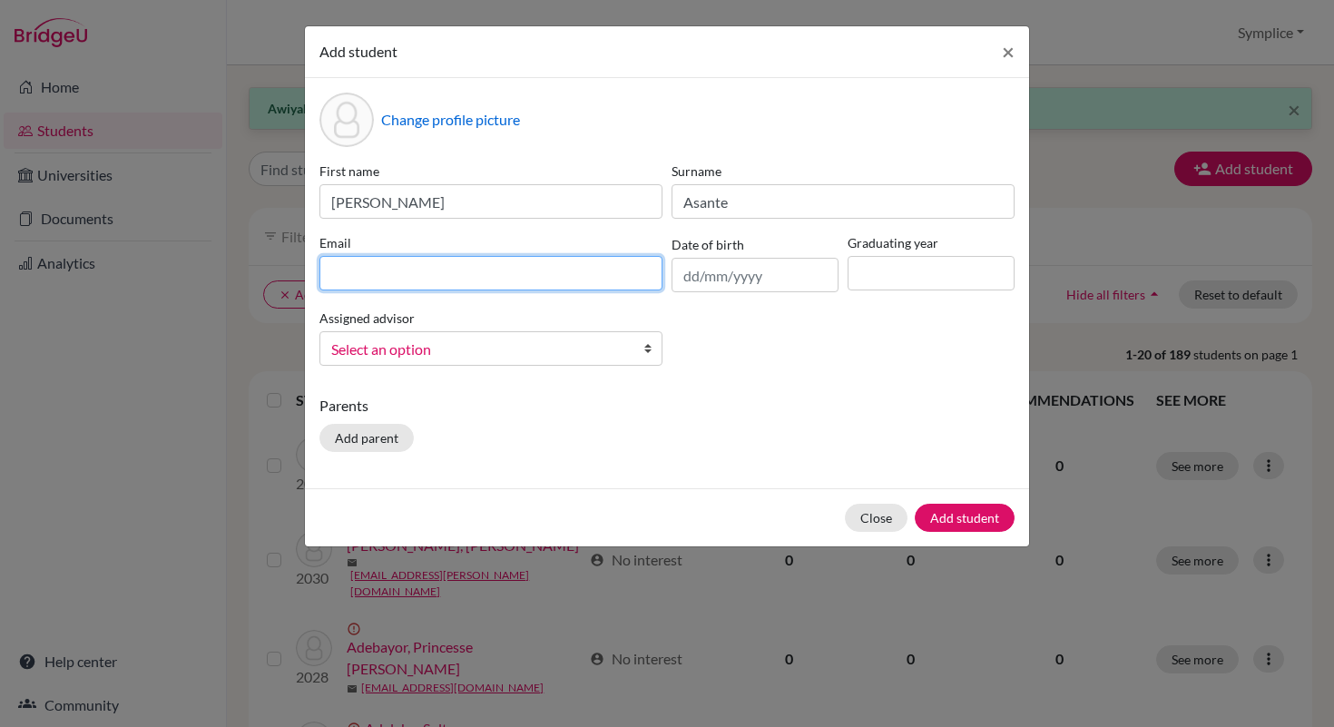
click at [377, 276] on input at bounding box center [491, 273] width 343 height 34
type input "[PERSON_NAME][EMAIL_ADDRESS][DOMAIN_NAME]"
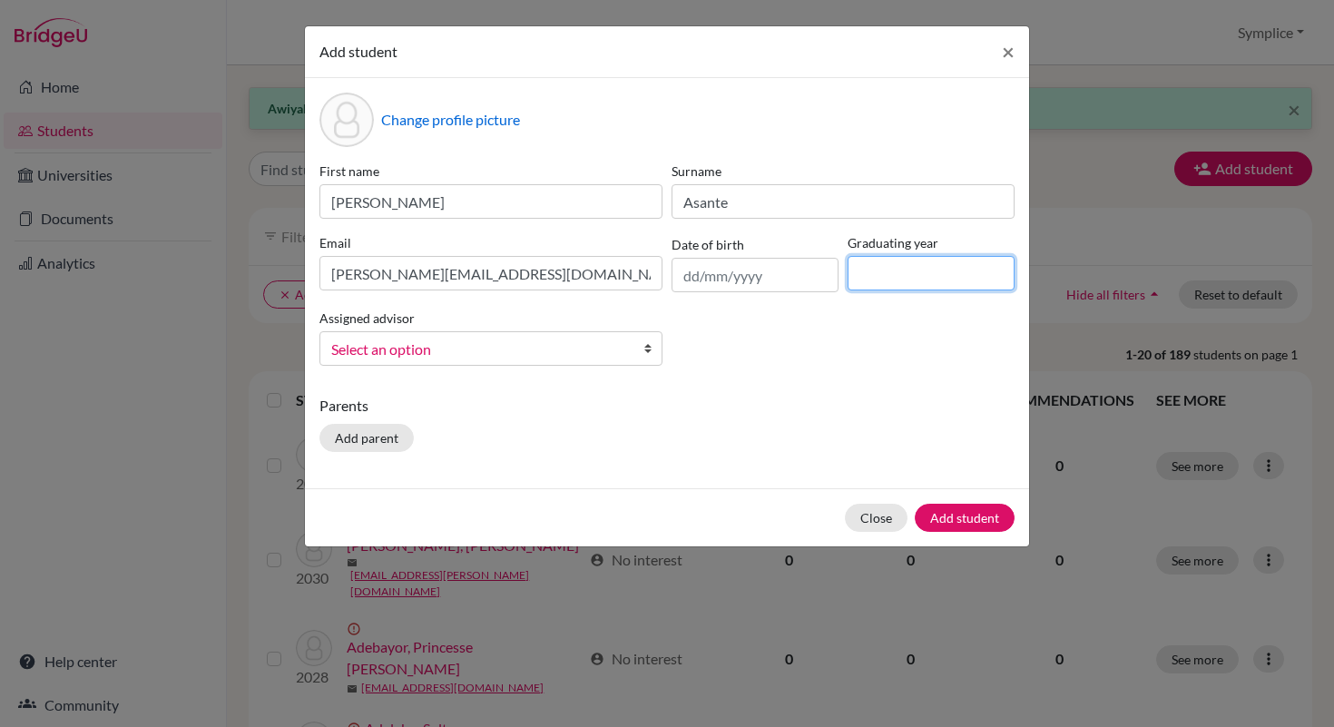
click at [867, 271] on input at bounding box center [931, 273] width 167 height 34
type input "2030"
click at [950, 521] on button "Add student" at bounding box center [965, 518] width 100 height 28
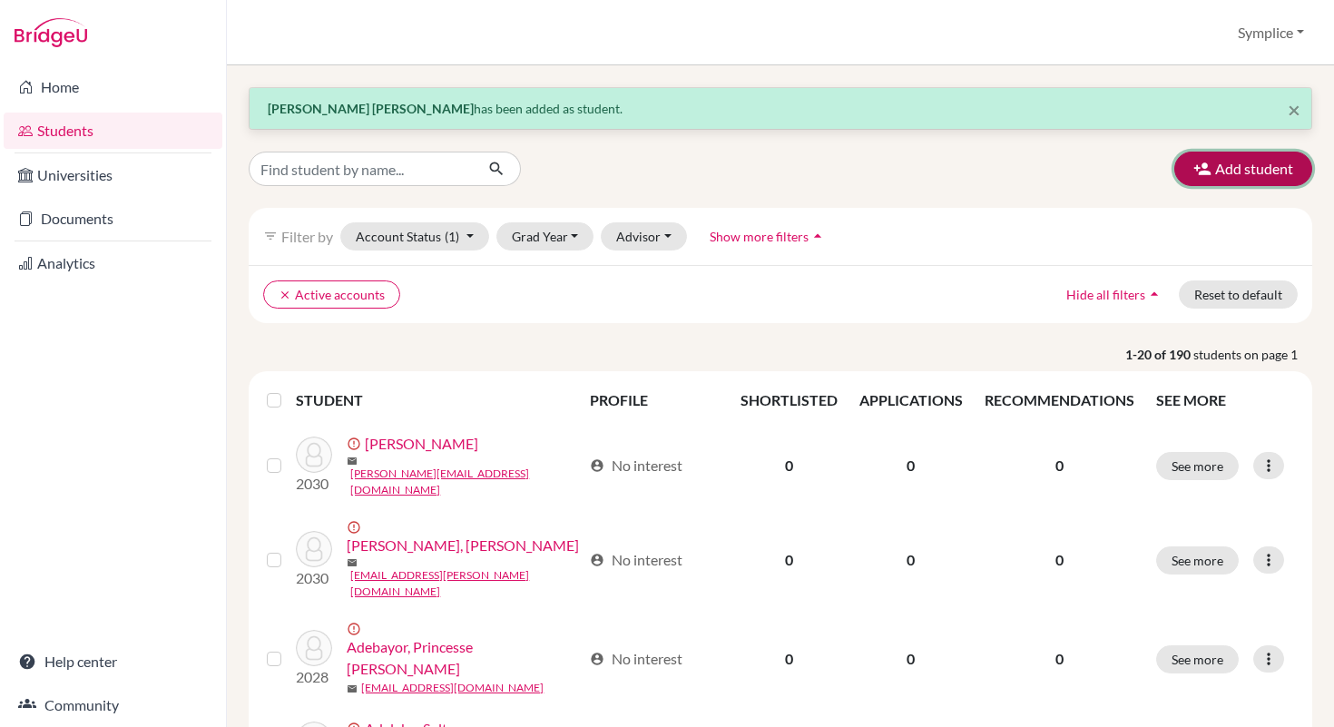
click at [1258, 164] on button "Add student" at bounding box center [1244, 169] width 138 height 34
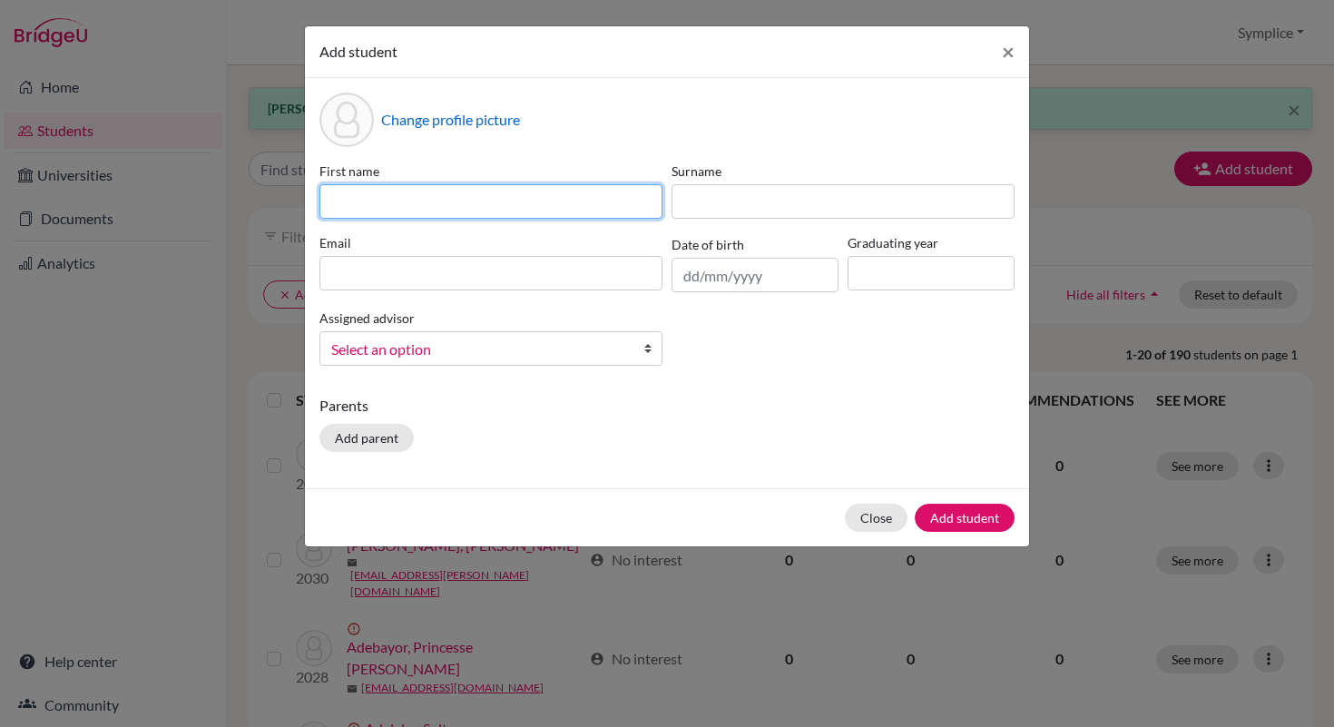
click at [479, 192] on input at bounding box center [491, 201] width 343 height 34
type input "Ameer"
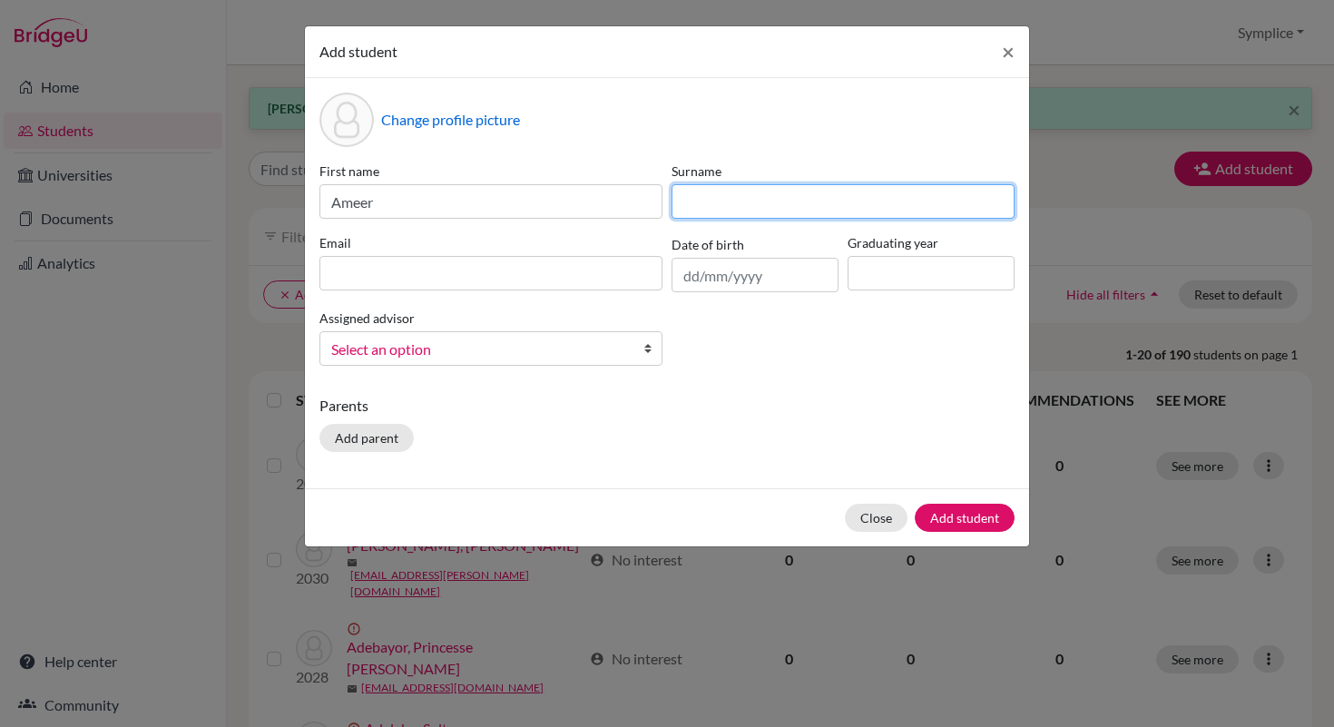
click at [706, 200] on input at bounding box center [843, 201] width 343 height 34
type input "Dasuki"
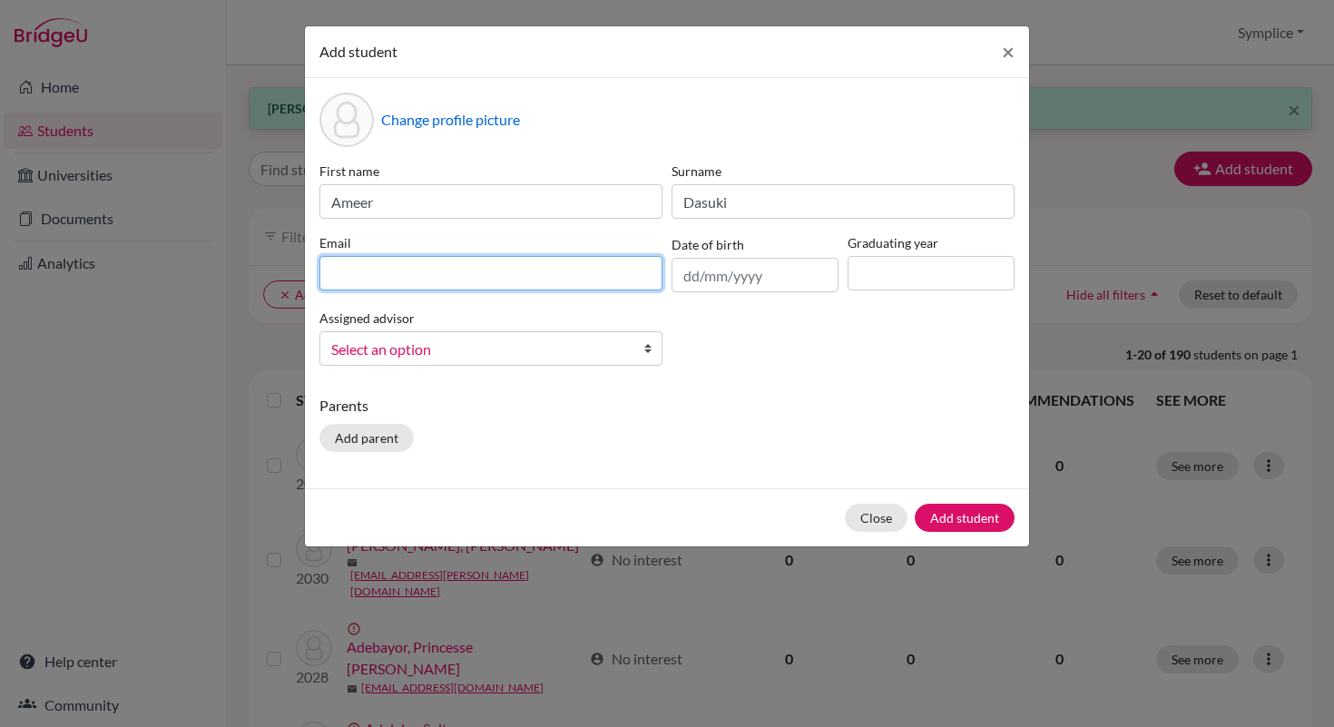
click at [424, 280] on input at bounding box center [491, 273] width 343 height 34
type input "[EMAIL_ADDRESS][DOMAIN_NAME]"
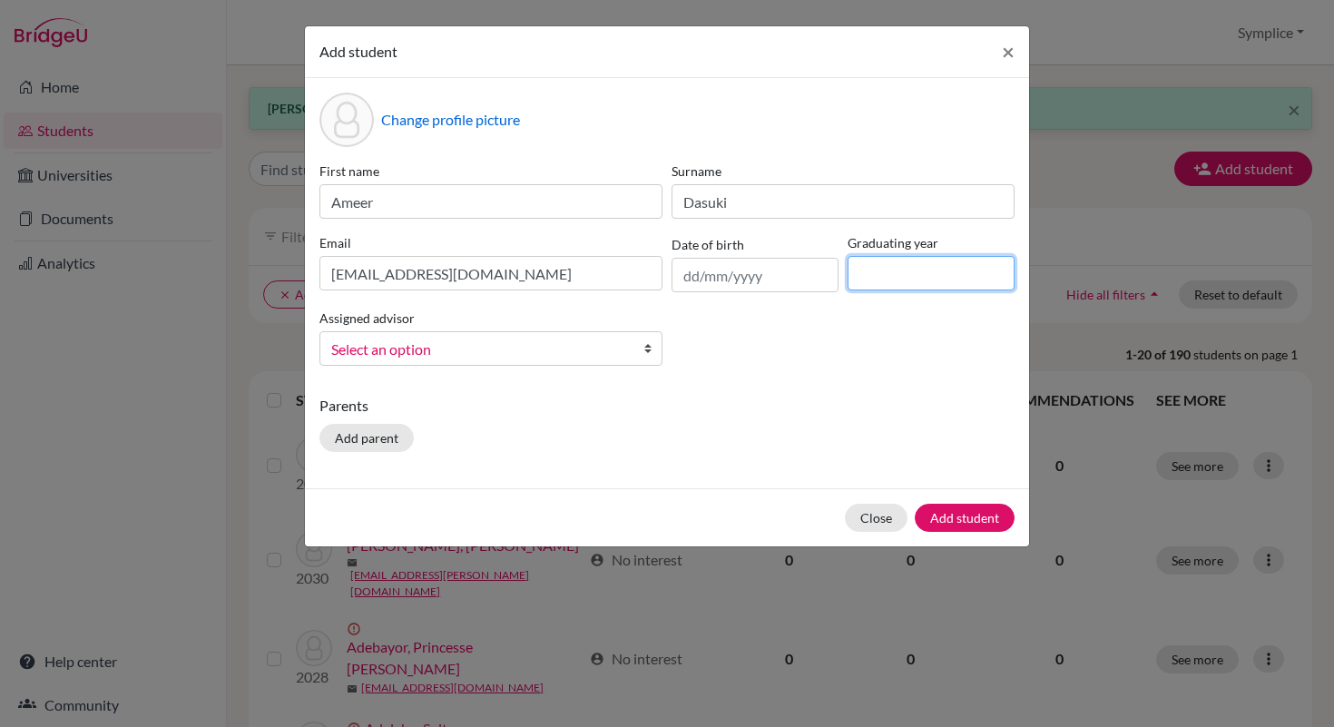
click at [922, 268] on input at bounding box center [931, 273] width 167 height 34
type input "2030"
click at [952, 512] on button "Add student" at bounding box center [965, 518] width 100 height 28
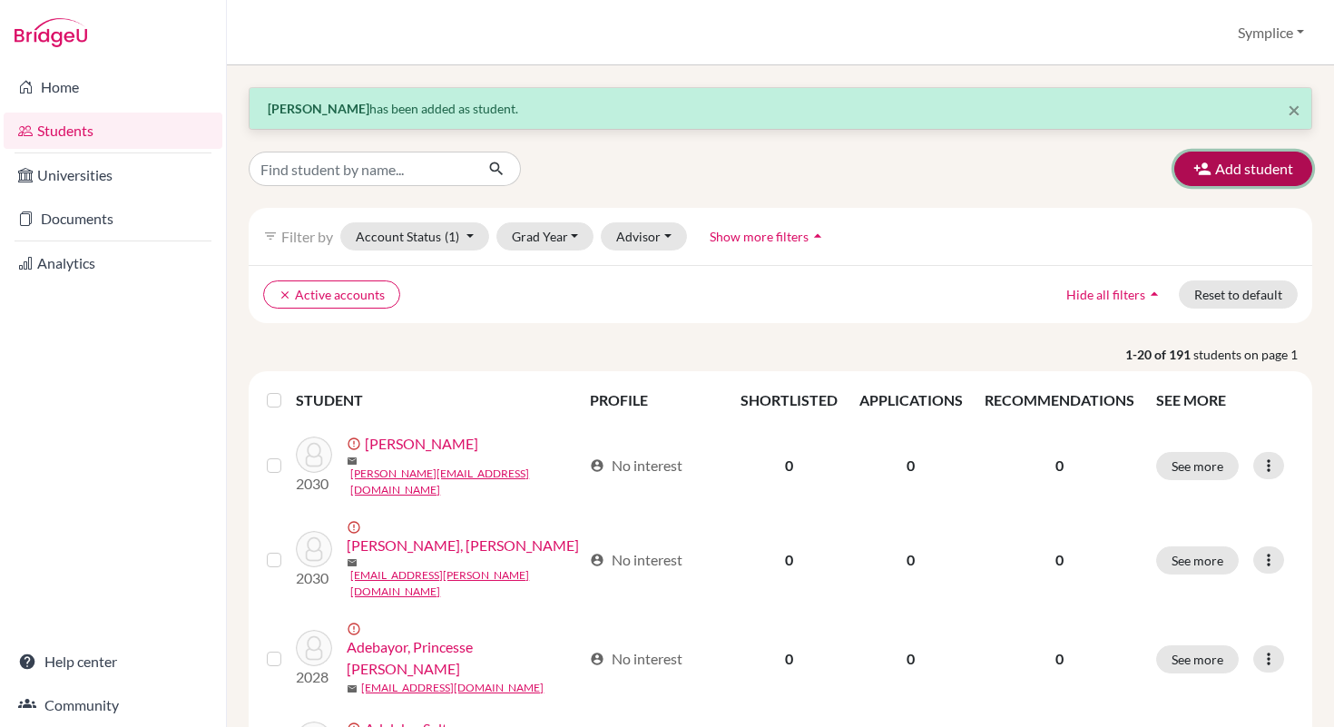
click at [1223, 174] on button "Add student" at bounding box center [1244, 169] width 138 height 34
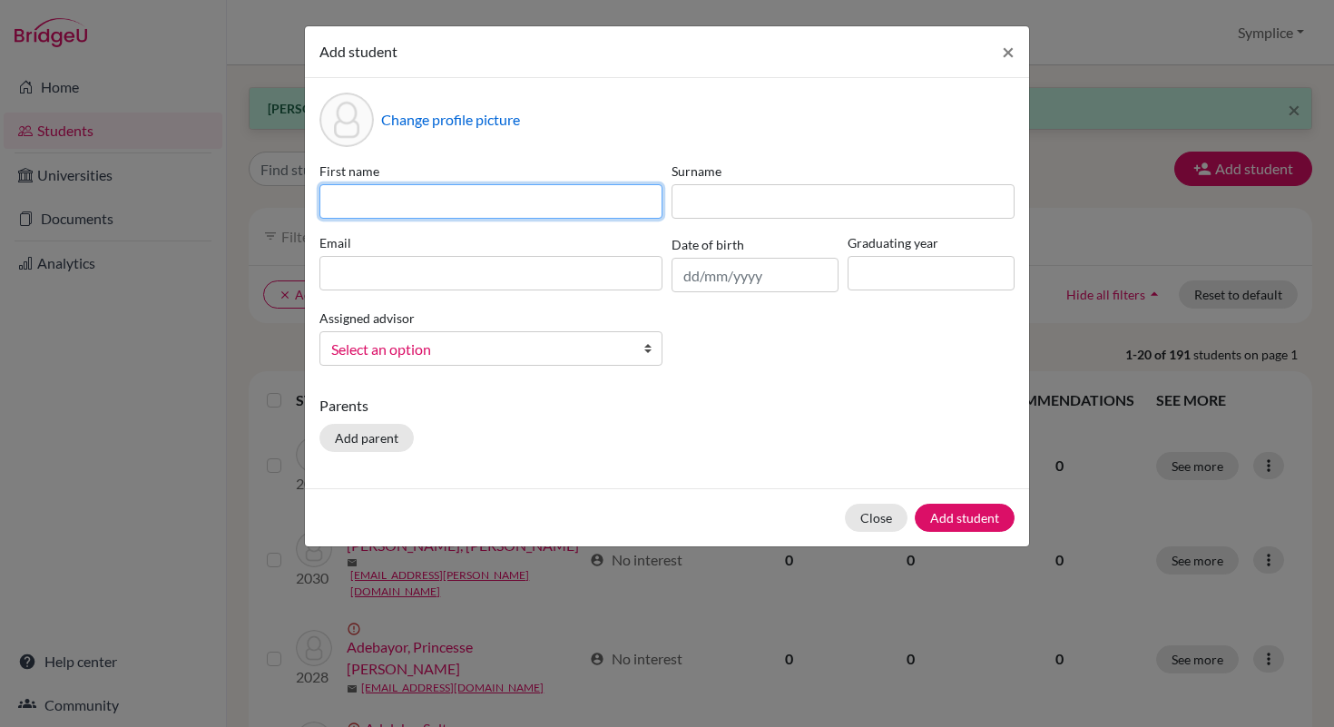
click at [545, 216] on input at bounding box center [491, 201] width 343 height 34
type input "Liana"
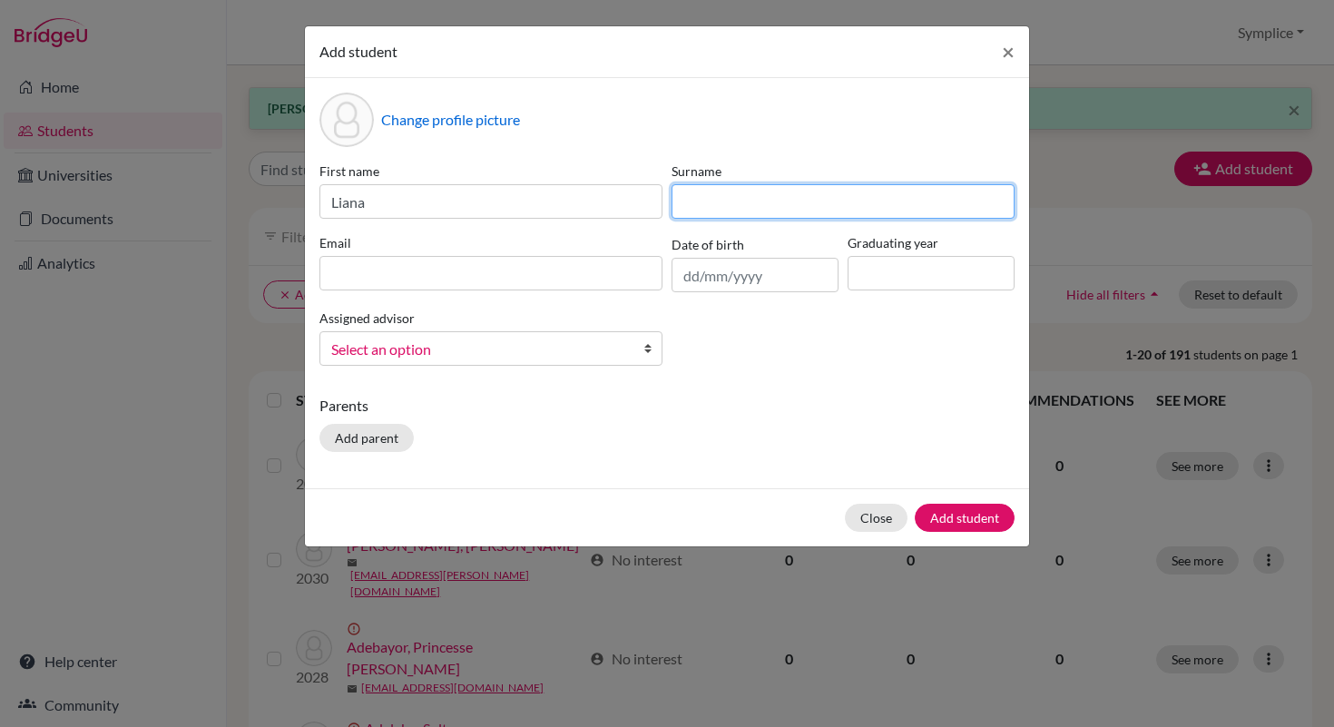
click at [713, 215] on input at bounding box center [843, 201] width 343 height 34
type input "El - [PERSON_NAME]"
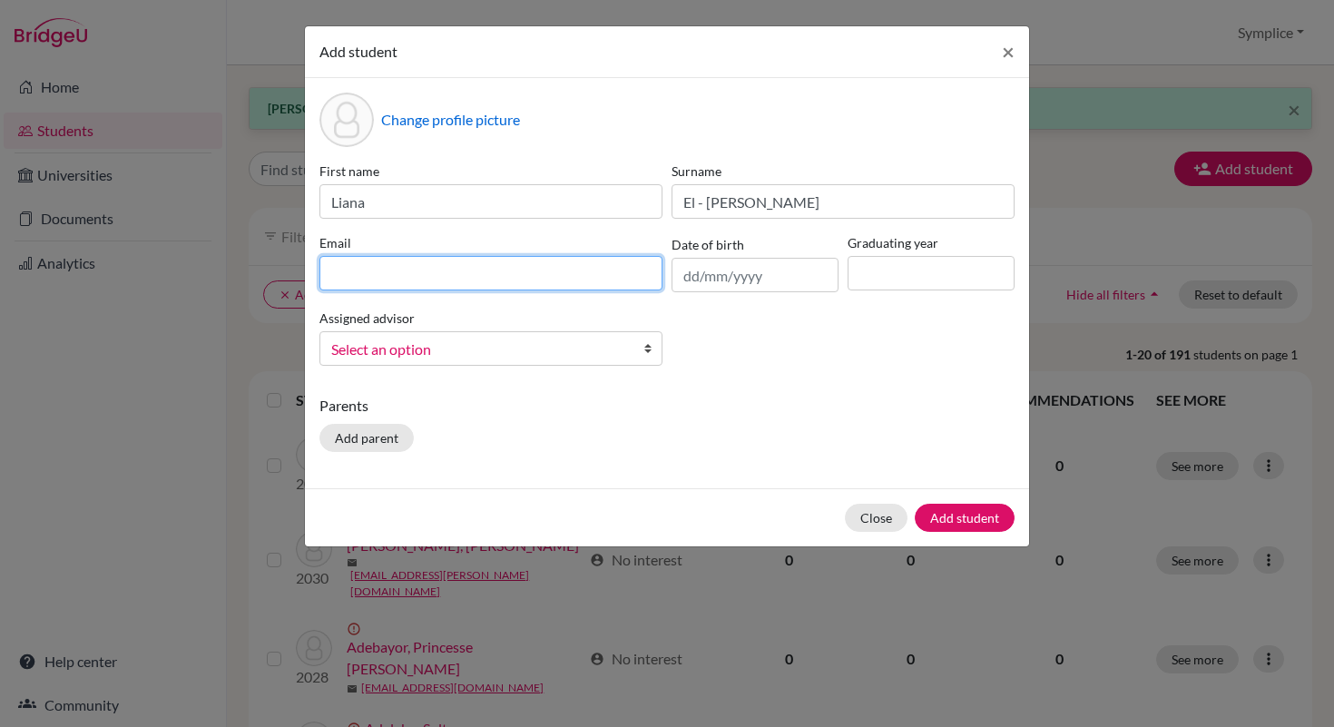
click at [478, 260] on input at bounding box center [491, 273] width 343 height 34
type input "[EMAIL_ADDRESS][PERSON_NAME][DOMAIN_NAME]"
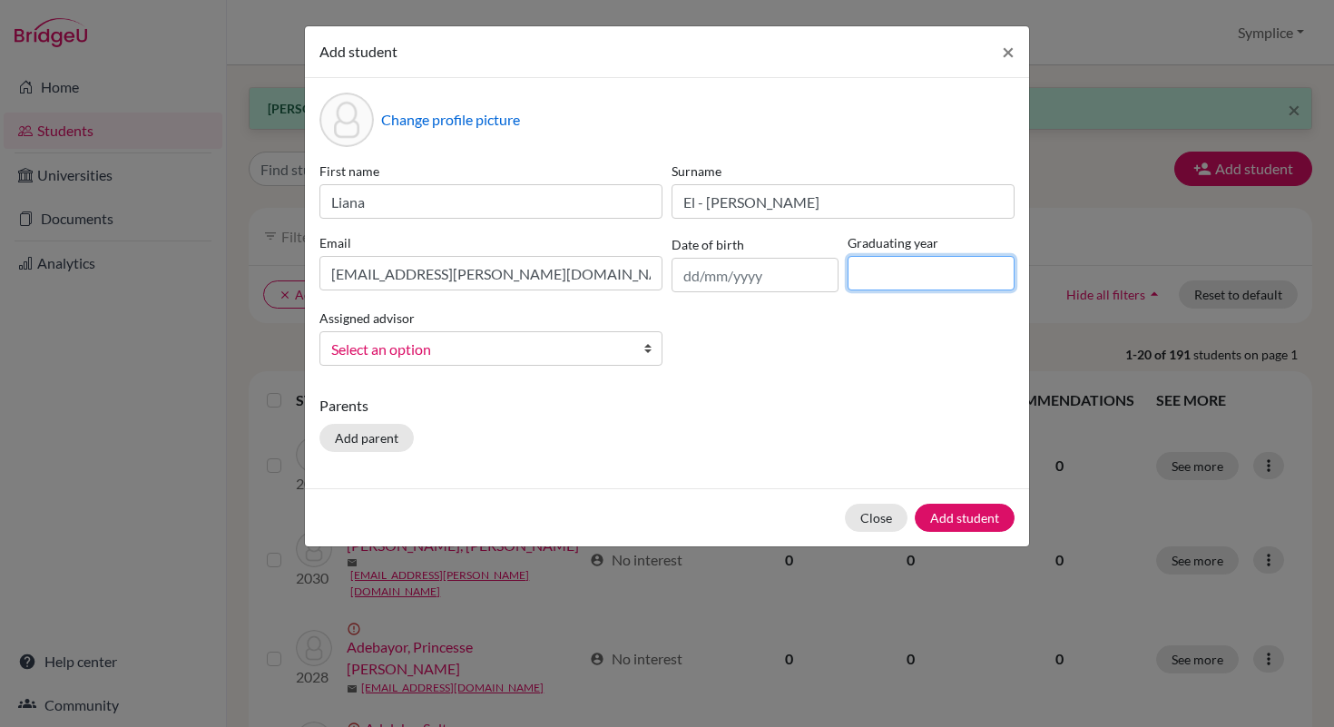
click at [886, 271] on input at bounding box center [931, 273] width 167 height 34
type input "2030"
click at [966, 518] on button "Add student" at bounding box center [965, 518] width 100 height 28
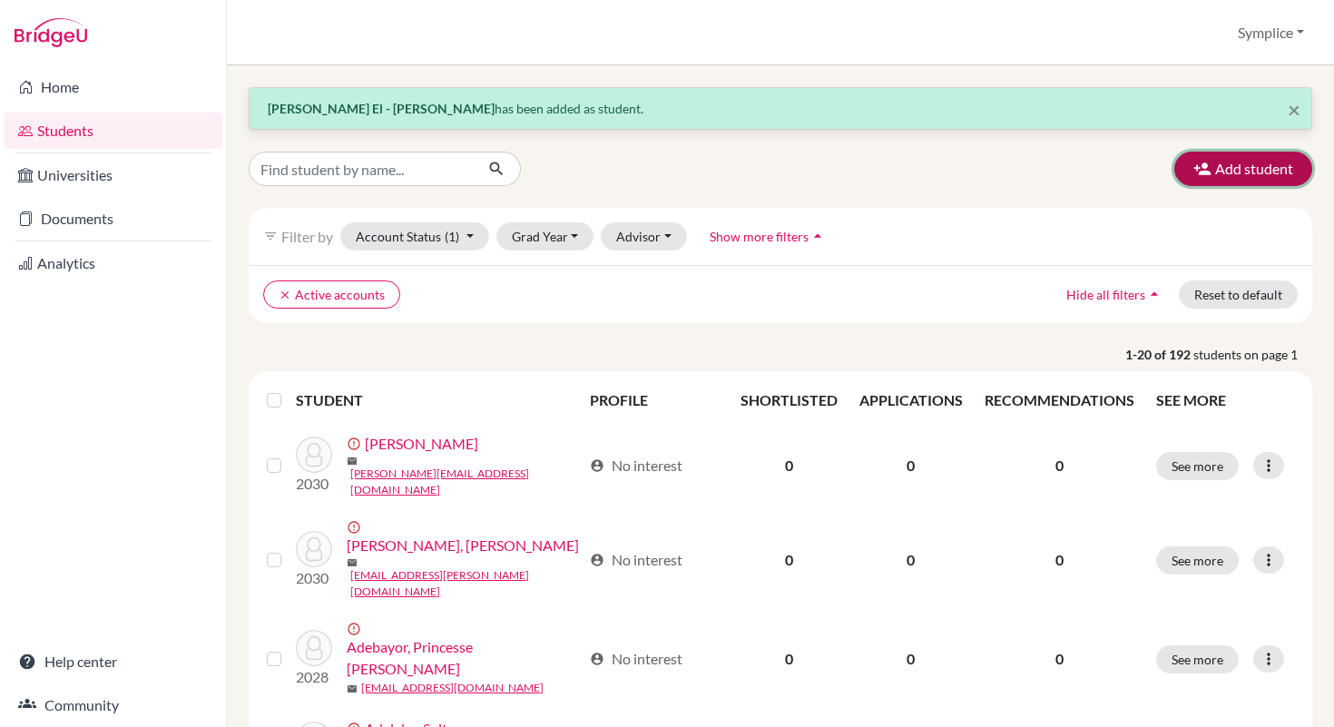
click at [1244, 178] on button "Add student" at bounding box center [1244, 169] width 138 height 34
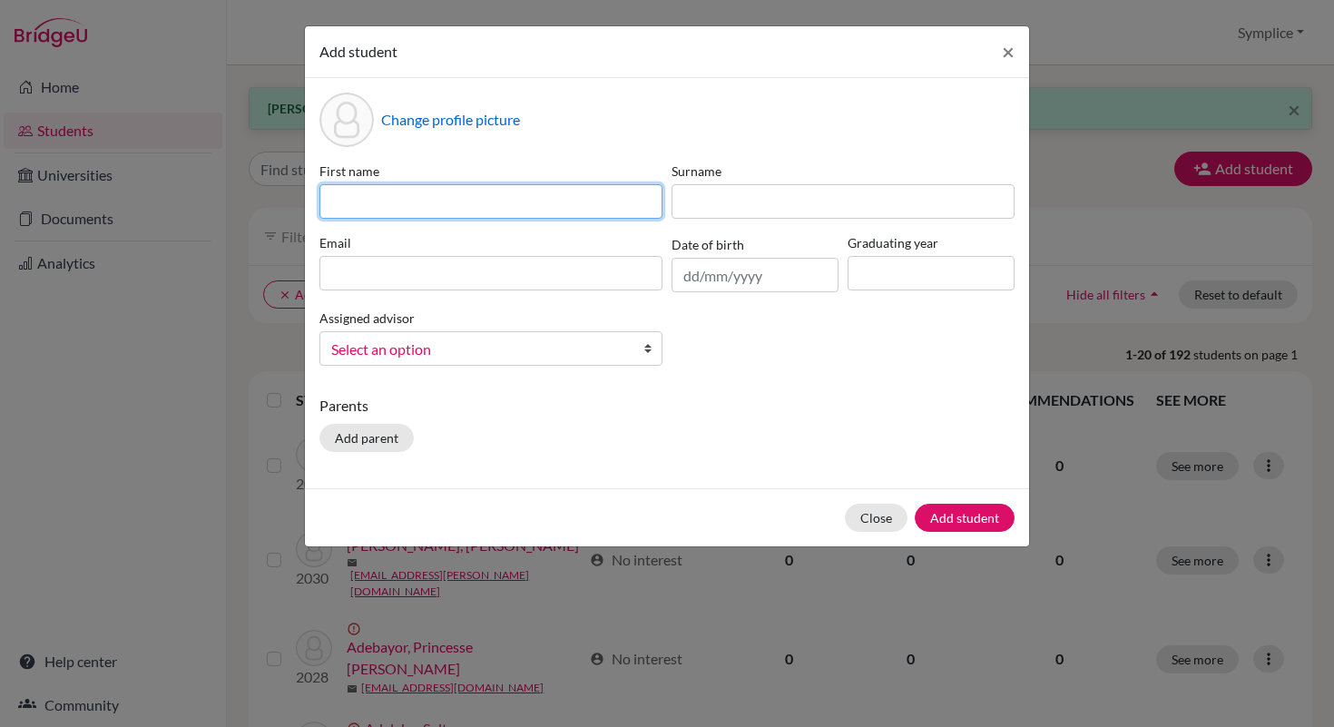
click at [569, 207] on input at bounding box center [491, 201] width 343 height 34
type input "[PERSON_NAME]"
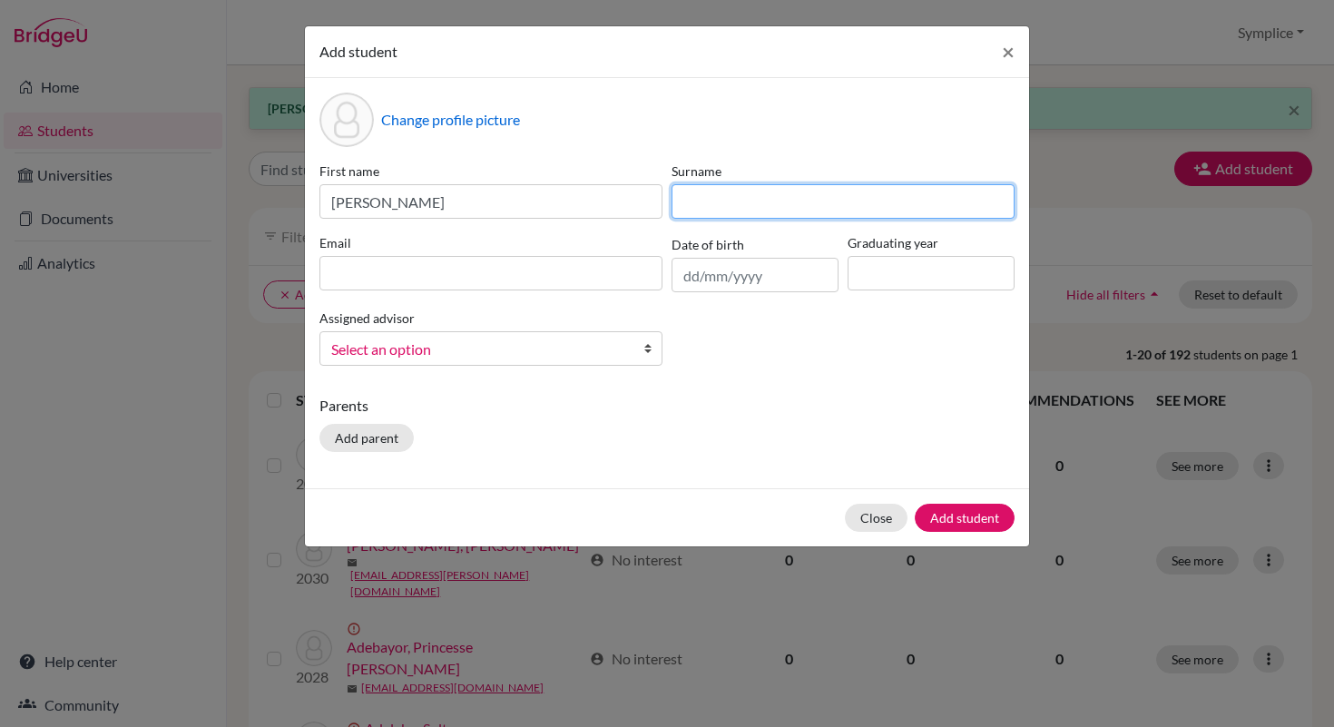
click at [699, 201] on input at bounding box center [843, 201] width 343 height 34
type input "[PERSON_NAME]"
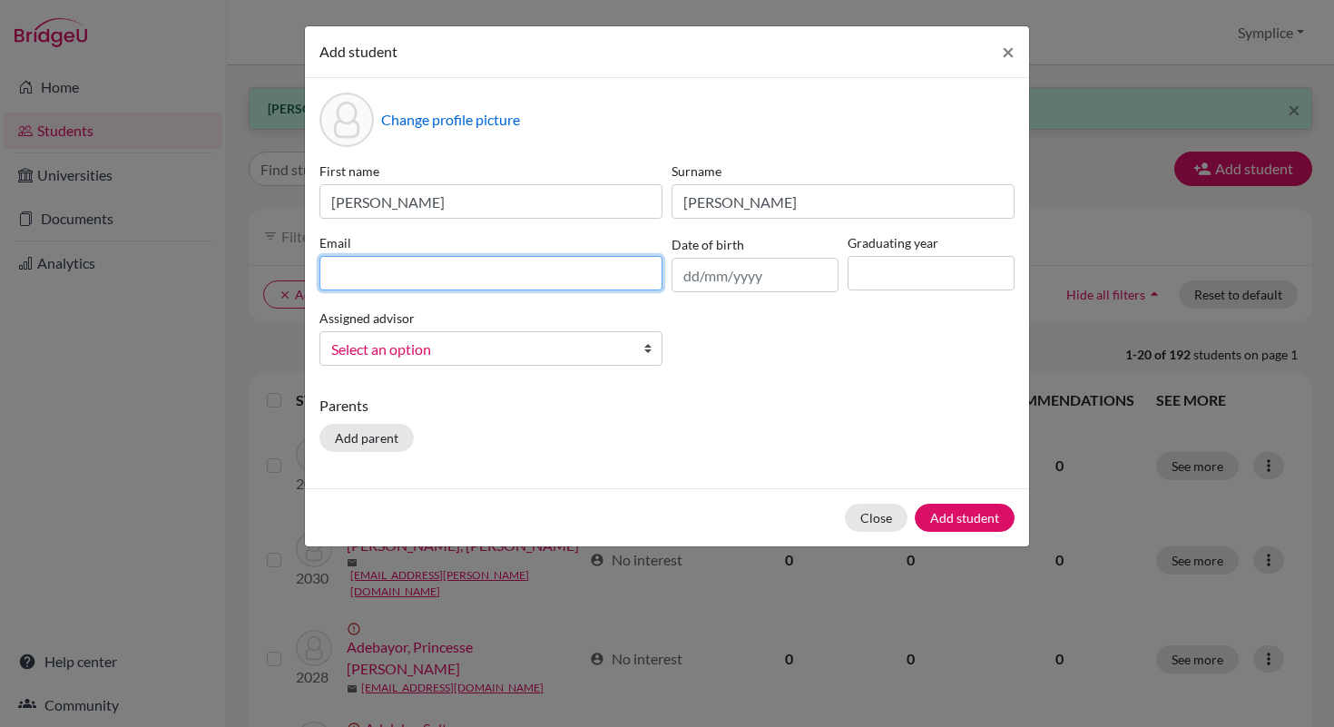
click at [436, 273] on input at bounding box center [491, 273] width 343 height 34
type input "[PERSON_NAME][EMAIL_ADDRESS][DOMAIN_NAME]"
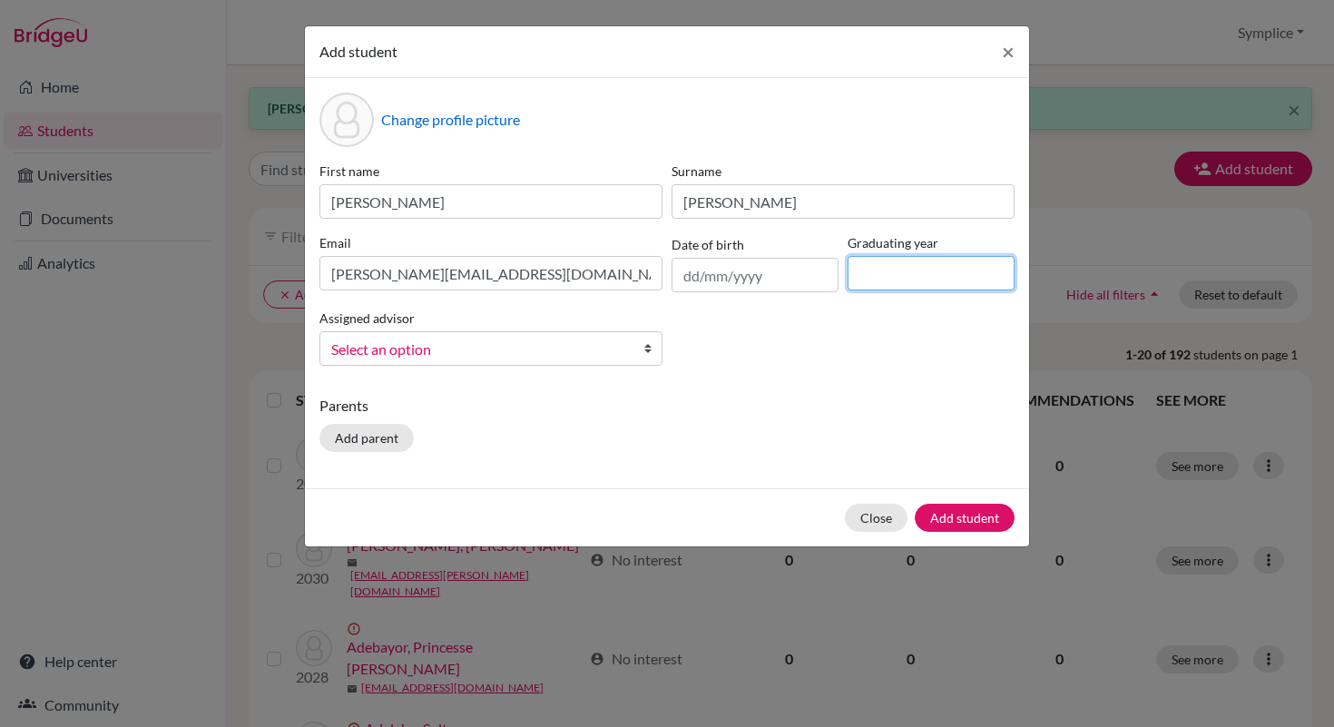
click at [875, 278] on input at bounding box center [931, 273] width 167 height 34
type input "2030"
click at [976, 513] on button "Add student" at bounding box center [965, 518] width 100 height 28
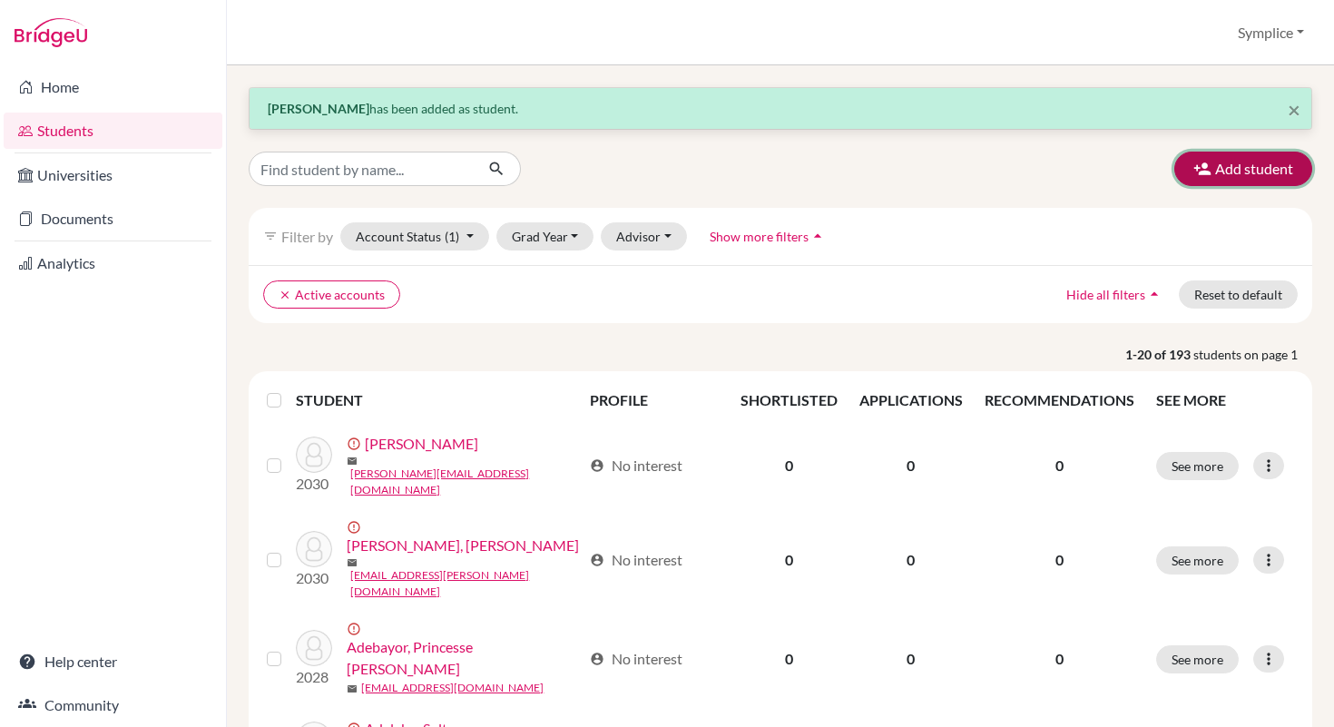
click at [1265, 180] on button "Add student" at bounding box center [1244, 169] width 138 height 34
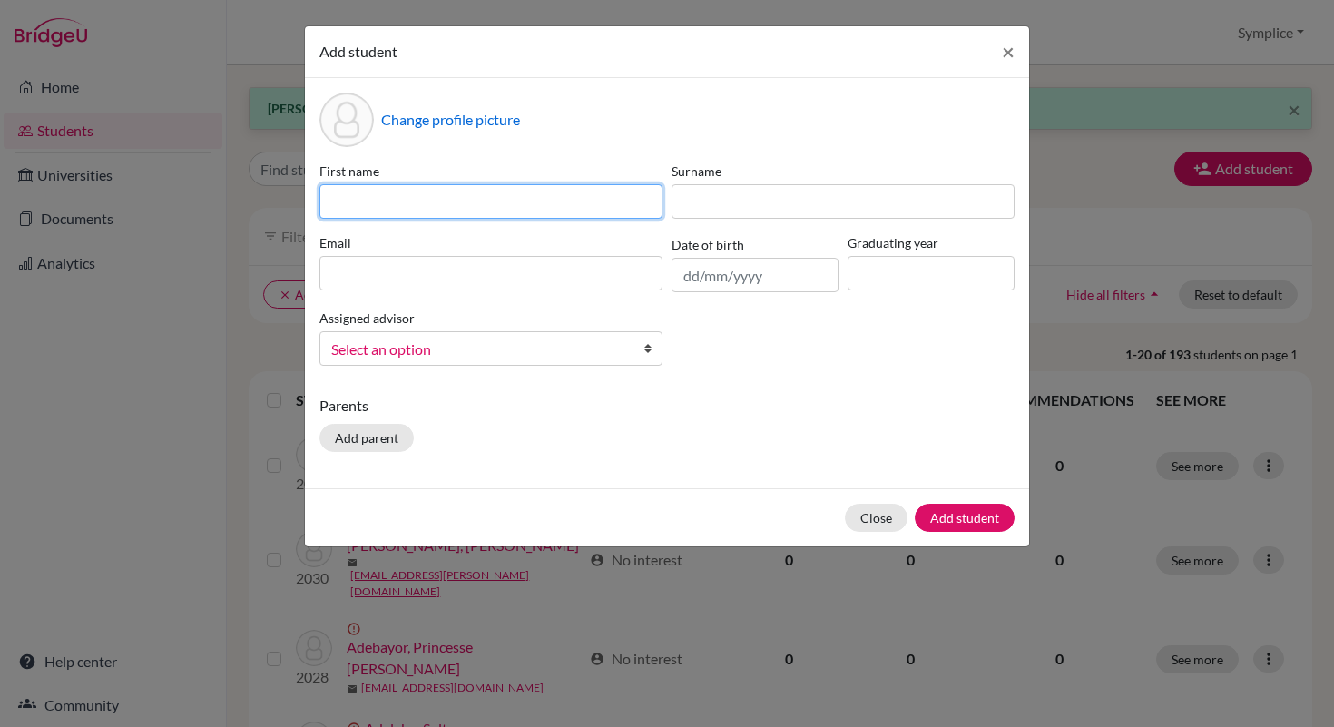
click at [588, 196] on input at bounding box center [491, 201] width 343 height 34
type input "[PERSON_NAME]"
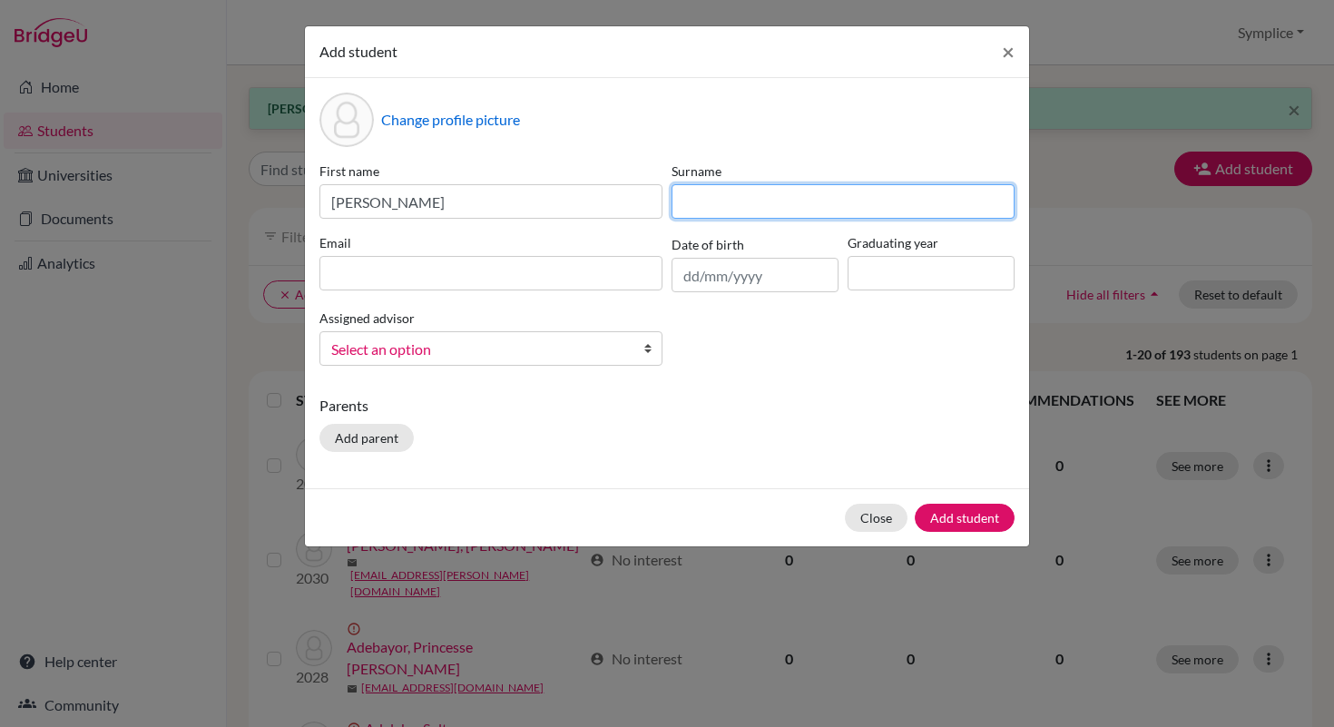
click at [750, 198] on input at bounding box center [843, 201] width 343 height 34
type input "Kalokoh"
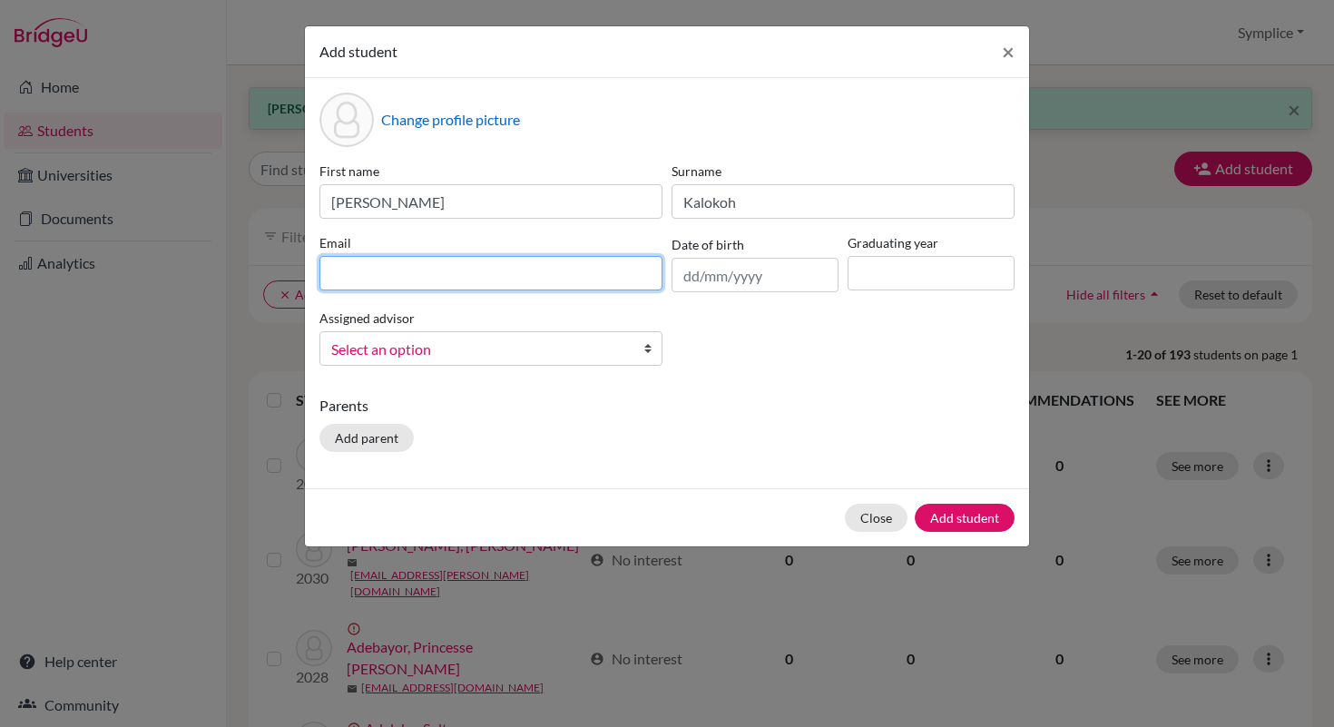
click at [440, 264] on input at bounding box center [491, 273] width 343 height 34
type input "[PERSON_NAME][EMAIL_ADDRESS][DOMAIN_NAME]"
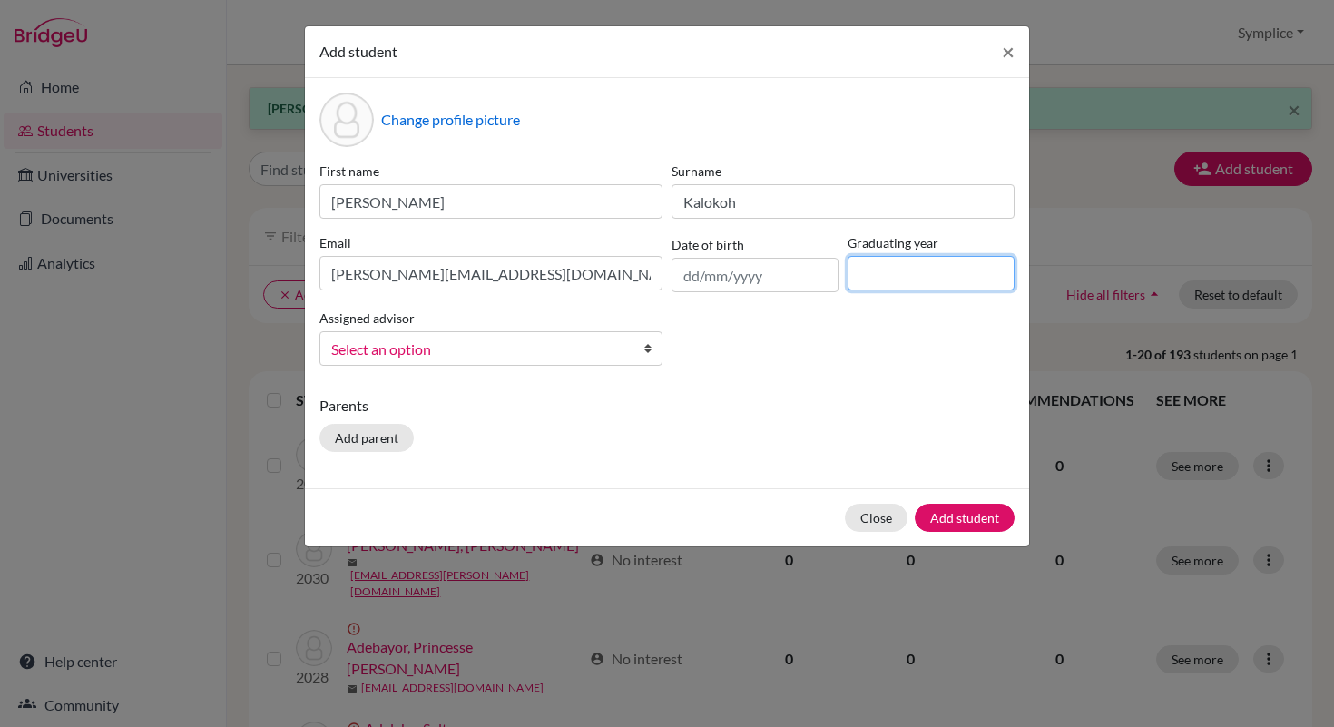
click at [866, 271] on input at bounding box center [931, 273] width 167 height 34
type input "2030"
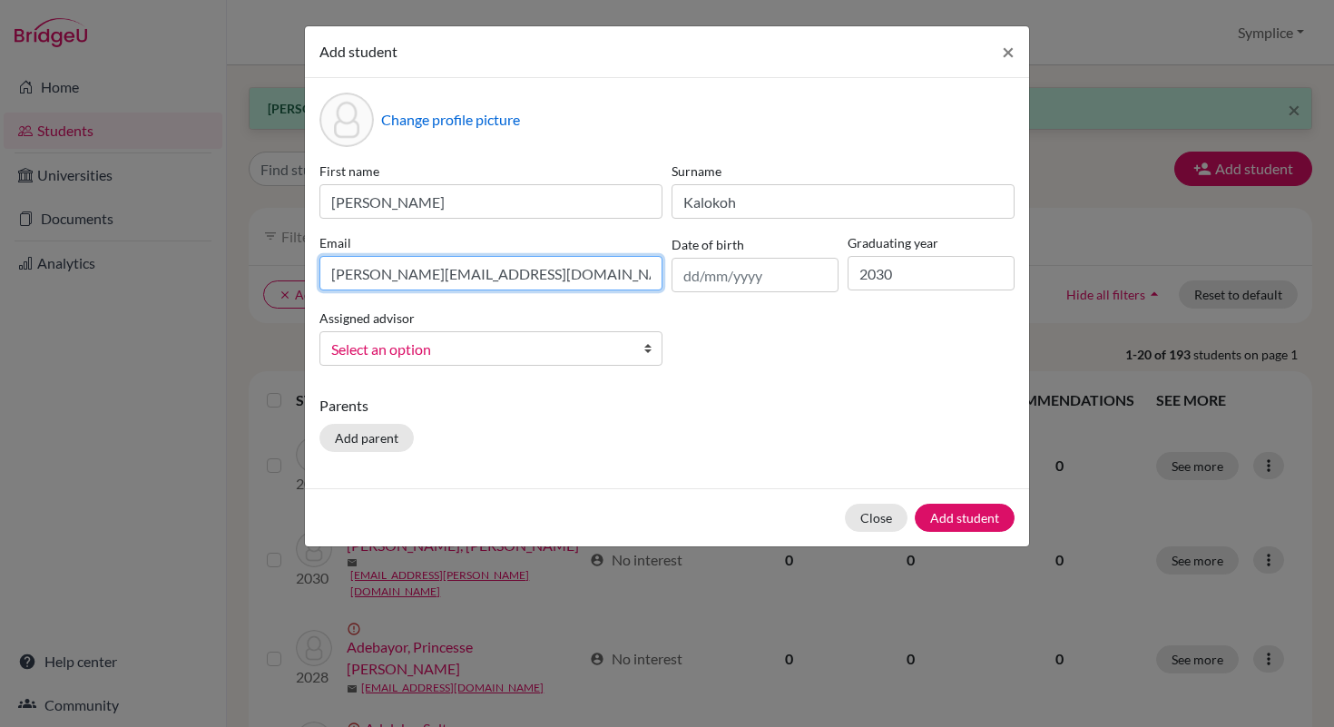
click at [340, 274] on input "[PERSON_NAME][EMAIL_ADDRESS][DOMAIN_NAME]" at bounding box center [491, 273] width 343 height 34
click at [338, 280] on input "[PERSON_NAME][EMAIL_ADDRESS][DOMAIN_NAME]" at bounding box center [491, 273] width 343 height 34
type input "[EMAIL_ADDRESS][DOMAIN_NAME]"
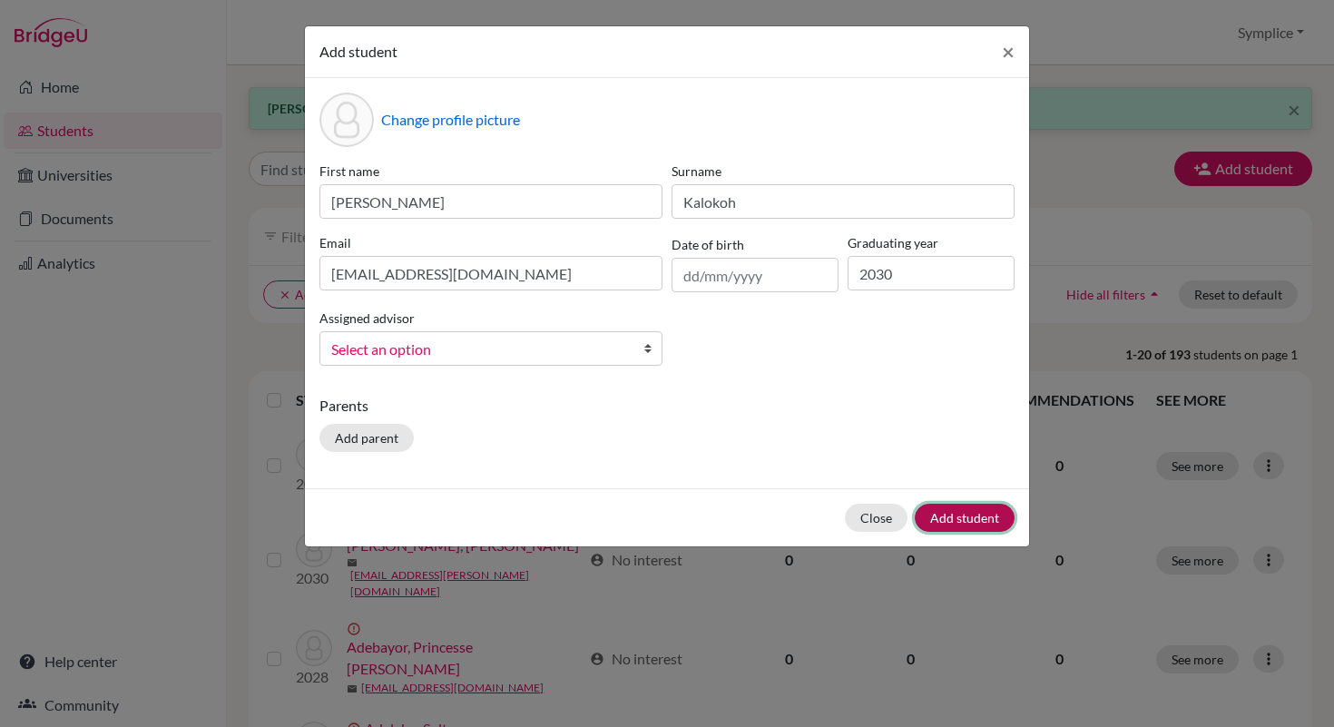
click at [964, 512] on button "Add student" at bounding box center [965, 518] width 100 height 28
